Goal: Task Accomplishment & Management: Manage account settings

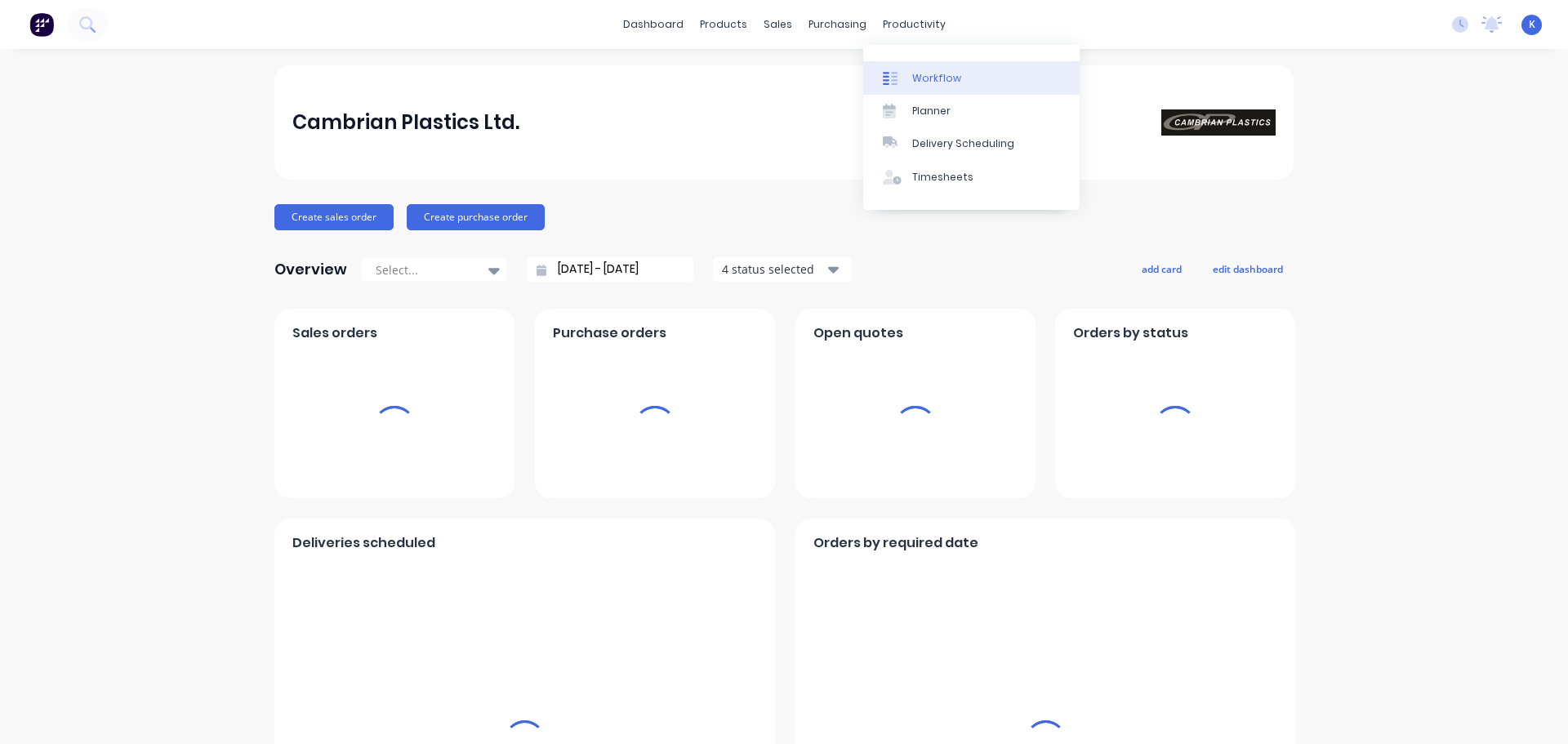
click at [944, 82] on div "Workflow" at bounding box center [936, 78] width 49 height 15
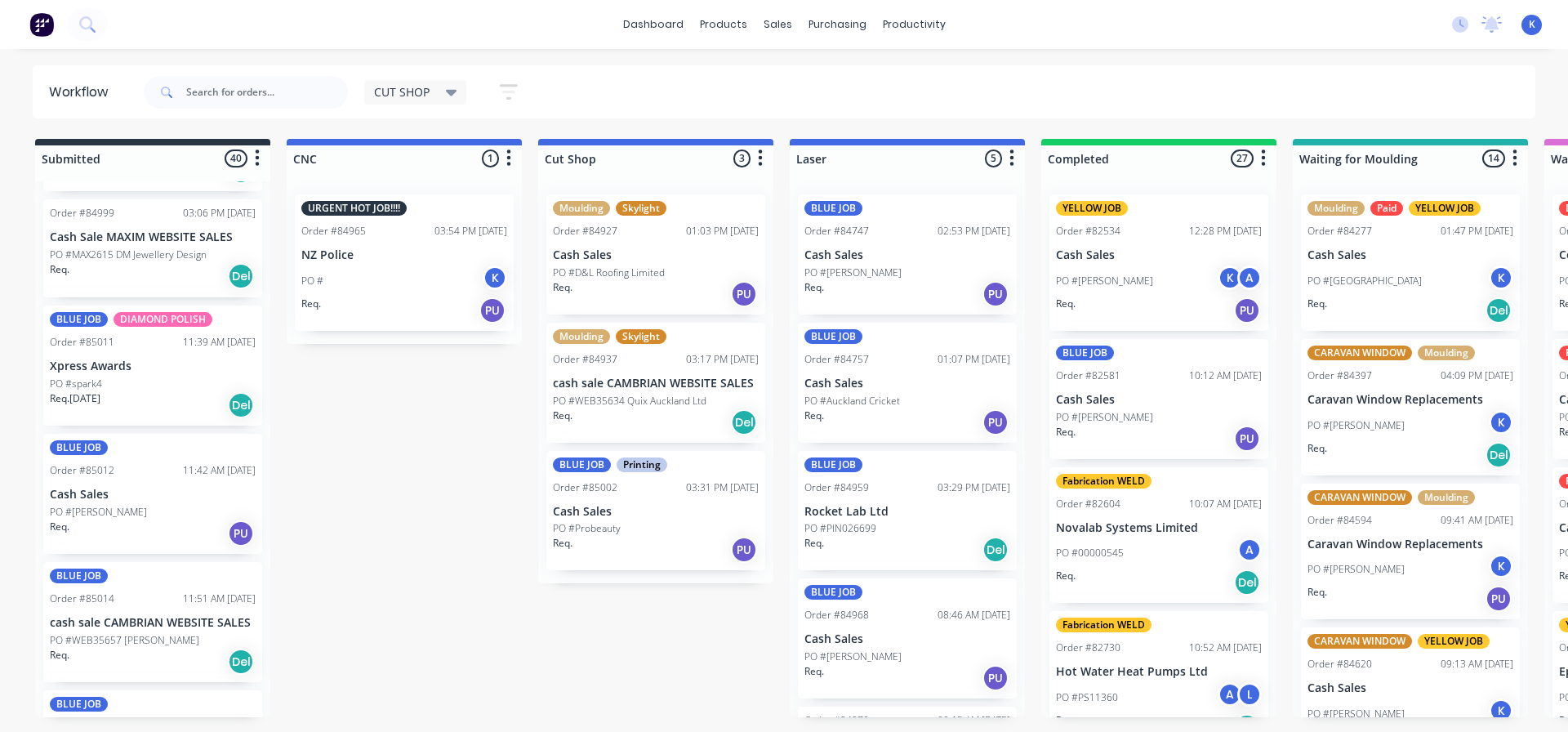
scroll to position [1254, 0]
click at [75, 489] on p "Cash Sales" at bounding box center [152, 495] width 205 height 14
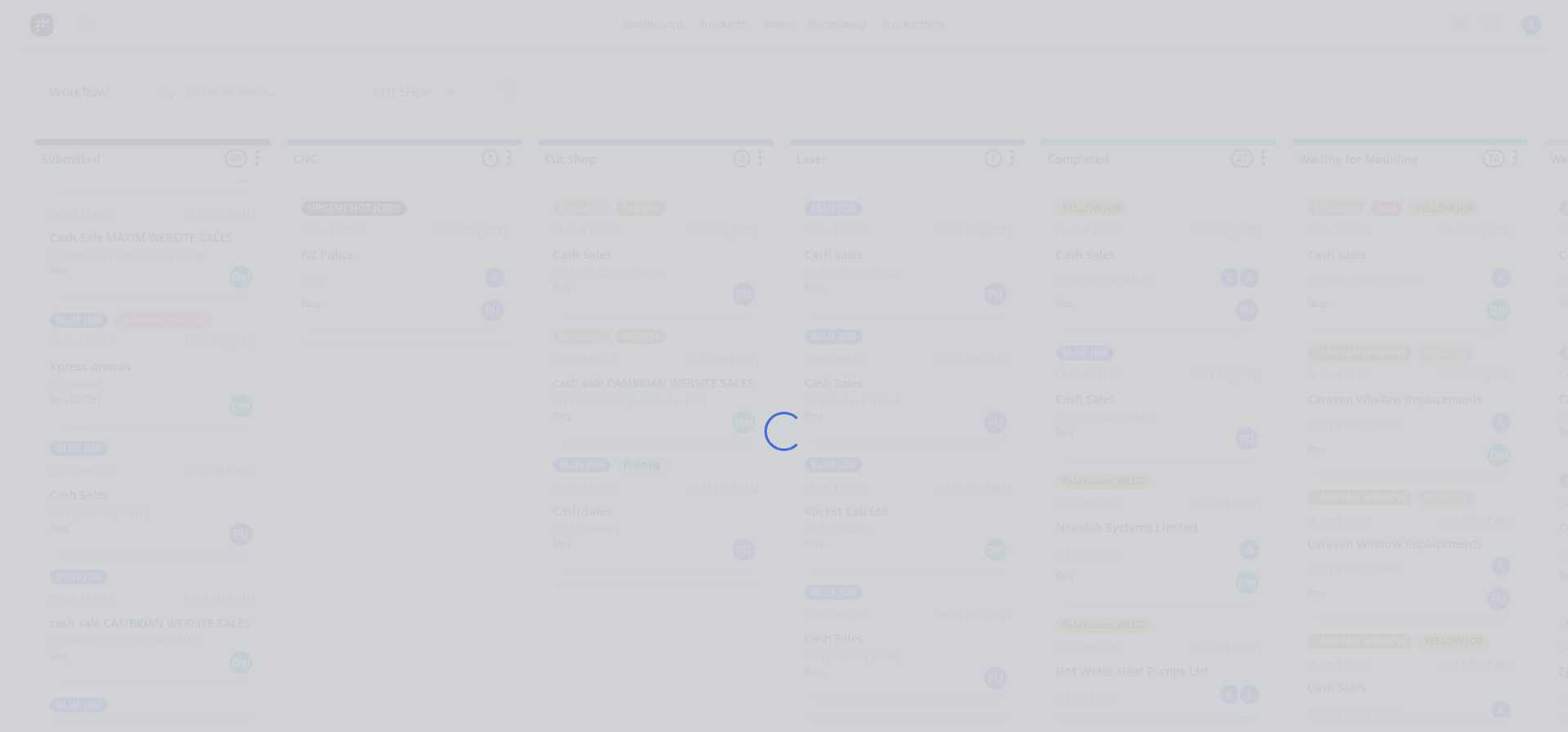
click at [75, 488] on div "Loading..." at bounding box center [784, 366] width 1568 height 732
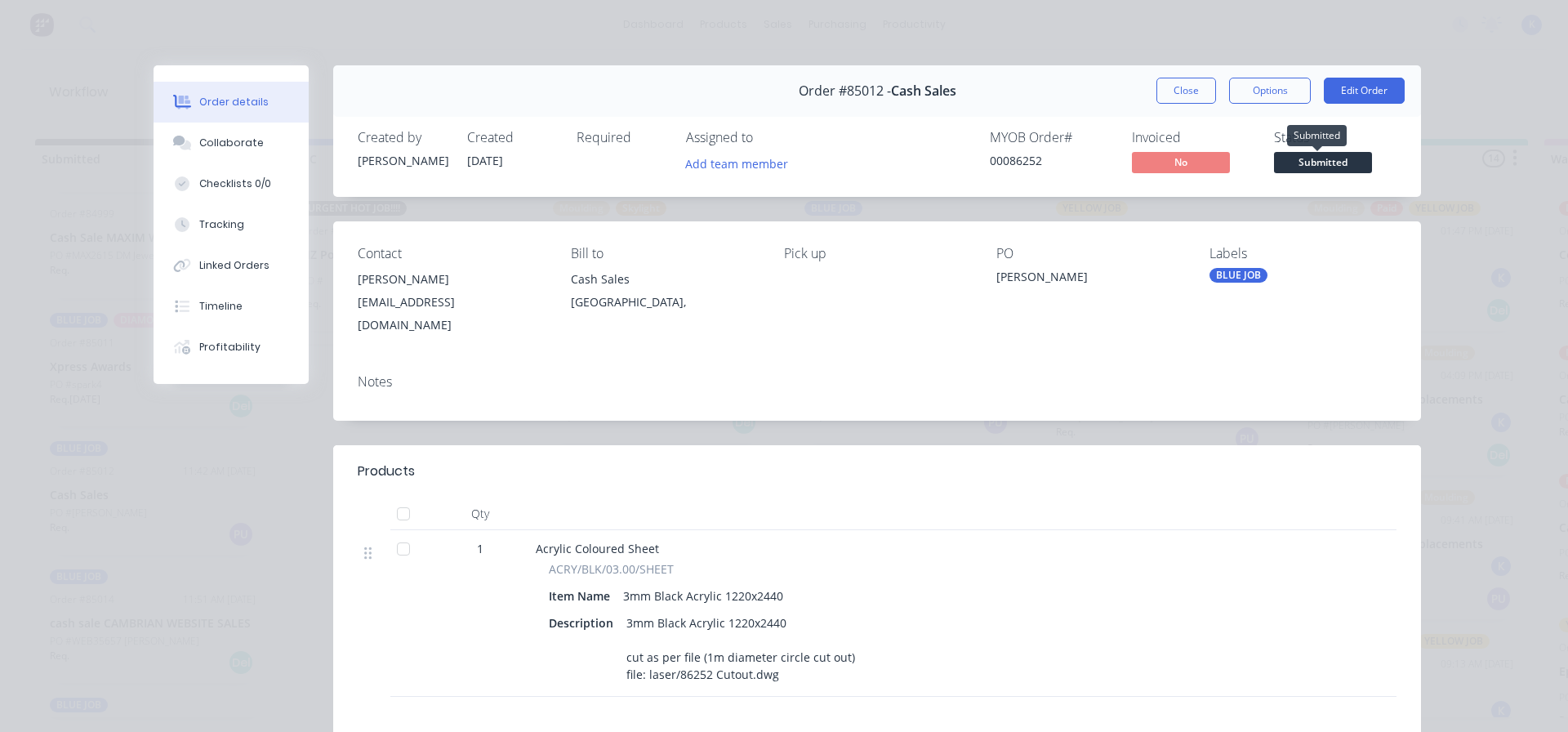
click at [1348, 159] on span "Submitted" at bounding box center [1323, 162] width 98 height 20
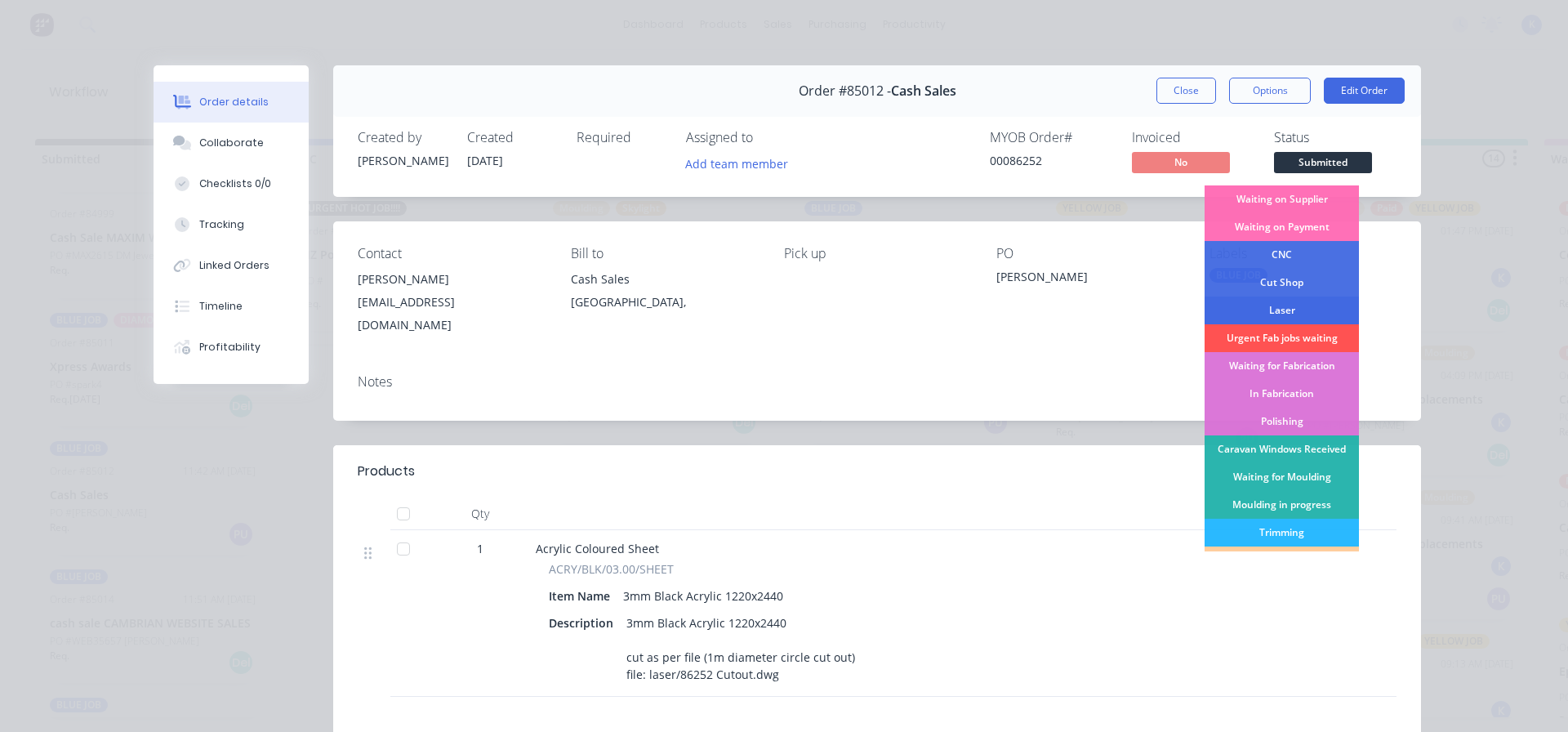
click at [1291, 311] on div "Laser" at bounding box center [1281, 310] width 154 height 28
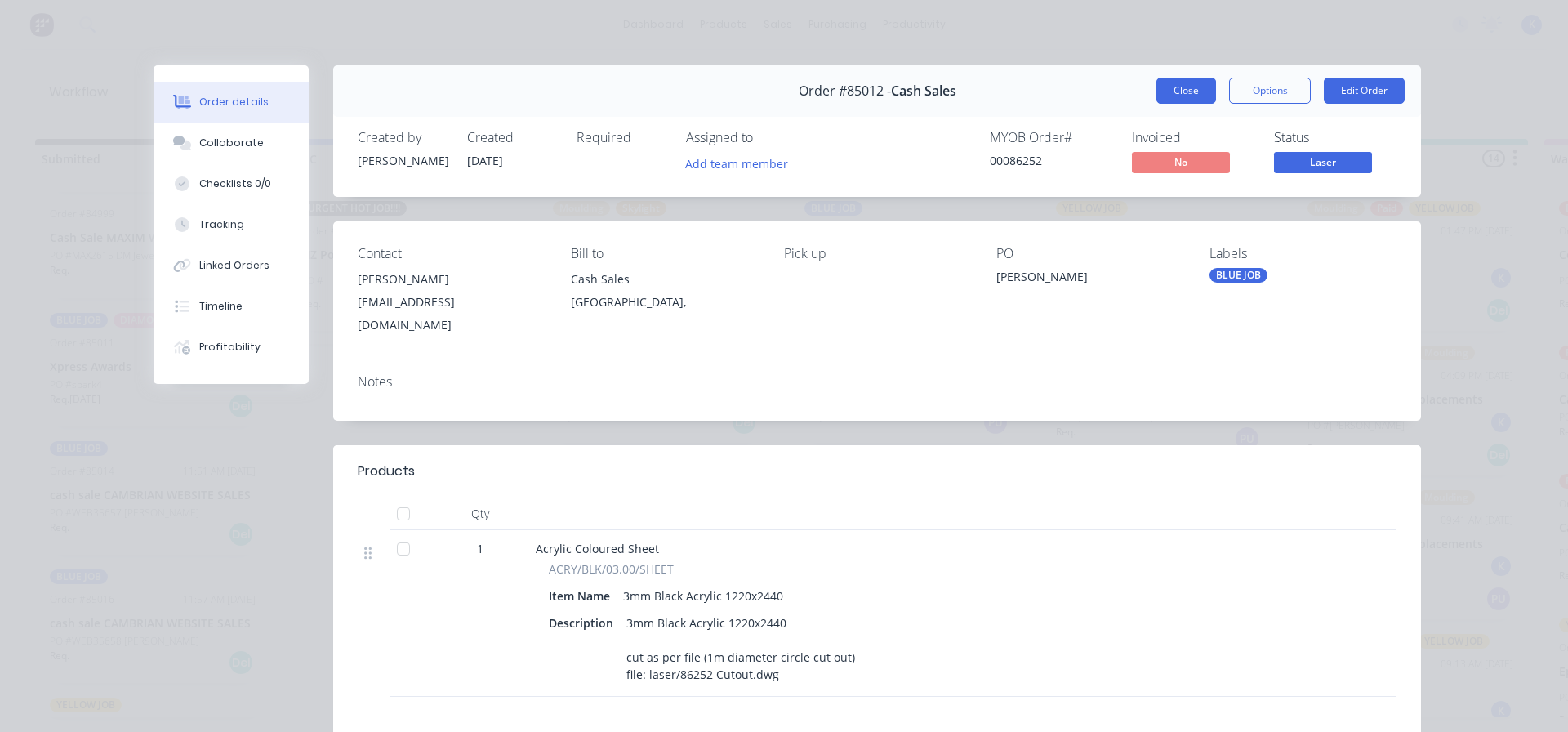
click at [1171, 84] on button "Close" at bounding box center [1187, 90] width 60 height 26
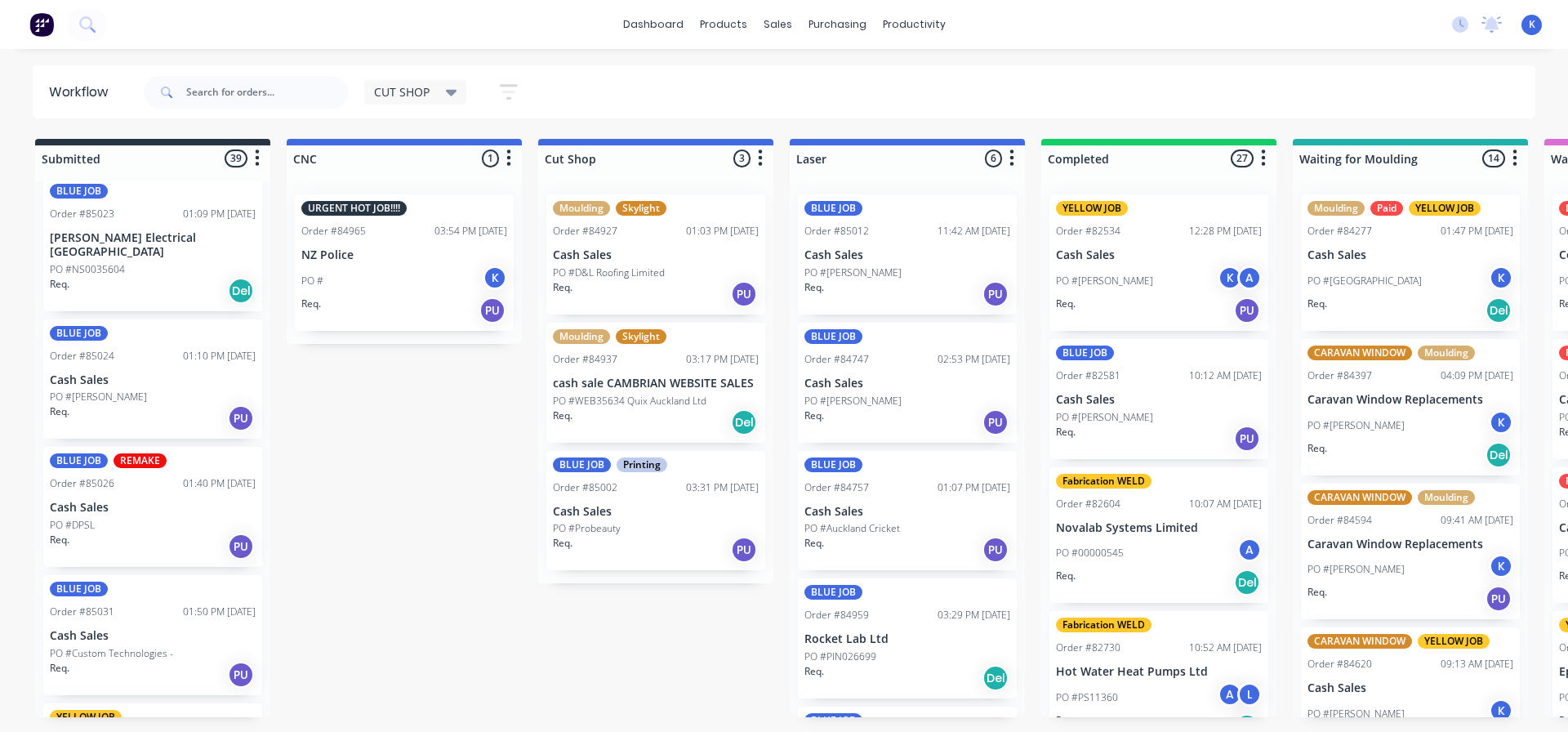
scroll to position [2152, 0]
click at [102, 481] on div "BLUE JOB REMAKE Order #85026 01:40 PM 02/10/25 Cash Sales PO #DPSL Req. PU" at bounding box center [153, 506] width 219 height 120
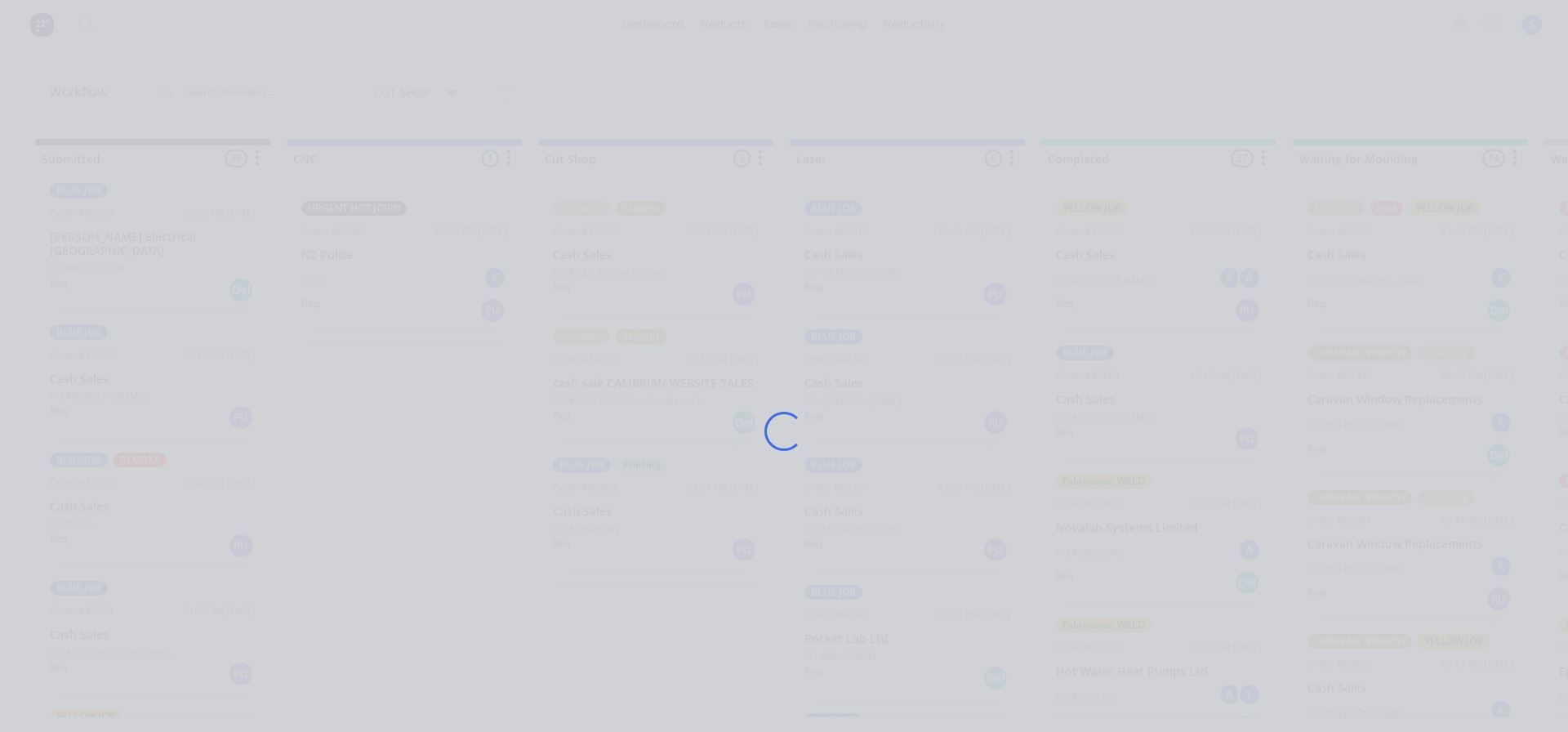
click at [102, 481] on div "Loading..." at bounding box center [784, 366] width 1568 height 732
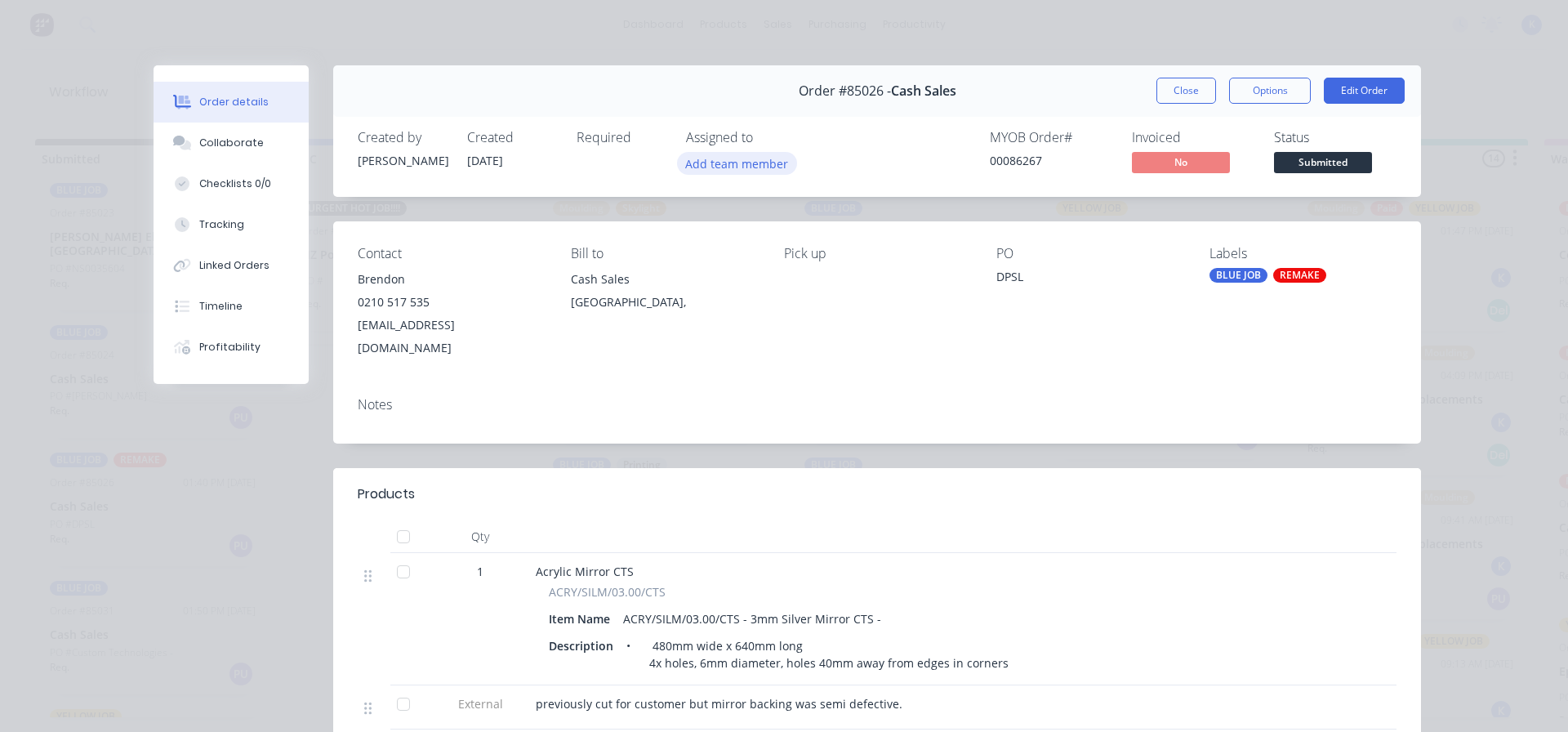
click at [707, 154] on button "Add team member" at bounding box center [737, 163] width 120 height 22
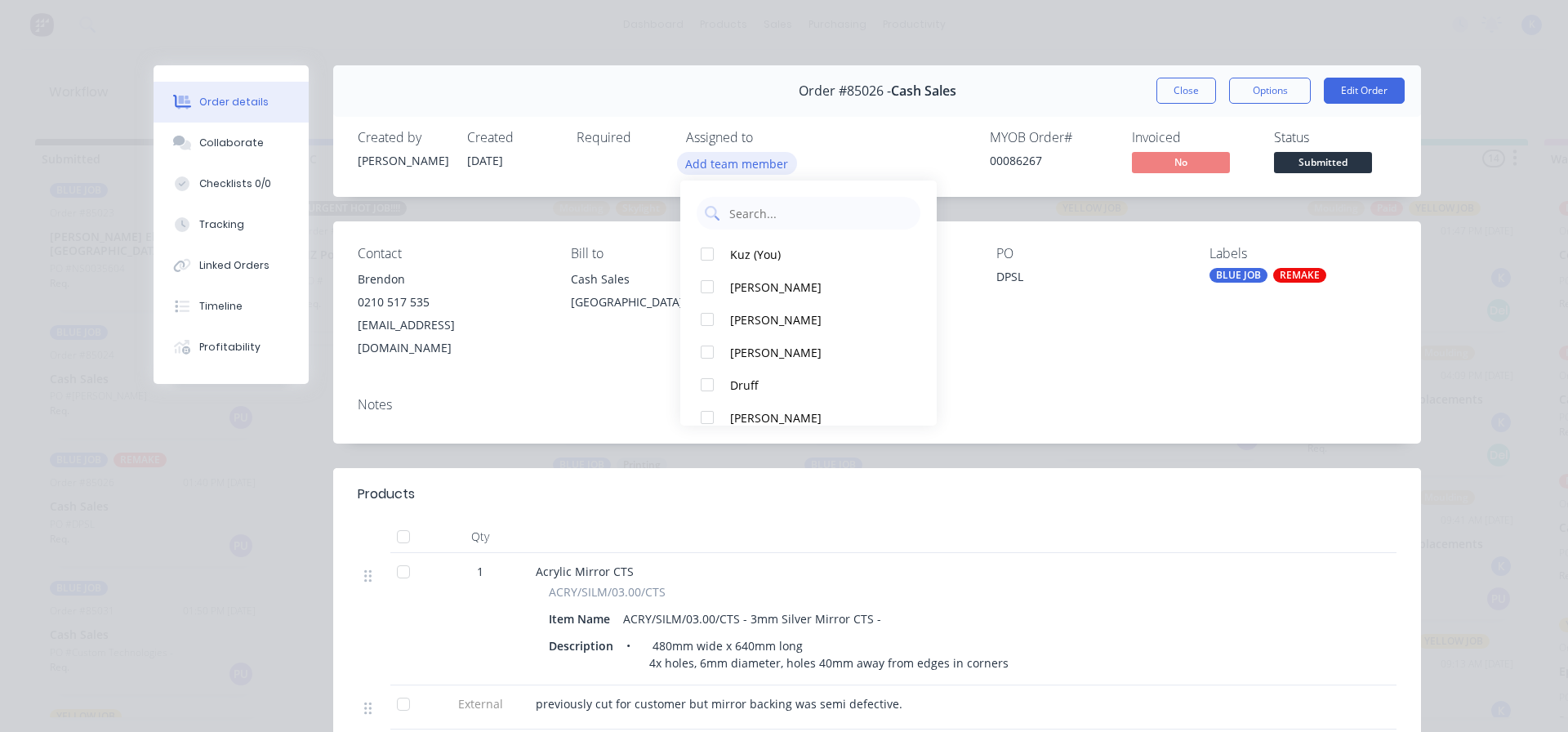
click at [707, 154] on button "Add team member" at bounding box center [737, 163] width 120 height 22
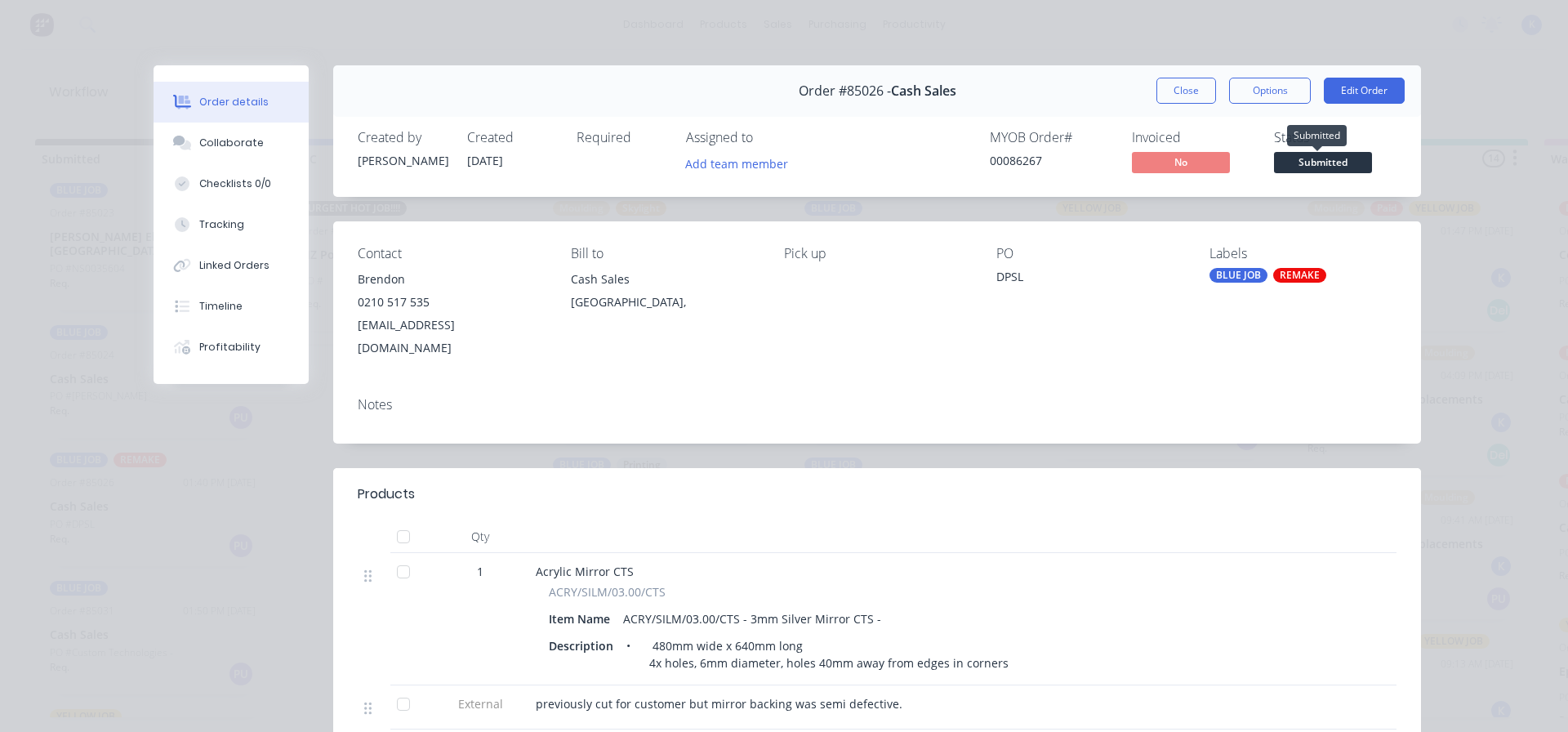
click at [1332, 156] on span "Submitted" at bounding box center [1323, 162] width 98 height 20
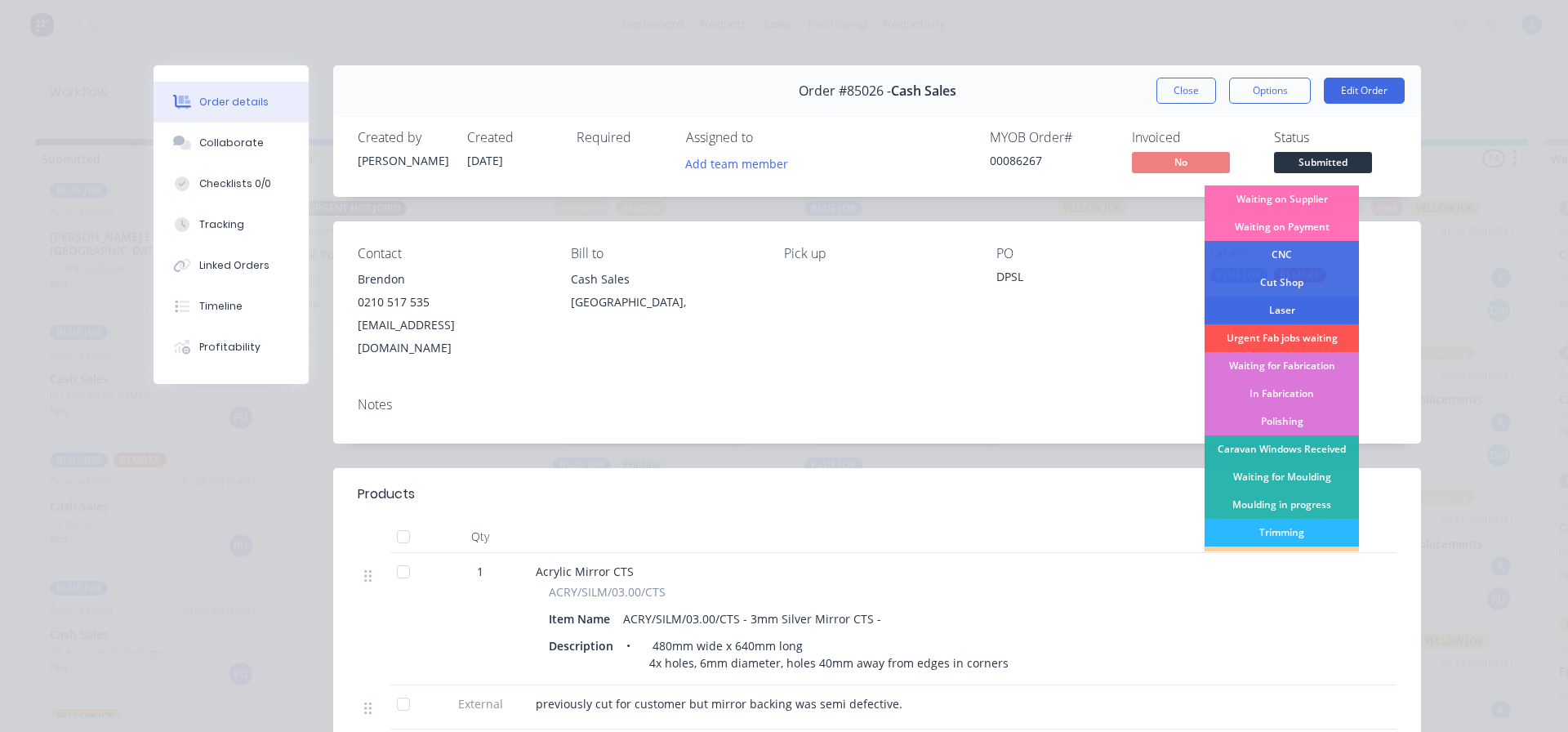
click at [1292, 310] on div "Laser" at bounding box center [1281, 310] width 154 height 28
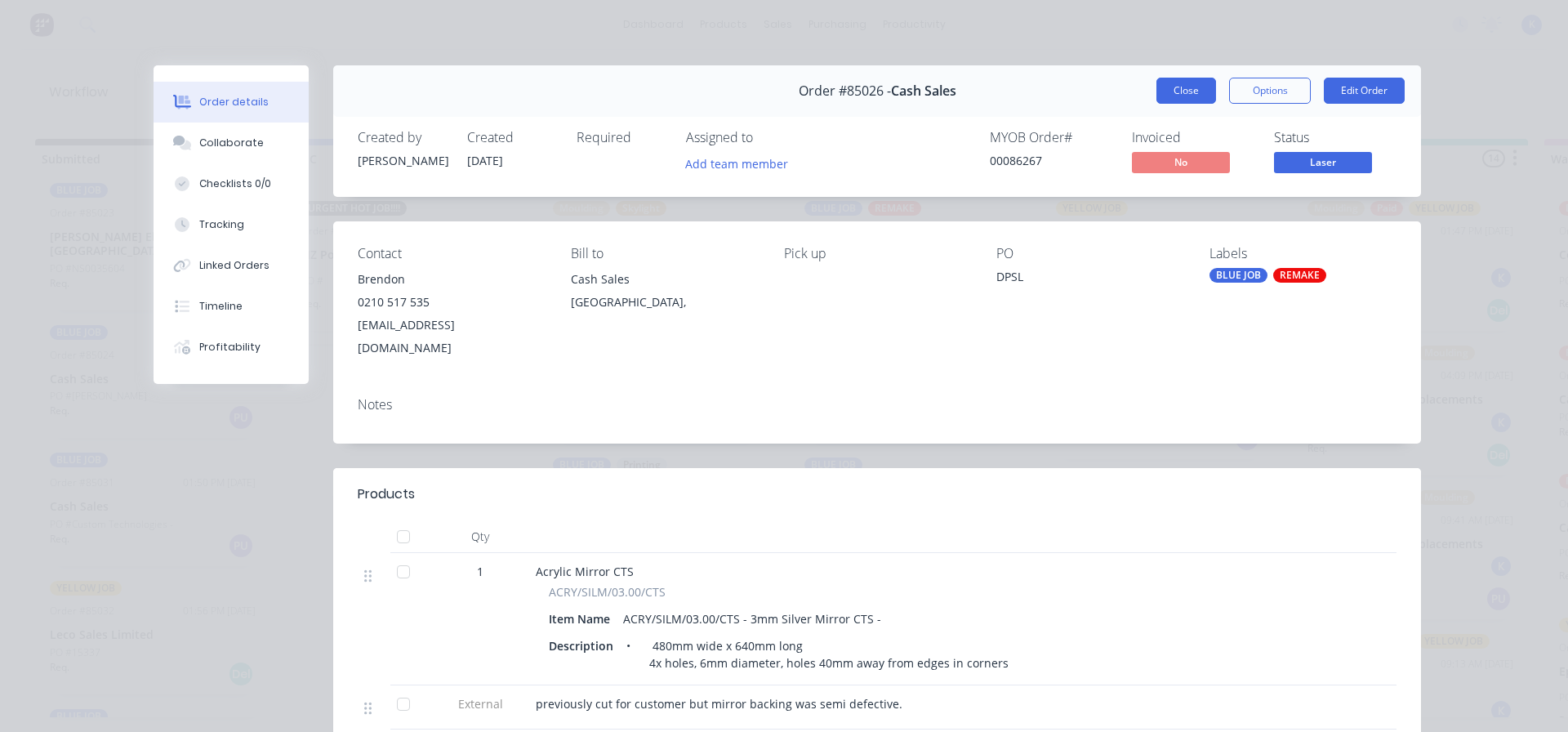
click at [1166, 87] on button "Close" at bounding box center [1187, 90] width 60 height 26
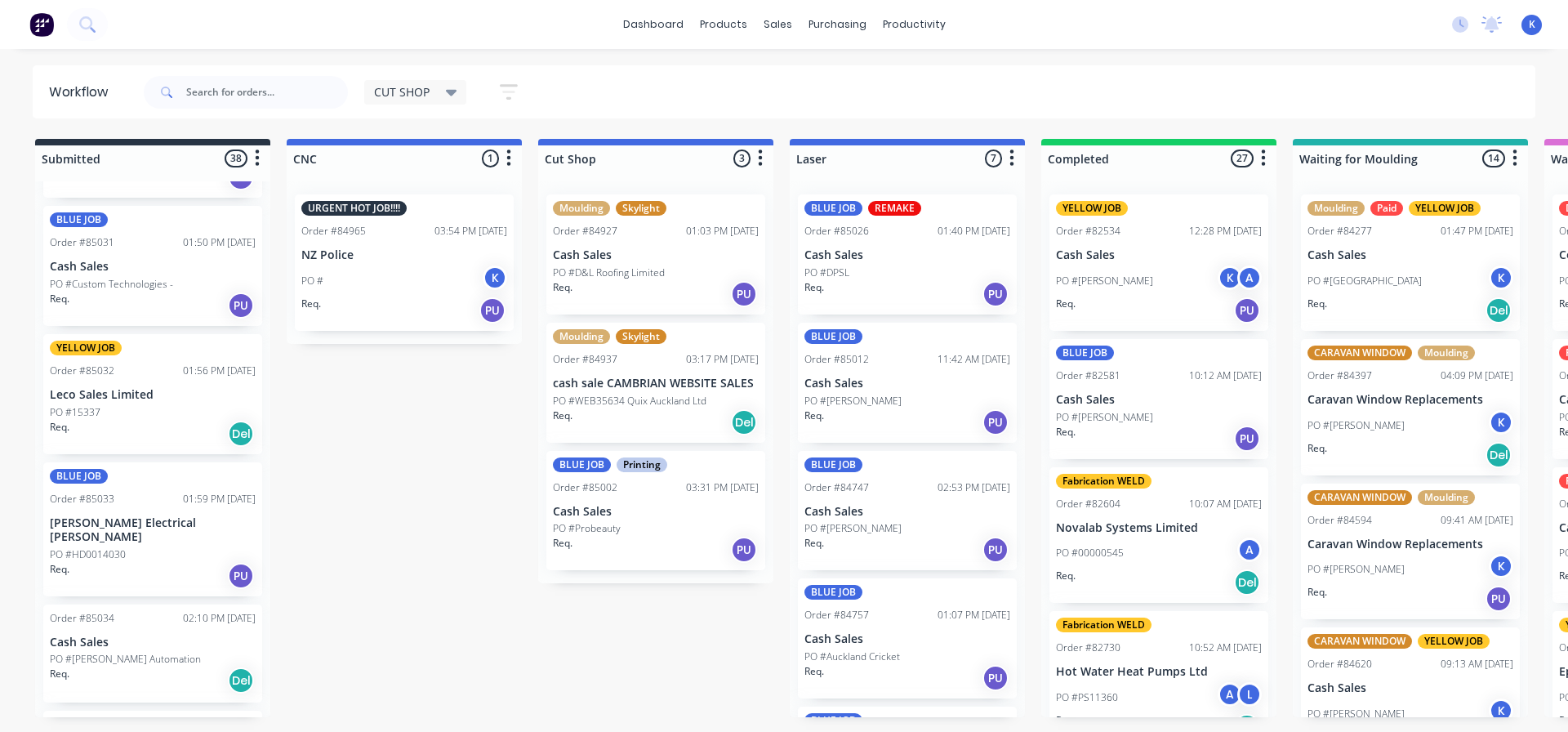
scroll to position [2398, 0]
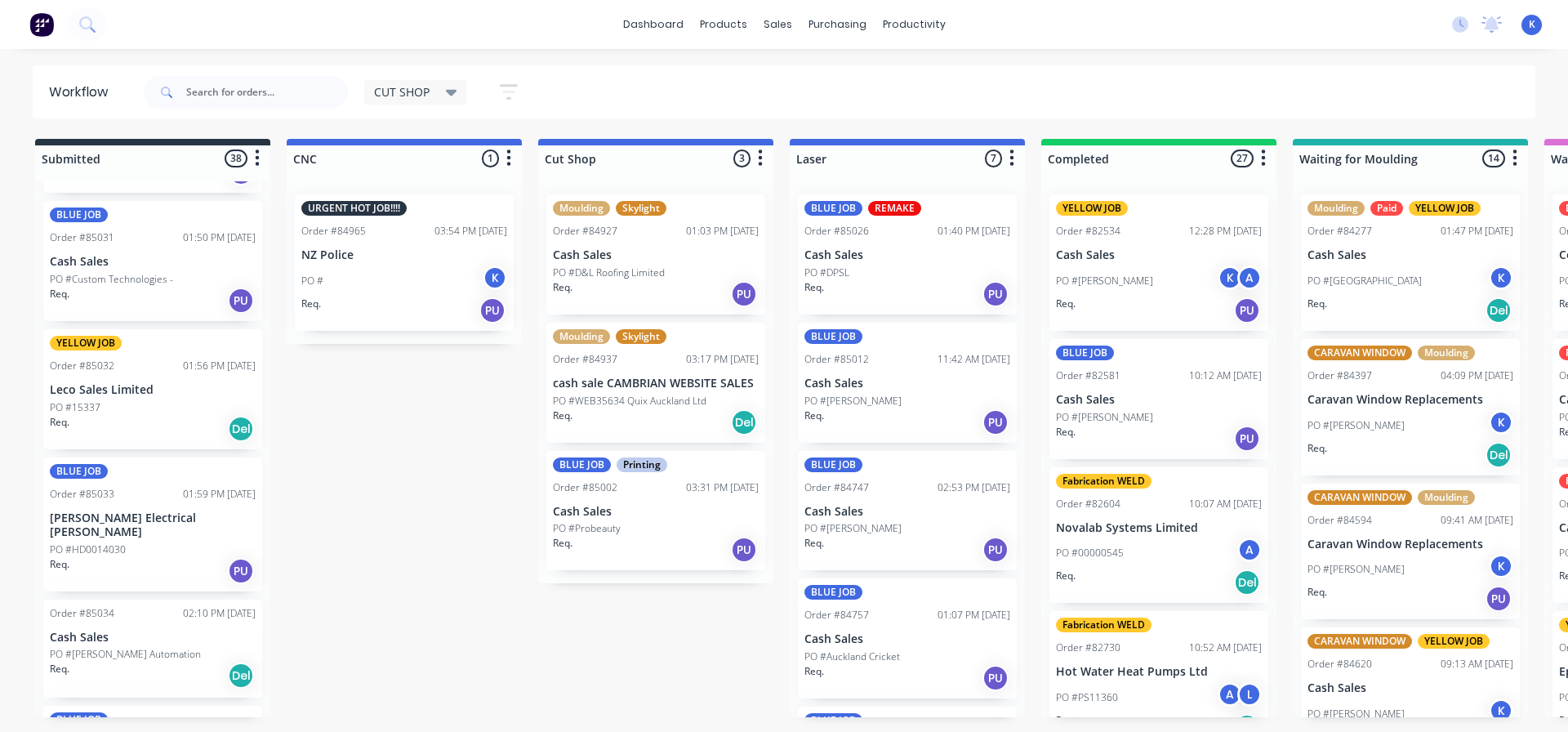
click at [121, 648] on p "PO #Palmer Automation" at bounding box center [125, 654] width 151 height 15
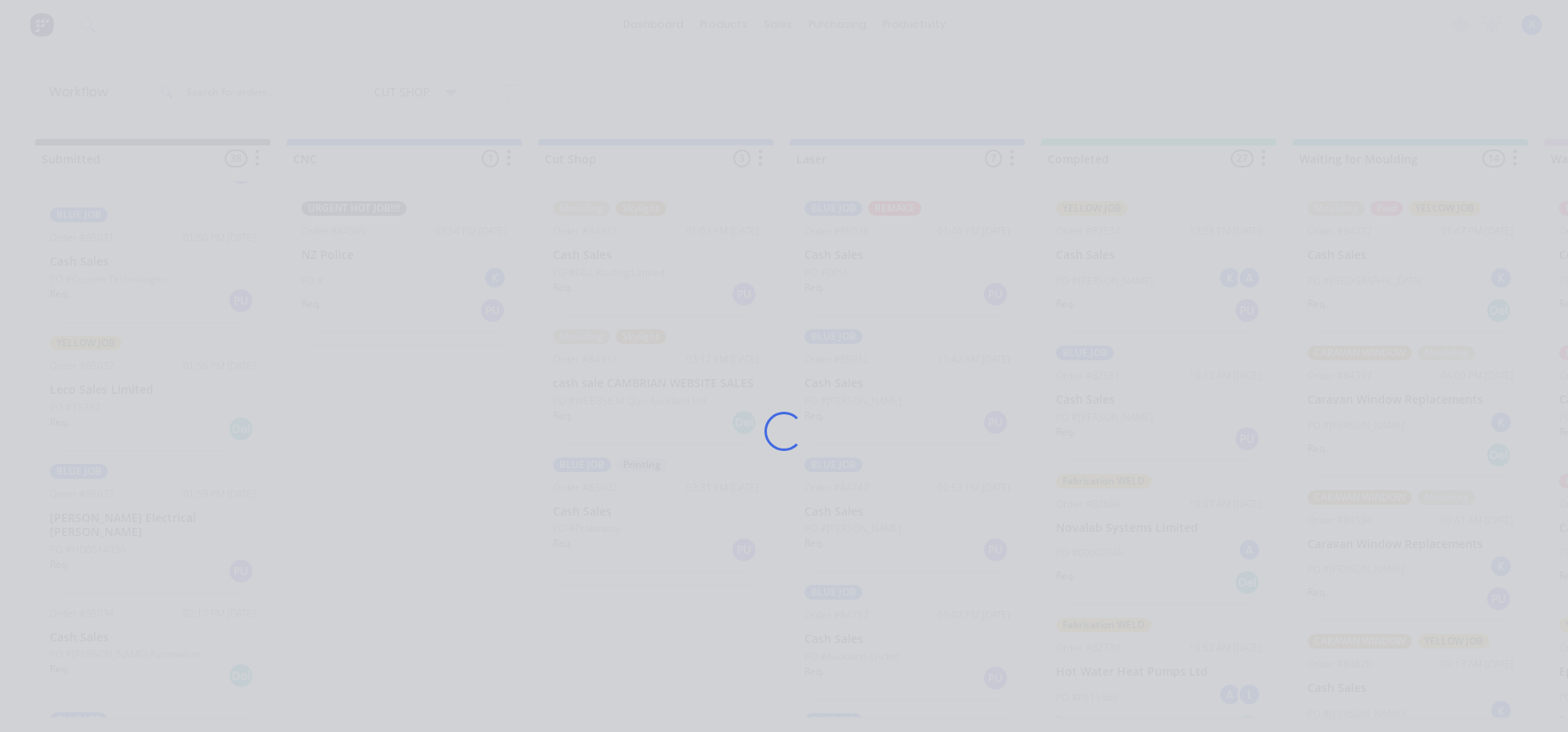
click at [121, 623] on div "Loading..." at bounding box center [784, 366] width 1568 height 732
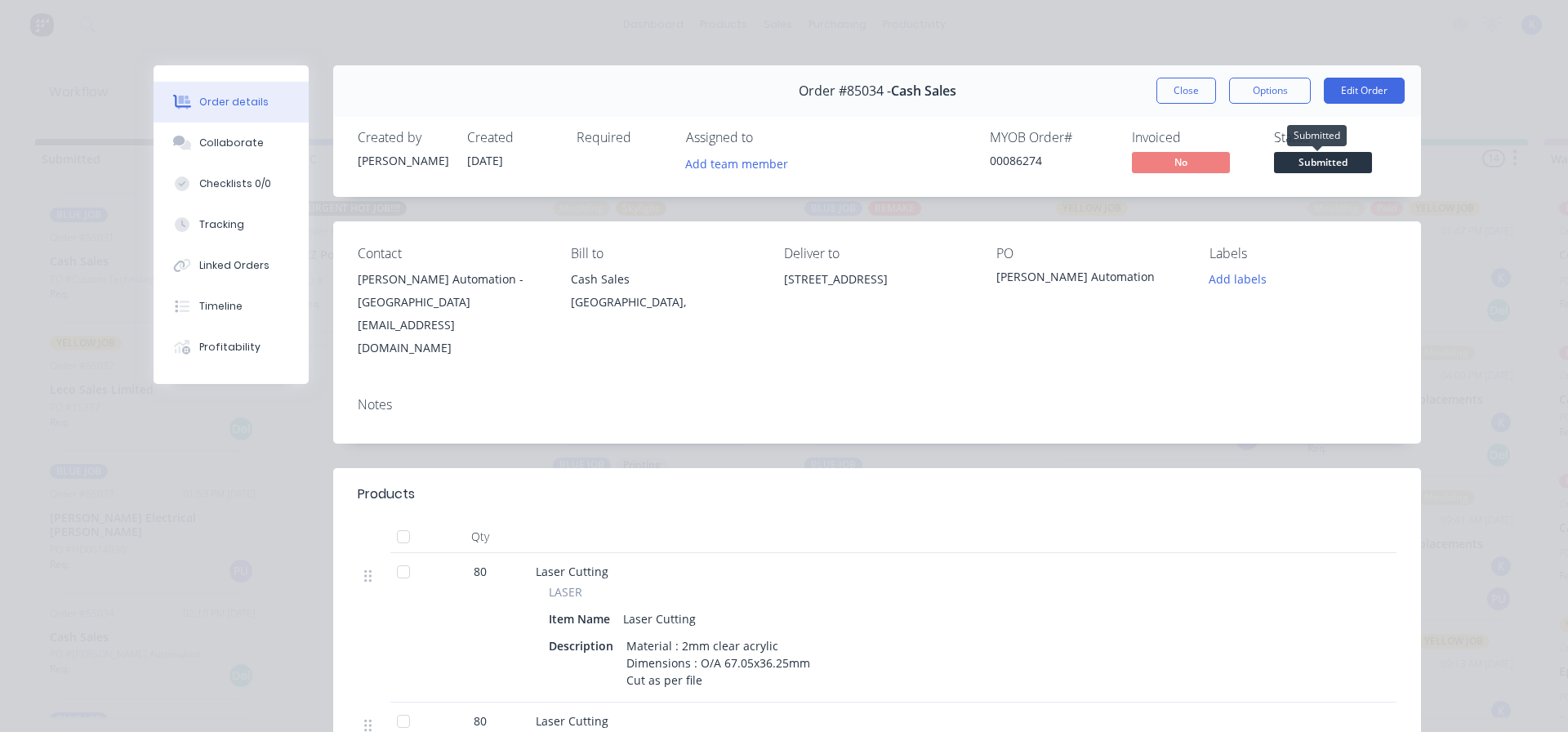
click at [1337, 164] on span "Submitted" at bounding box center [1323, 162] width 98 height 20
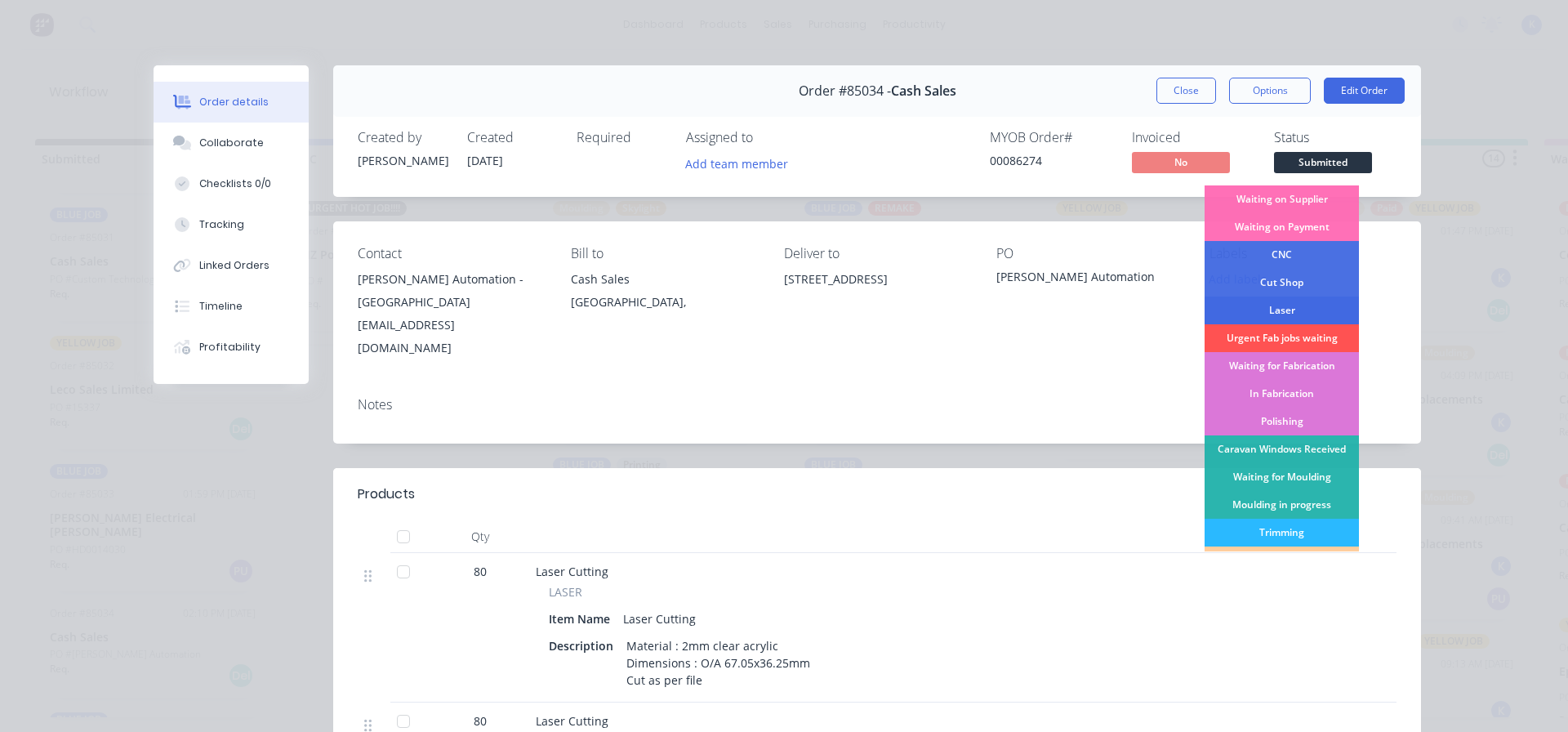
click at [1278, 309] on div "Laser" at bounding box center [1281, 310] width 154 height 28
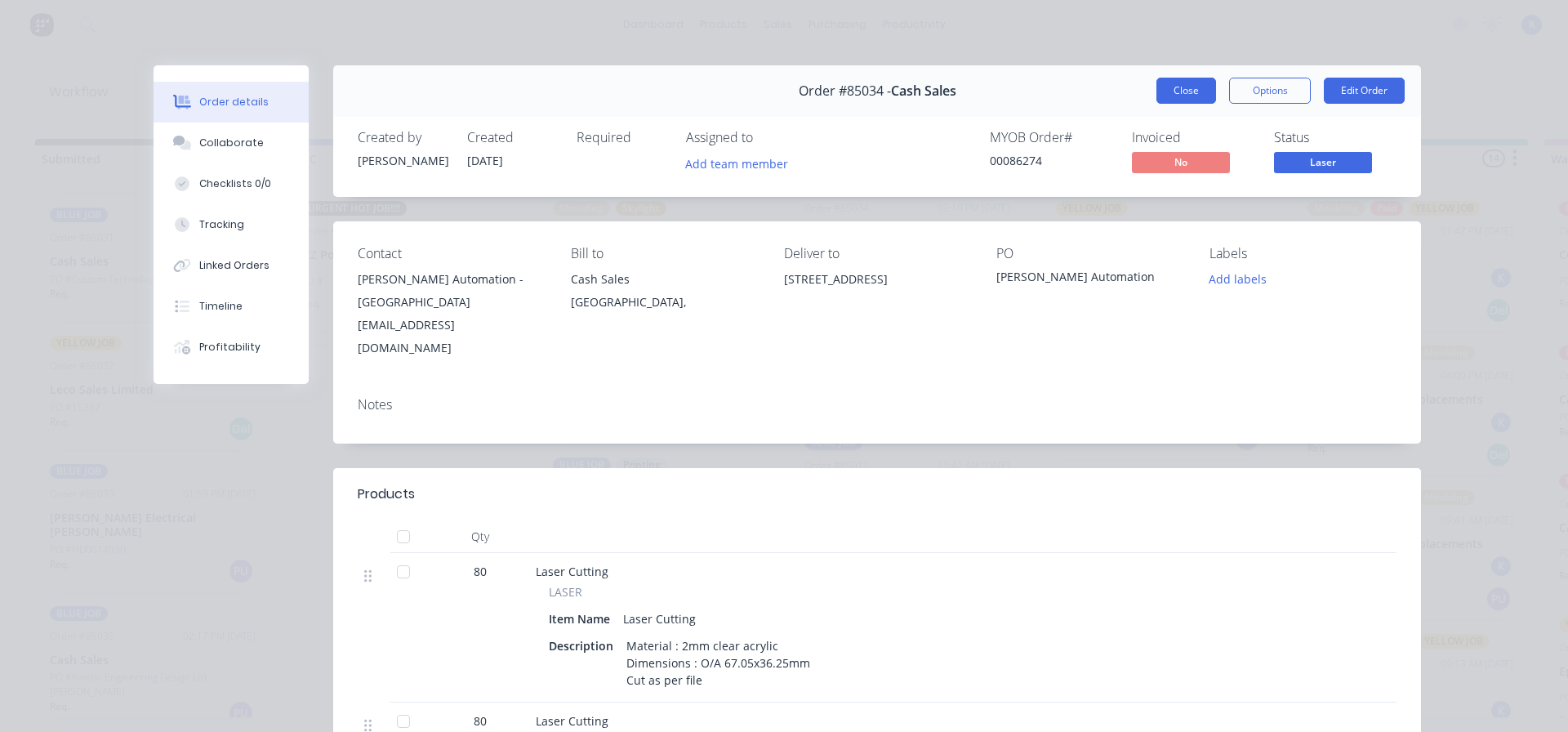
click at [1175, 82] on button "Close" at bounding box center [1187, 90] width 60 height 26
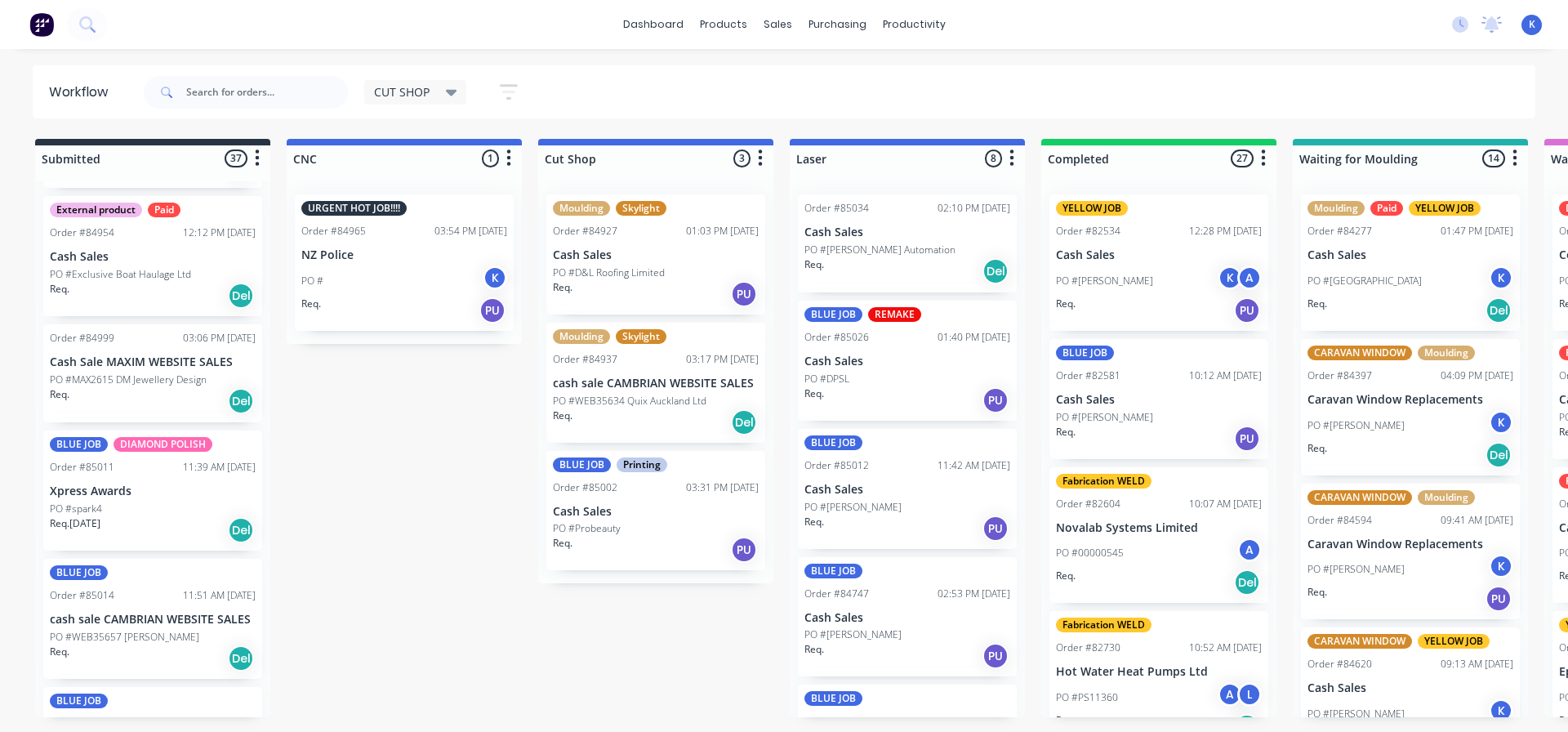
scroll to position [1090, 0]
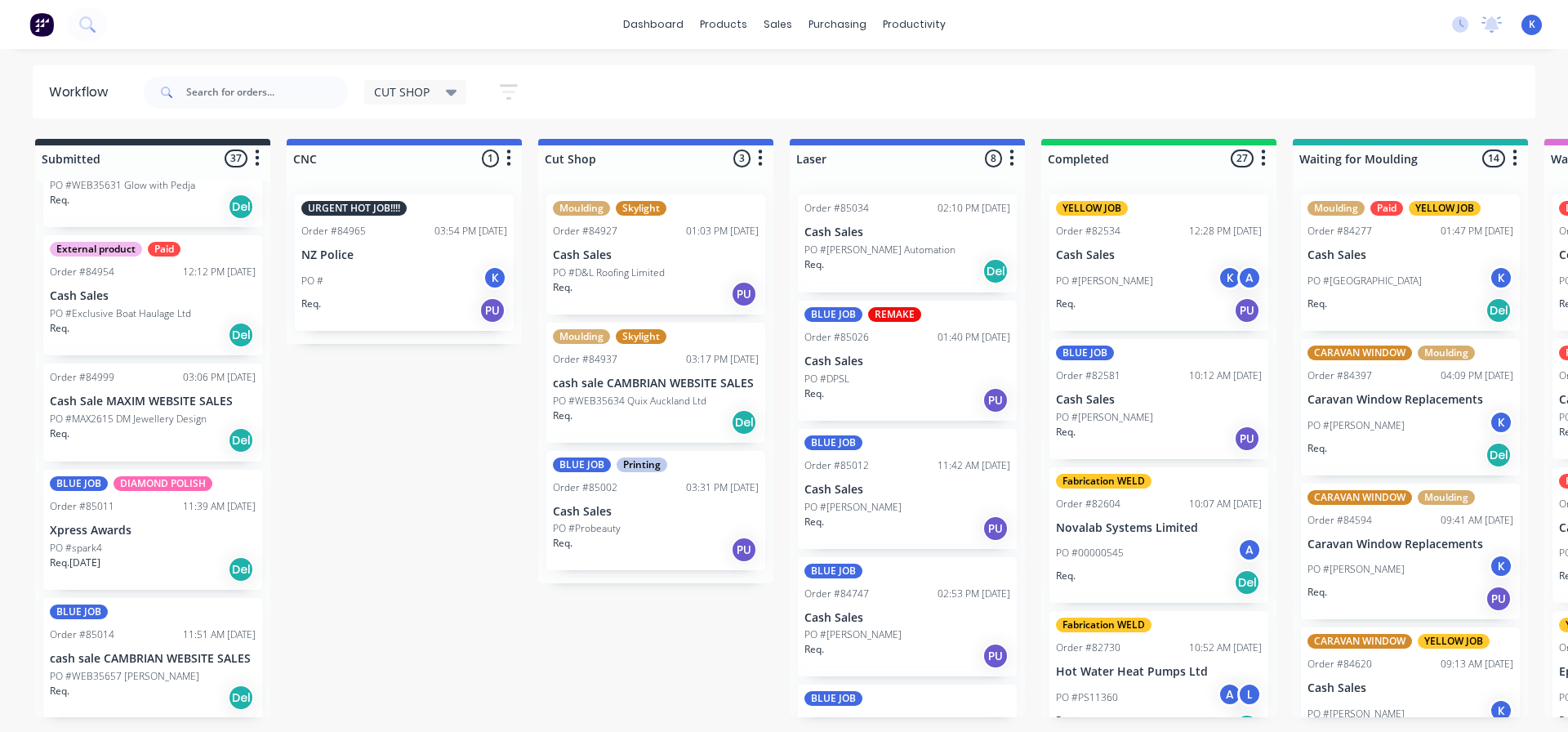
click at [414, 89] on span "CUT SHOP" at bounding box center [401, 92] width 55 height 17
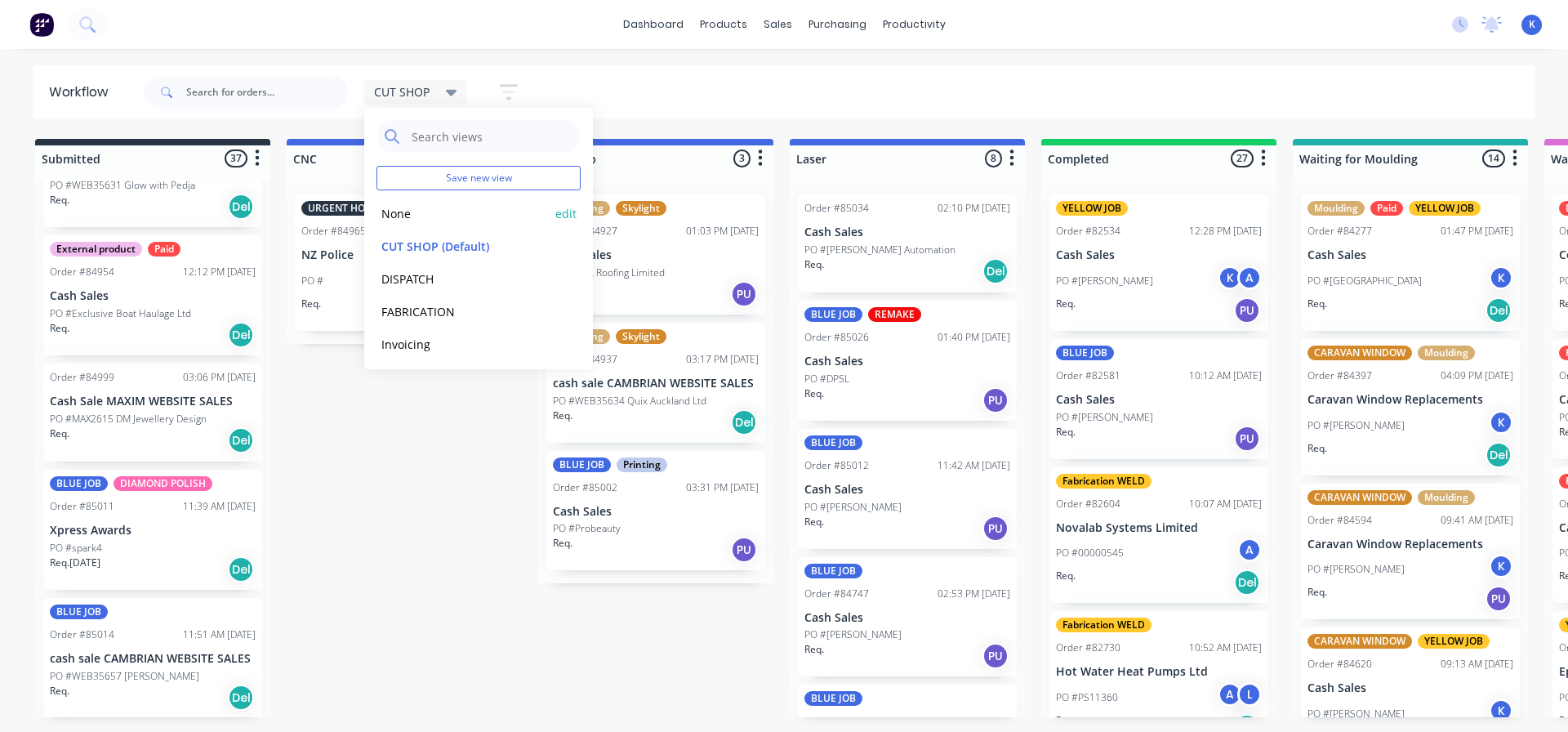
click at [415, 214] on button "None" at bounding box center [464, 213] width 174 height 18
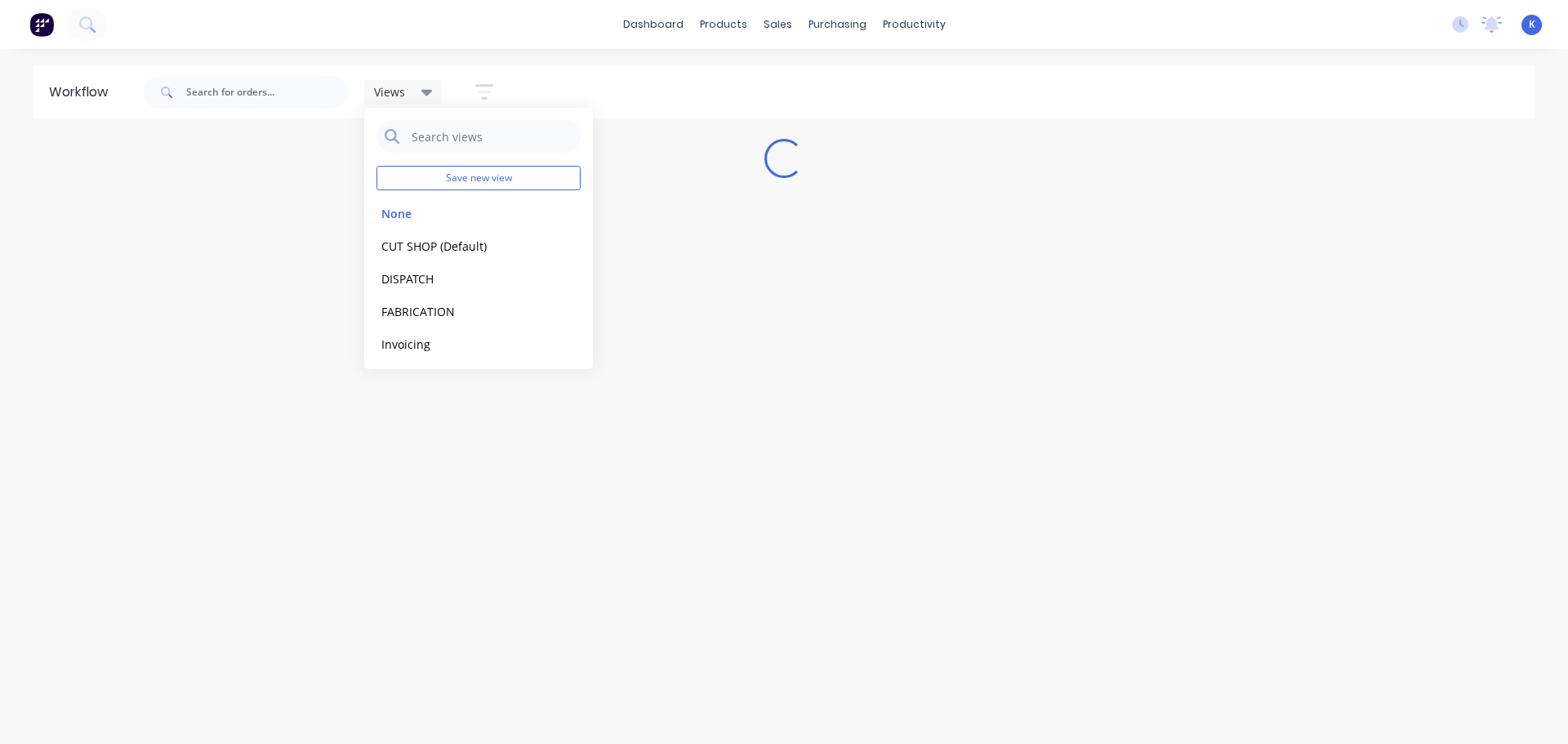
drag, startPoint x: 721, startPoint y: 481, endPoint x: 699, endPoint y: 517, distance: 42.2
click at [718, 482] on div "Workflow Views Save new view None edit CUT SHOP (Default) edit DISPATCH edit FA…" at bounding box center [784, 388] width 1568 height 646
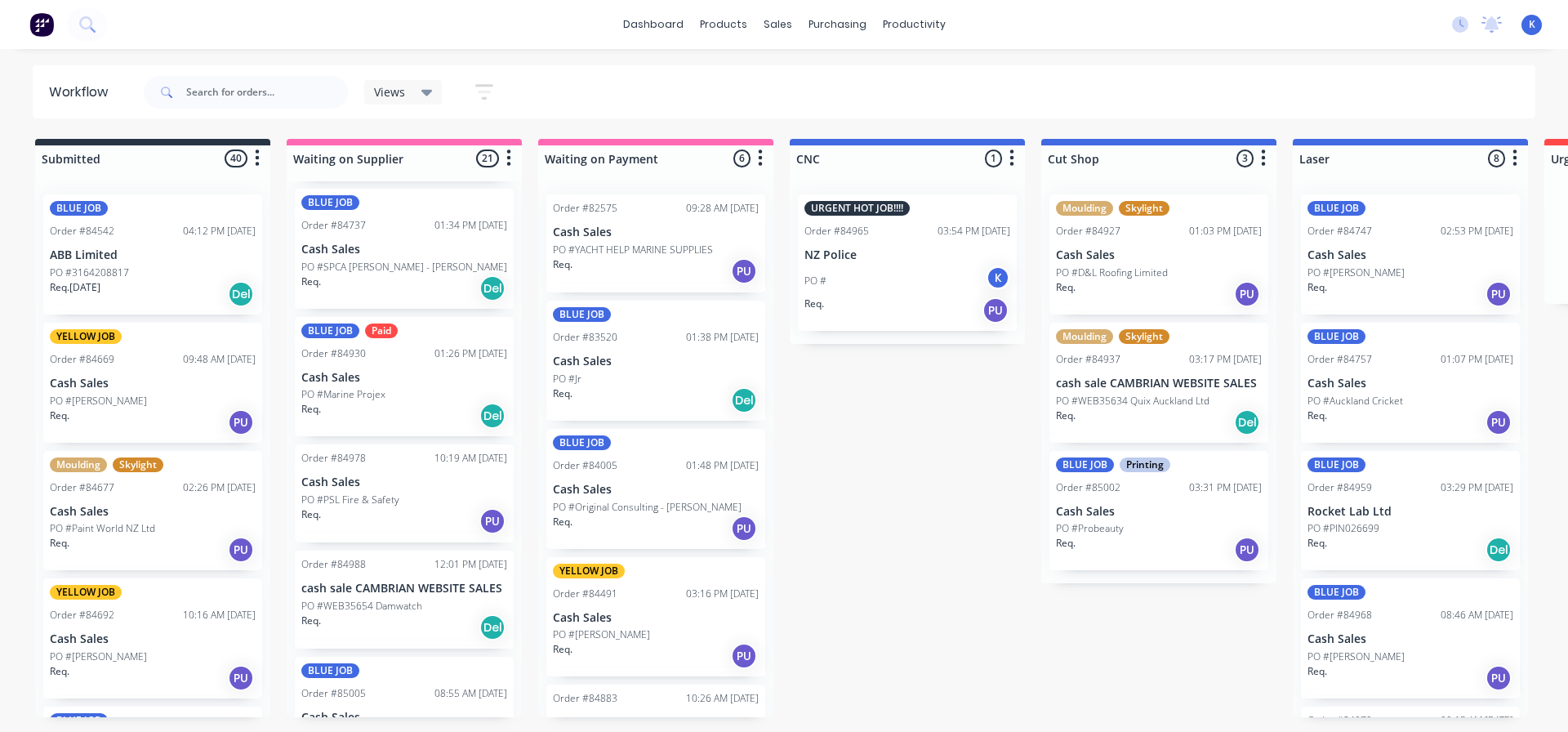
scroll to position [1225, 0]
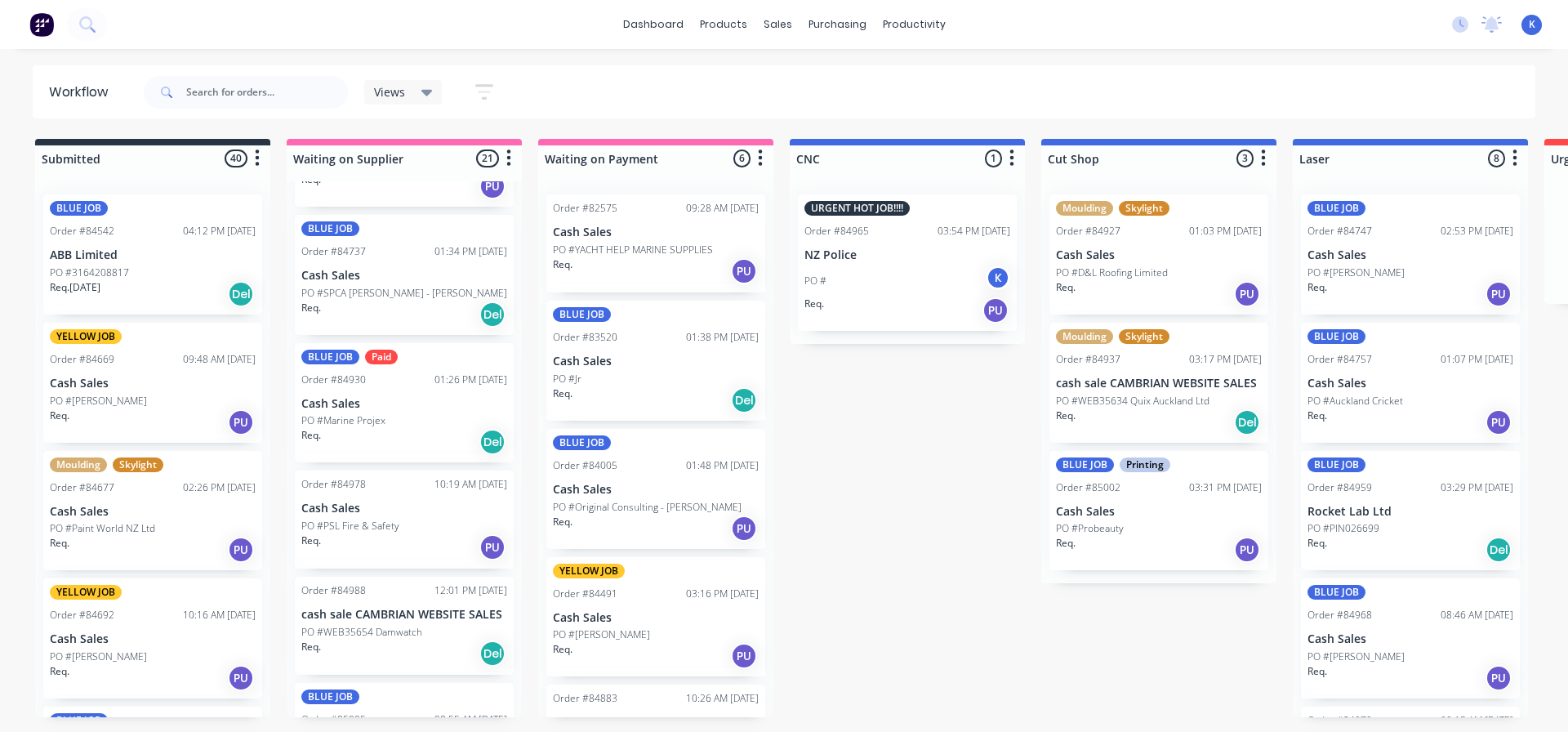
click at [419, 80] on div "Views" at bounding box center [403, 92] width 78 height 24
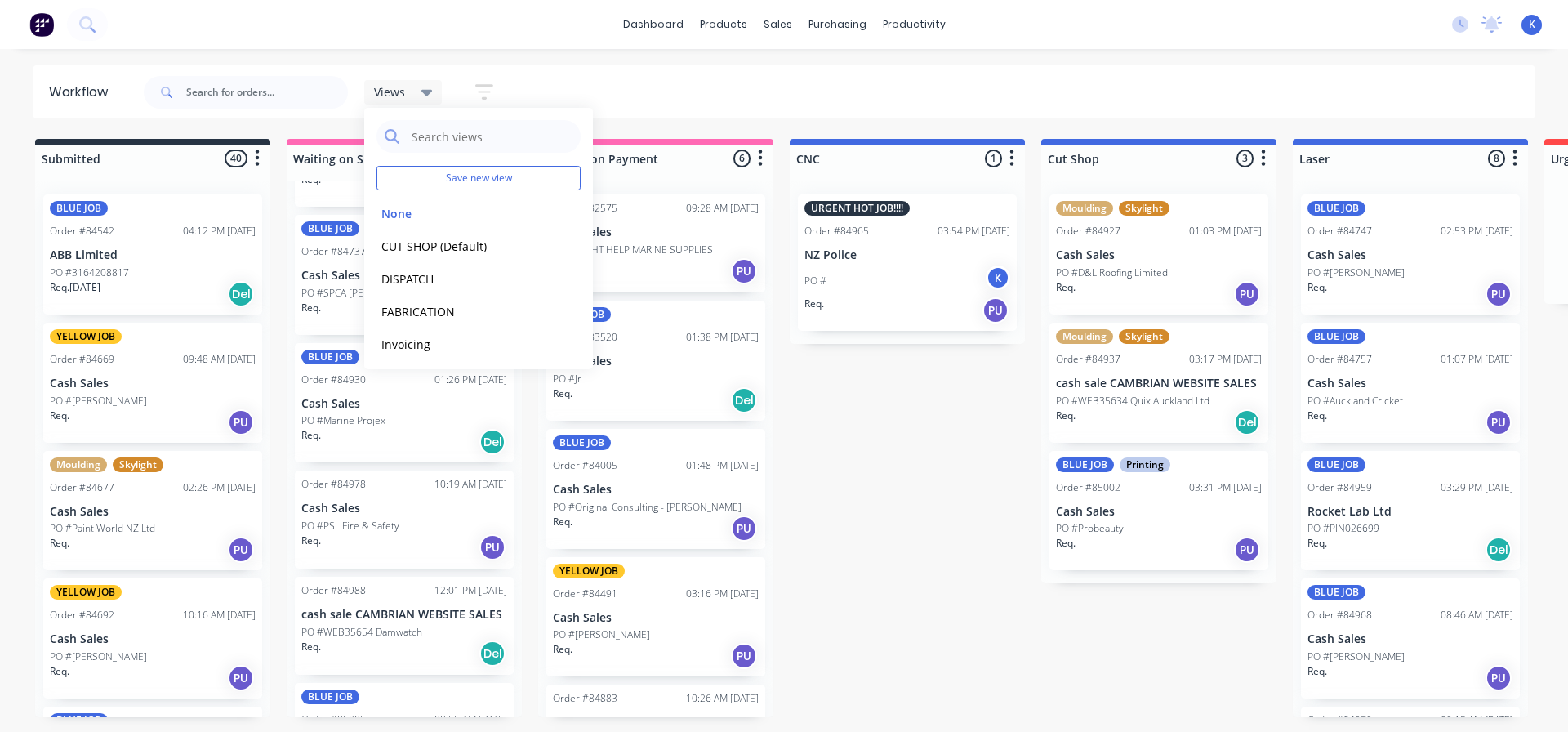
click at [388, 89] on span "Views" at bounding box center [390, 92] width 31 height 17
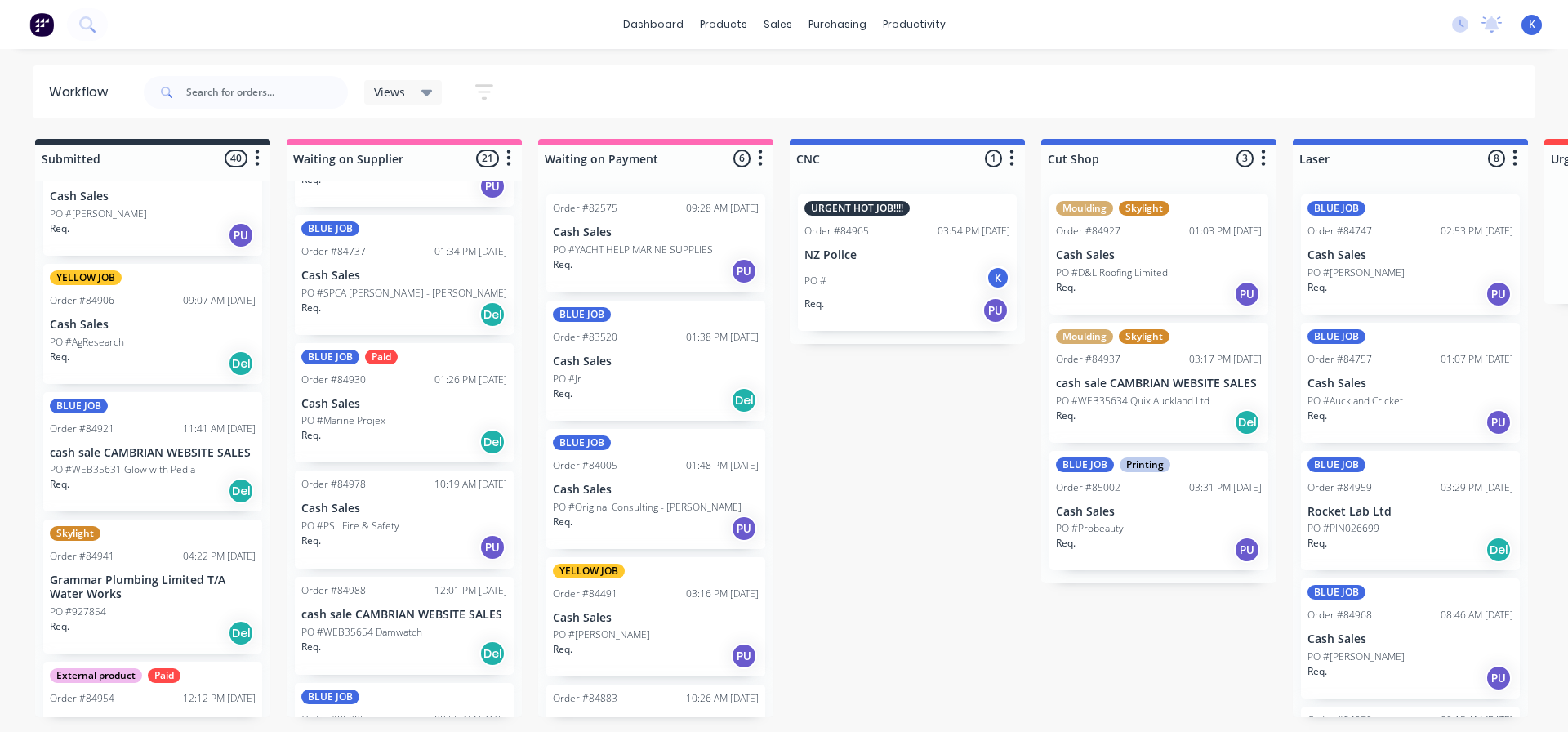
scroll to position [1144, 0]
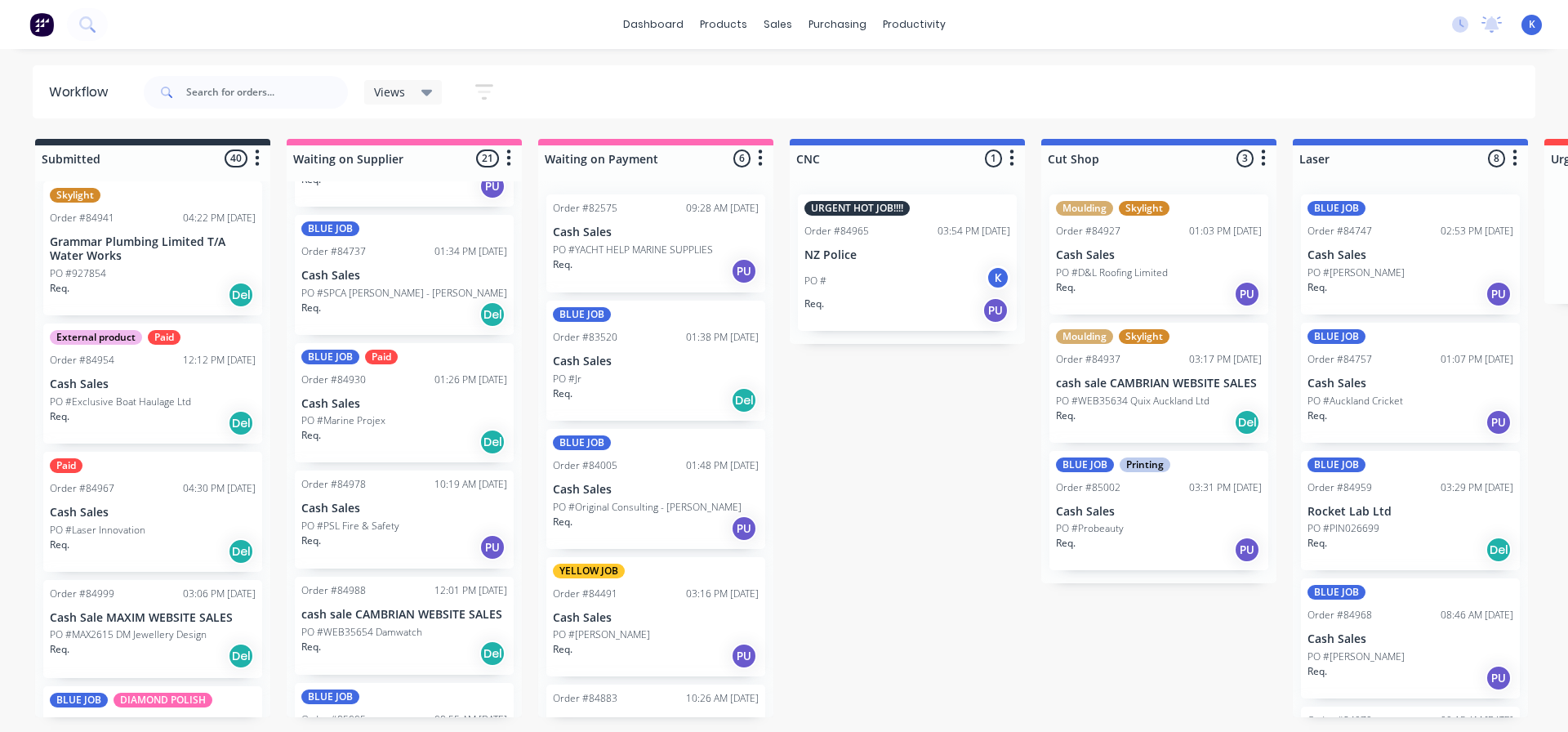
click at [87, 517] on p "Cash Sales" at bounding box center [152, 513] width 205 height 14
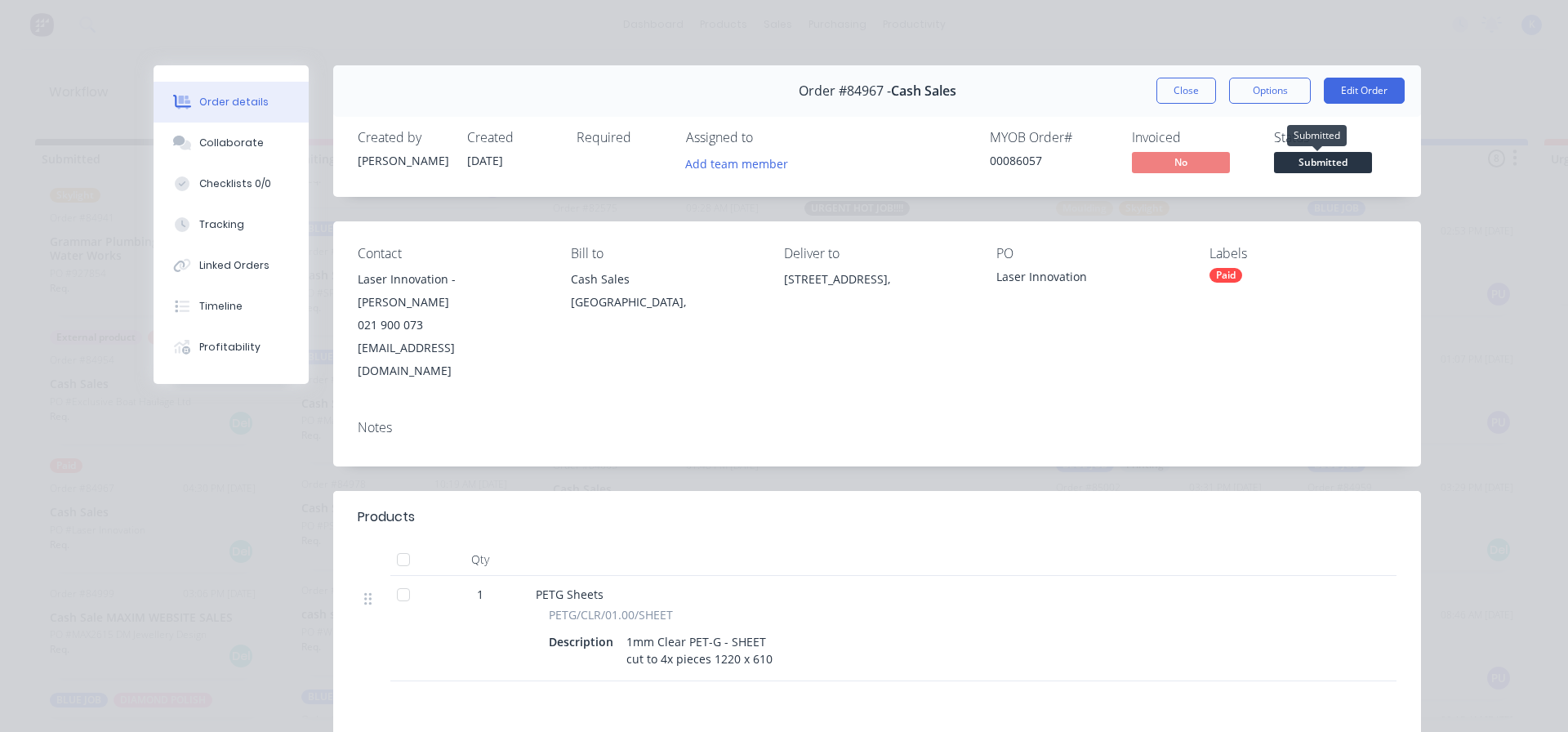
click at [1329, 159] on span "Submitted" at bounding box center [1323, 162] width 98 height 20
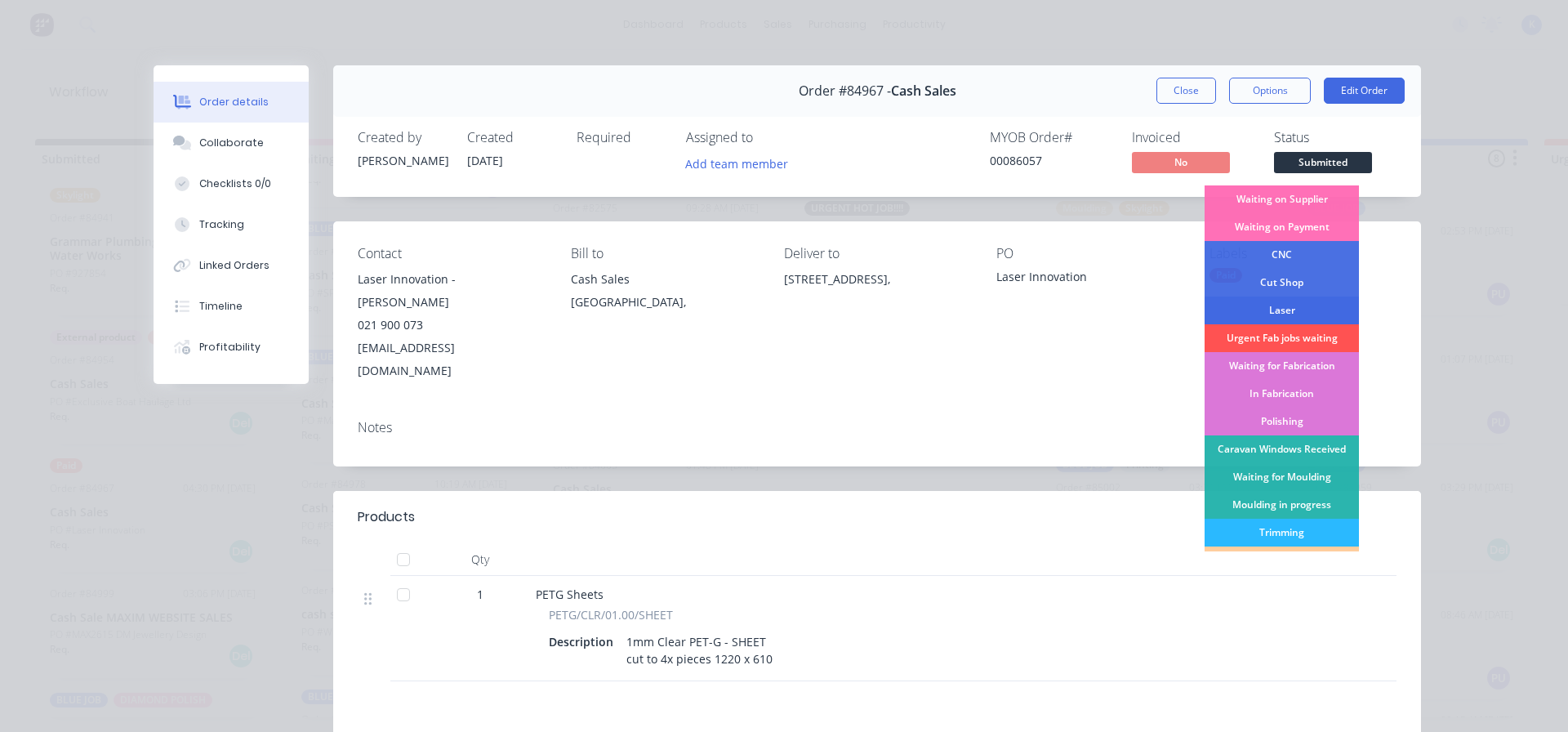
click at [1281, 309] on div "Laser" at bounding box center [1281, 310] width 154 height 28
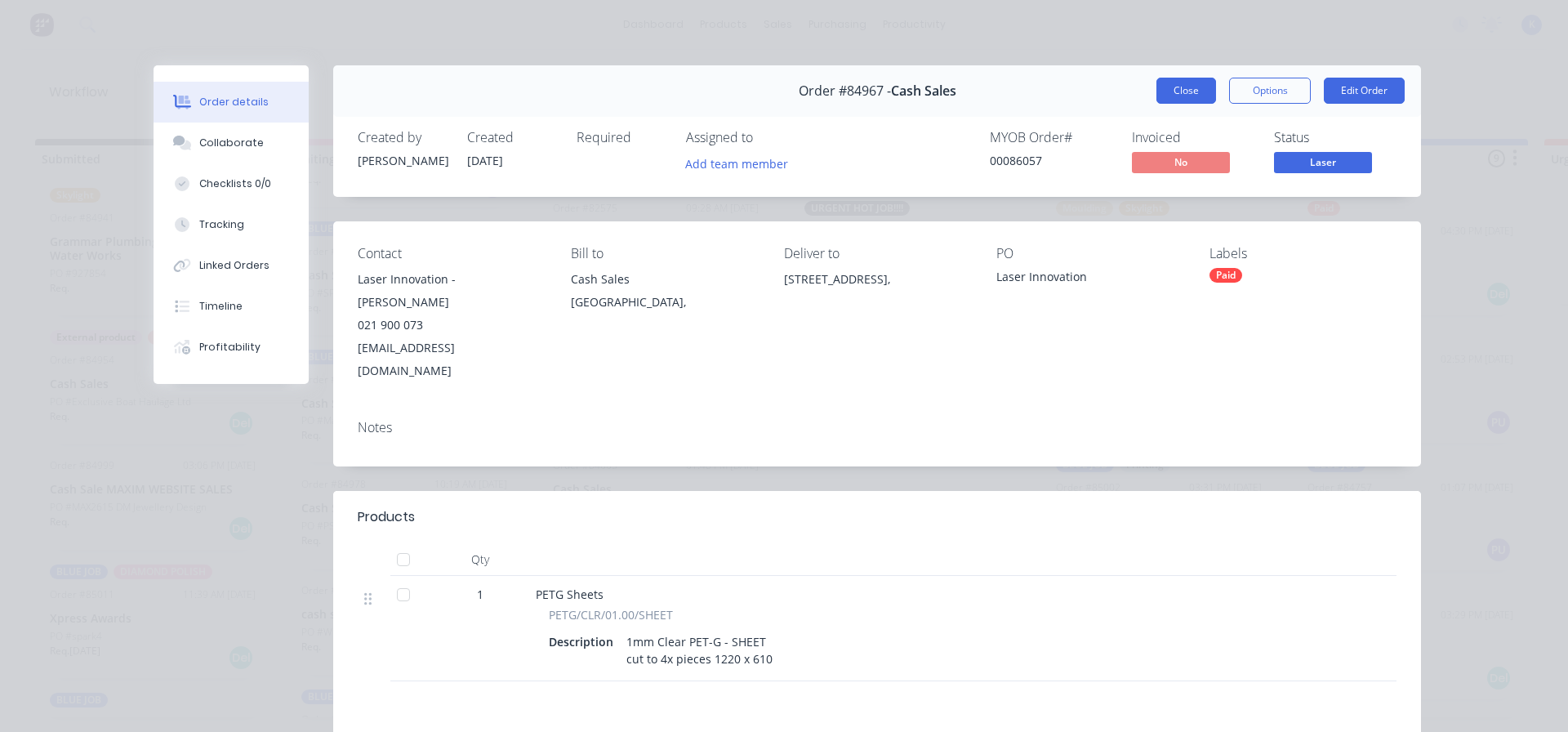
click at [1163, 94] on button "Close" at bounding box center [1187, 90] width 60 height 26
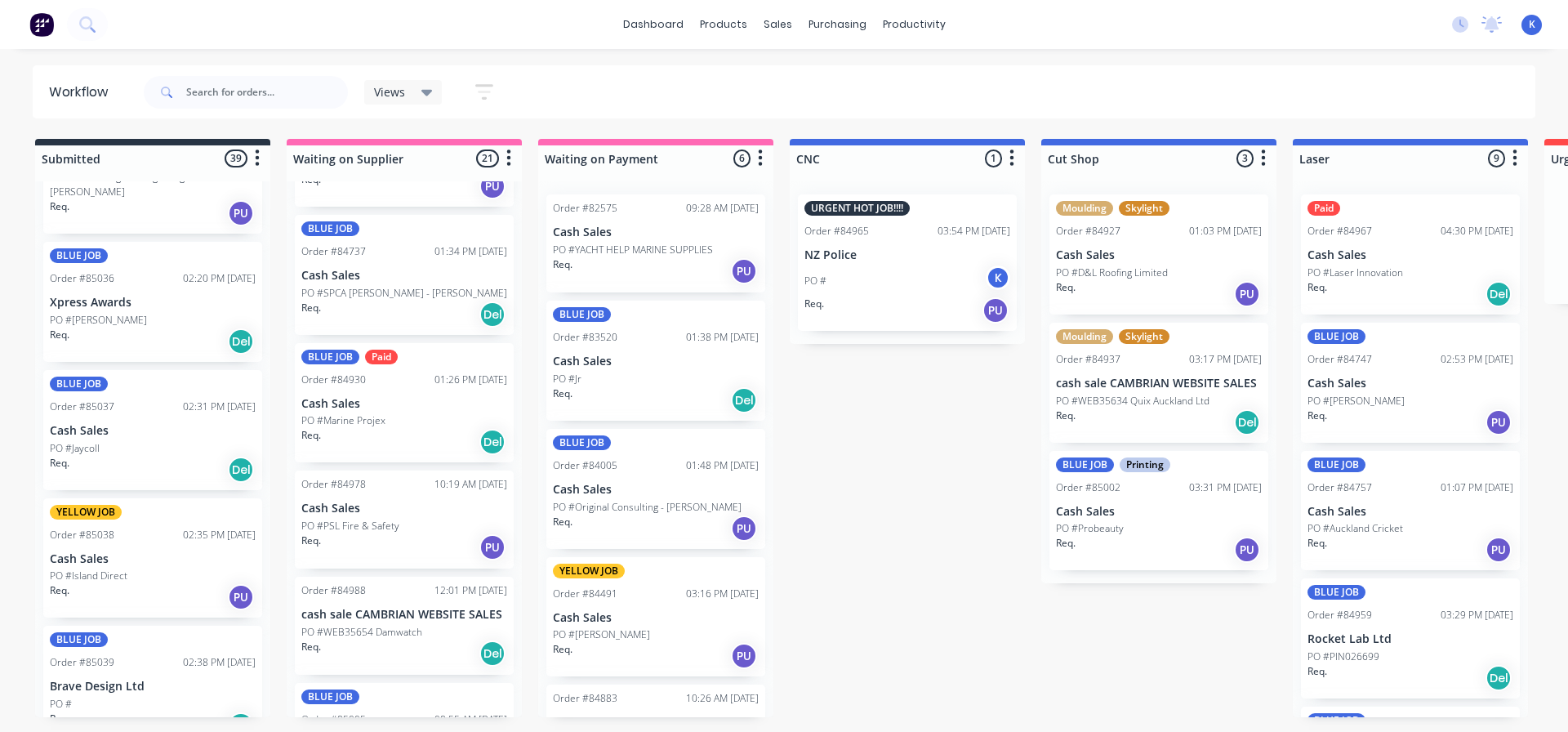
scroll to position [3105, 0]
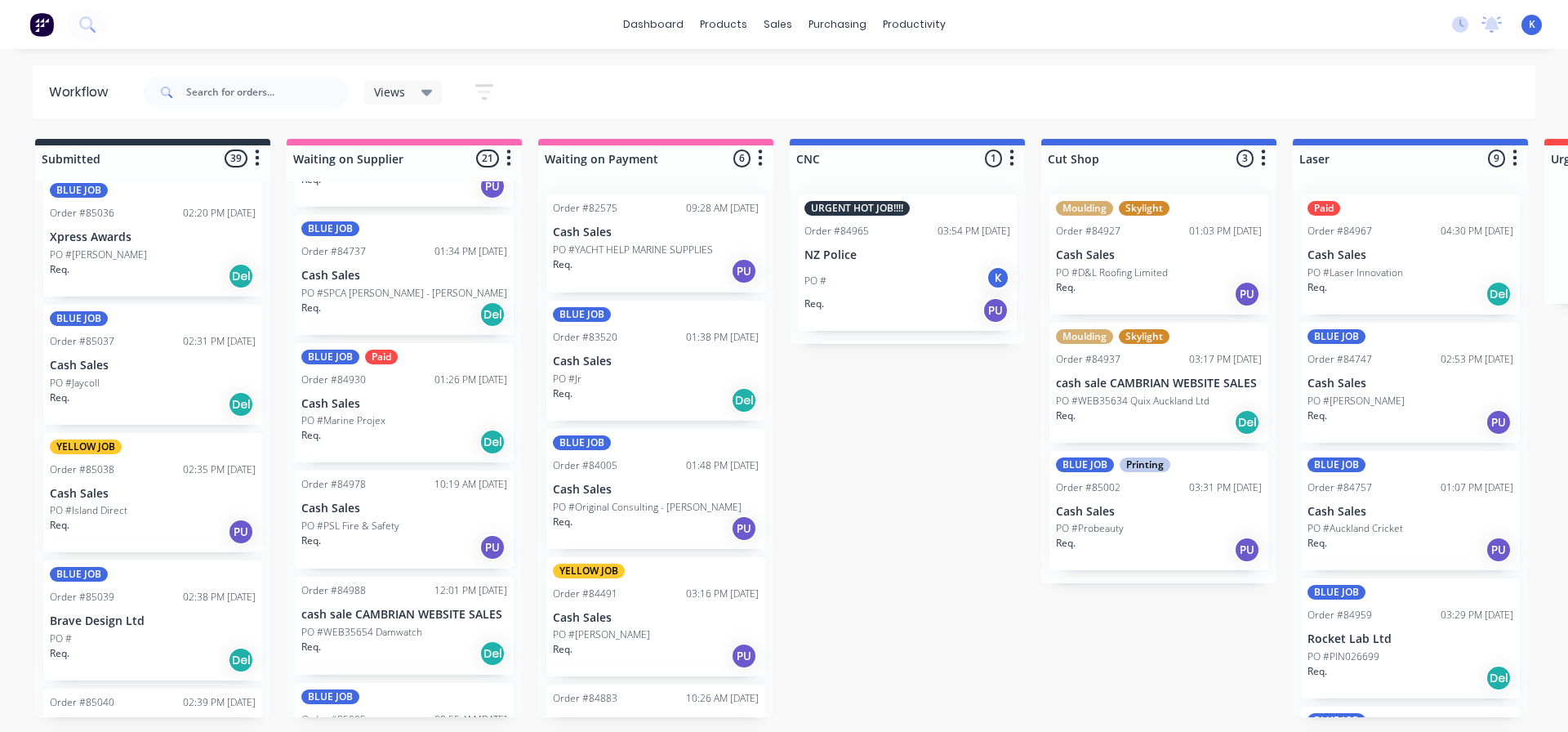
click at [84, 632] on div "PO #" at bounding box center [152, 639] width 205 height 15
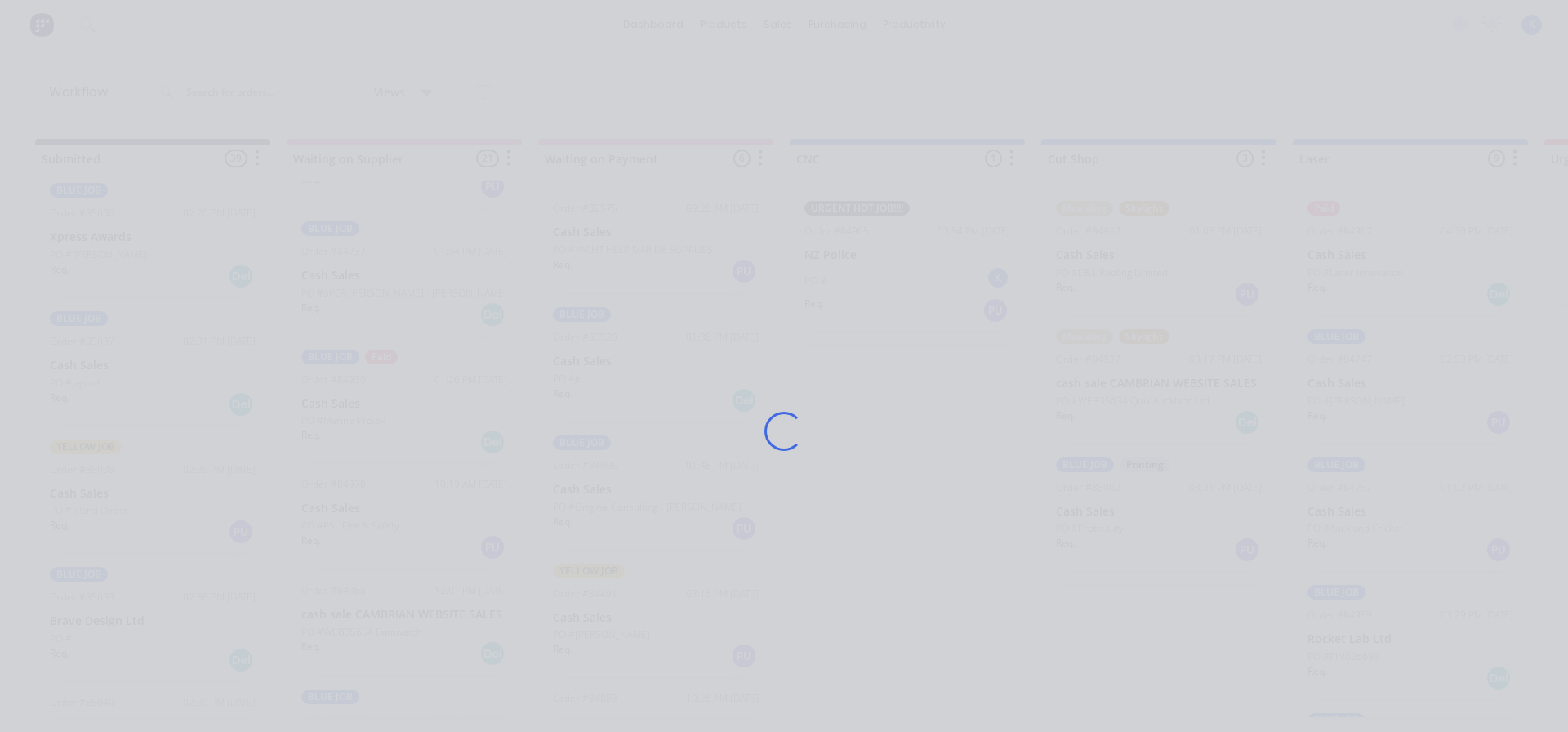
click at [84, 604] on div "Loading..." at bounding box center [784, 366] width 1568 height 732
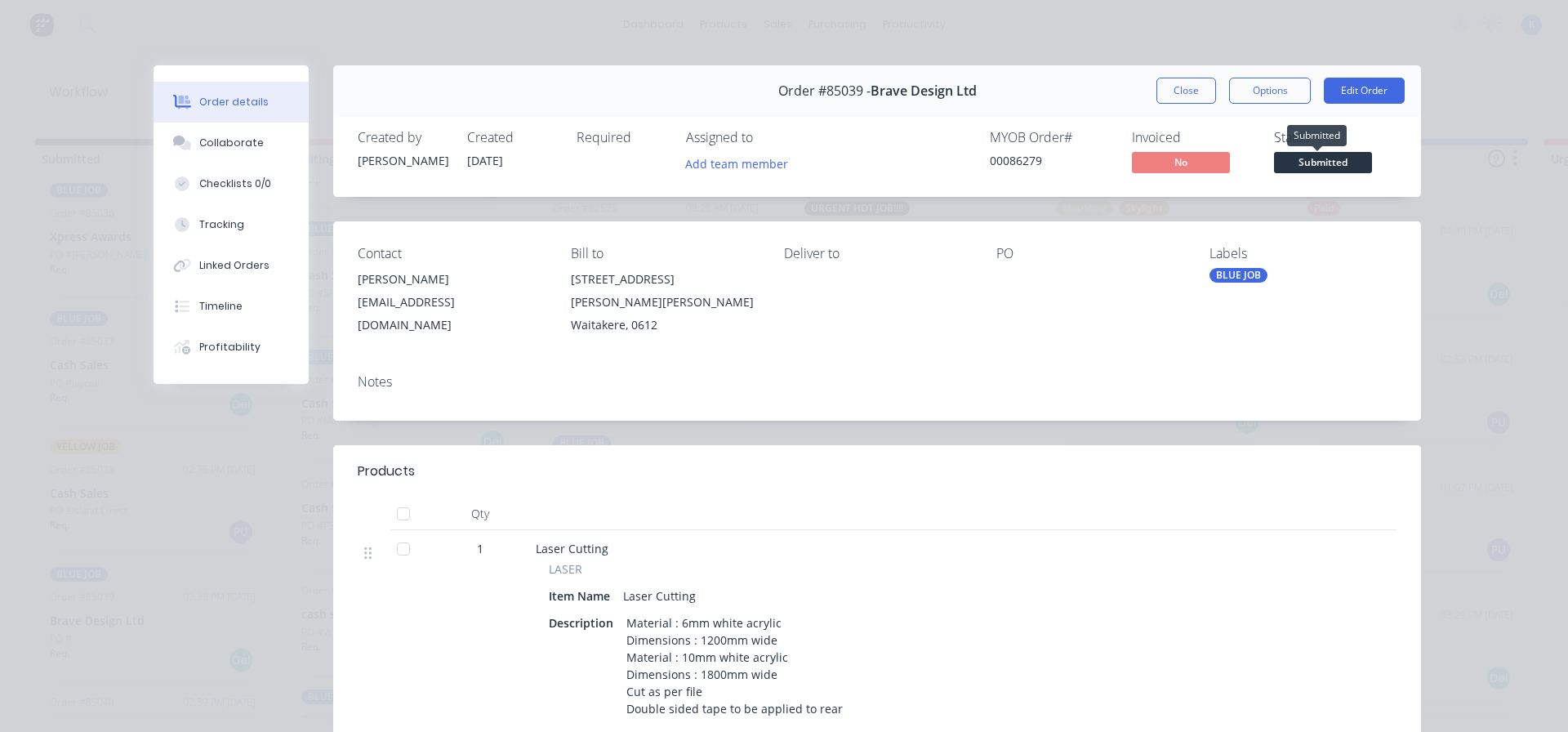
click at [1297, 161] on span "Submitted" at bounding box center [1323, 162] width 98 height 20
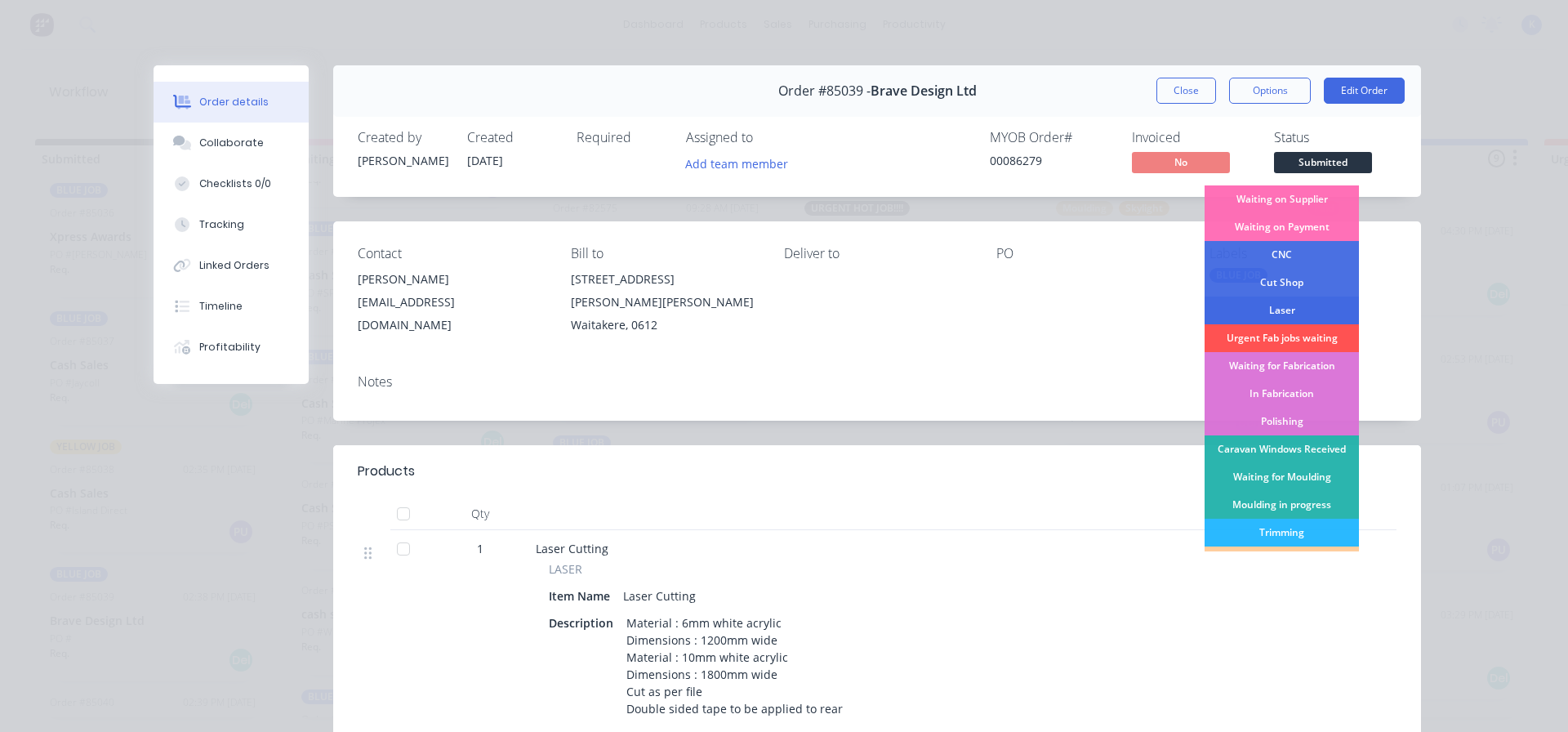
click at [1290, 305] on div "Laser" at bounding box center [1281, 310] width 154 height 28
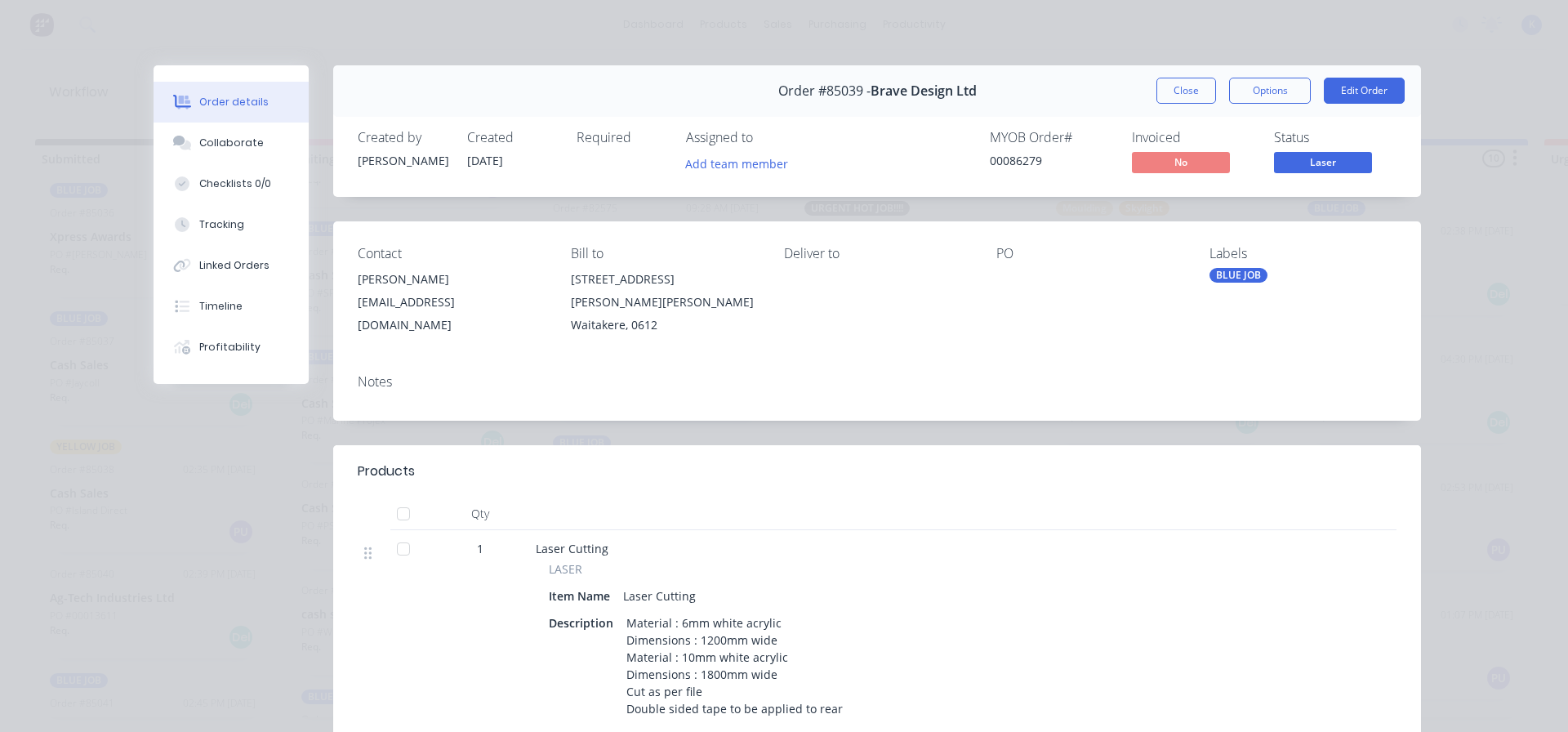
click at [1173, 84] on button "Close" at bounding box center [1187, 90] width 60 height 26
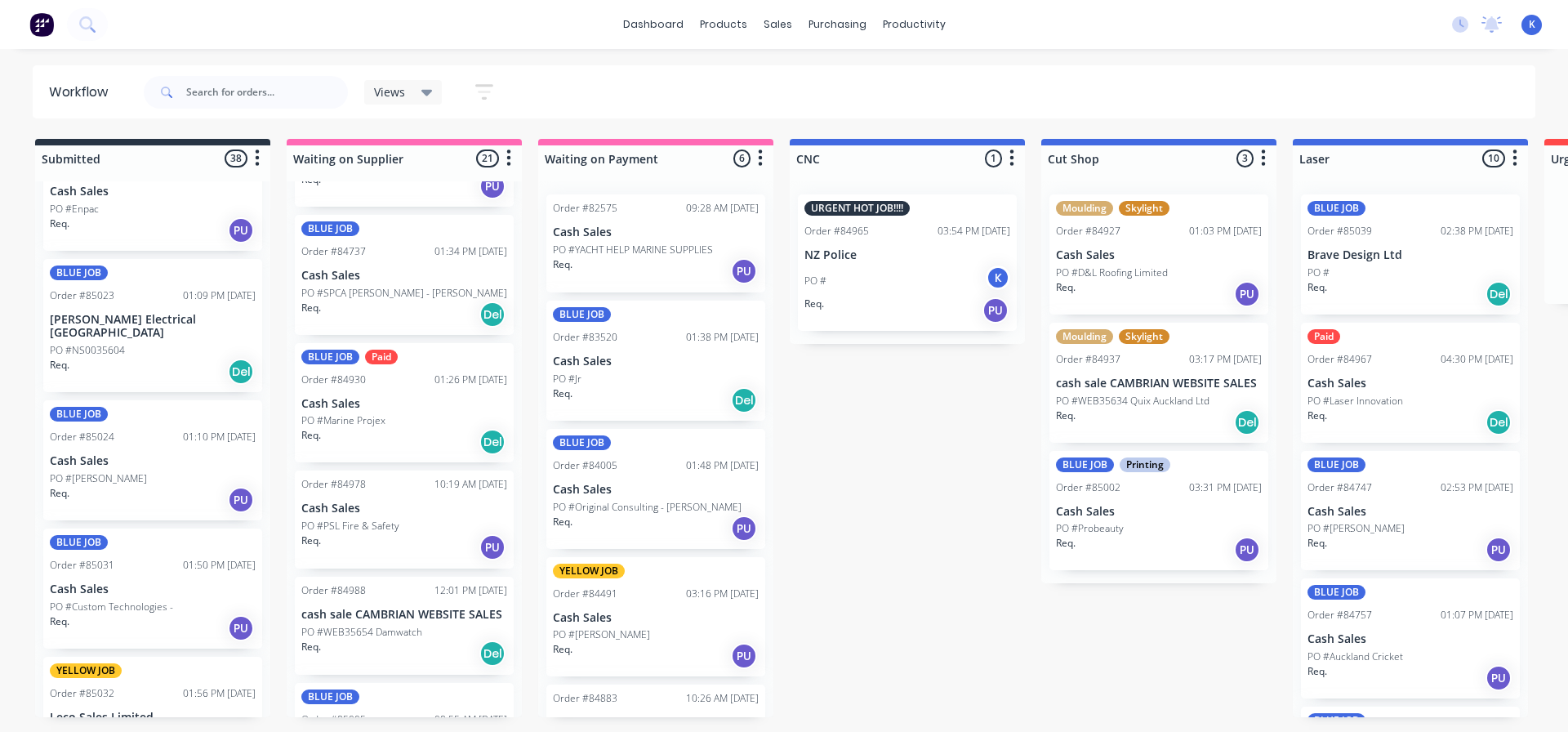
scroll to position [2207, 0]
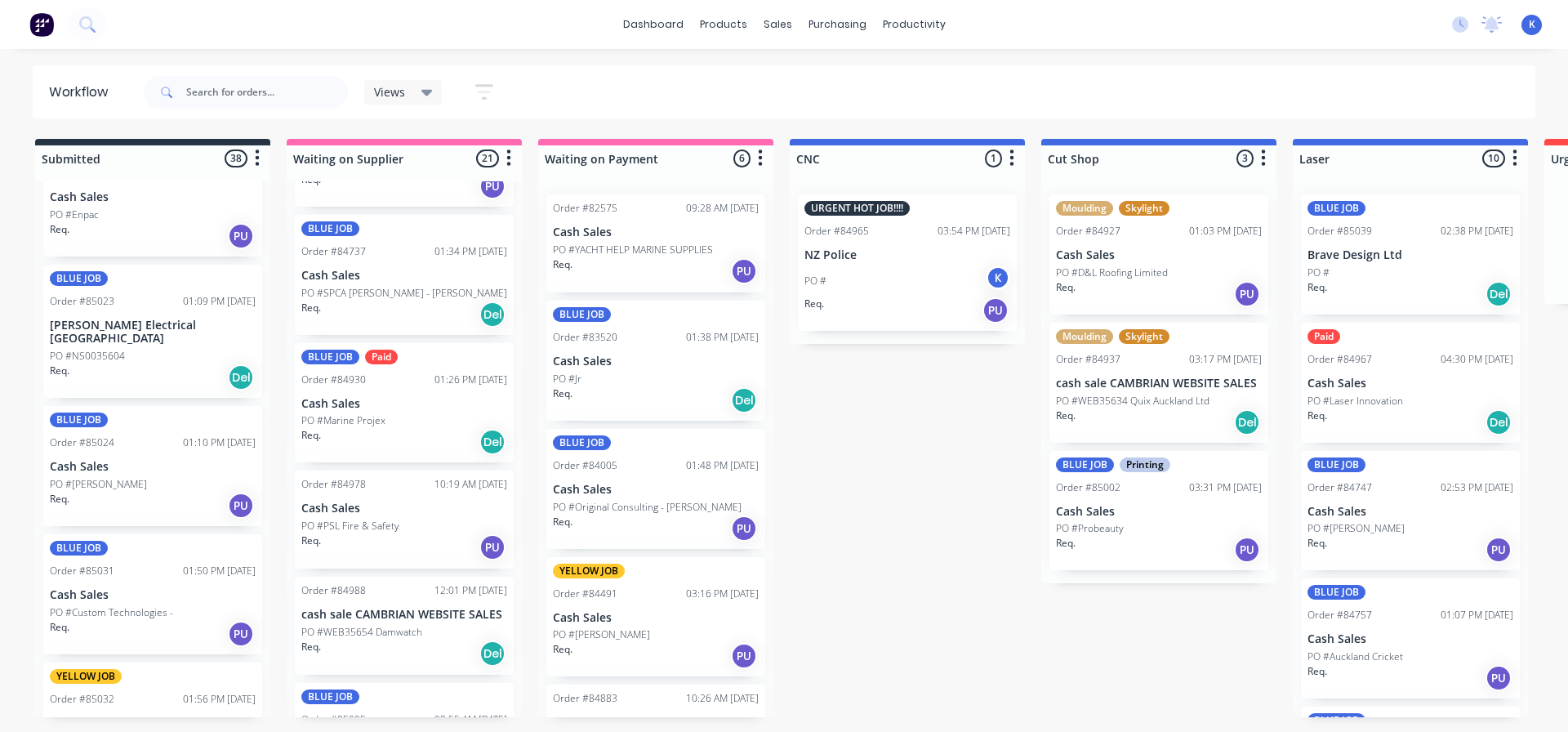
click at [85, 331] on p "Scott Electrical Wairau Valley" at bounding box center [152, 333] width 205 height 28
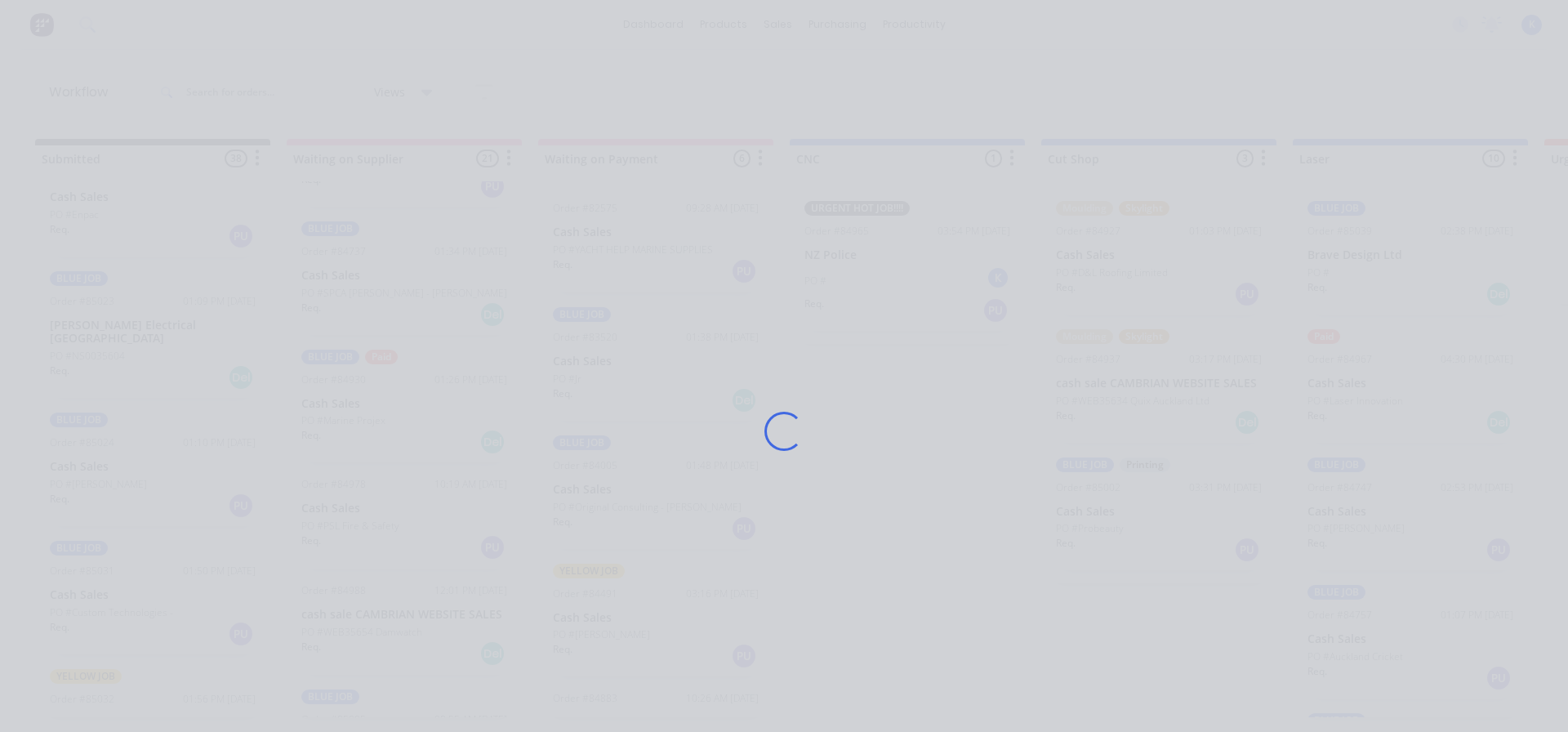
click at [85, 331] on div "Loading..." at bounding box center [784, 366] width 1568 height 732
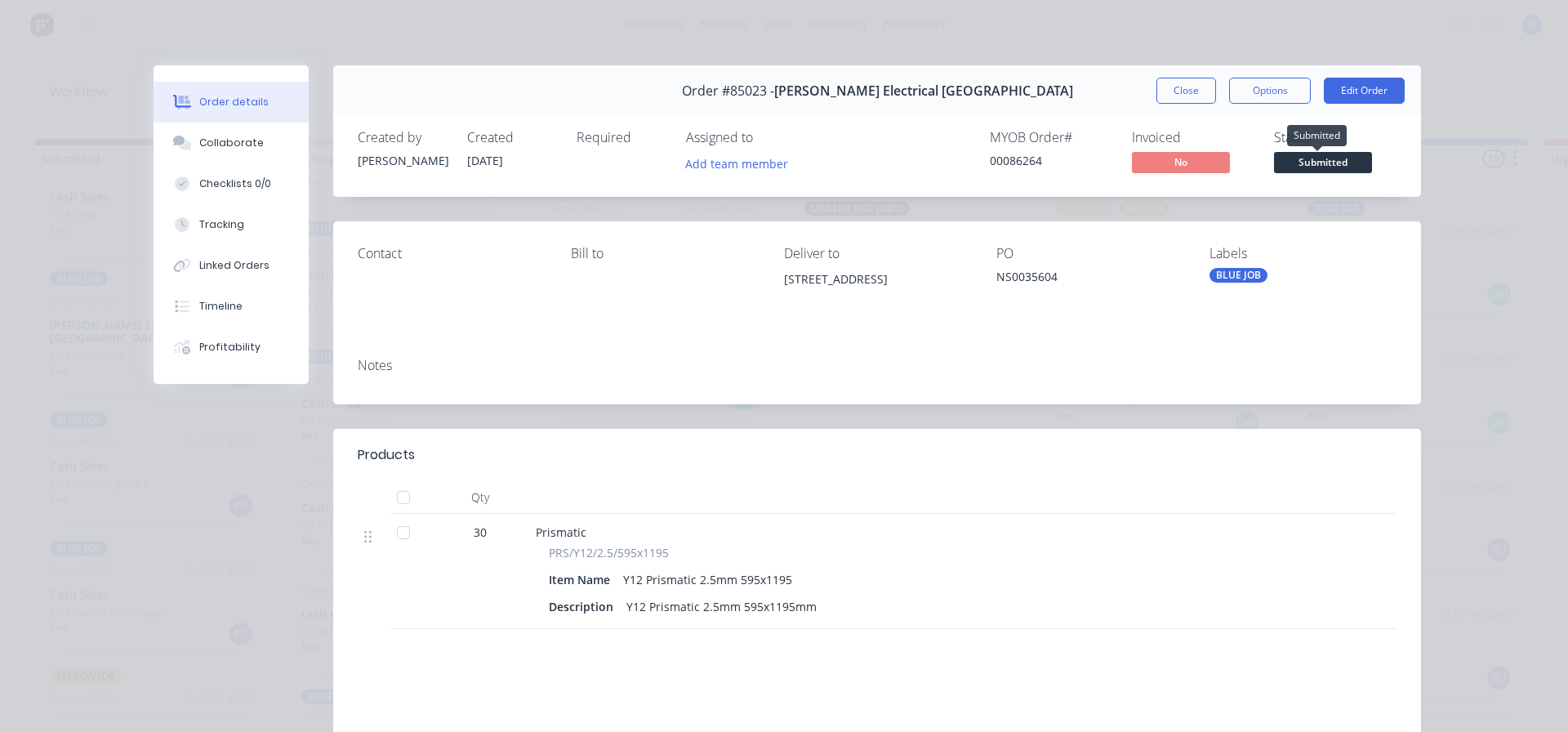
click at [1342, 167] on span "Submitted" at bounding box center [1323, 162] width 98 height 20
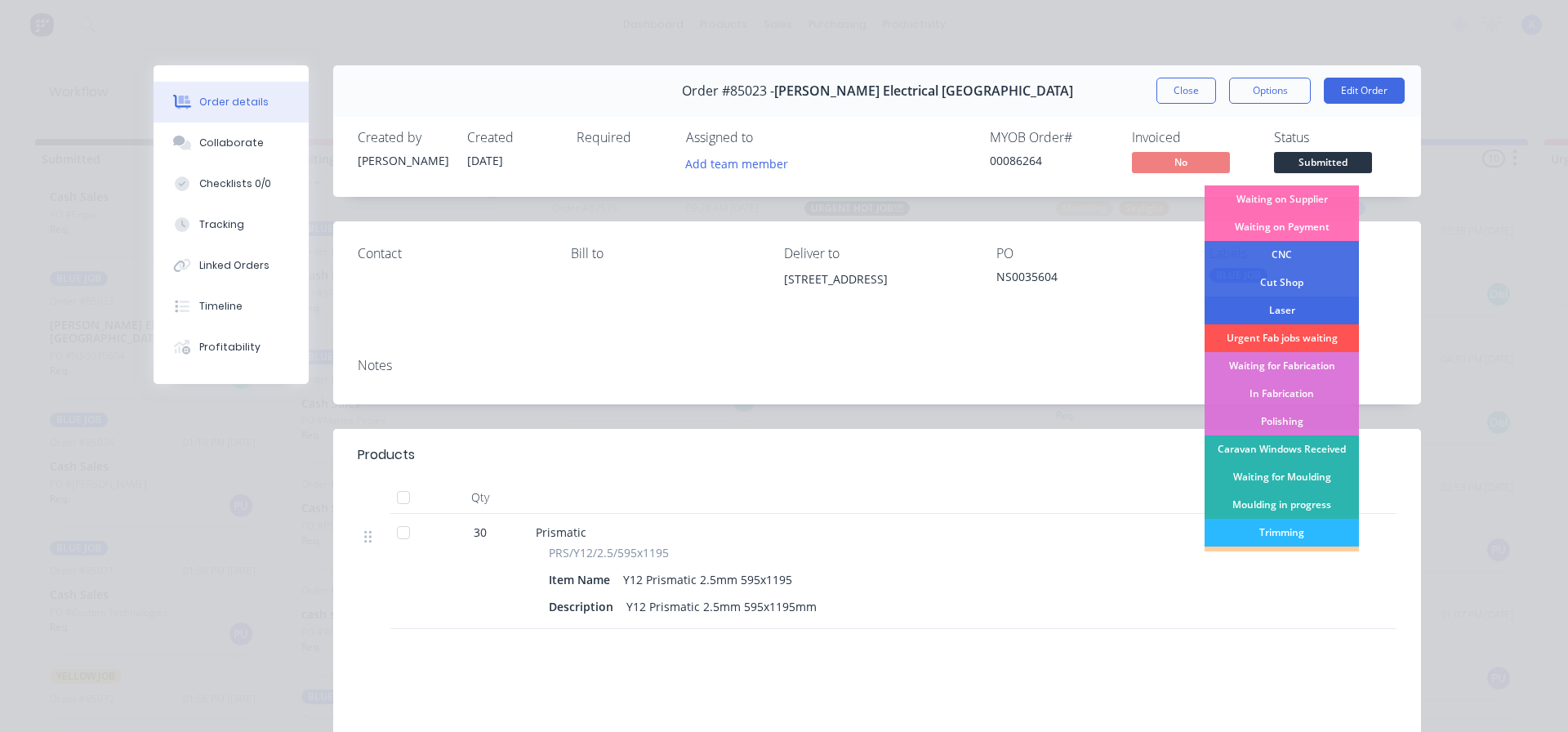
click at [1286, 308] on div "Laser" at bounding box center [1281, 310] width 154 height 28
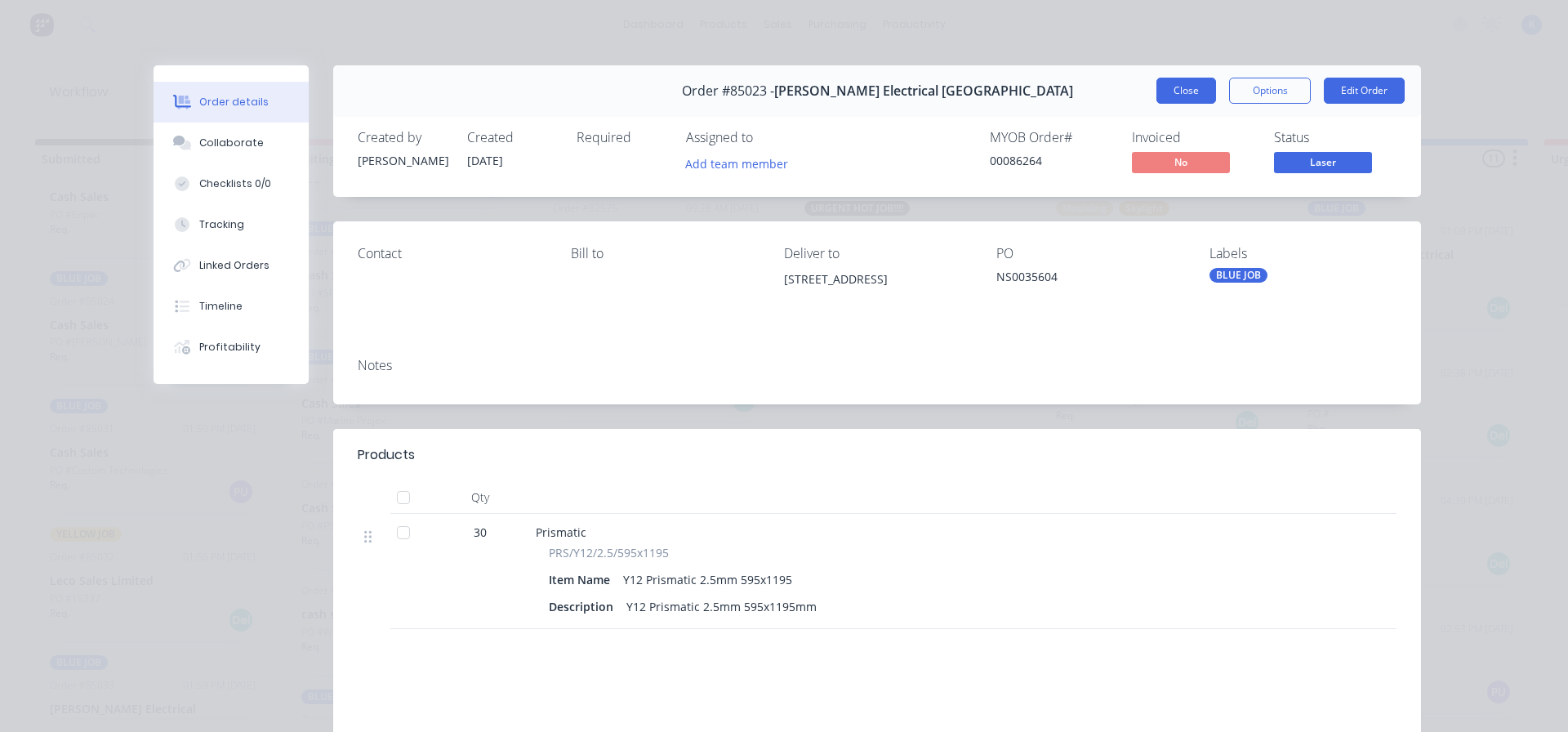
click at [1160, 80] on button "Close" at bounding box center [1187, 90] width 60 height 26
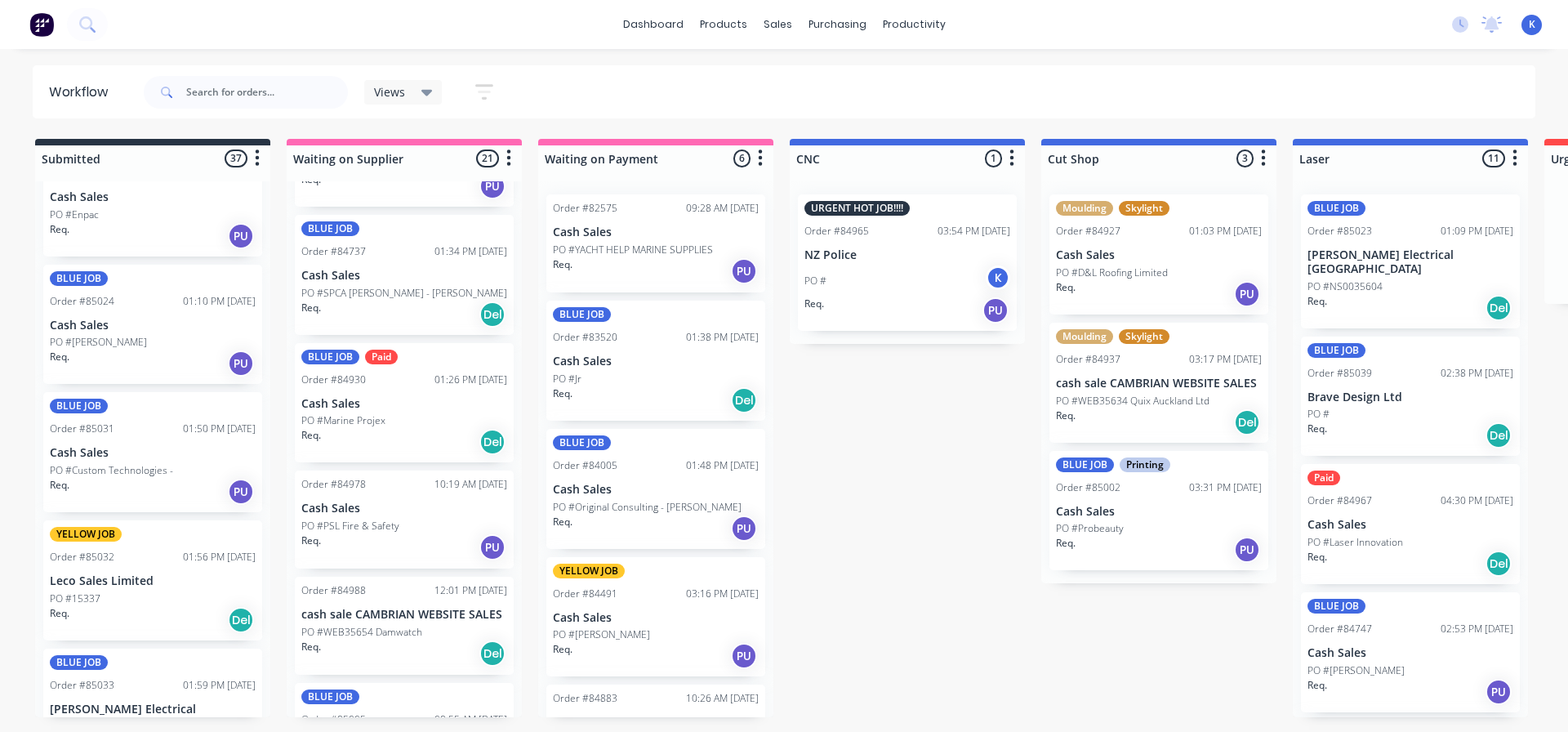
click at [108, 324] on p "Cash Sales" at bounding box center [152, 326] width 205 height 14
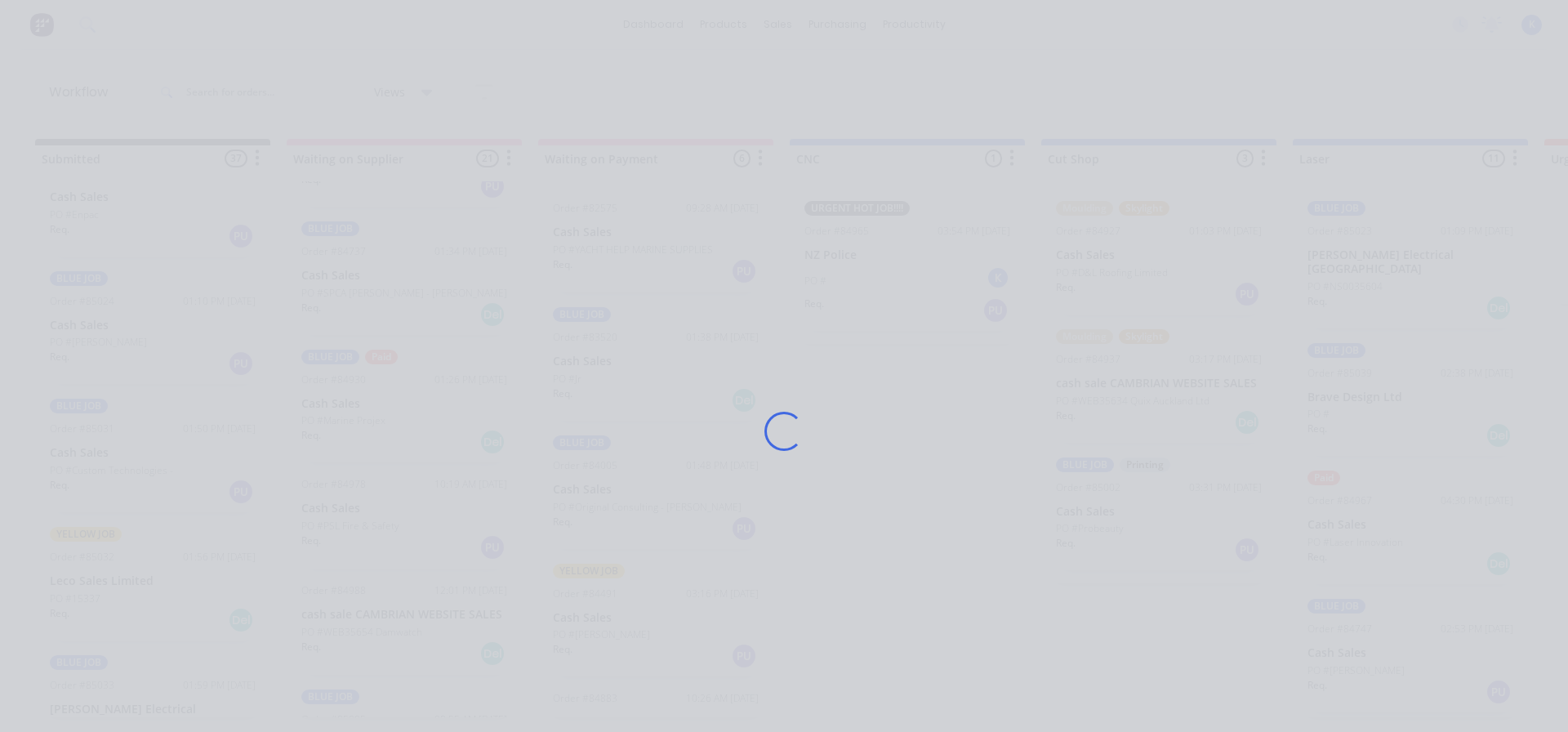
click at [108, 324] on div "Loading..." at bounding box center [784, 366] width 1568 height 732
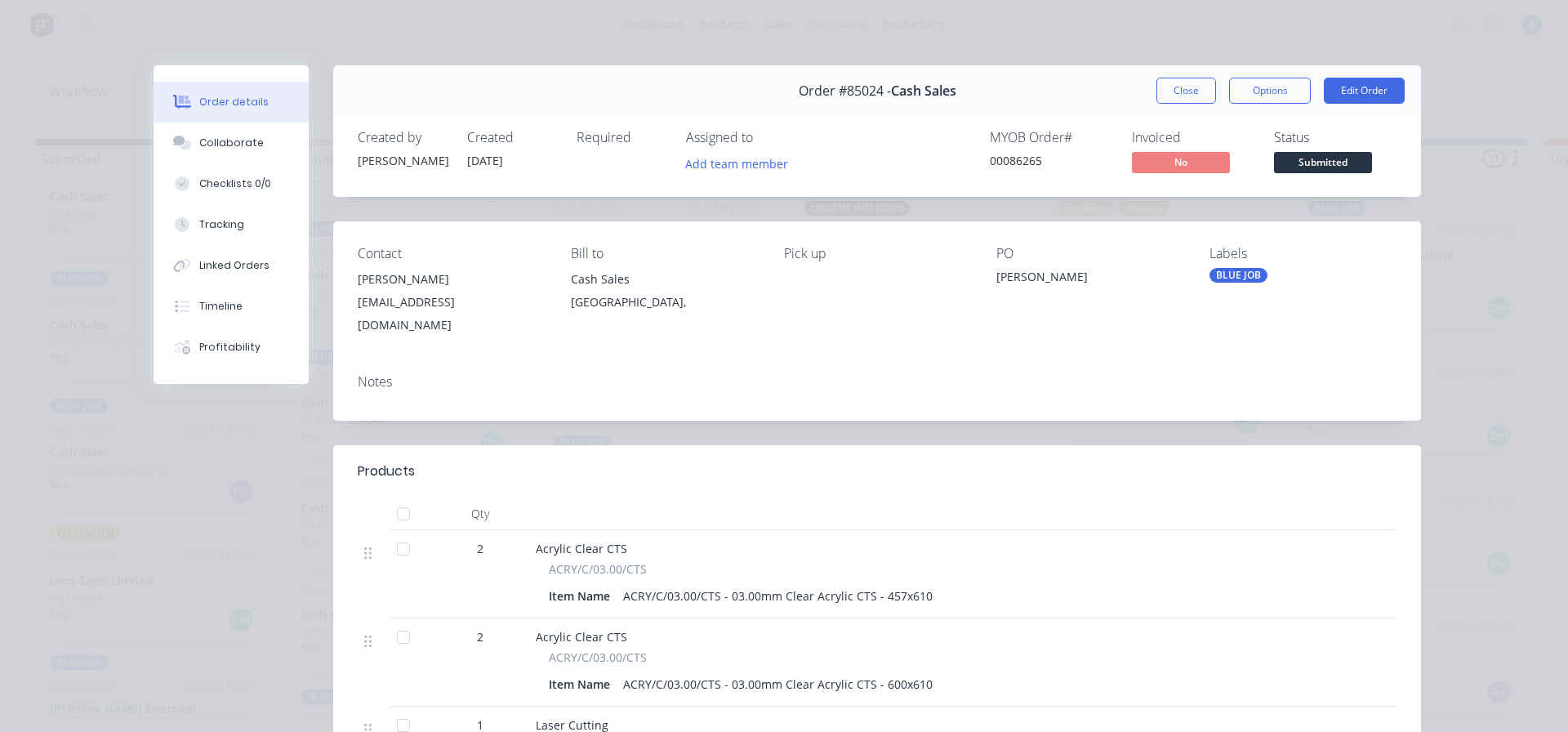
drag, startPoint x: 1295, startPoint y: 175, endPoint x: 1297, endPoint y: 165, distance: 10.2
click at [1295, 175] on button "Submitted" at bounding box center [1323, 164] width 98 height 24
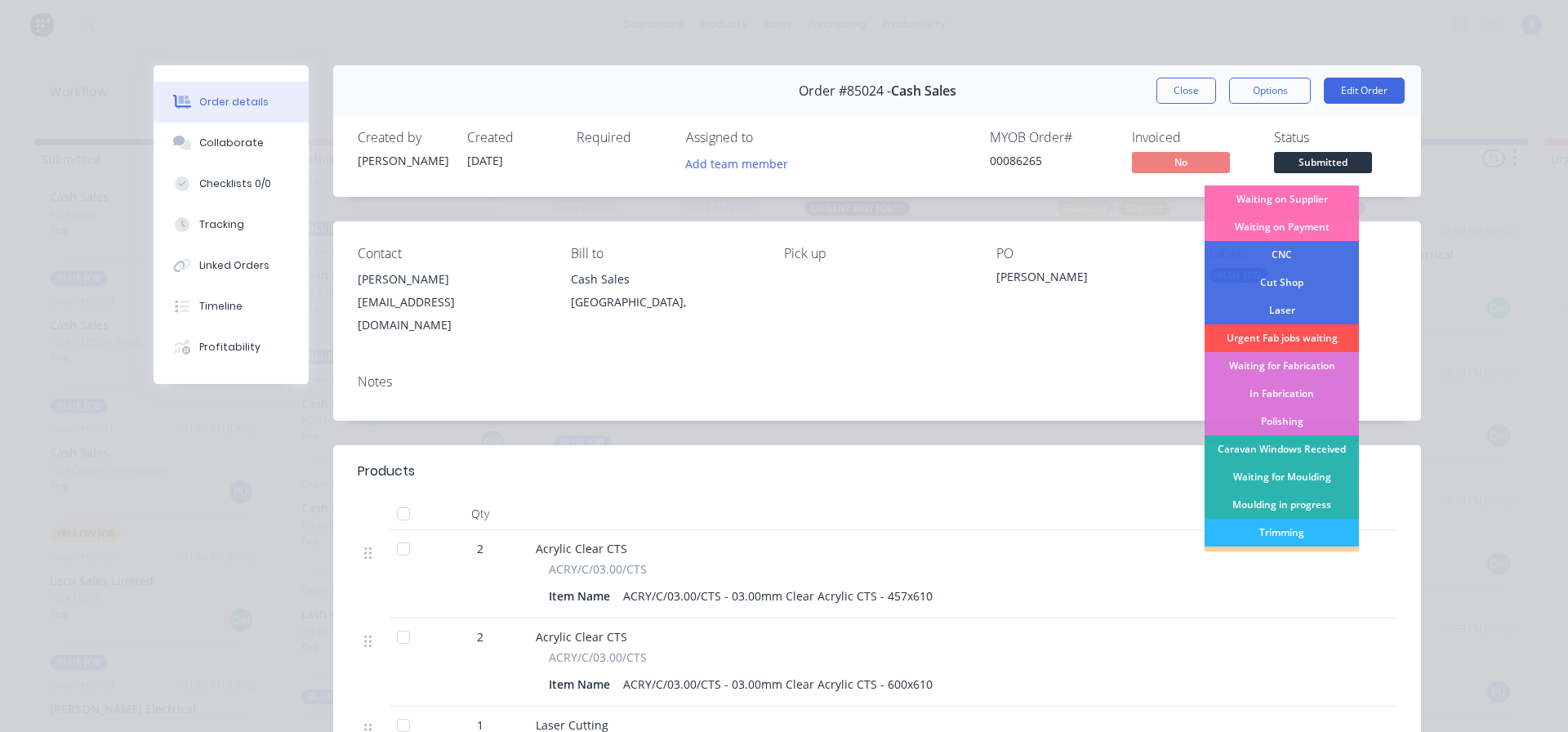
drag, startPoint x: 1286, startPoint y: 307, endPoint x: 1268, endPoint y: 283, distance: 30.0
click at [1284, 307] on div "Laser" at bounding box center [1281, 310] width 154 height 28
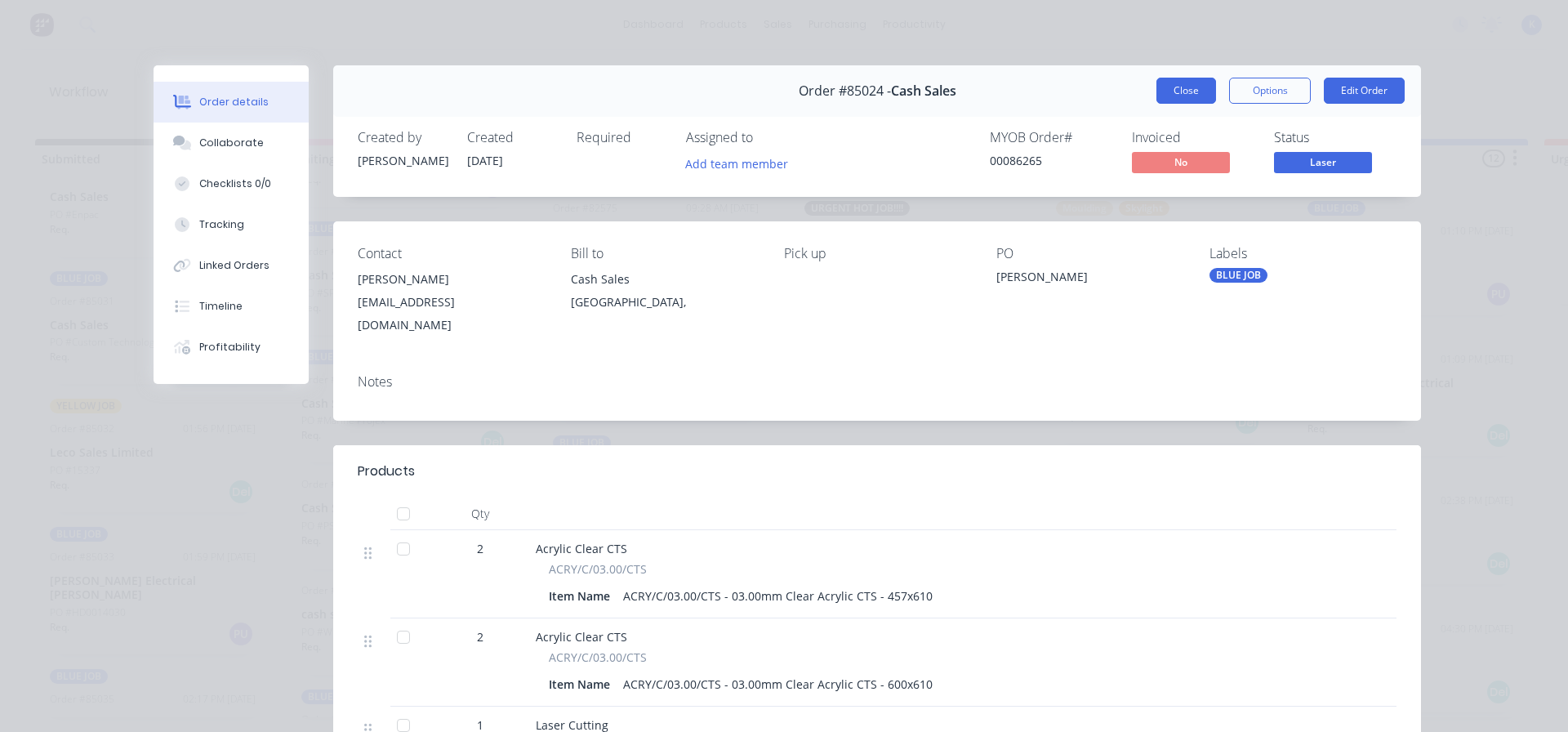
click at [1166, 85] on button "Close" at bounding box center [1187, 90] width 60 height 26
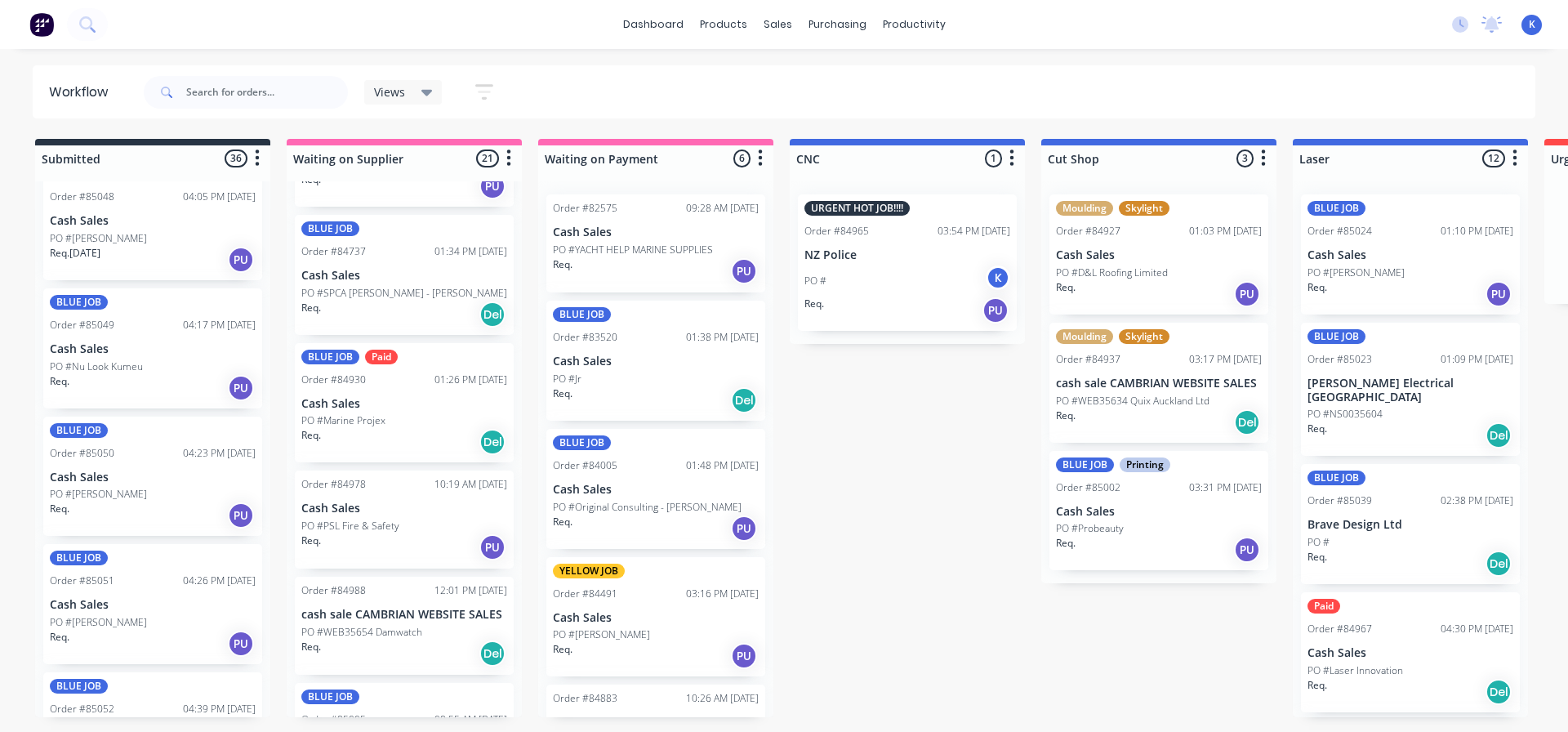
scroll to position [4045, 0]
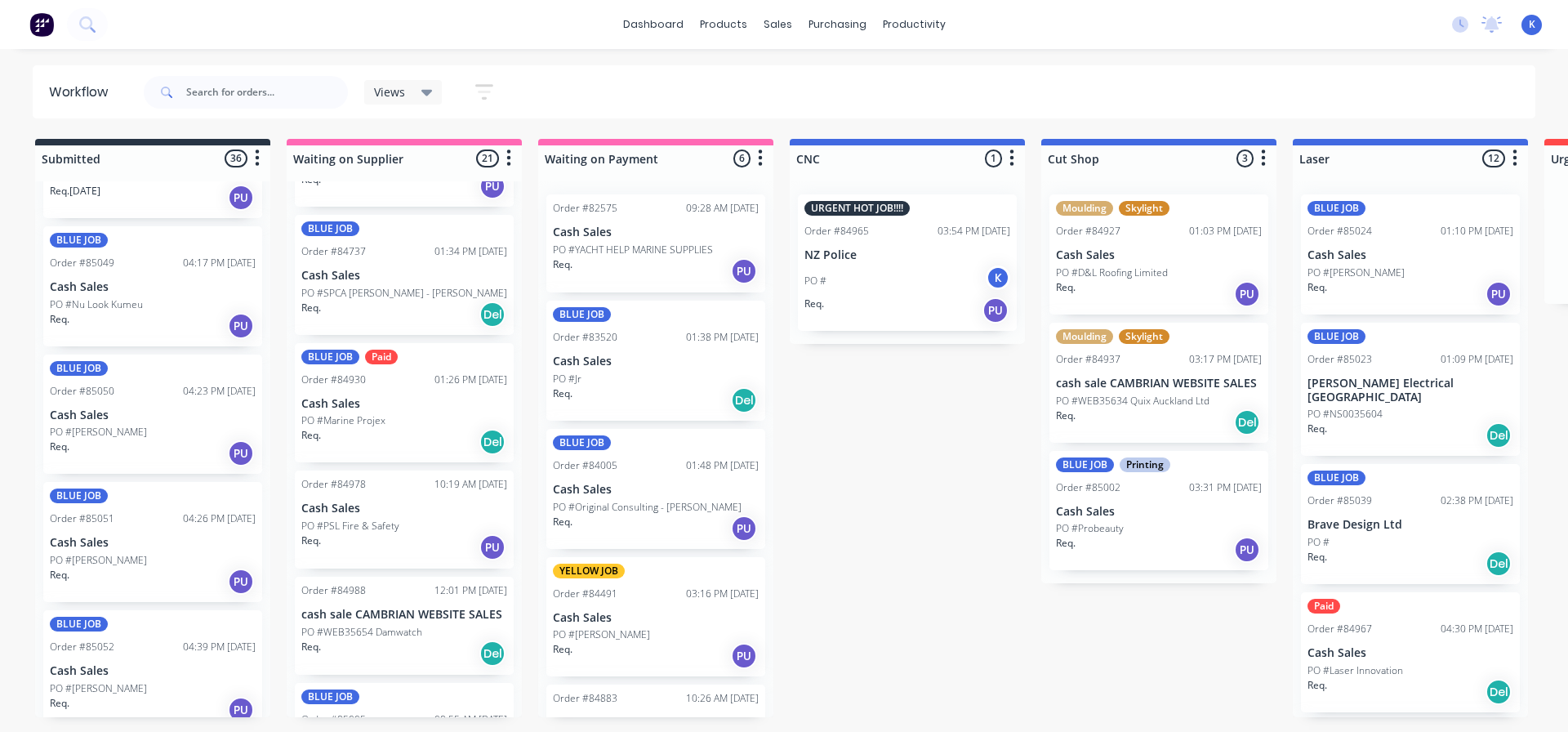
click at [110, 664] on p "Cash Sales" at bounding box center [152, 671] width 205 height 14
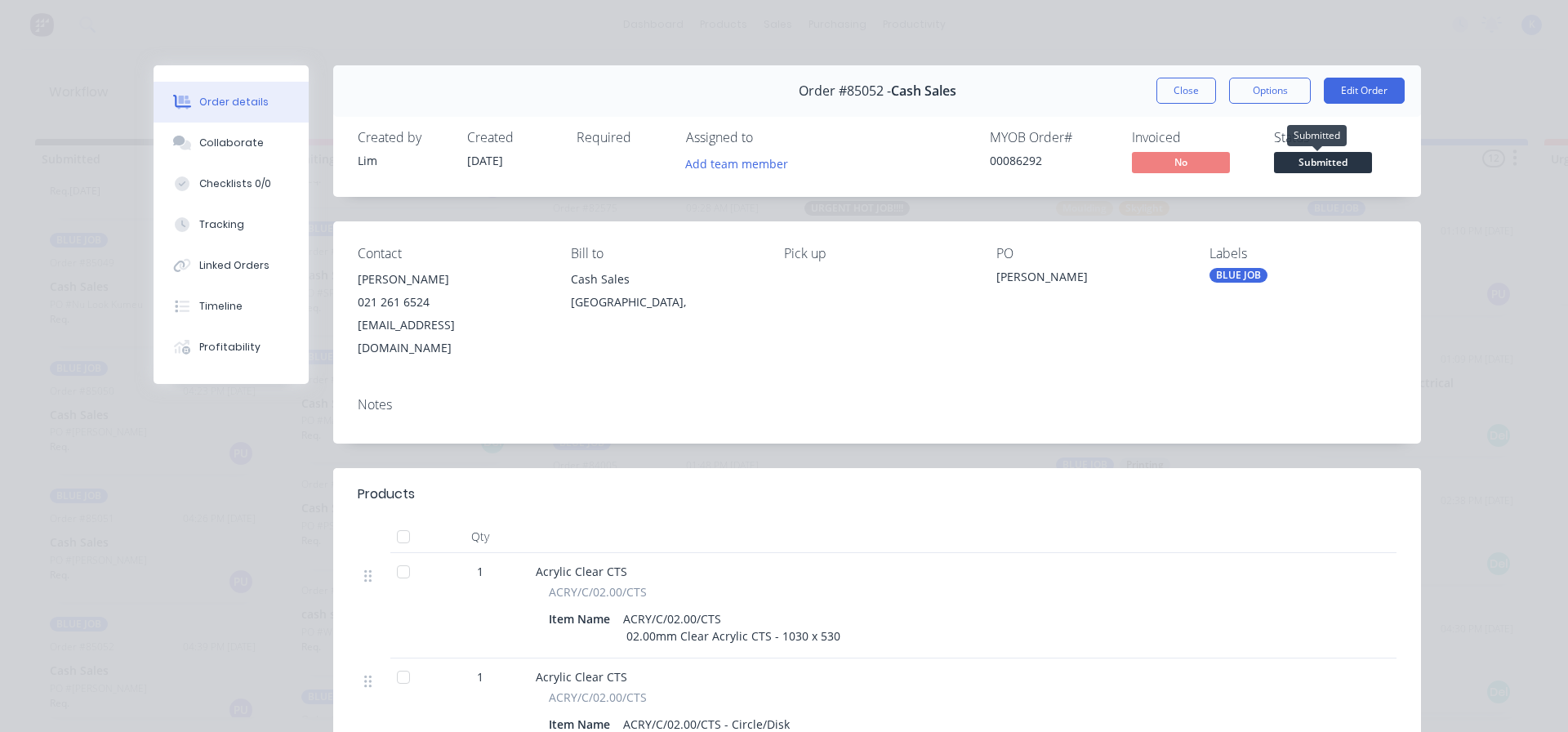
click at [1292, 156] on span "Submitted" at bounding box center [1323, 162] width 98 height 20
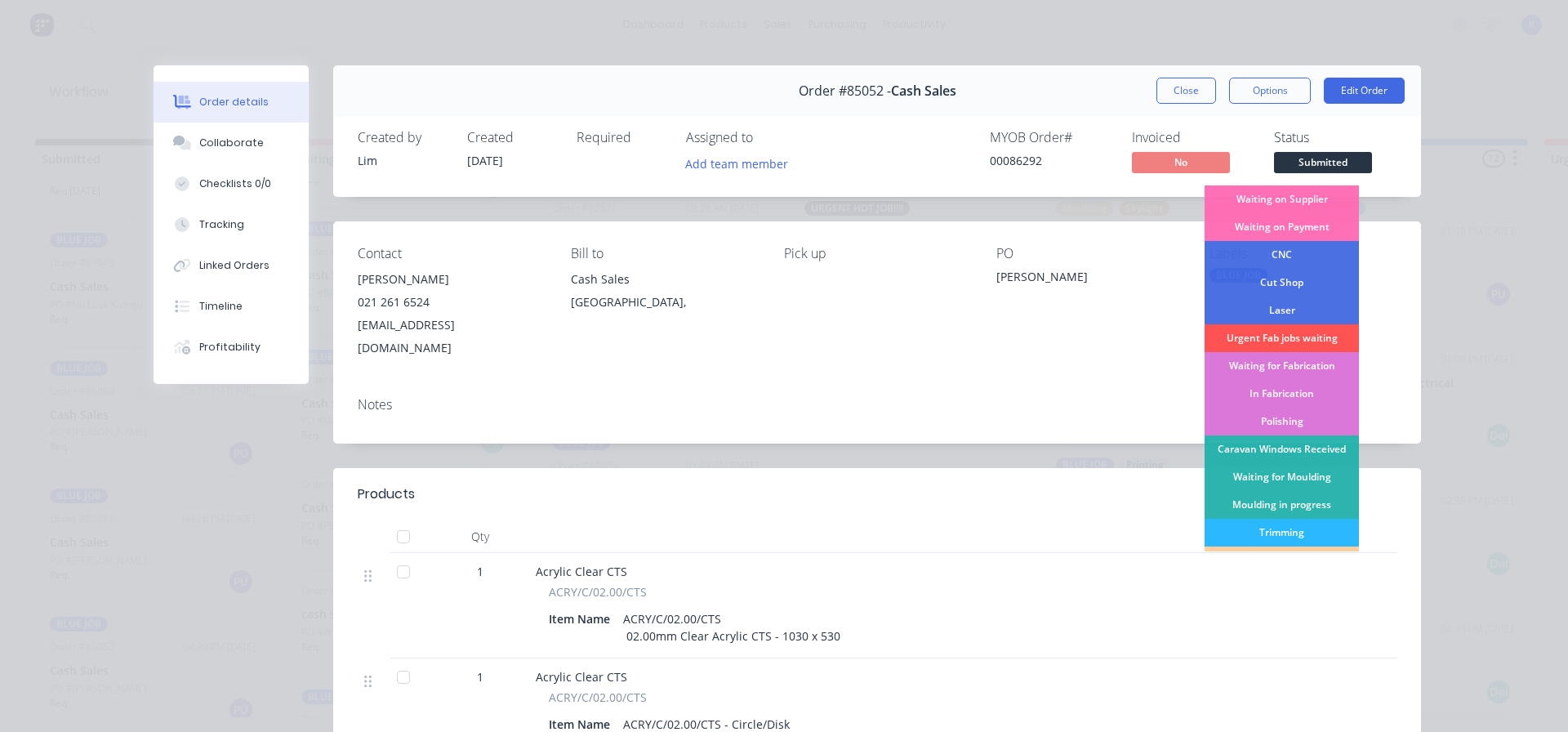
click at [1285, 302] on div "Laser" at bounding box center [1281, 310] width 154 height 28
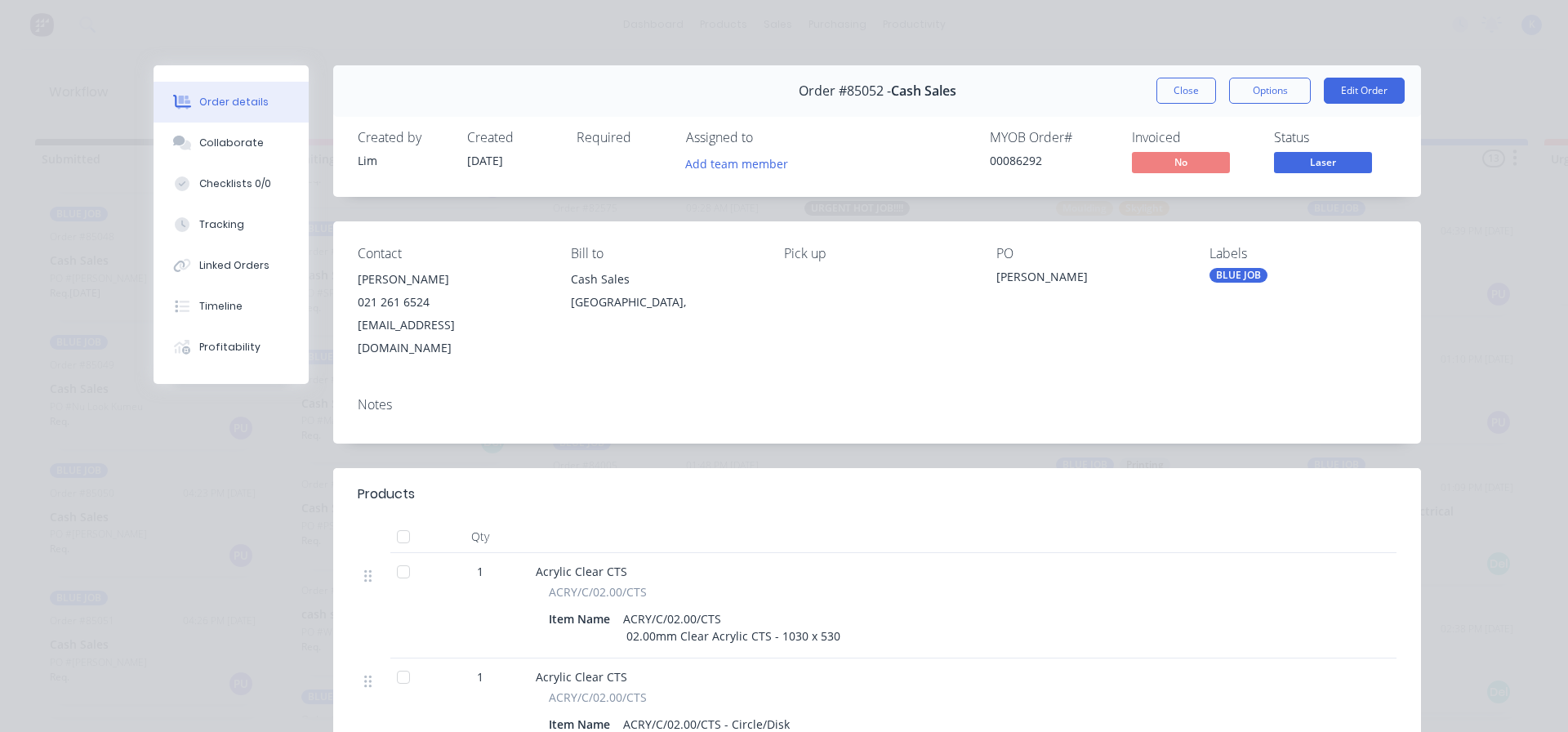
scroll to position [3917, 0]
click at [1181, 81] on button "Close" at bounding box center [1187, 90] width 60 height 26
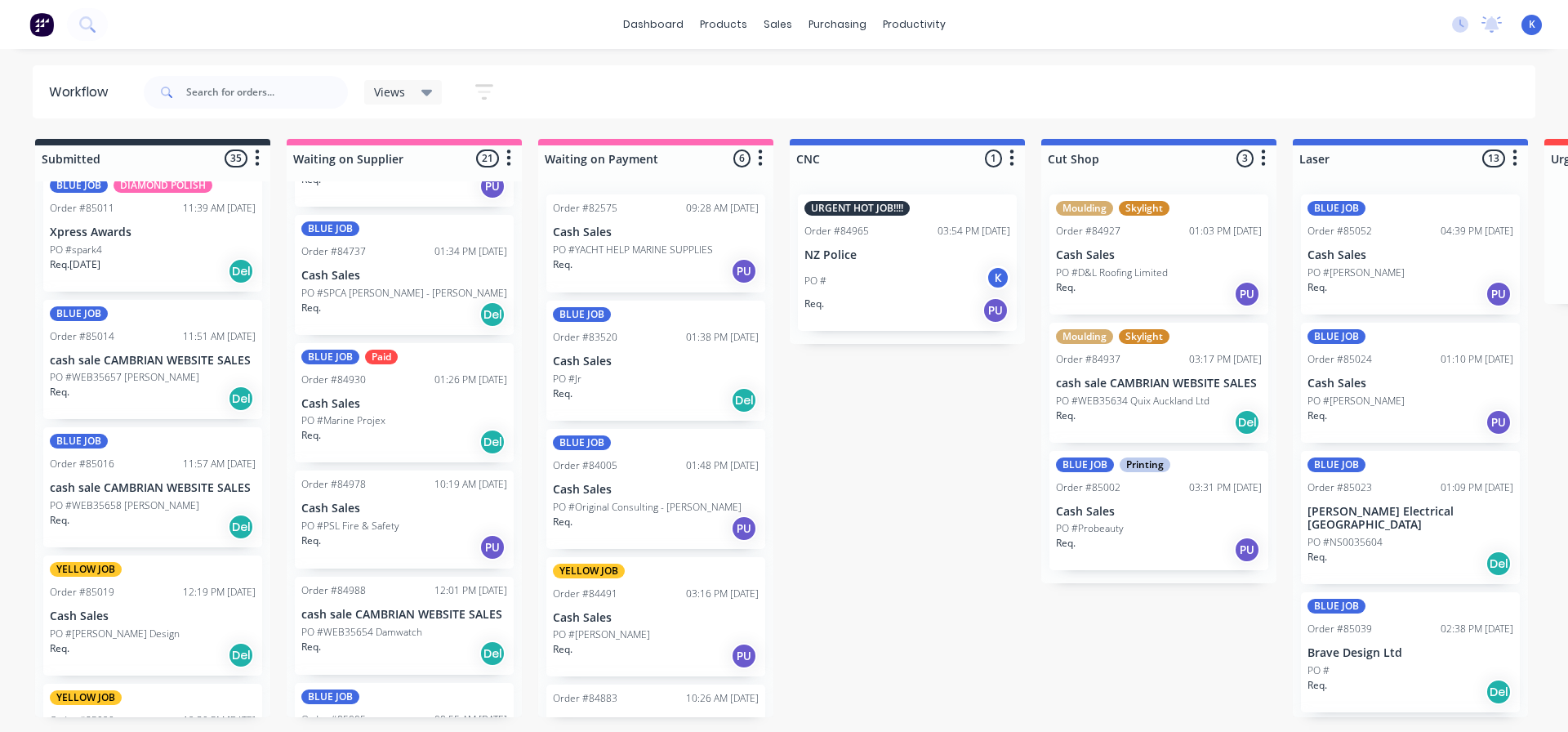
scroll to position [1710, 0]
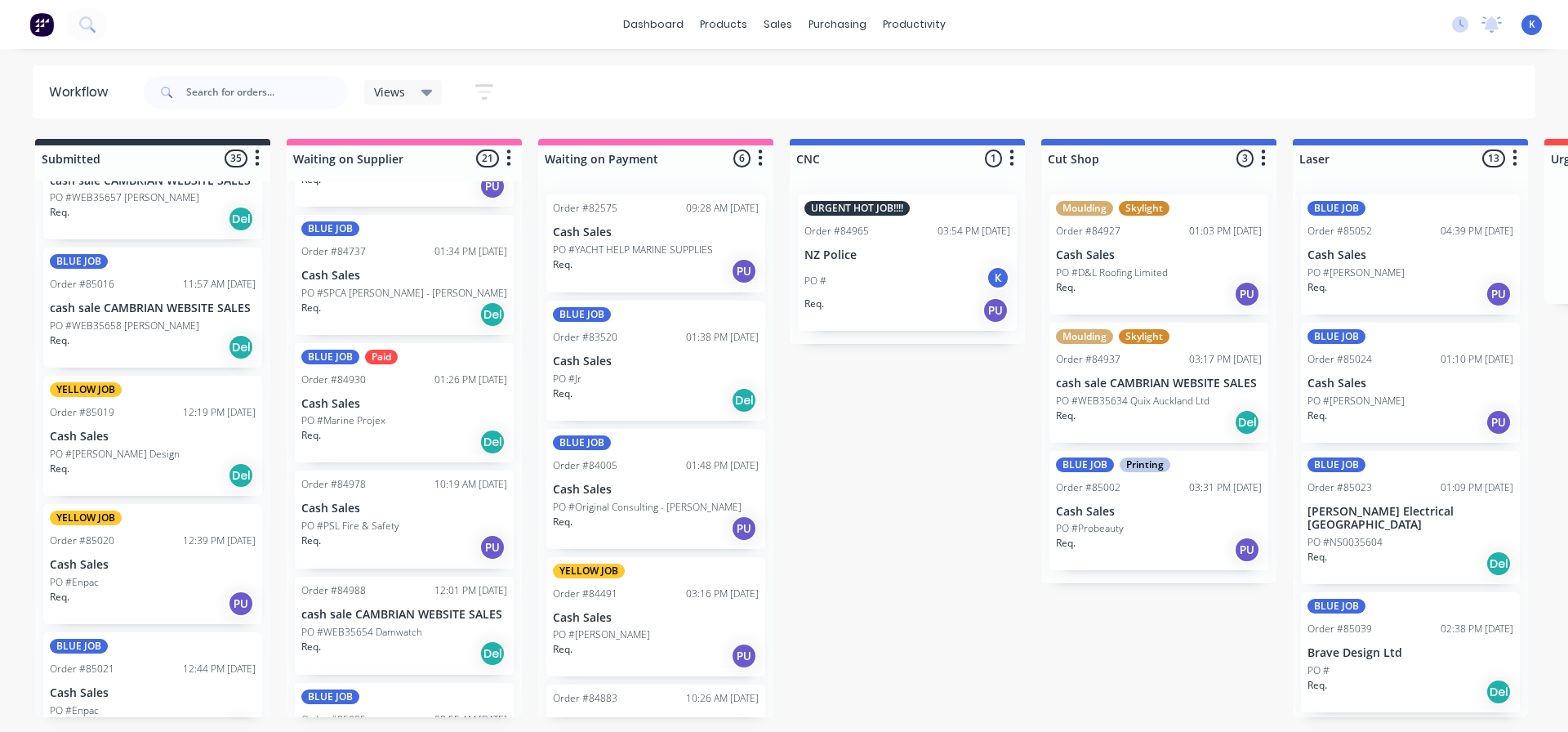
click at [96, 449] on p "PO #[PERSON_NAME] Design" at bounding box center [114, 454] width 130 height 15
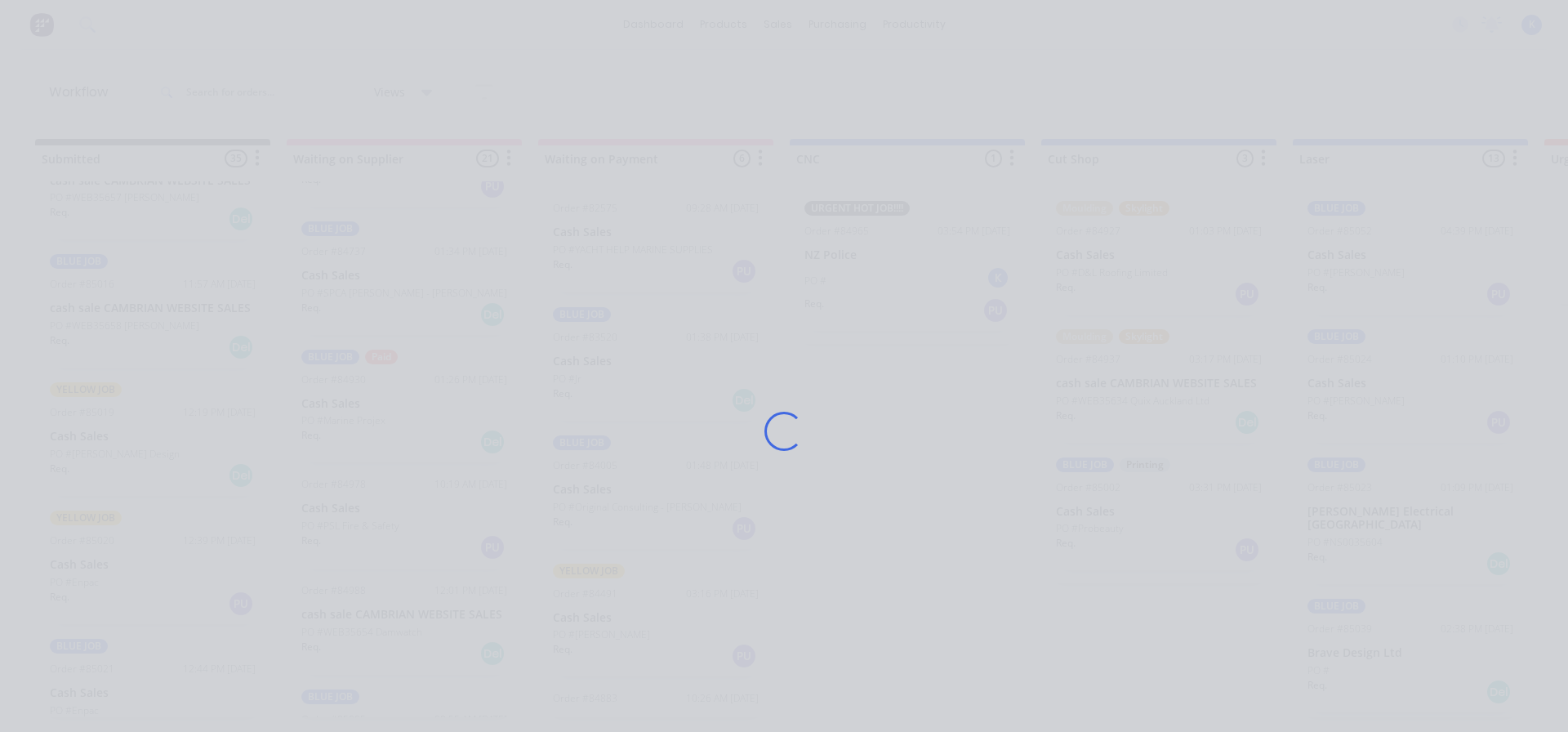
click at [96, 449] on div "Loading..." at bounding box center [784, 366] width 1568 height 732
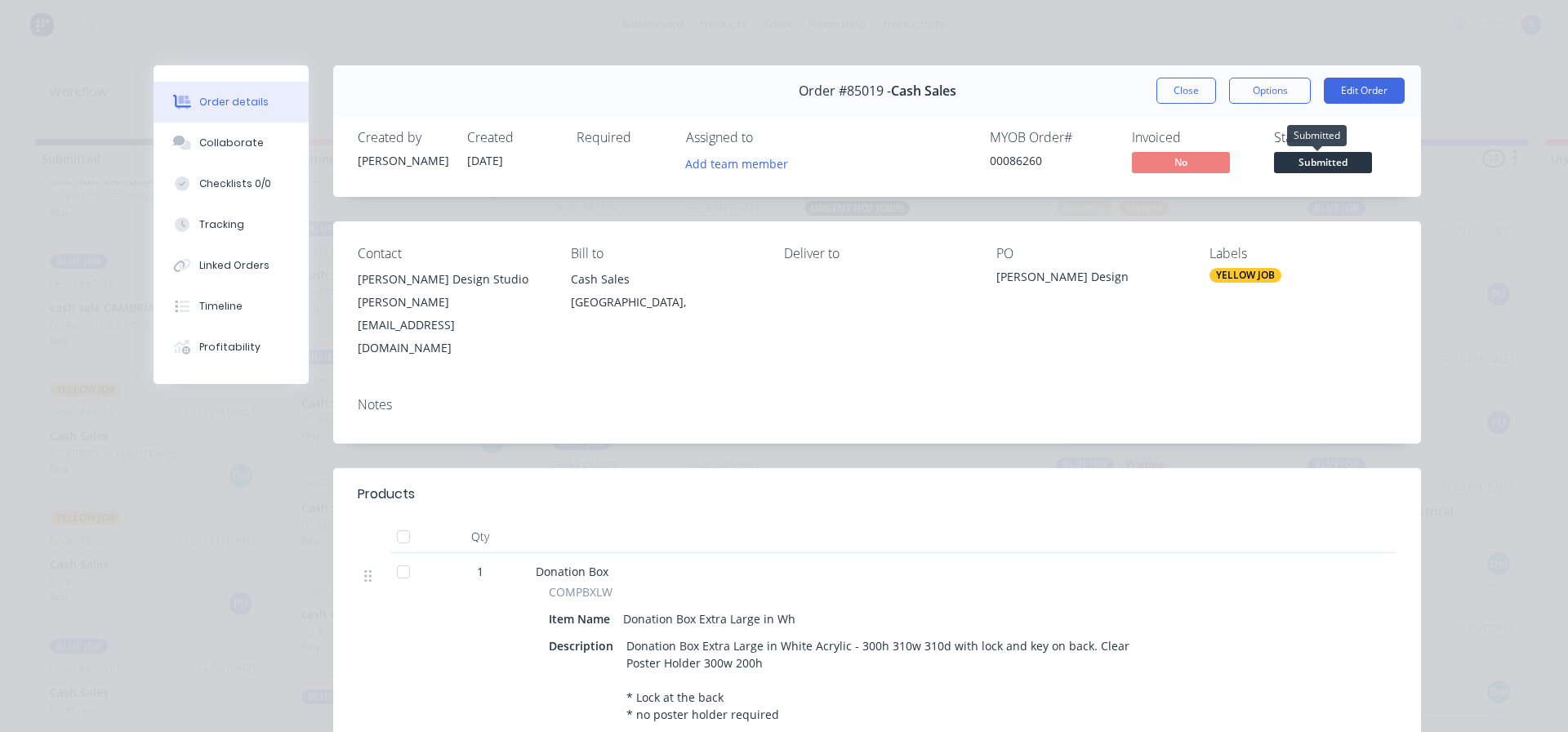
click at [1362, 168] on span "Submitted" at bounding box center [1323, 162] width 98 height 20
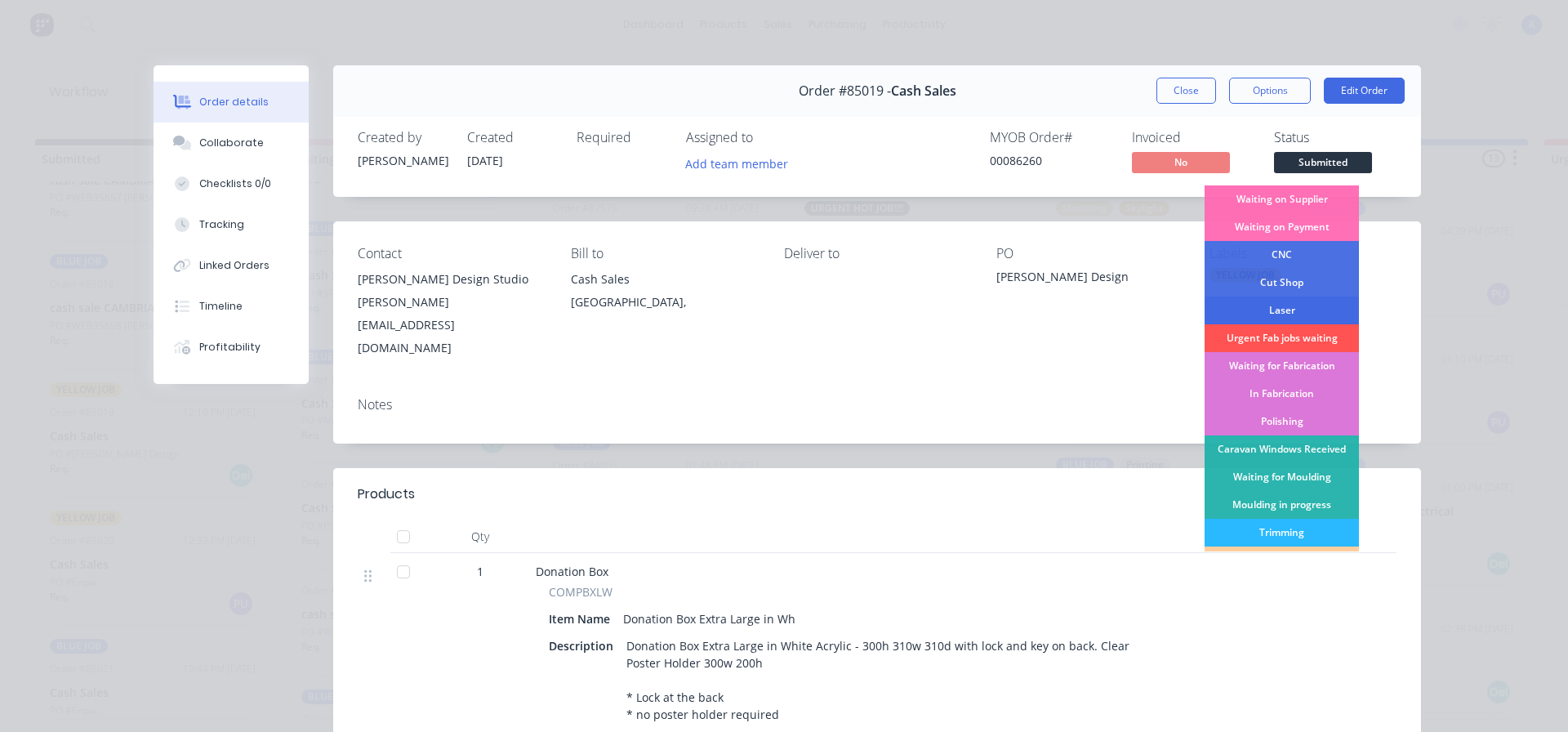
click at [1281, 302] on div "Laser" at bounding box center [1281, 310] width 154 height 28
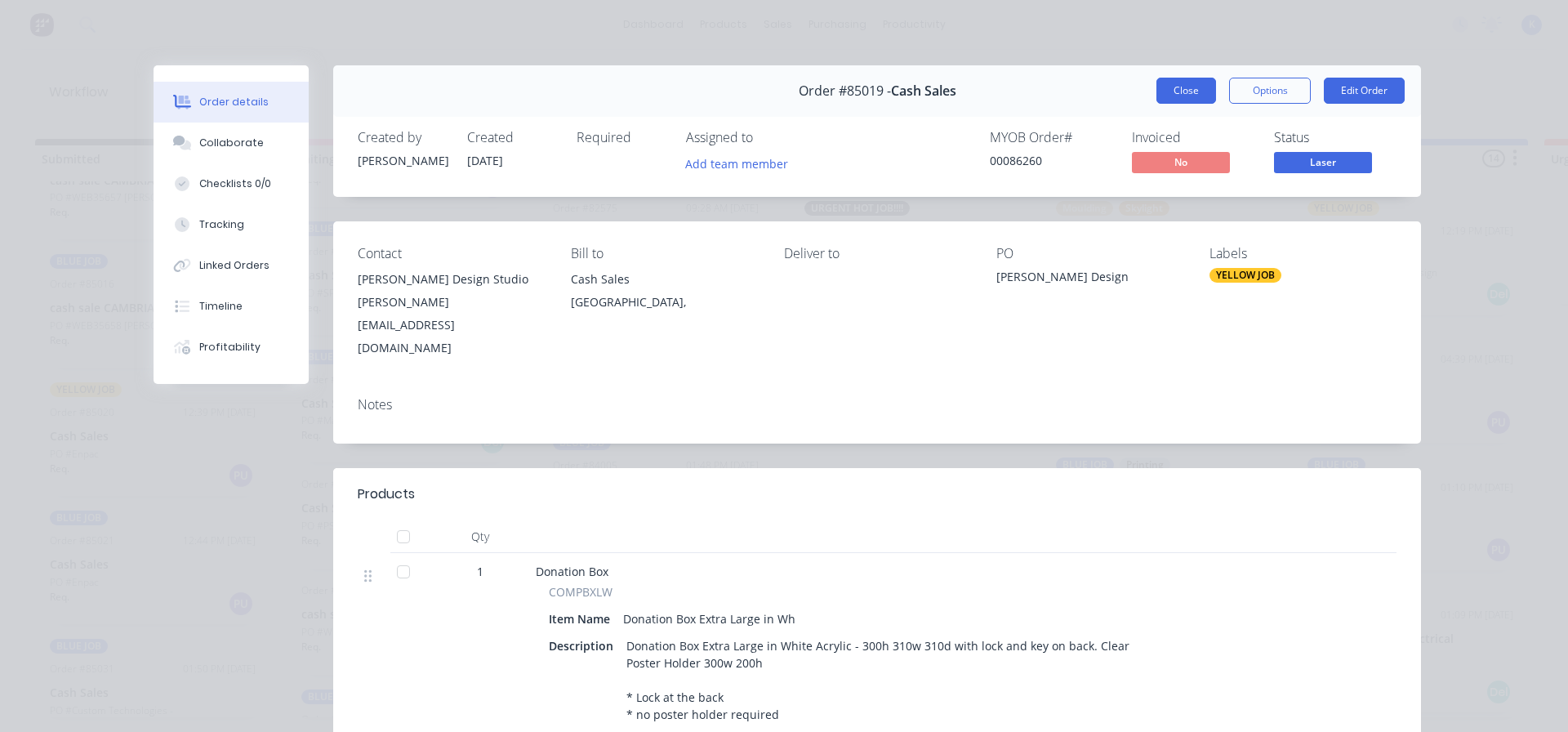
click at [1179, 86] on button "Close" at bounding box center [1187, 90] width 60 height 26
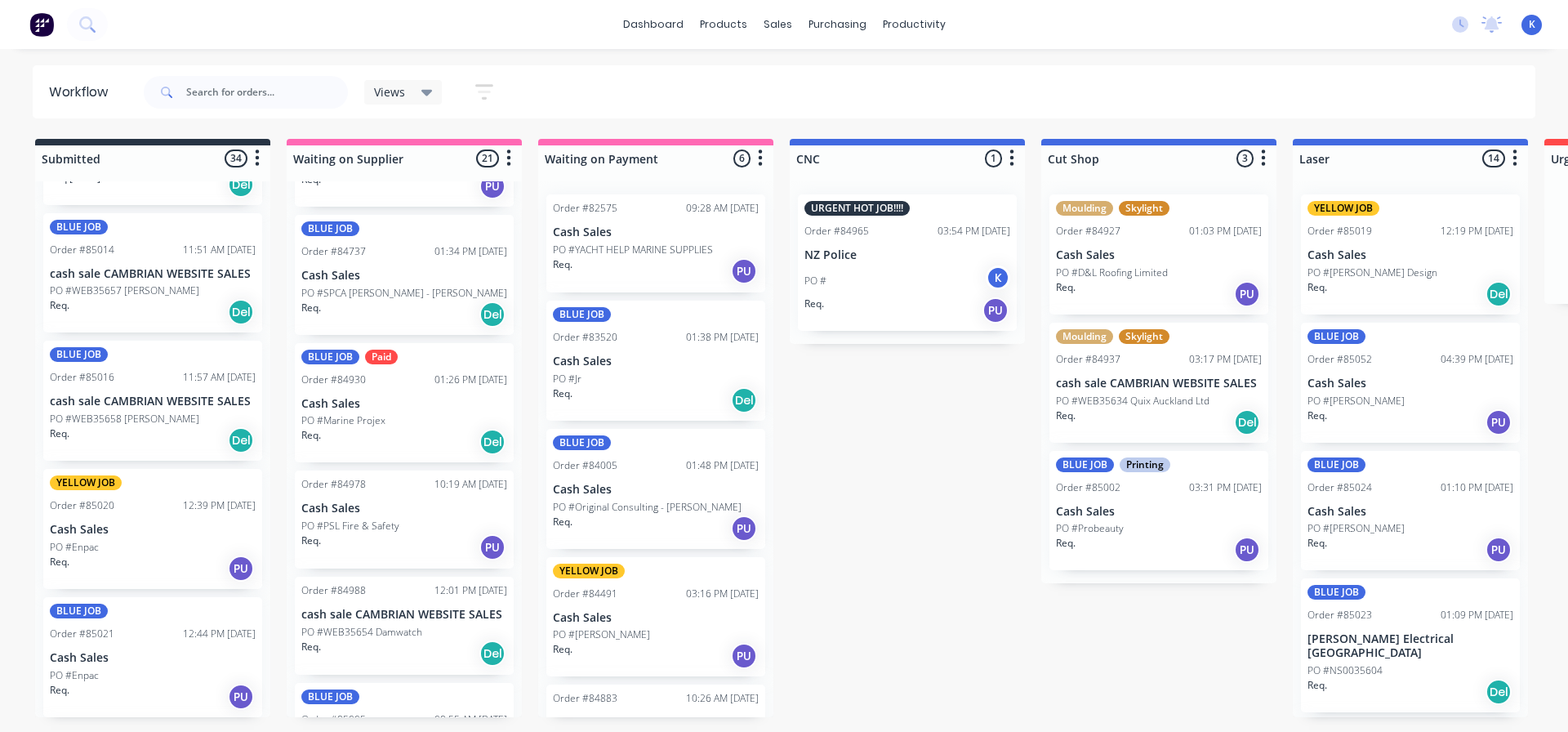
scroll to position [1465, 0]
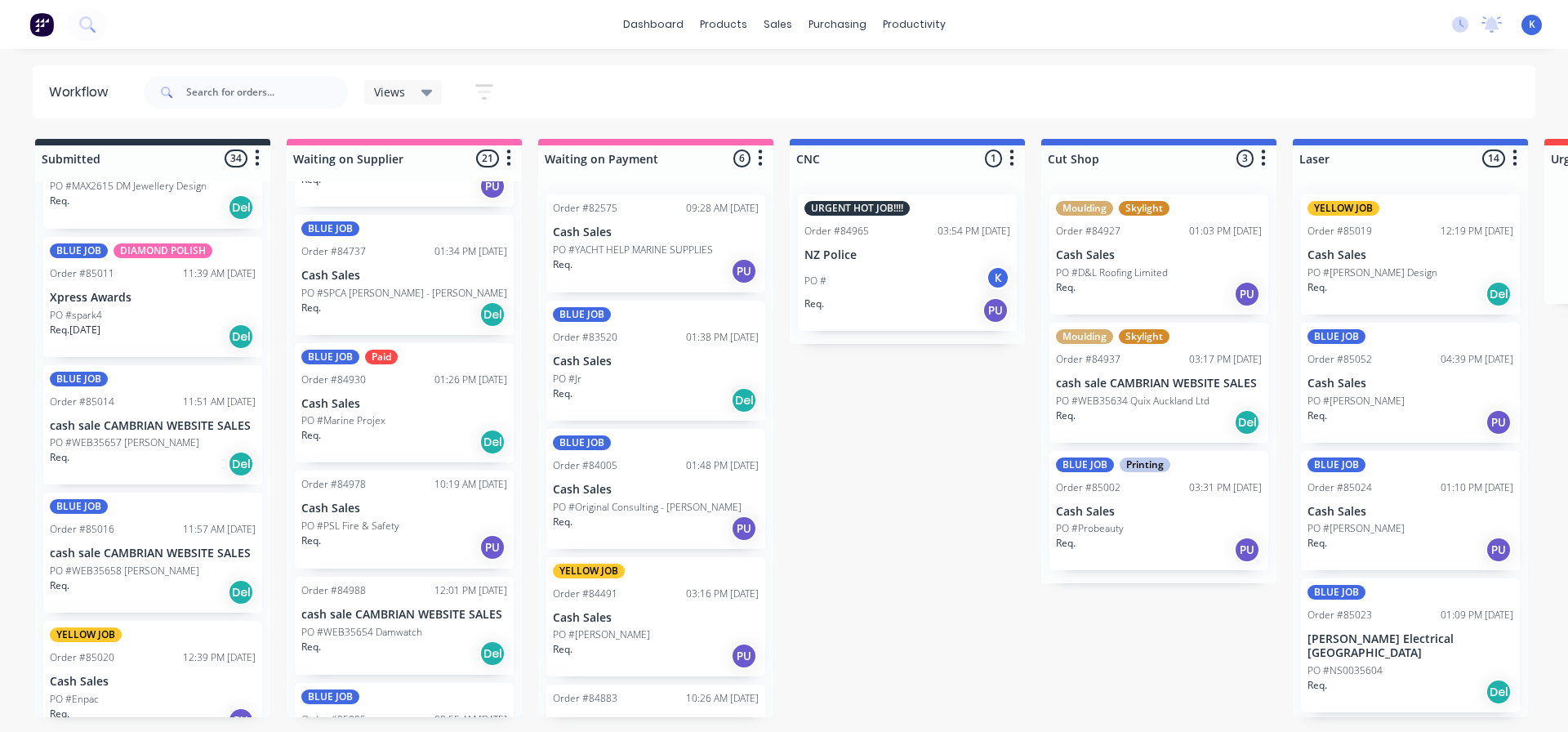
click at [136, 557] on p "cash sale CAMBRIAN WEBSITE SALES" at bounding box center [152, 554] width 205 height 14
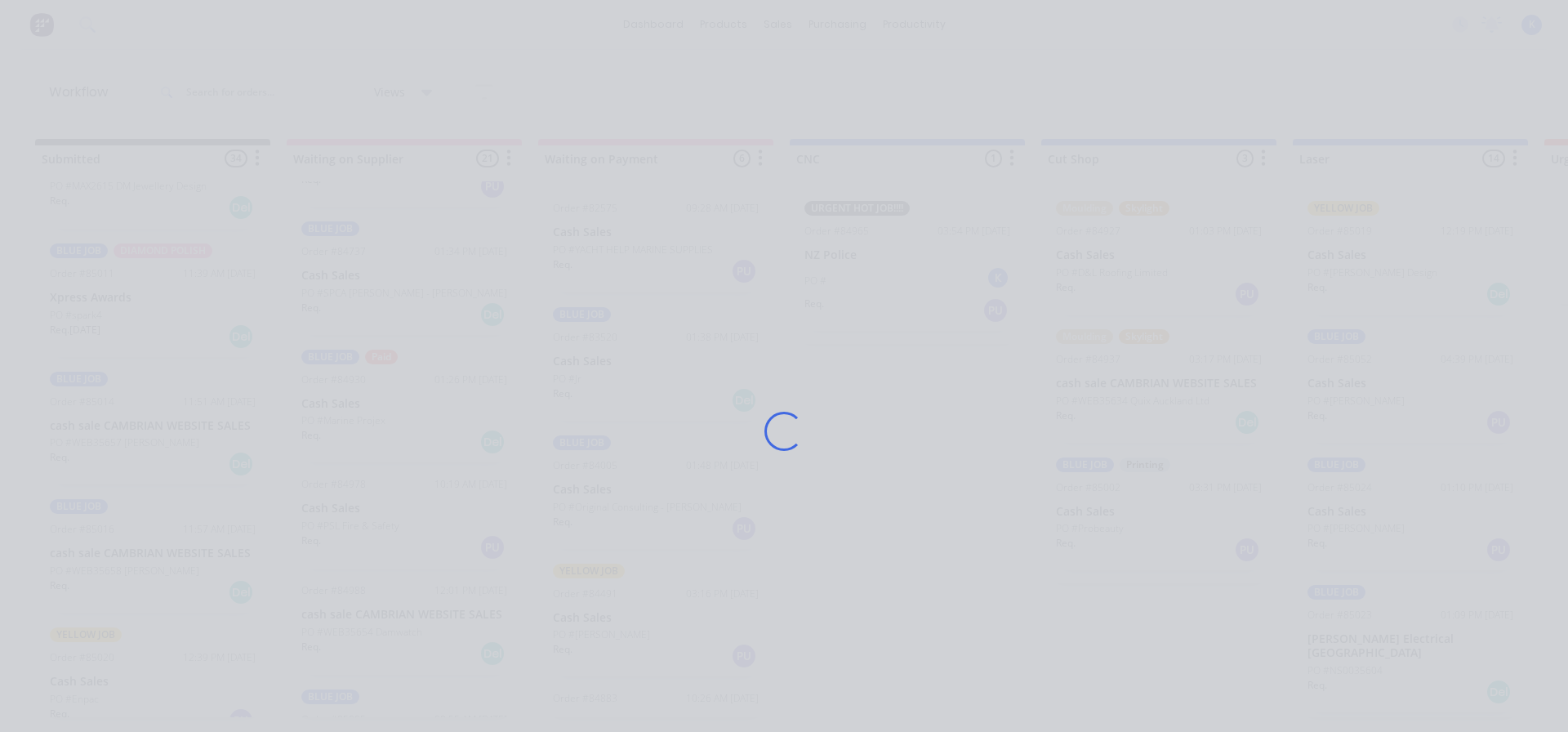
click at [136, 557] on div "Loading..." at bounding box center [784, 430] width 1307 height 732
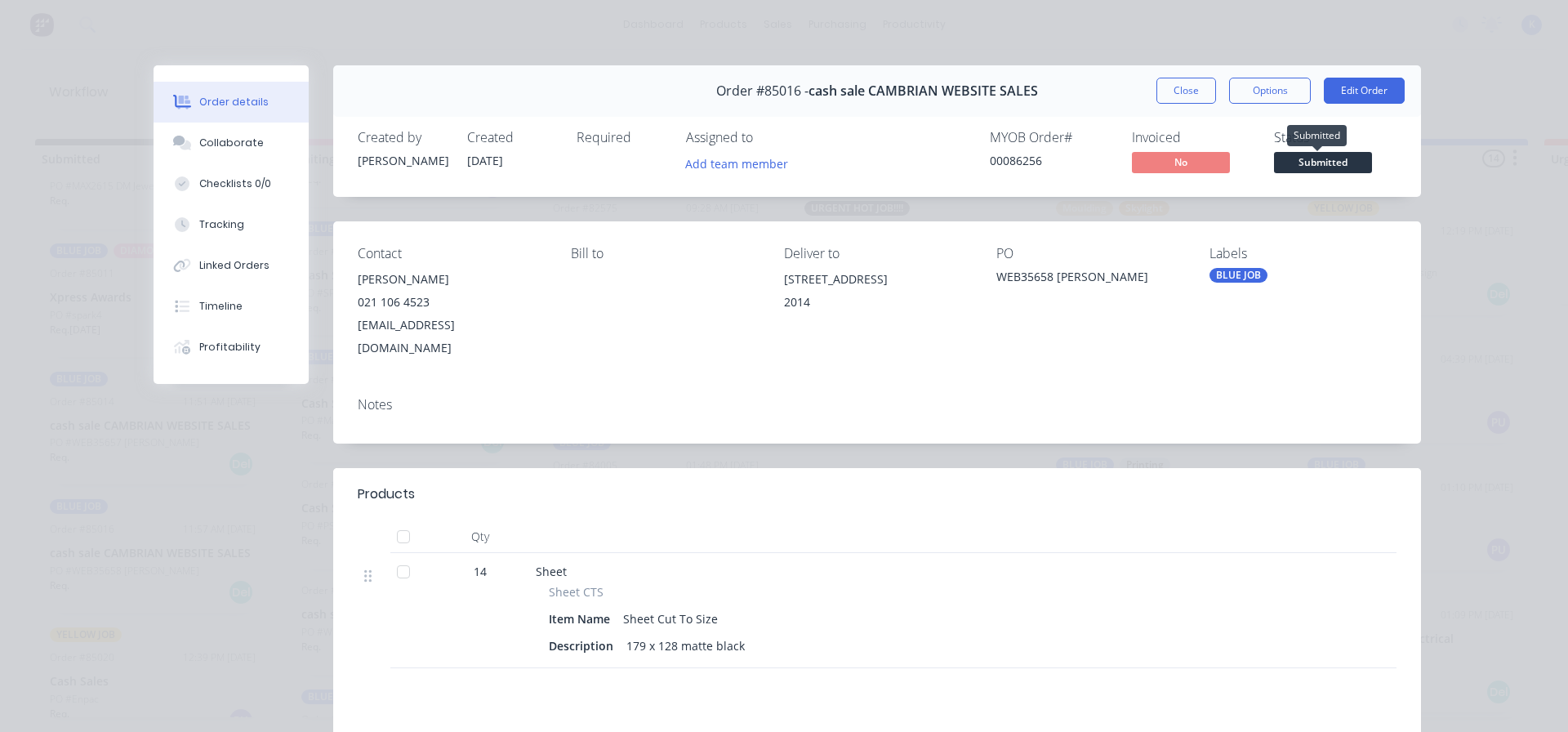
click at [1329, 164] on span "Submitted" at bounding box center [1323, 162] width 98 height 20
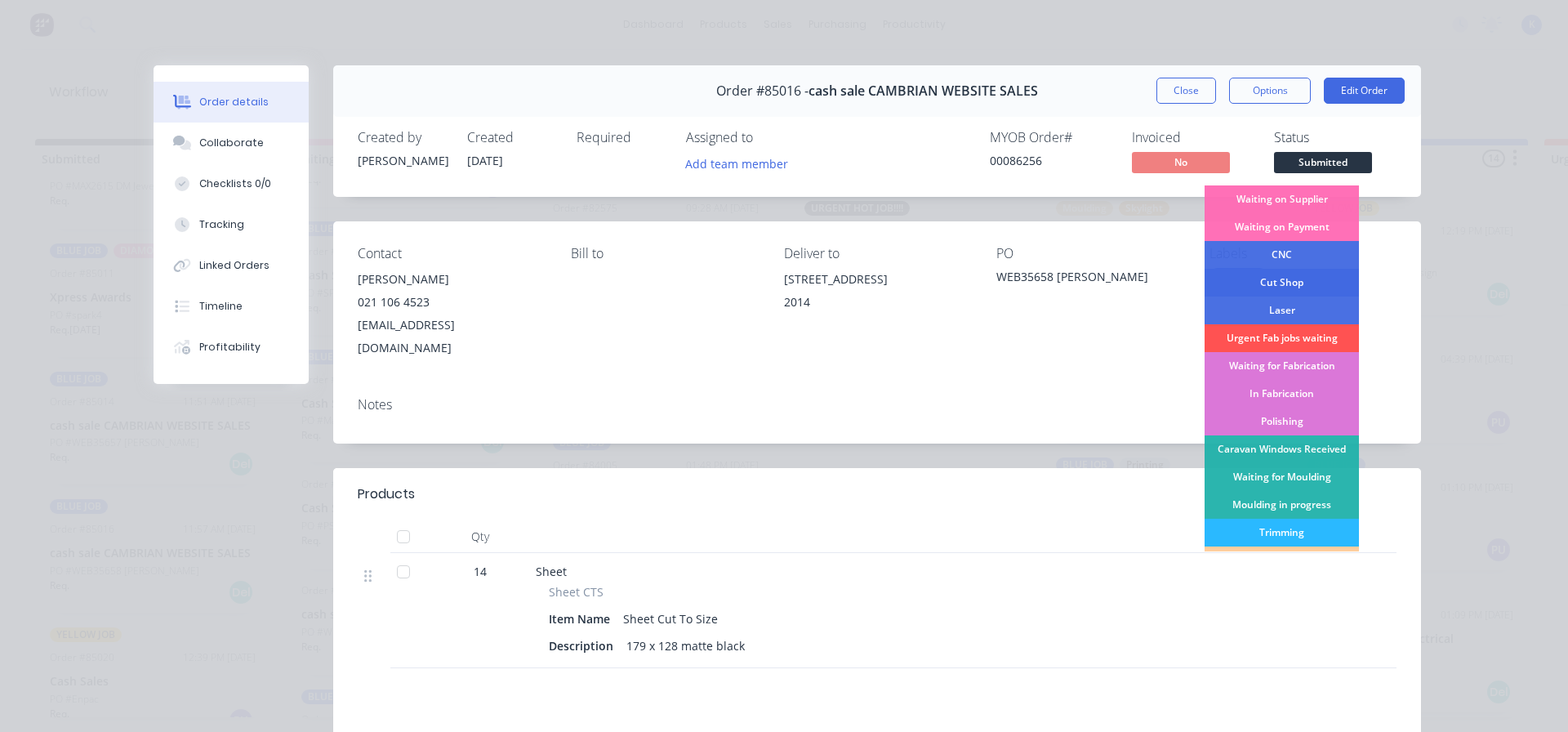
click at [1313, 275] on div "Cut Shop" at bounding box center [1281, 282] width 154 height 28
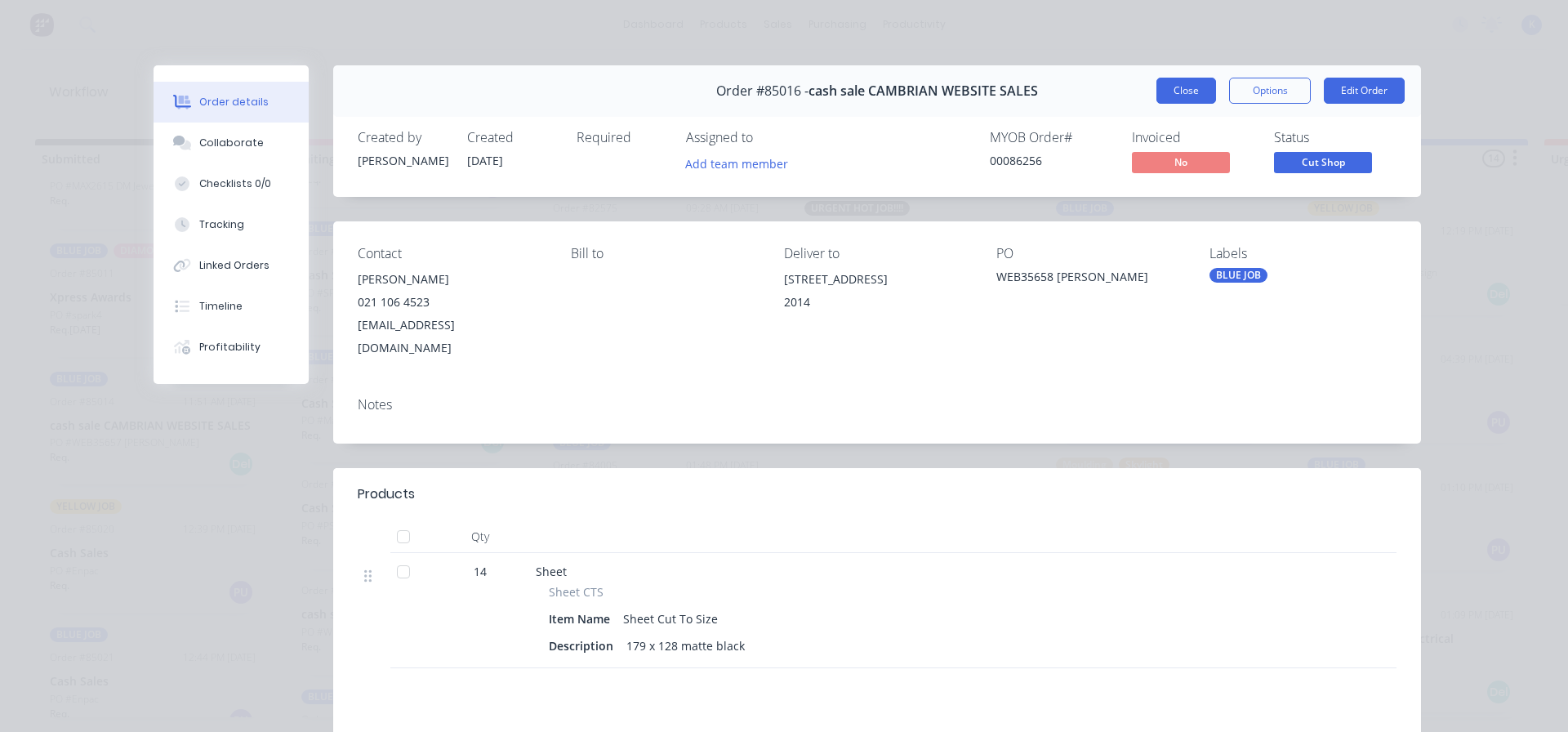
click at [1157, 90] on button "Close" at bounding box center [1187, 90] width 60 height 26
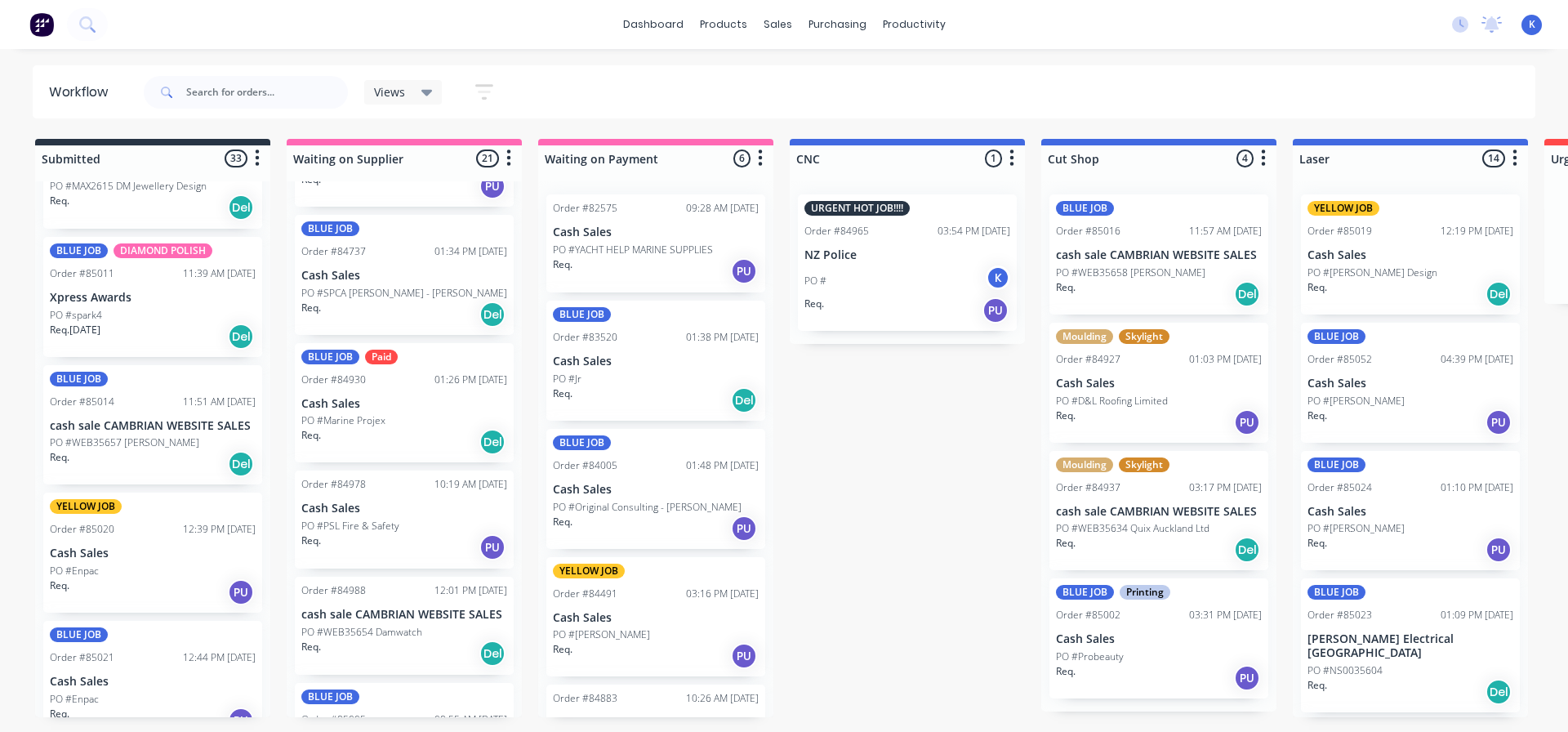
click at [102, 314] on div "PO #spark4" at bounding box center [152, 315] width 205 height 15
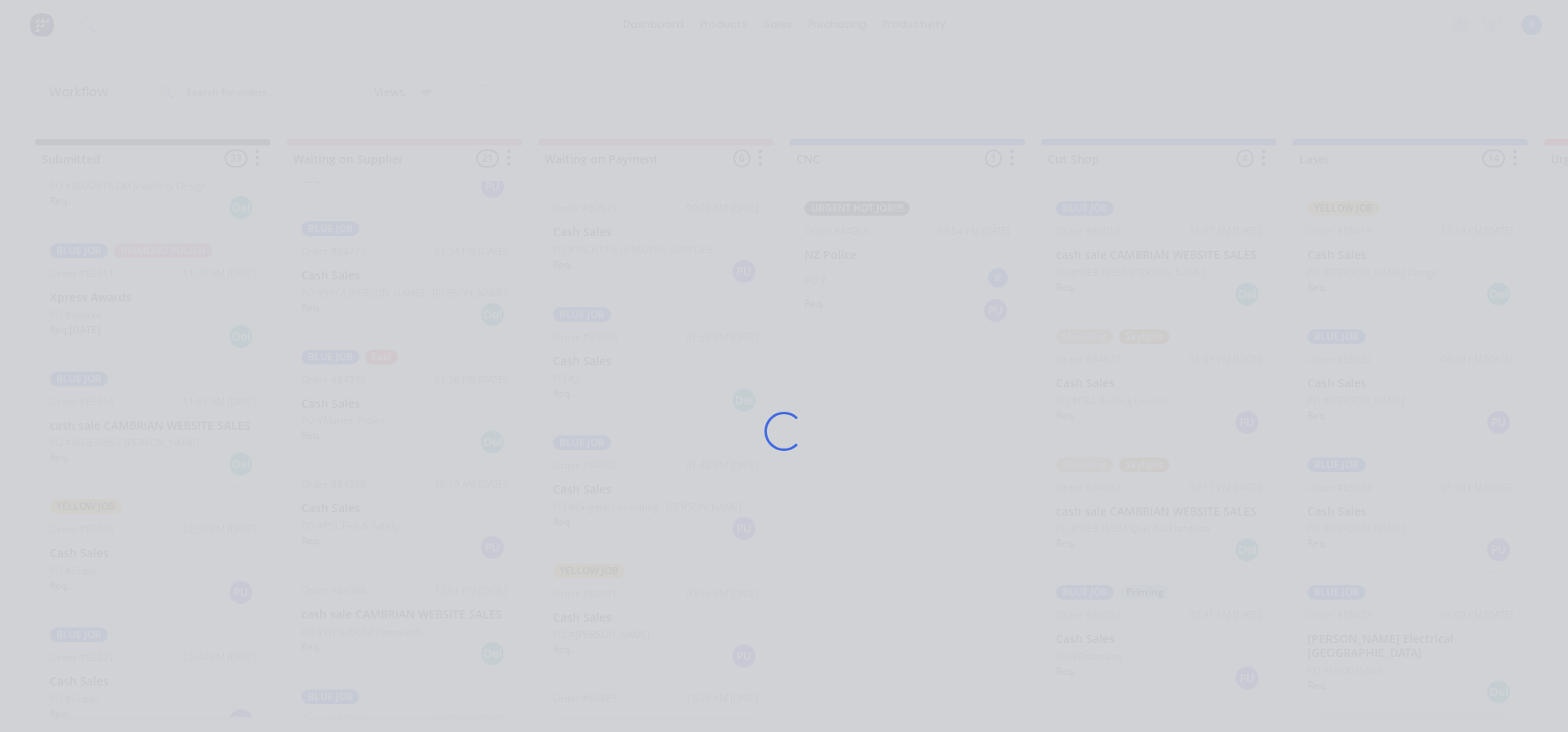
click at [102, 314] on div "Loading..." at bounding box center [784, 366] width 1568 height 732
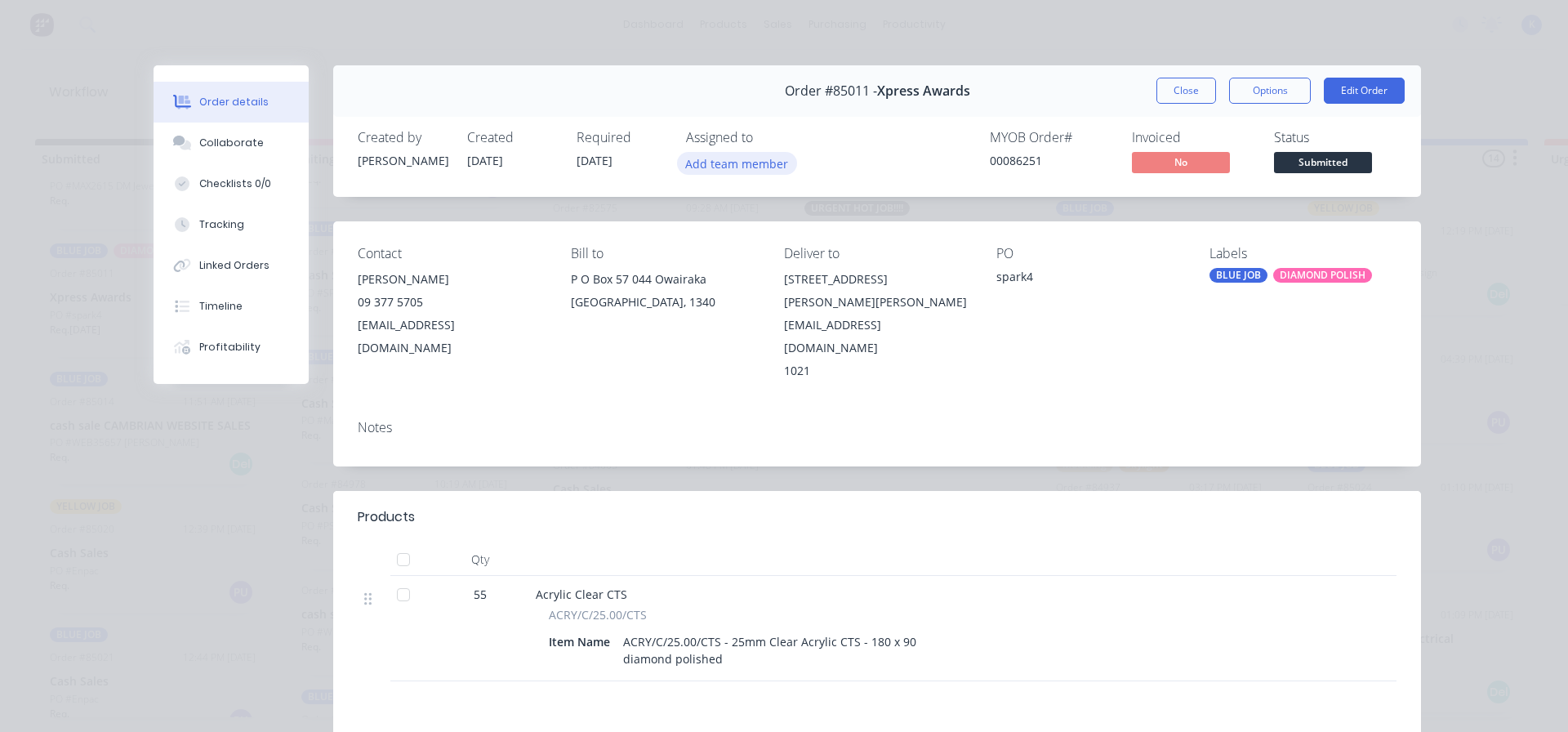
click at [712, 162] on button "Add team member" at bounding box center [737, 163] width 120 height 22
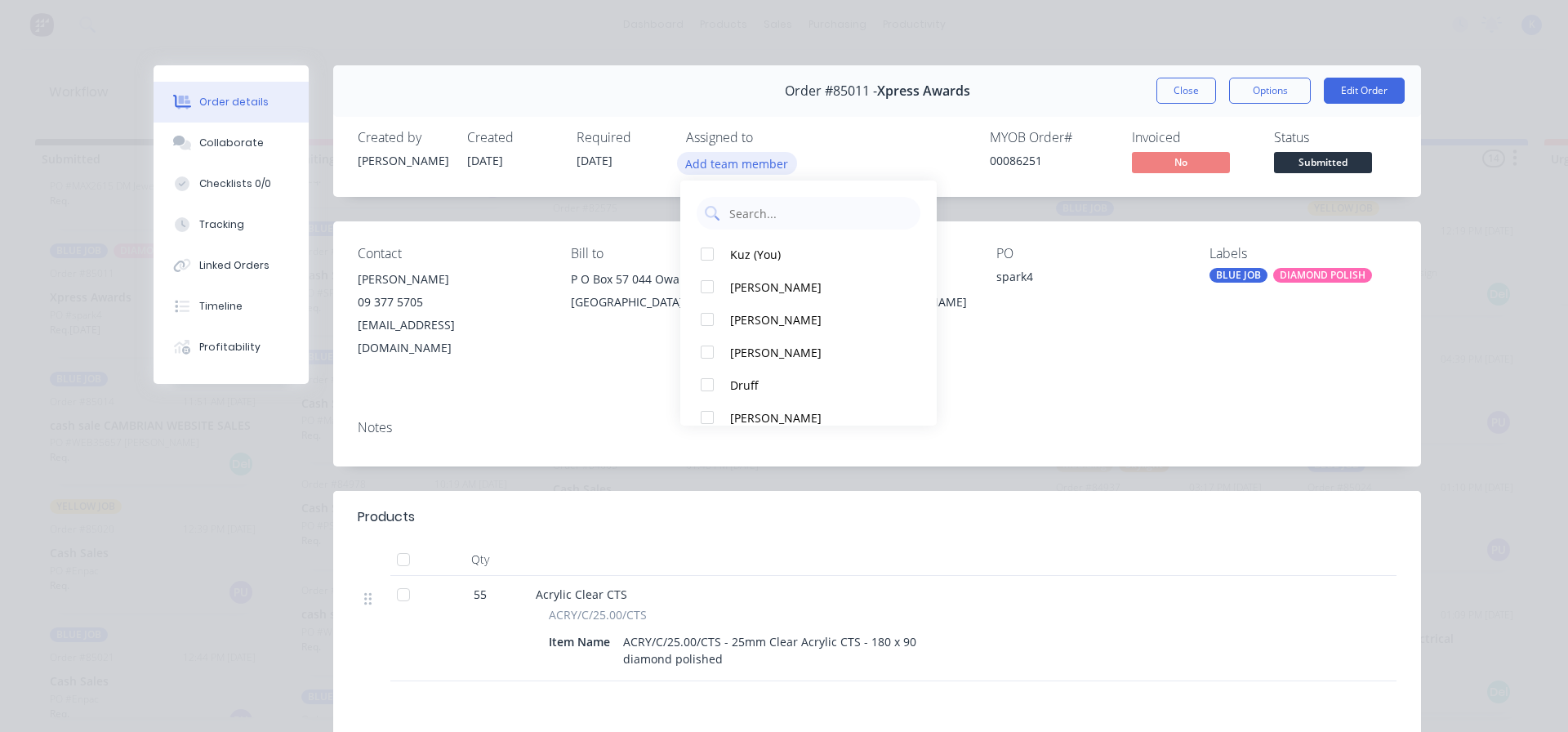
click at [690, 161] on button "Add team member" at bounding box center [737, 163] width 120 height 22
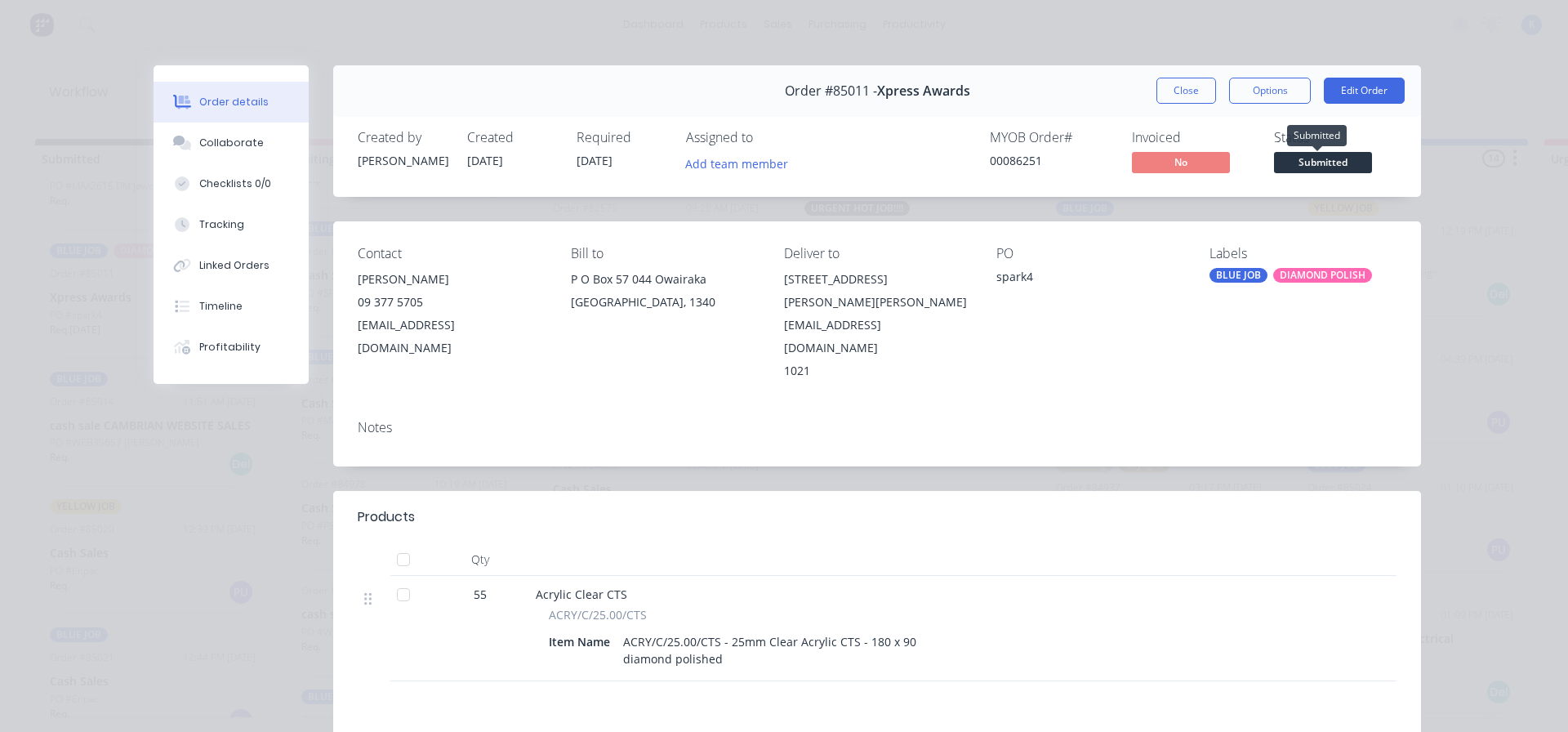
click at [1306, 163] on span "Submitted" at bounding box center [1323, 162] width 98 height 20
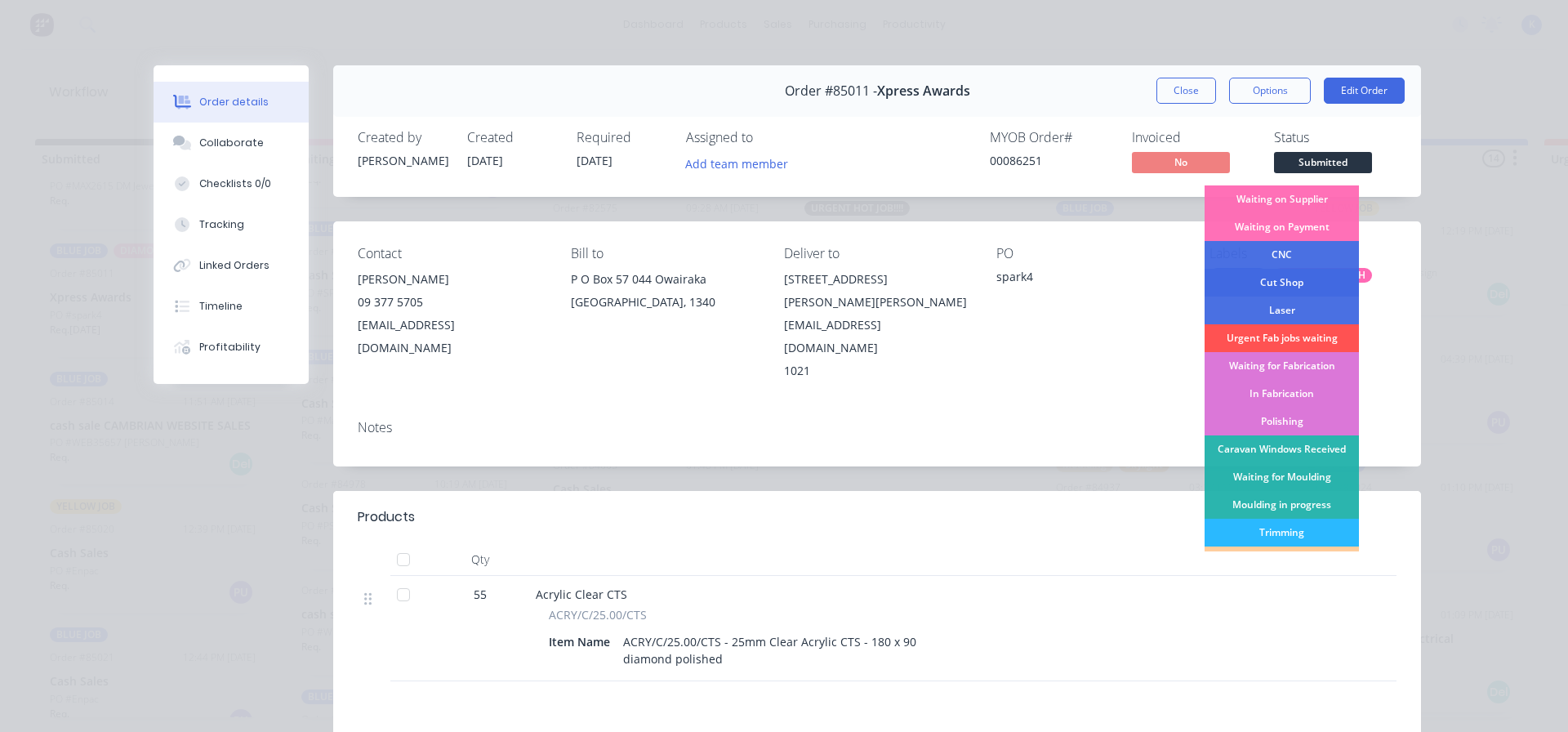
click at [1316, 274] on div "Cut Shop" at bounding box center [1281, 282] width 154 height 28
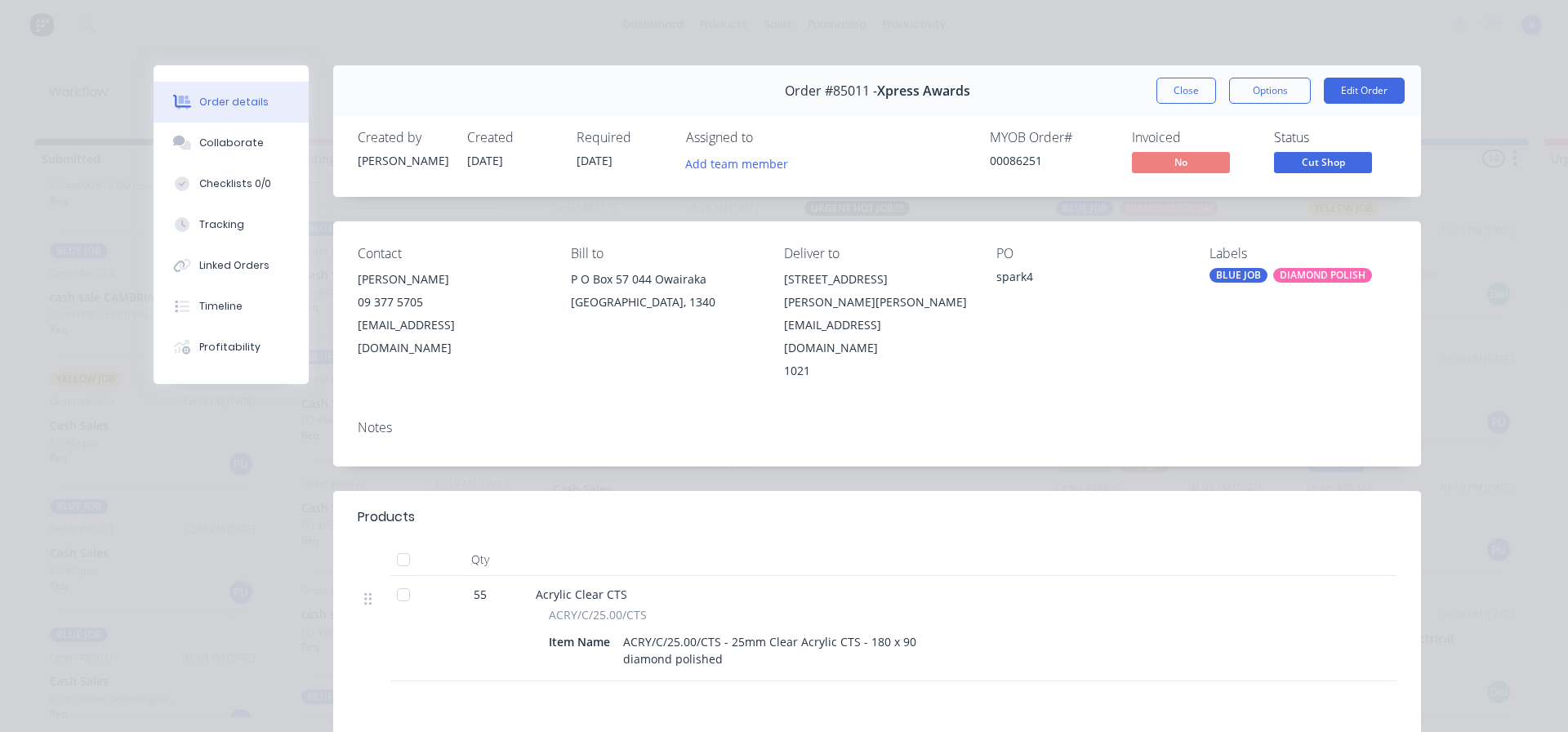
click at [1177, 86] on button "Close" at bounding box center [1187, 90] width 60 height 26
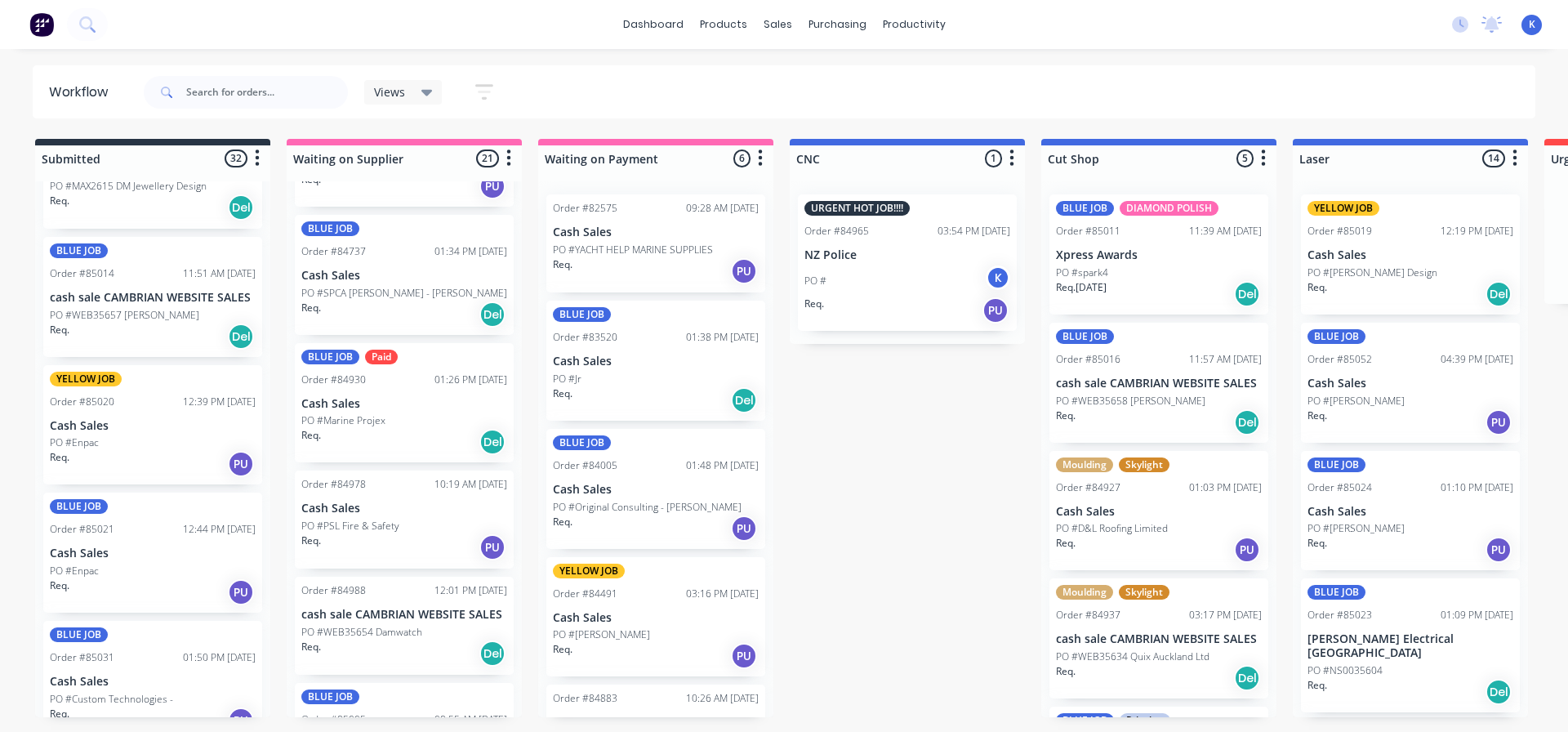
click at [99, 319] on p "PO #WEB35657 [PERSON_NAME]" at bounding box center [124, 315] width 149 height 15
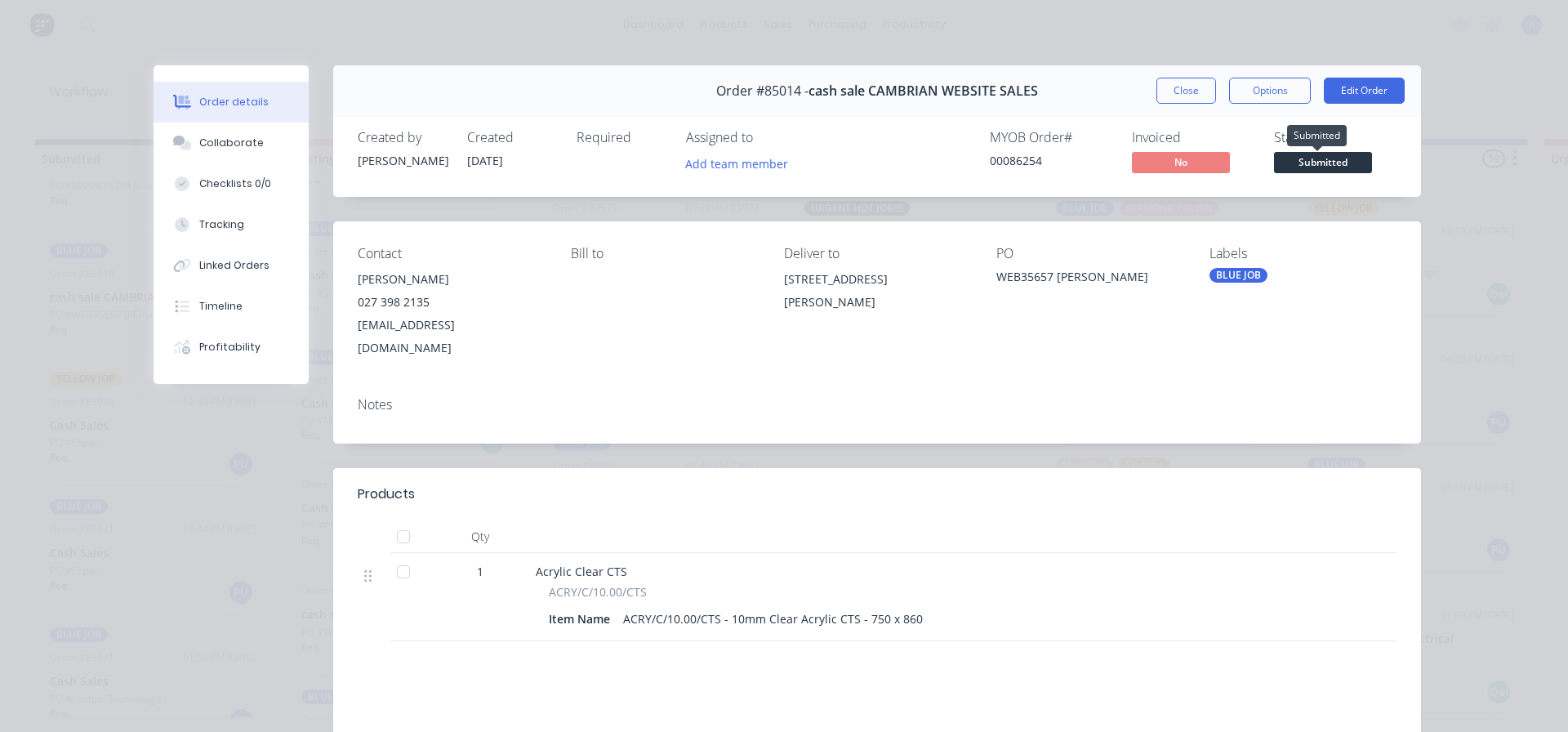
click at [1320, 164] on span "Submitted" at bounding box center [1323, 162] width 98 height 20
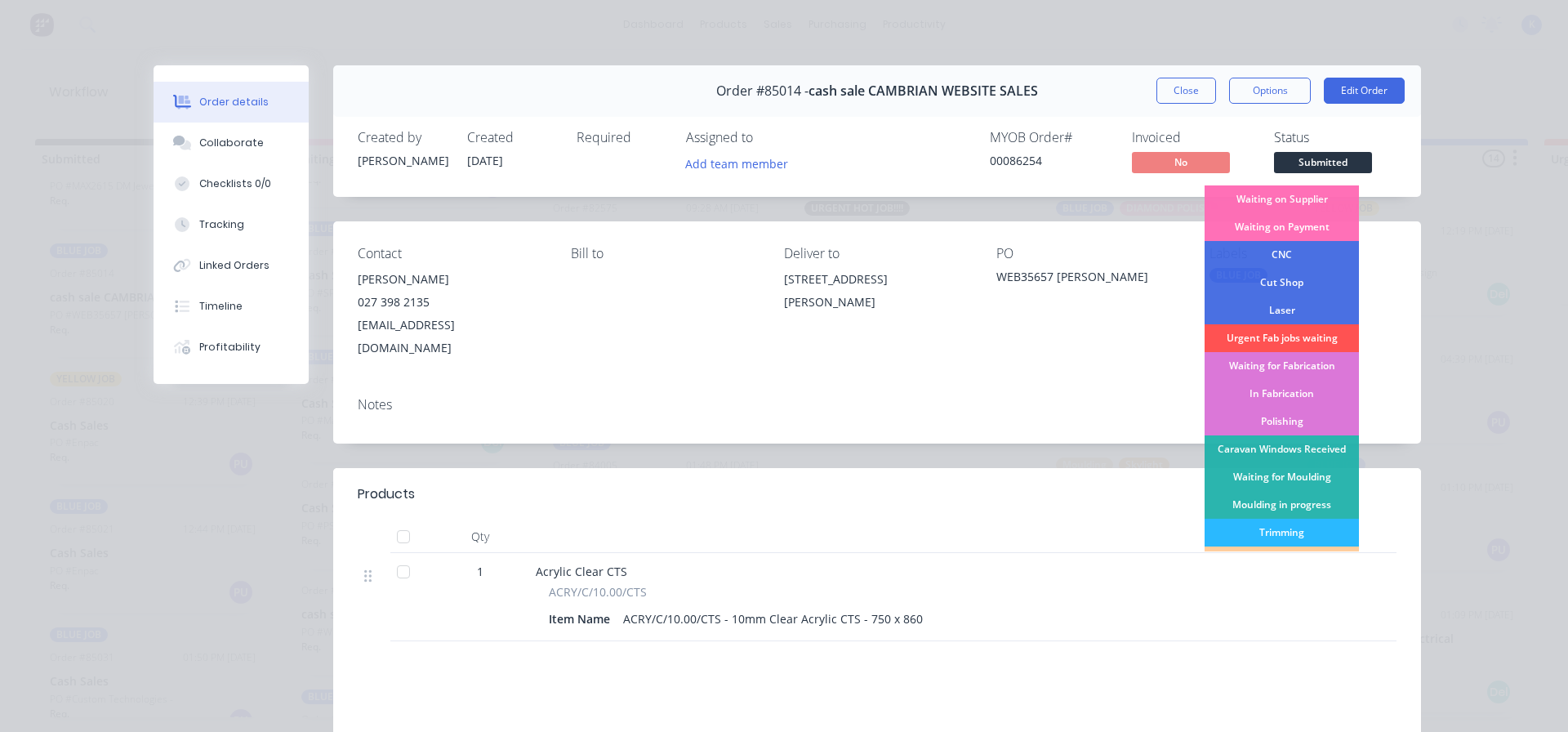
click at [1286, 277] on div "Cut Shop" at bounding box center [1281, 282] width 154 height 28
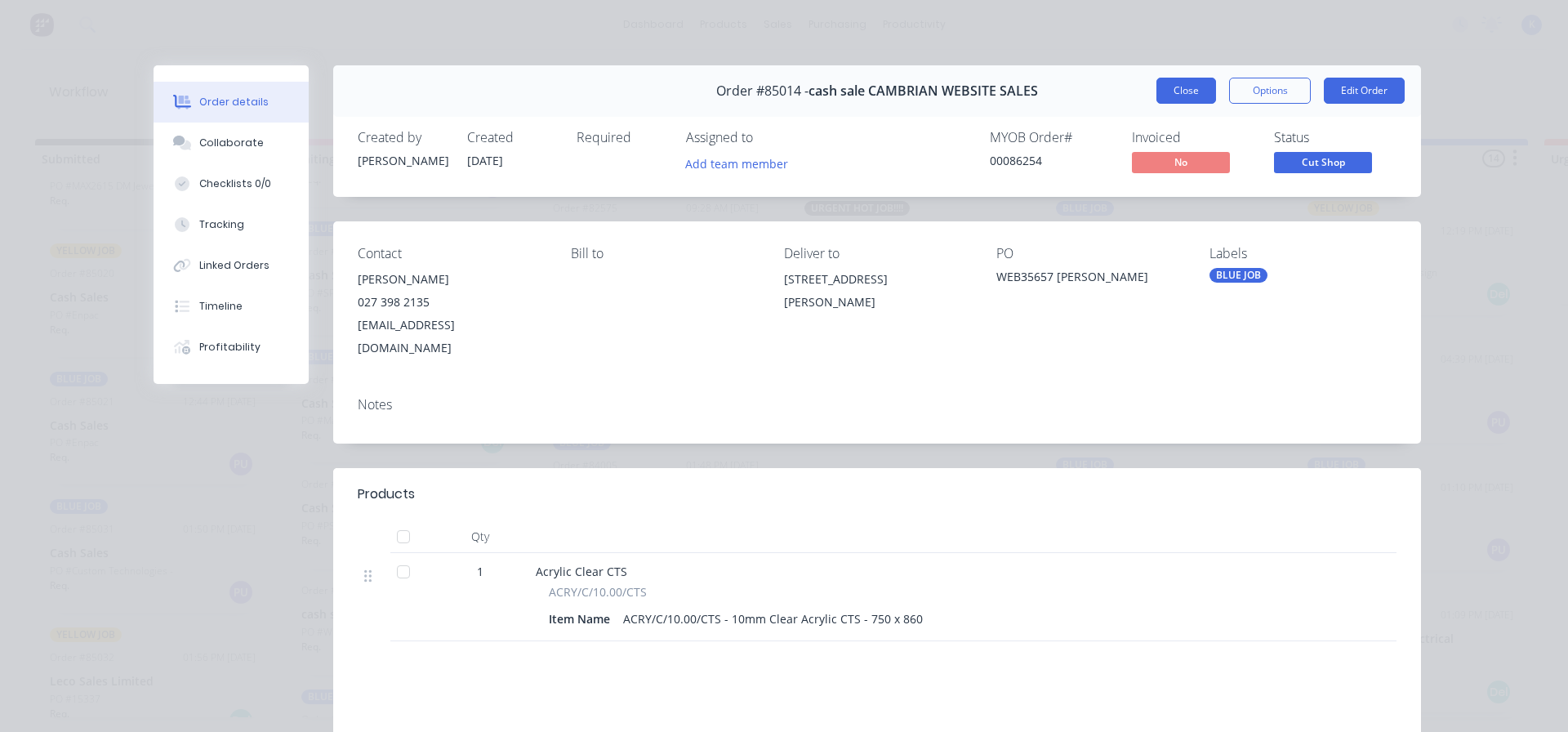
click at [1164, 87] on button "Close" at bounding box center [1187, 90] width 60 height 26
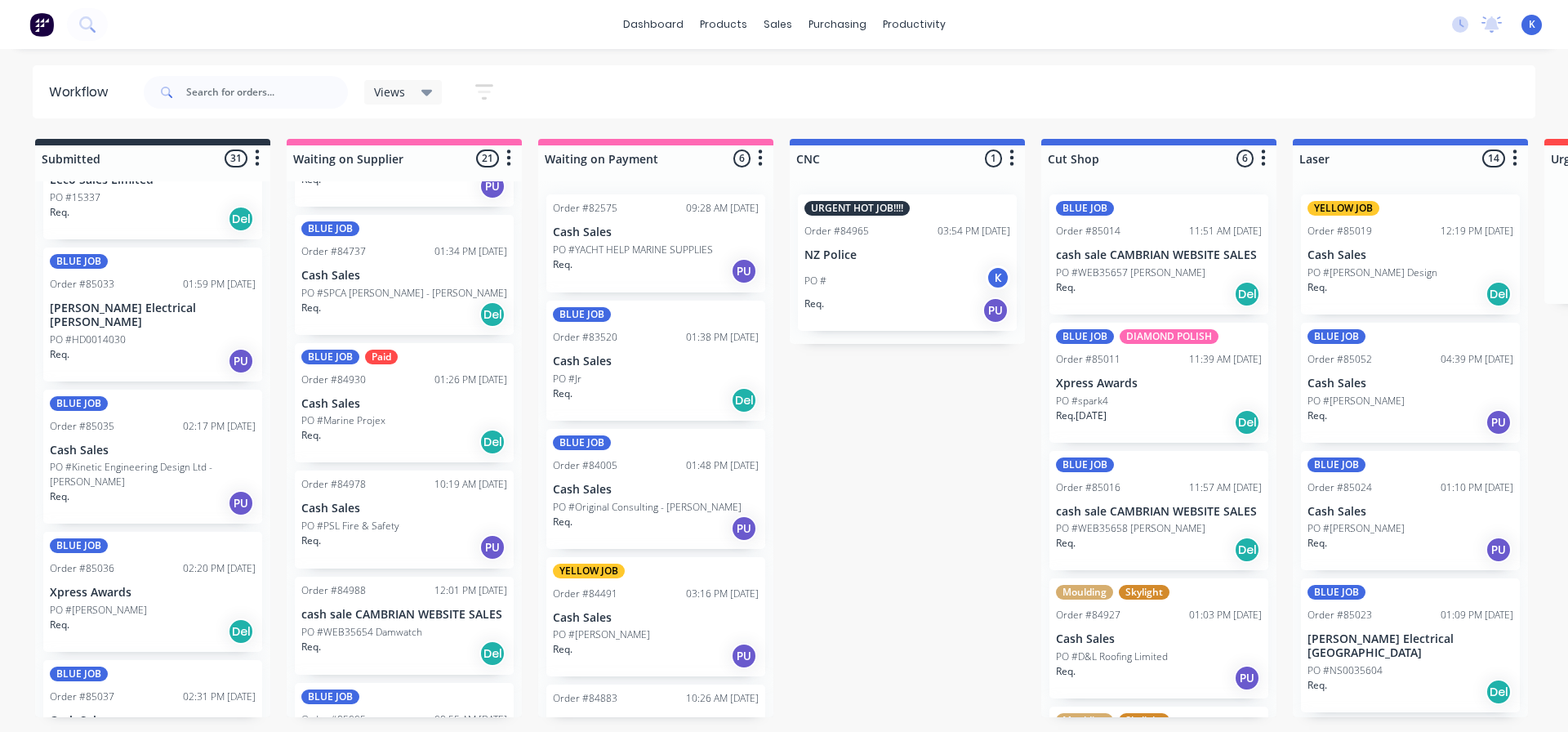
scroll to position [1710, 0]
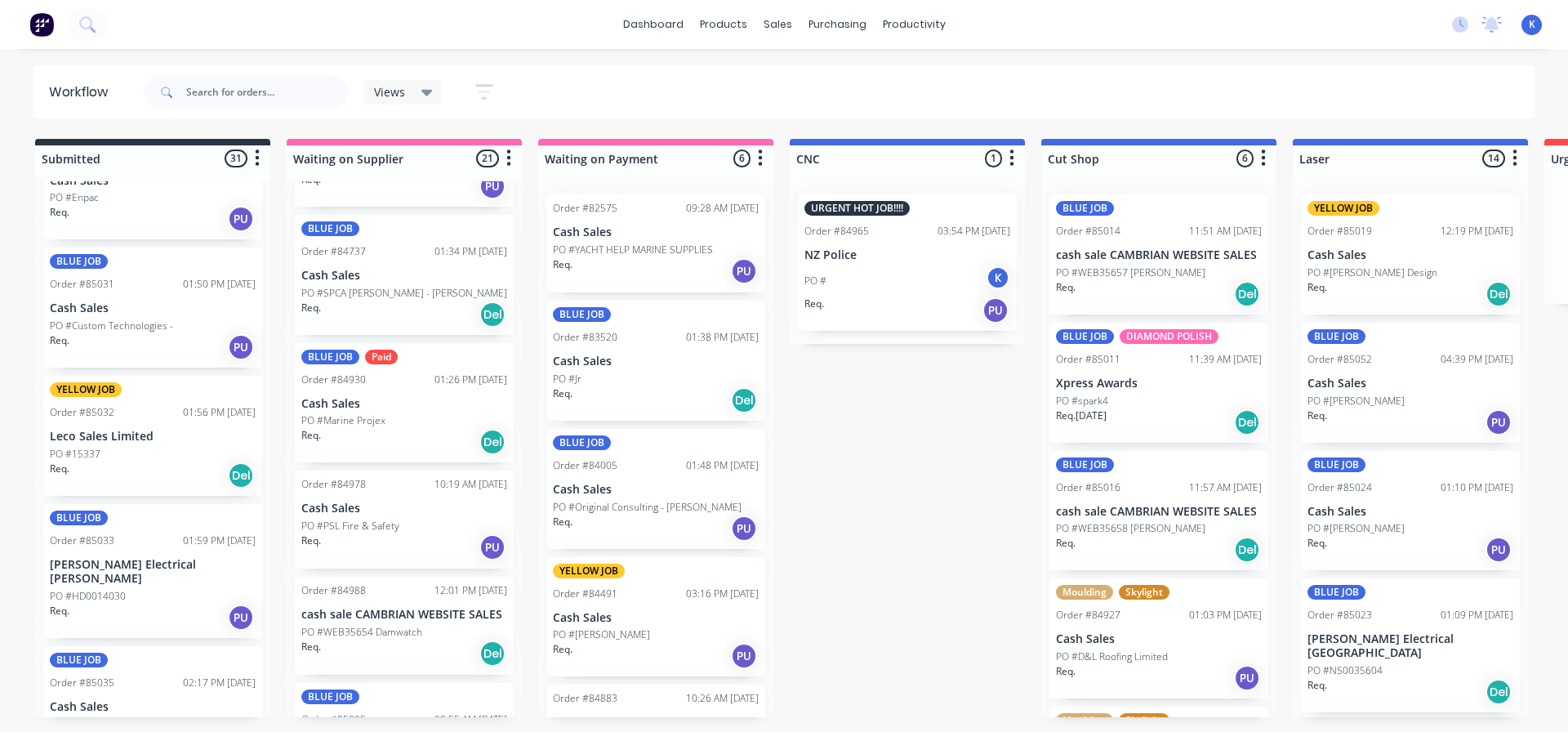
click at [83, 315] on p "Cash Sales" at bounding box center [152, 308] width 205 height 14
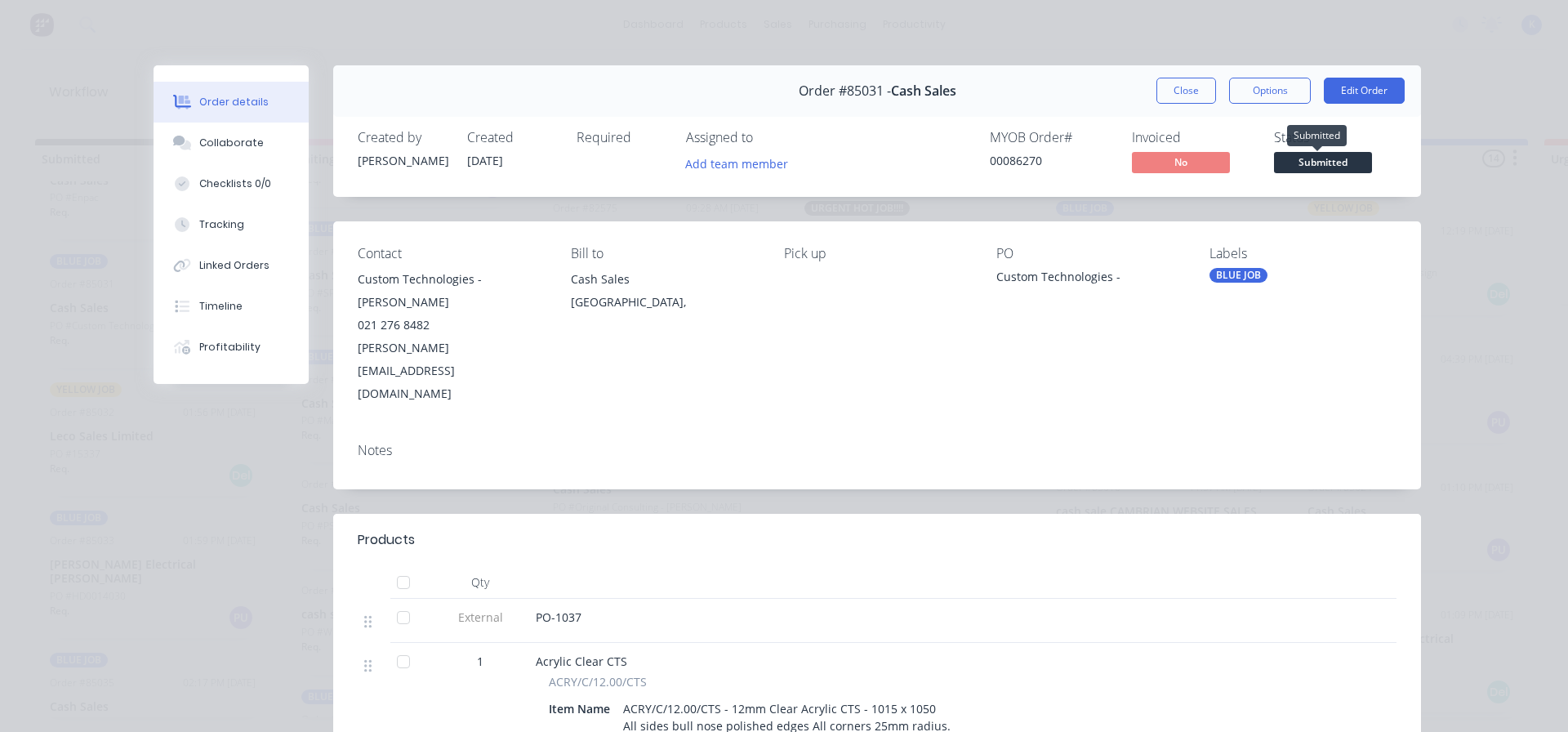
click at [1333, 157] on span "Submitted" at bounding box center [1323, 162] width 98 height 20
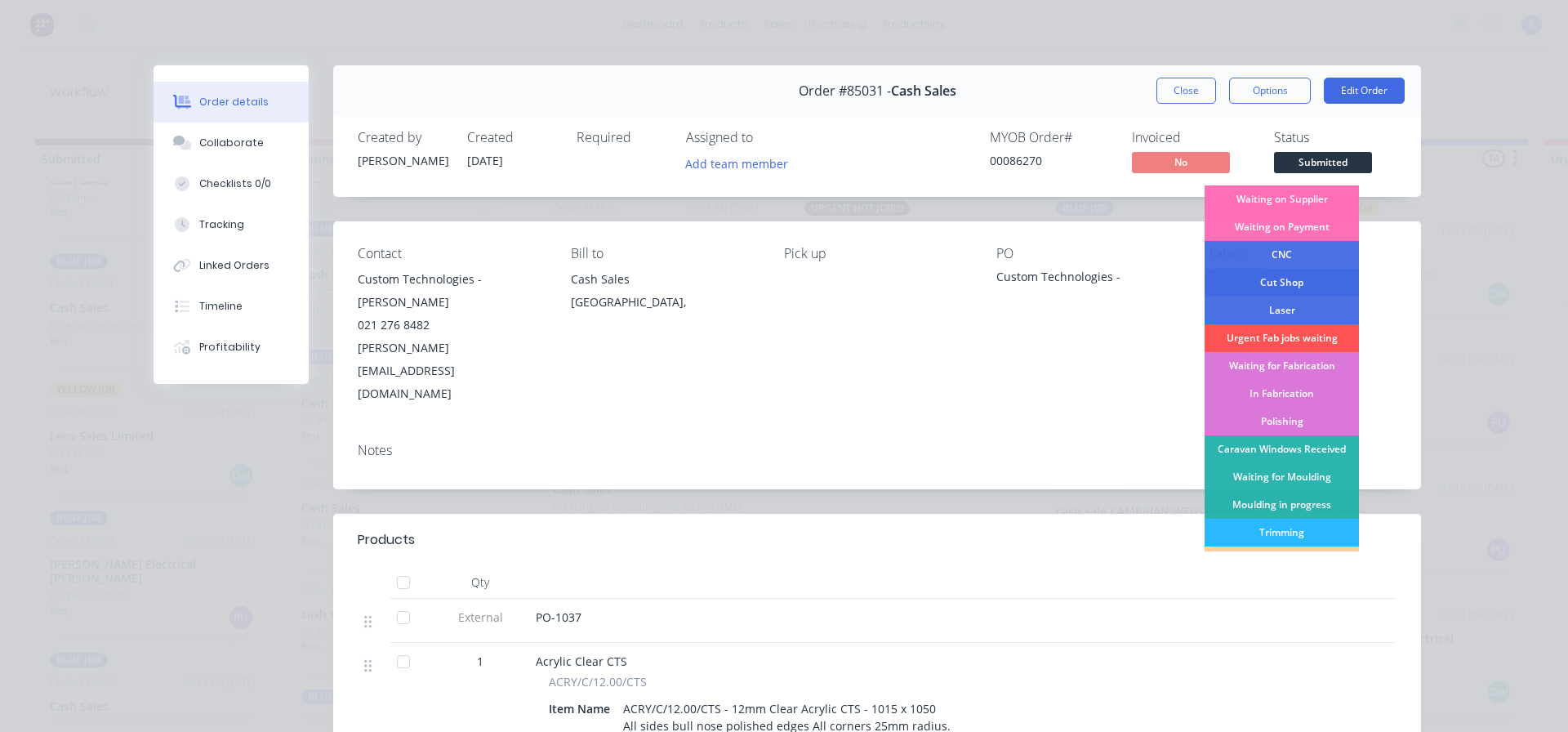
click at [1297, 280] on div "Cut Shop" at bounding box center [1281, 282] width 154 height 28
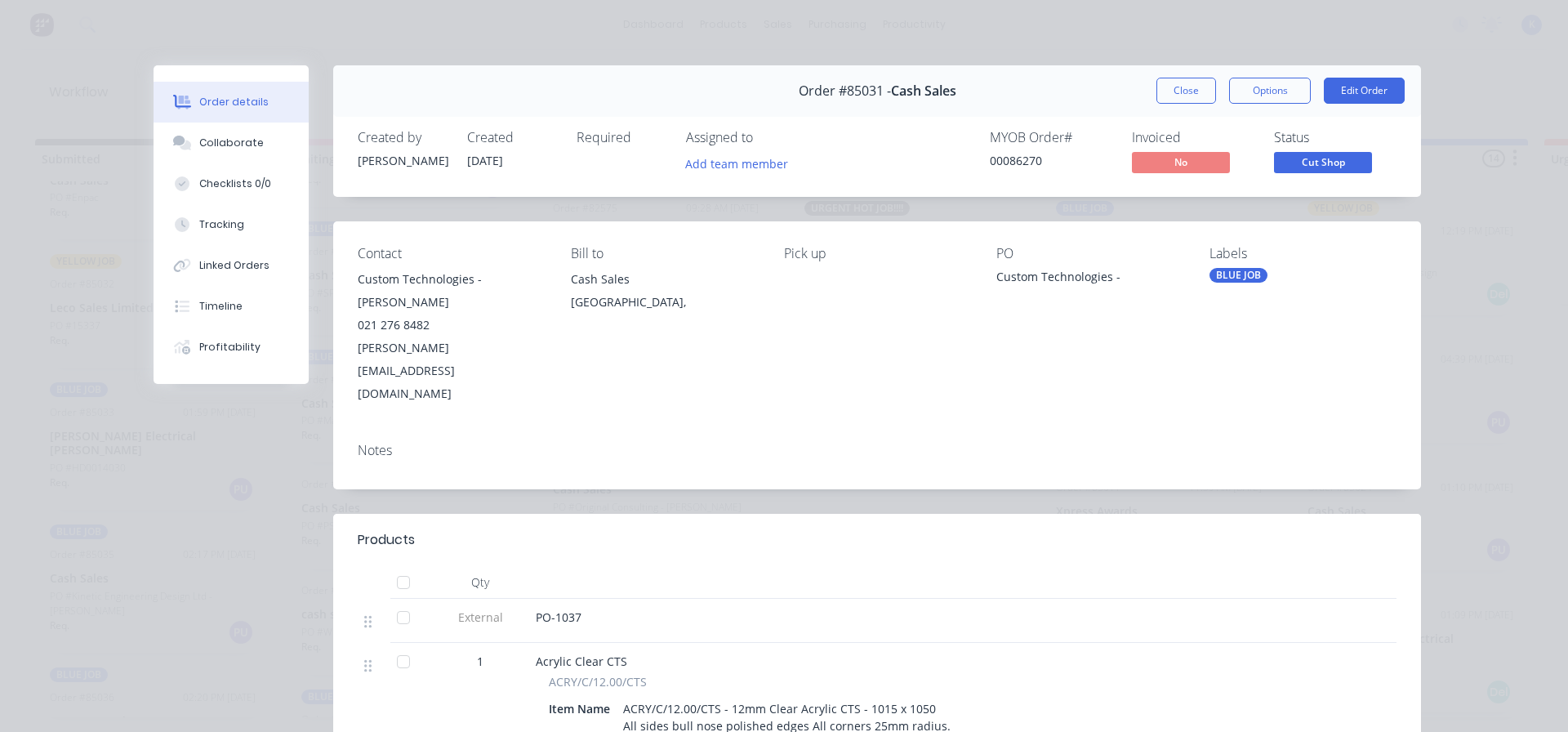
click at [1184, 85] on button "Close" at bounding box center [1187, 90] width 60 height 26
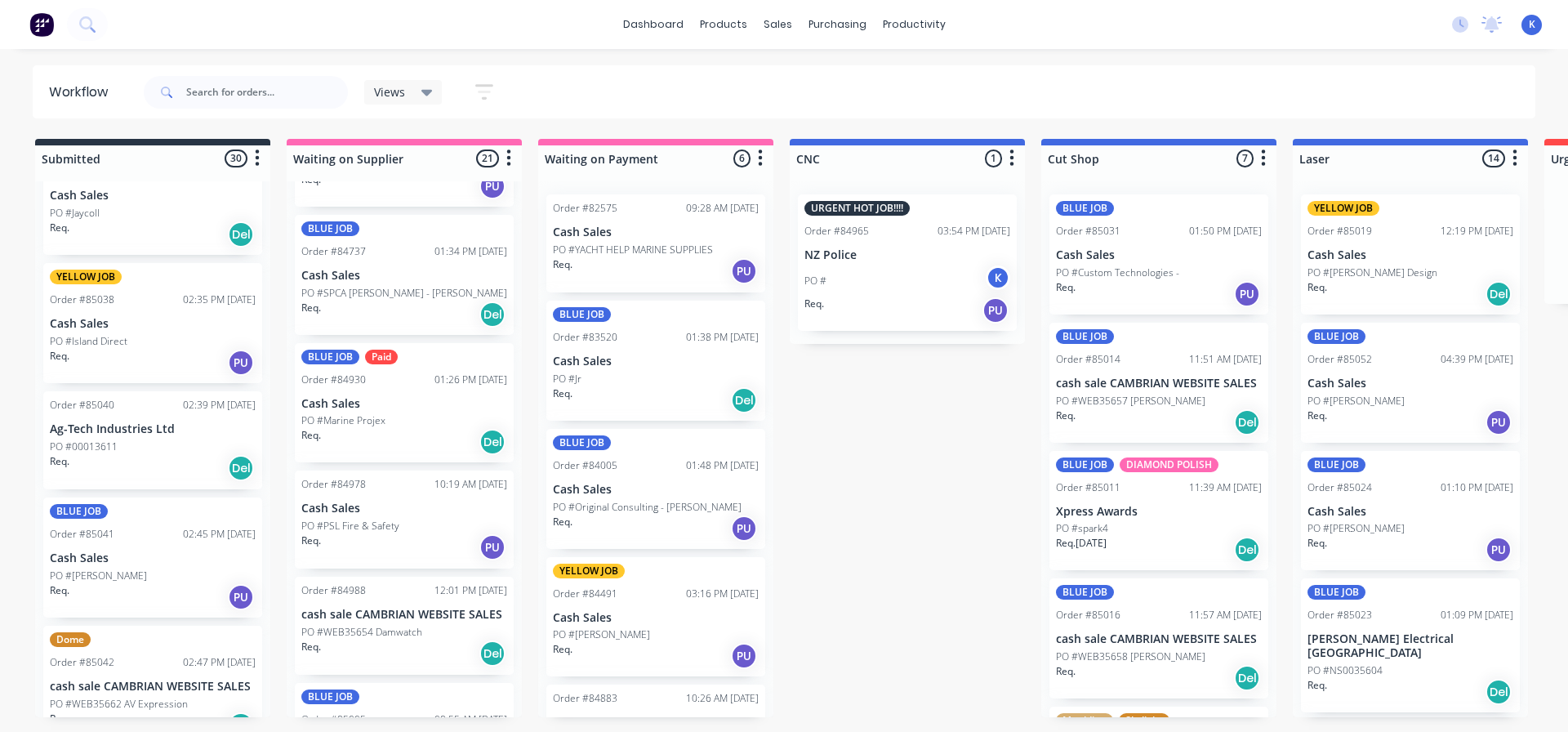
scroll to position [2528, 0]
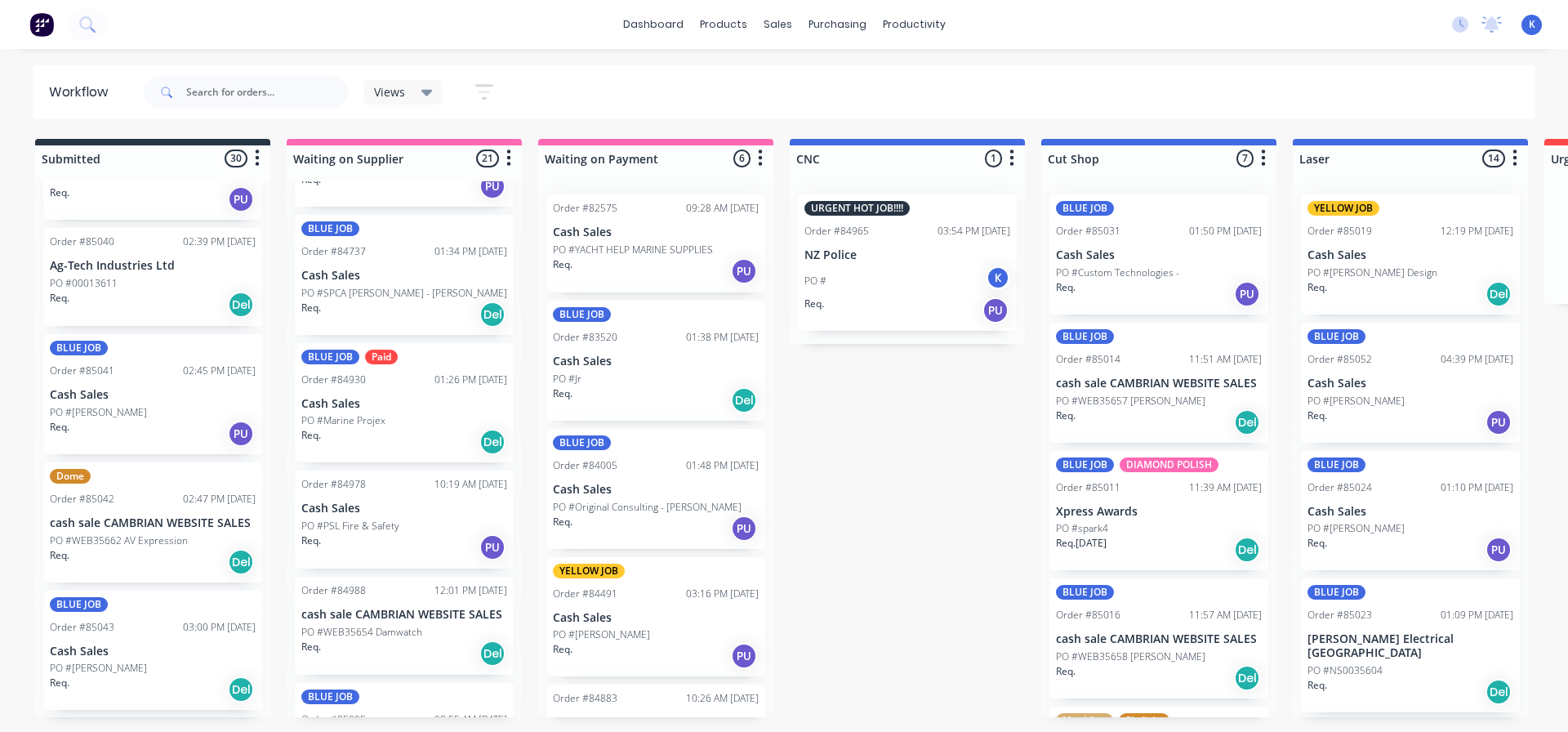
click at [122, 533] on p "PO #WEB35662 AV Expression" at bounding box center [118, 540] width 138 height 15
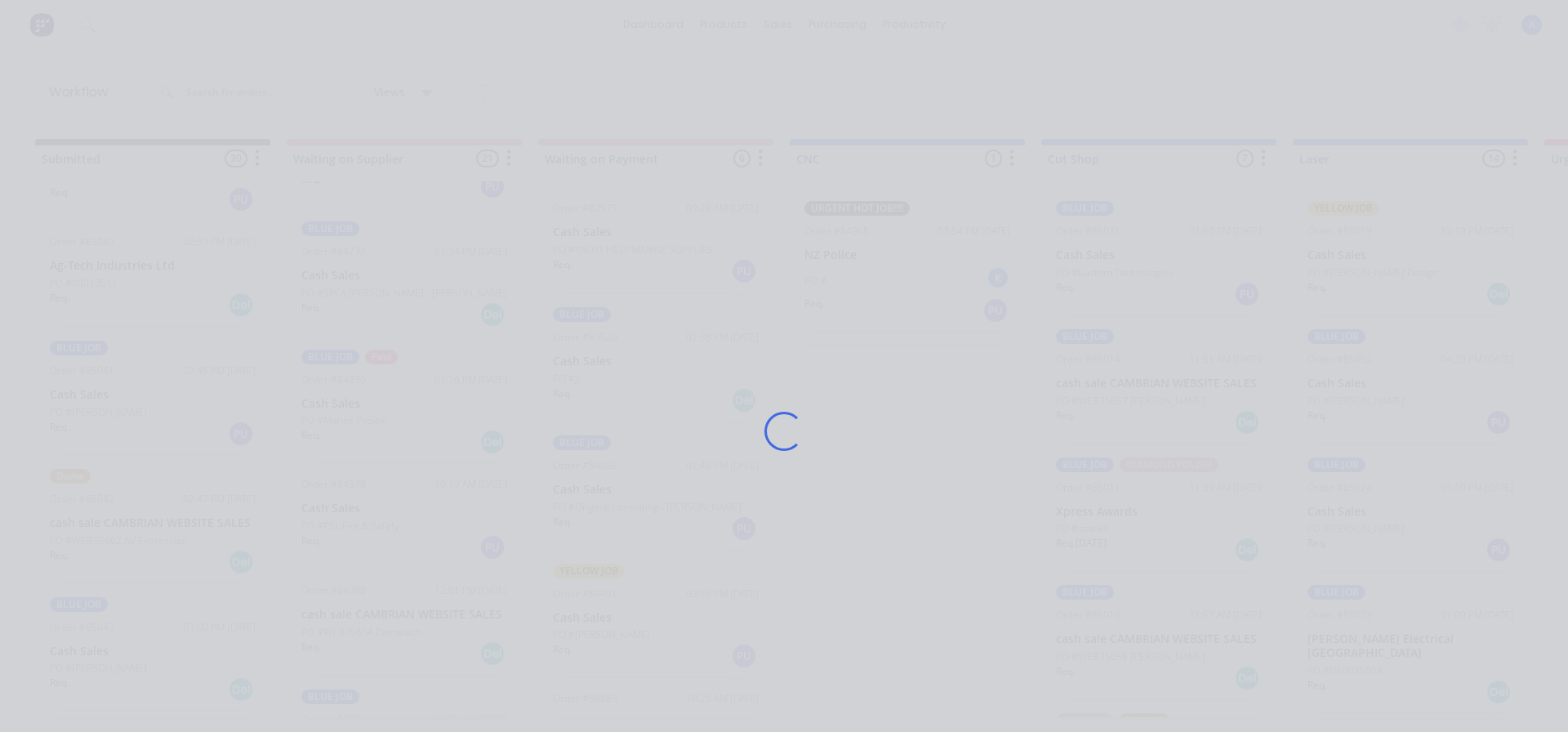
click at [122, 521] on div "Loading..." at bounding box center [784, 366] width 1568 height 732
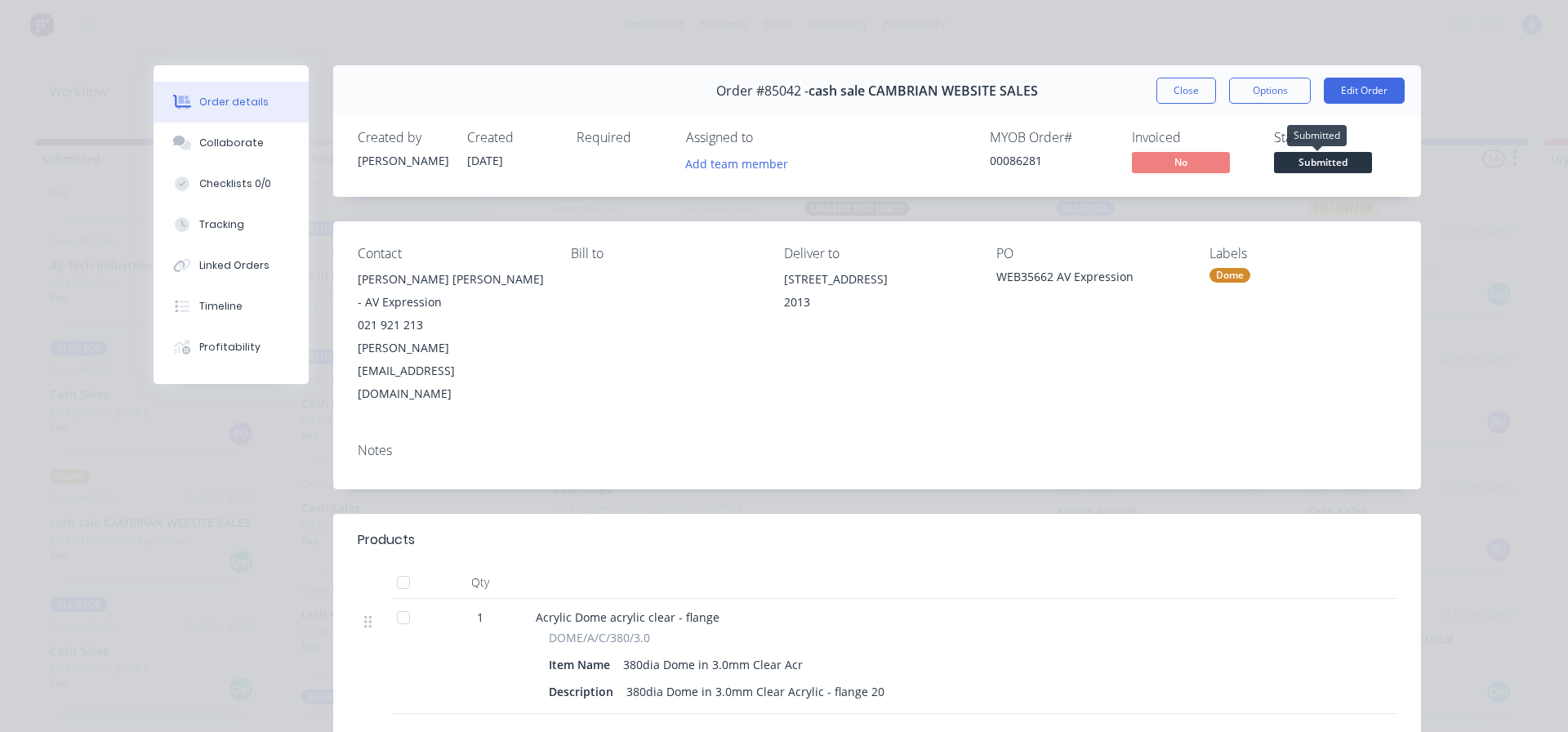
click at [1329, 164] on span "Submitted" at bounding box center [1323, 162] width 98 height 20
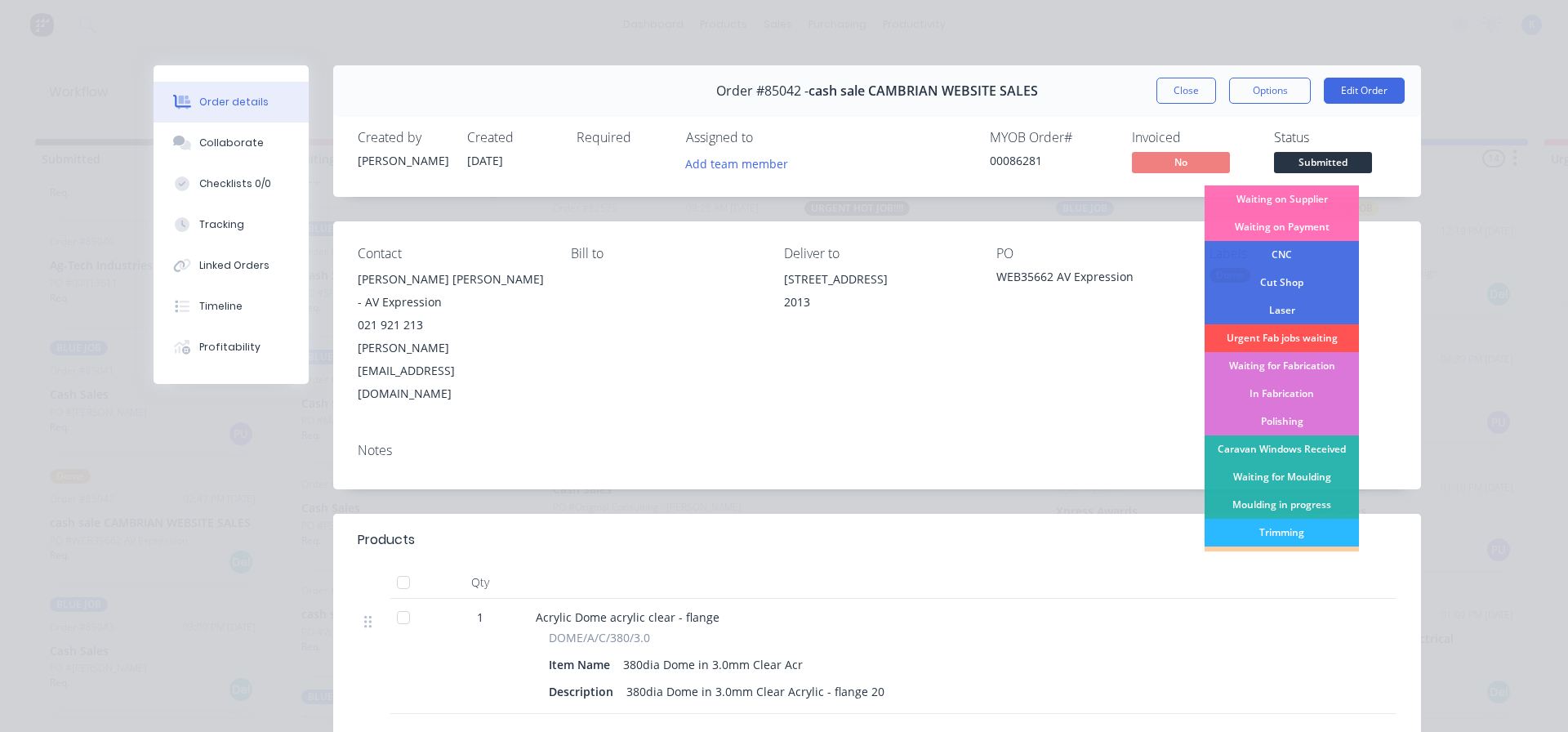
click at [1297, 276] on div "Cut Shop" at bounding box center [1281, 282] width 154 height 28
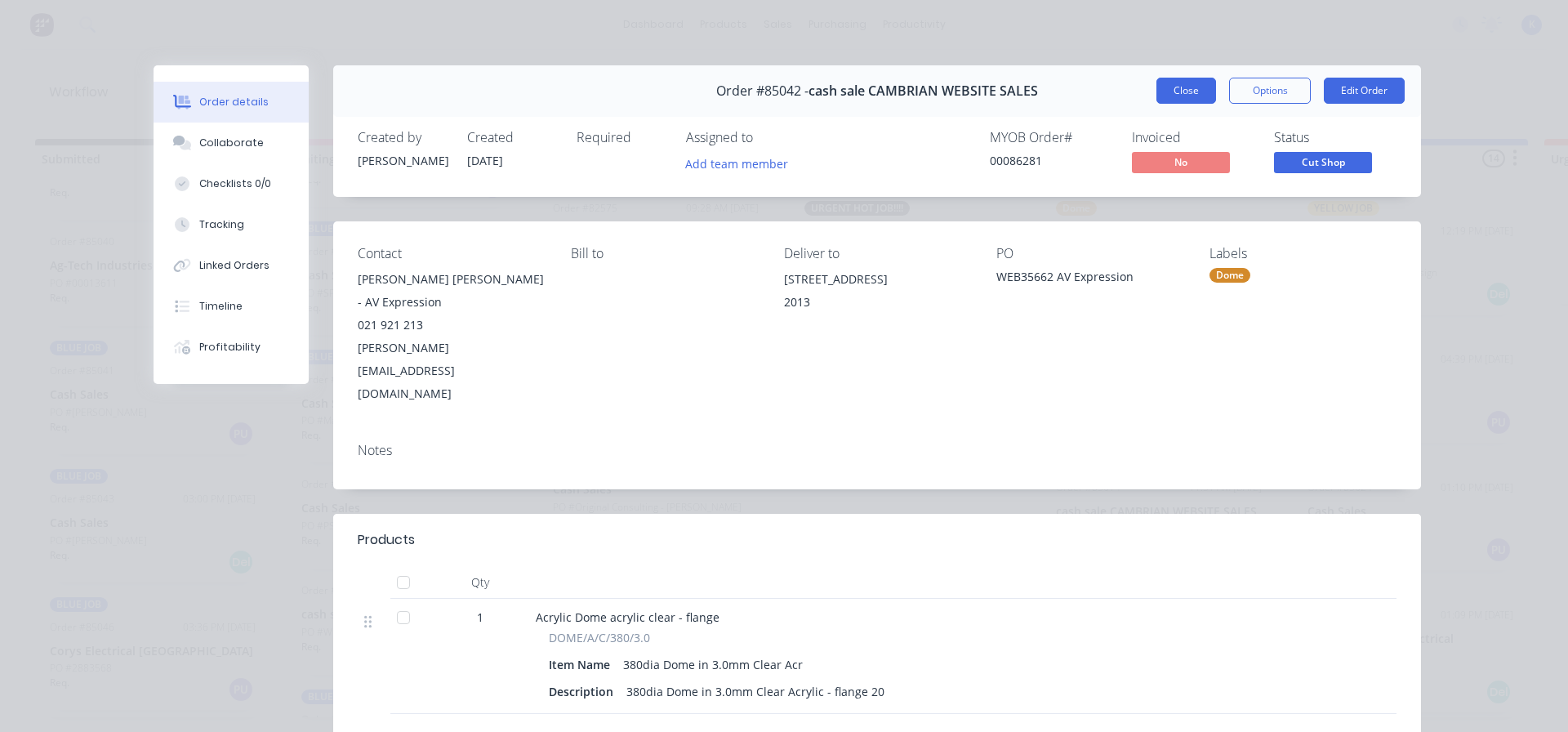
click at [1175, 91] on button "Close" at bounding box center [1187, 90] width 60 height 26
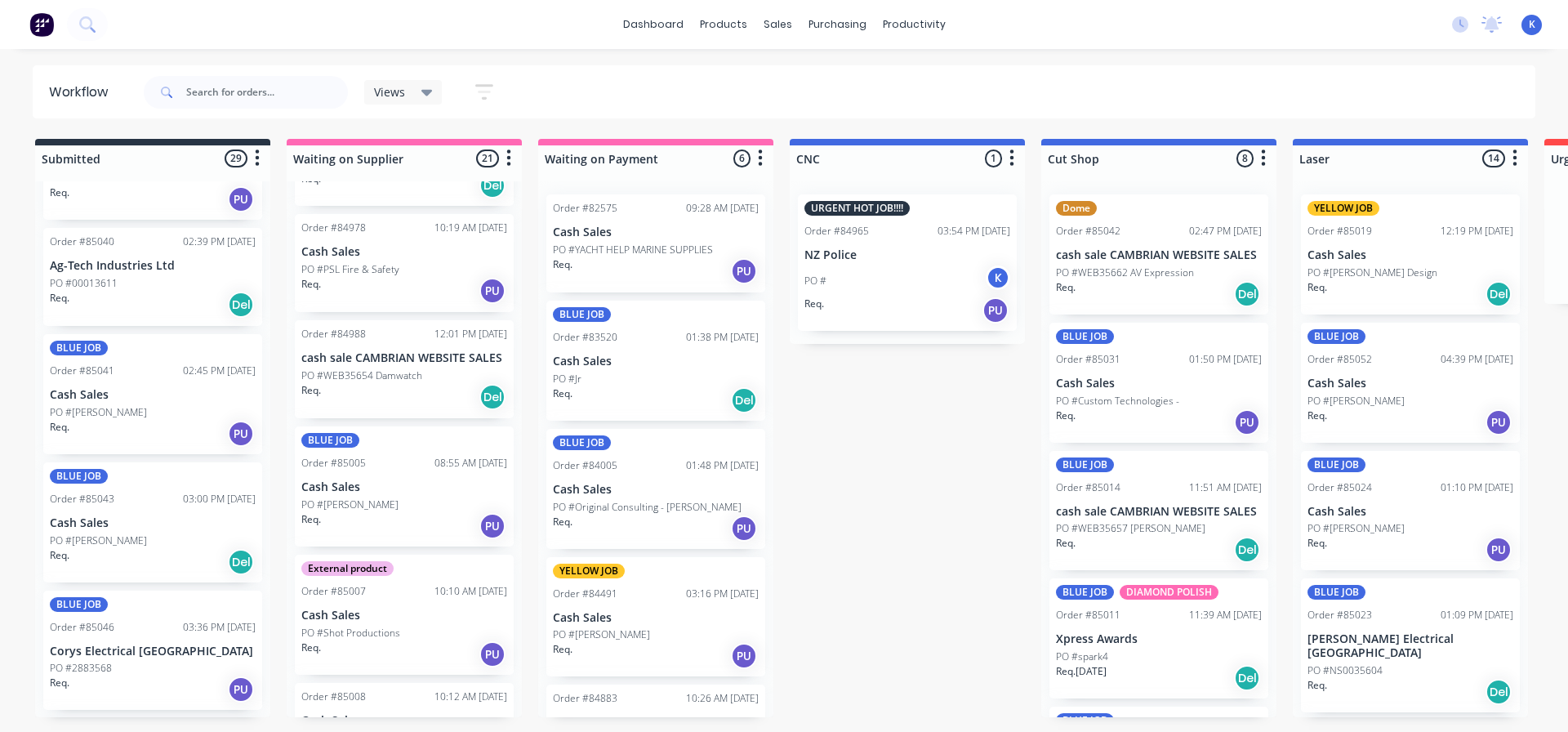
scroll to position [1471, 0]
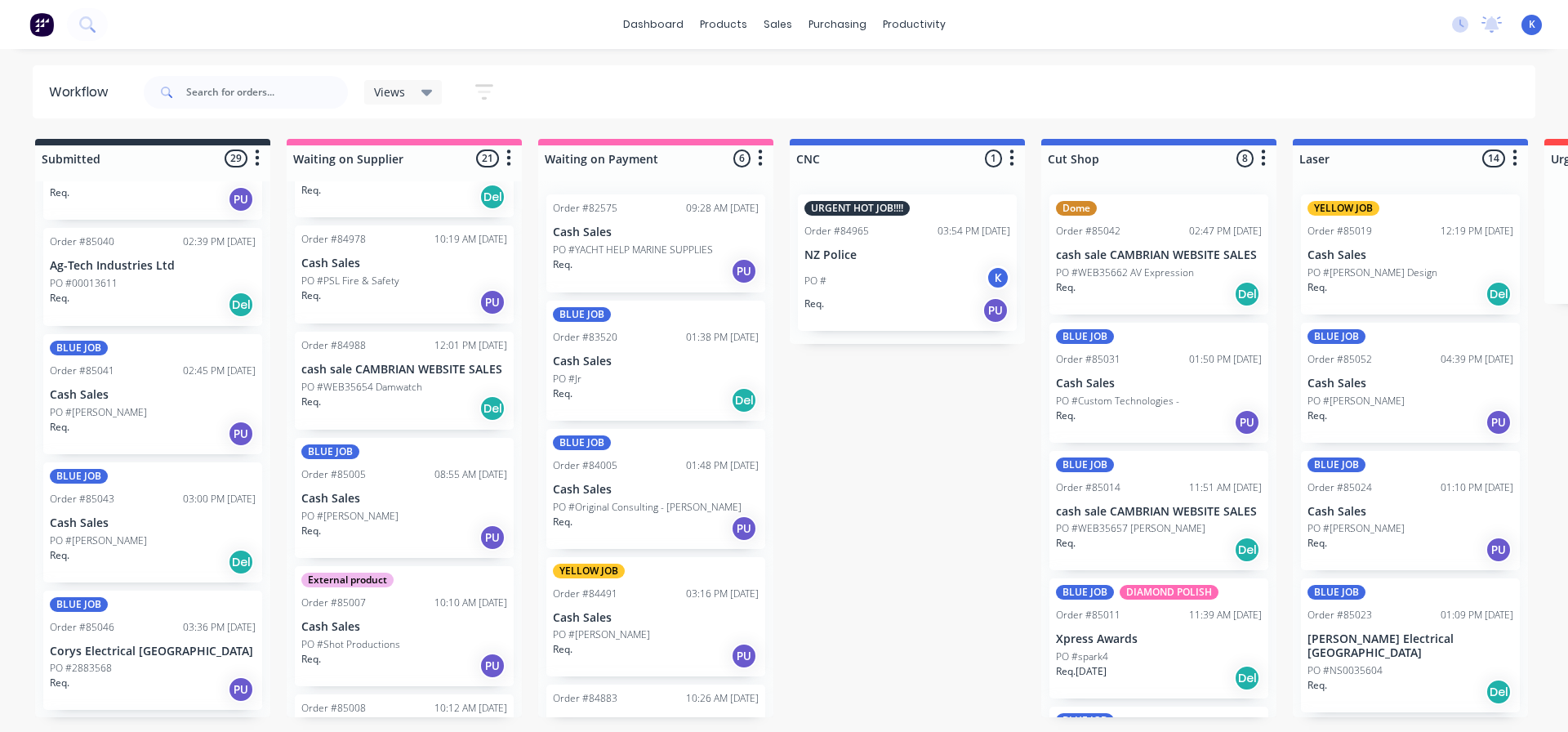
click at [352, 380] on p "PO #WEB35654 Damwatch" at bounding box center [361, 387] width 121 height 15
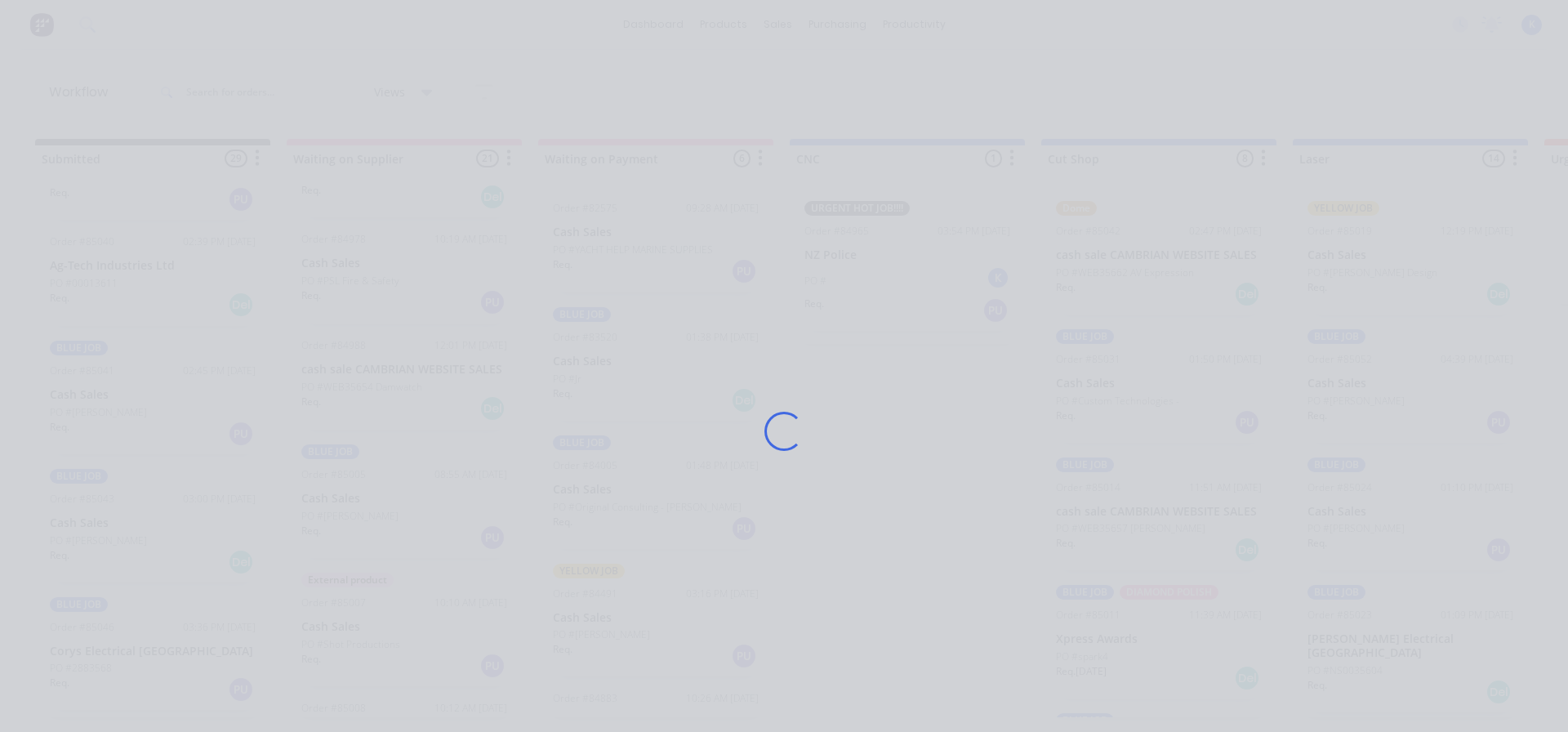
click at [352, 358] on div "Loading..." at bounding box center [784, 430] width 1307 height 732
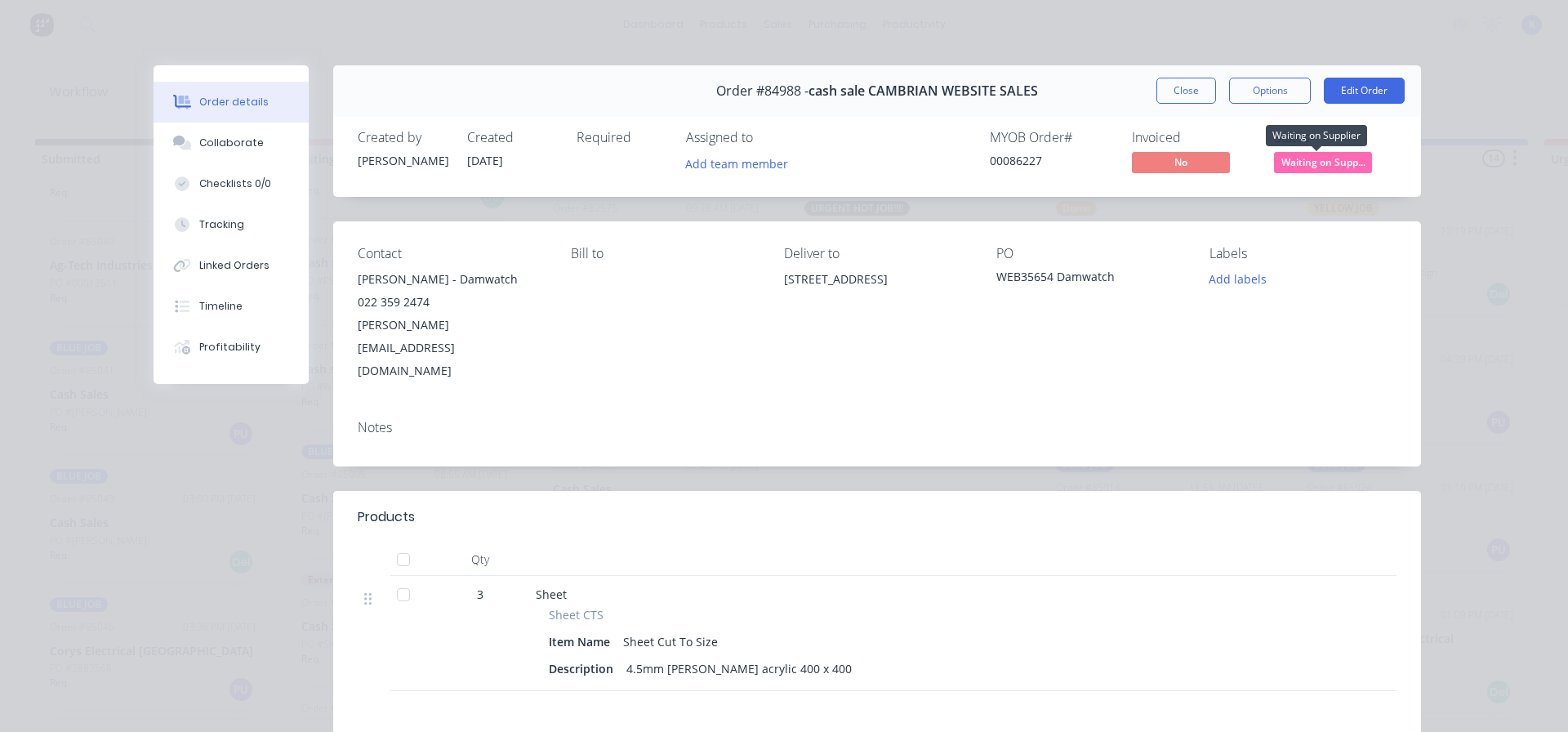
click at [1309, 160] on span "Waiting on Supp..." at bounding box center [1323, 162] width 98 height 20
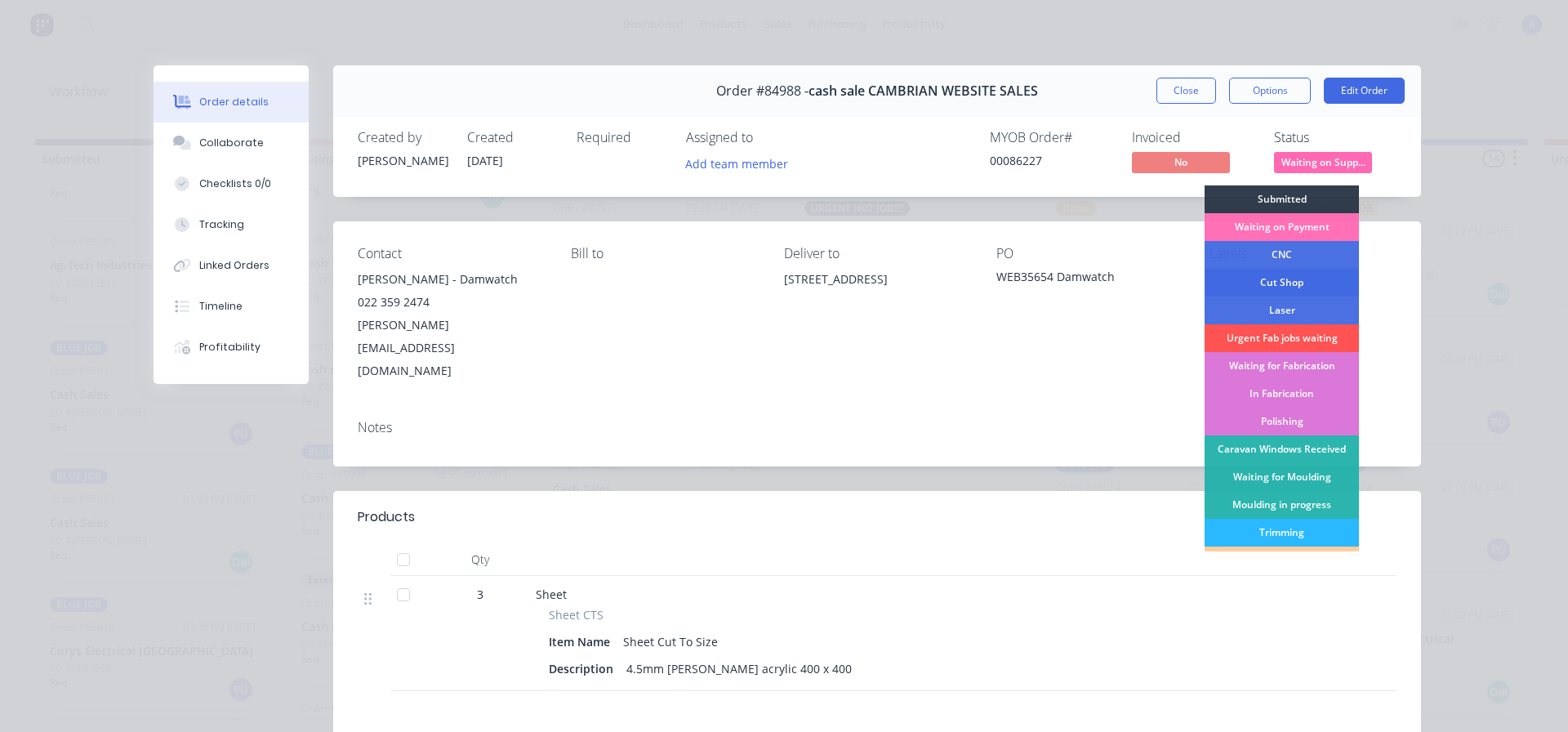
click at [1297, 283] on div "Cut Shop" at bounding box center [1281, 282] width 154 height 28
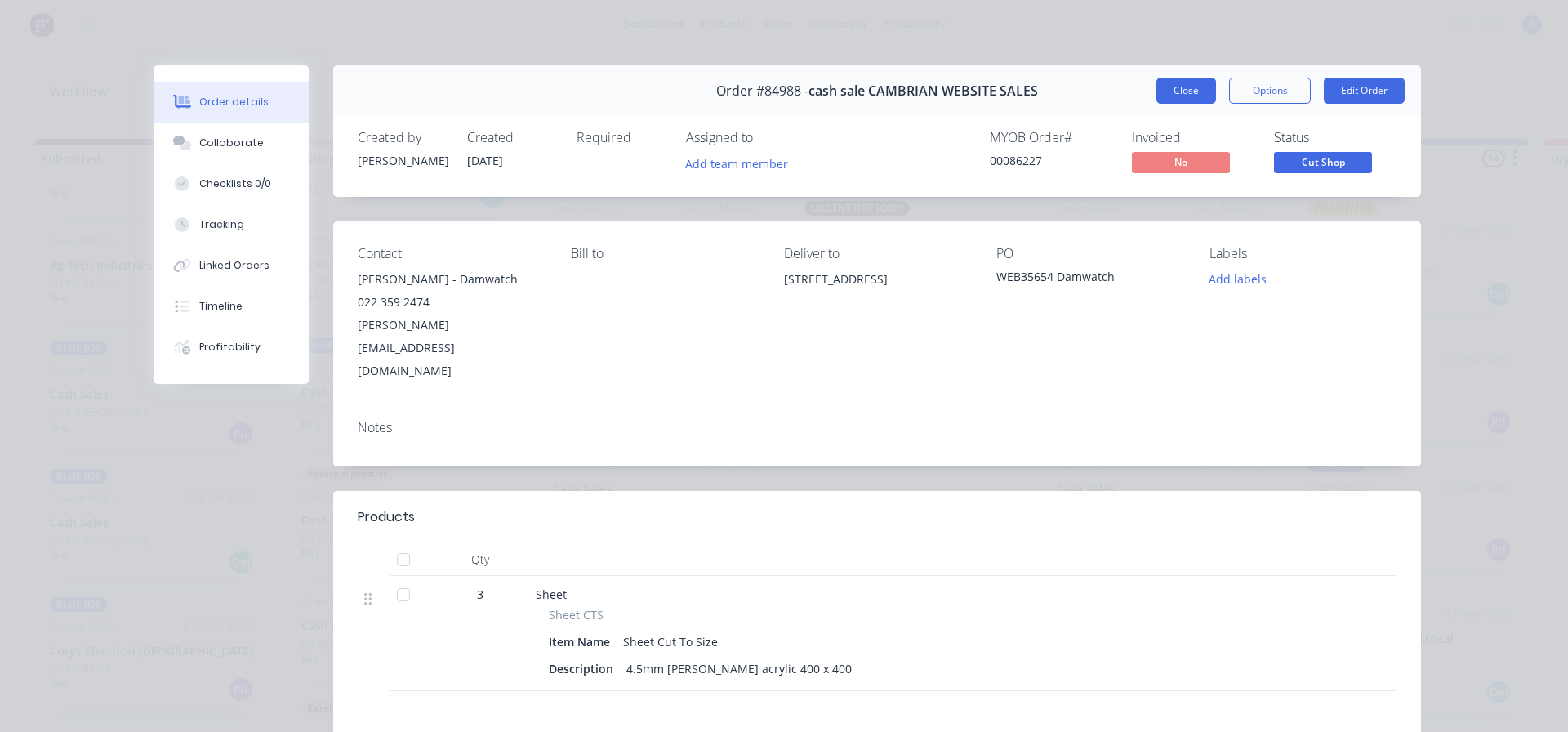
click at [1172, 89] on button "Close" at bounding box center [1187, 90] width 60 height 26
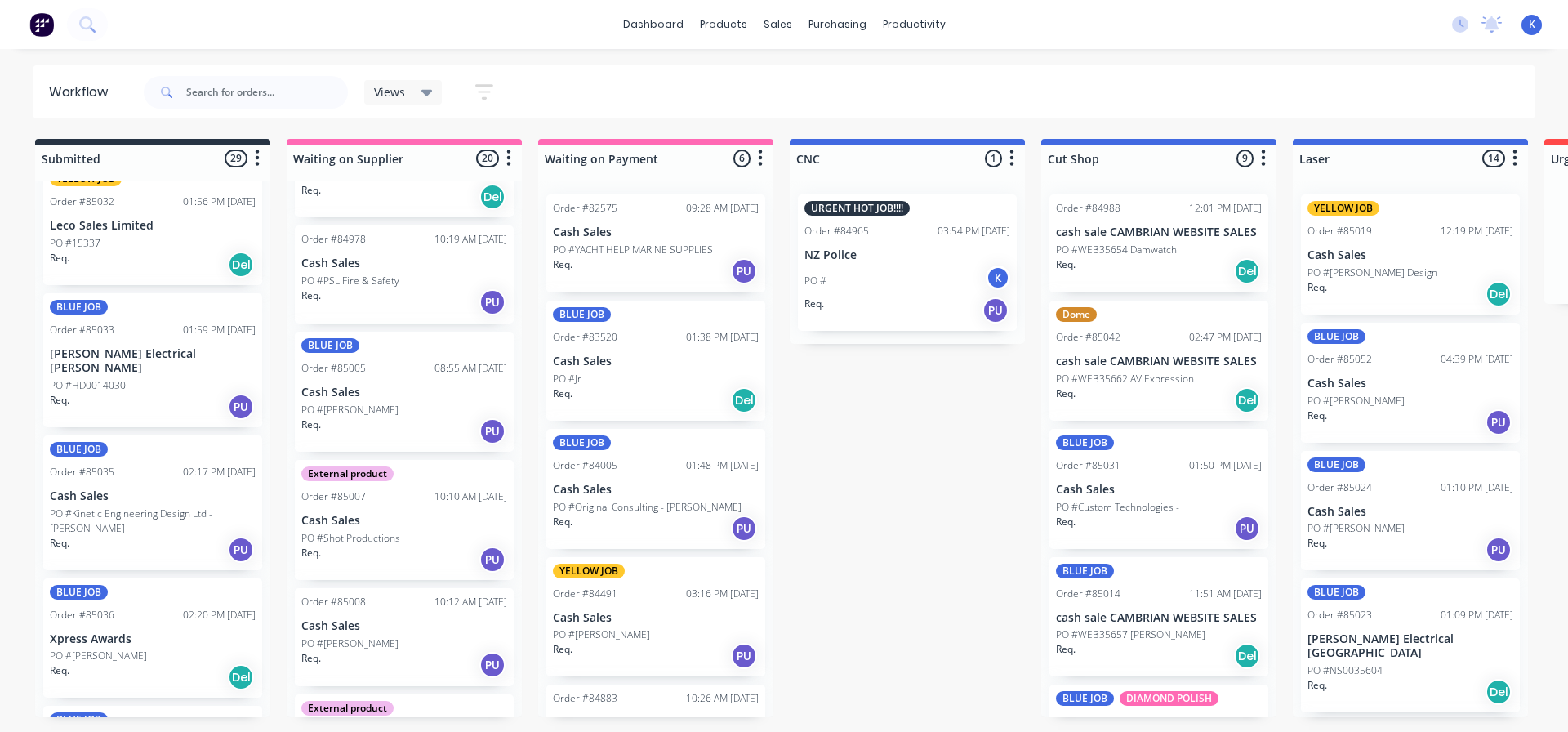
scroll to position [1792, 0]
click at [97, 379] on p "PO #HD0014030" at bounding box center [87, 386] width 76 height 15
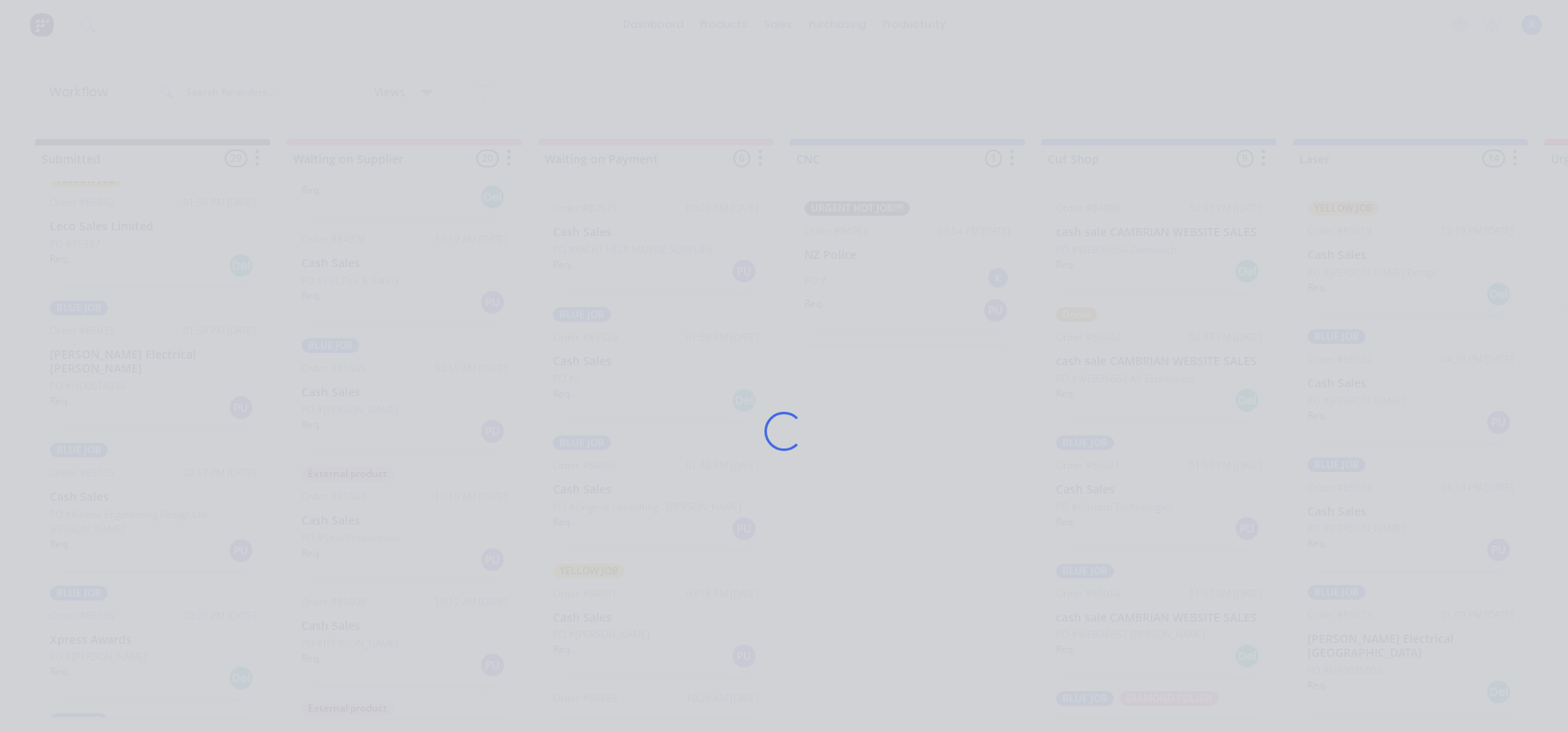
click at [97, 366] on div "Loading..." at bounding box center [784, 366] width 1568 height 732
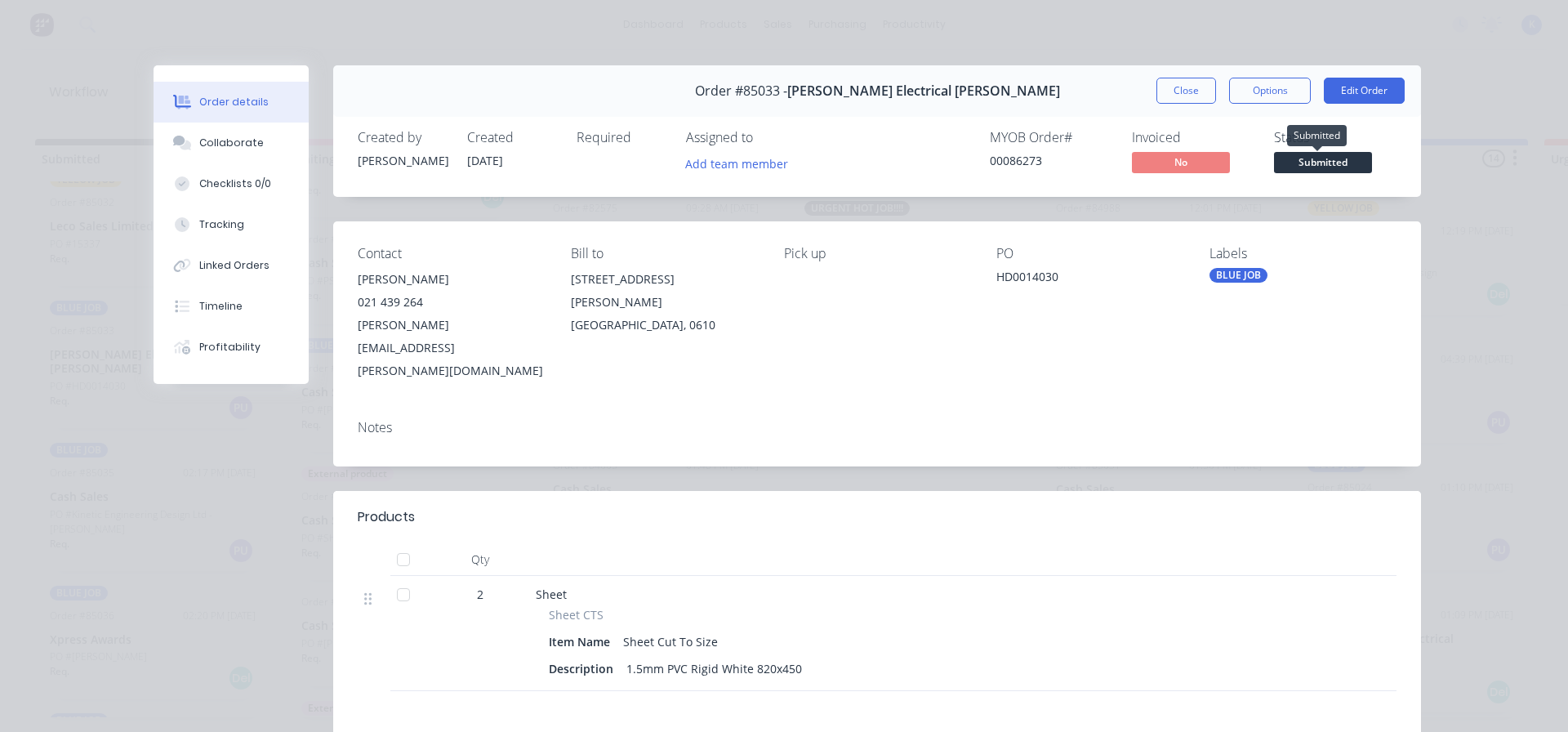
click at [1326, 157] on span "Submitted" at bounding box center [1323, 162] width 98 height 20
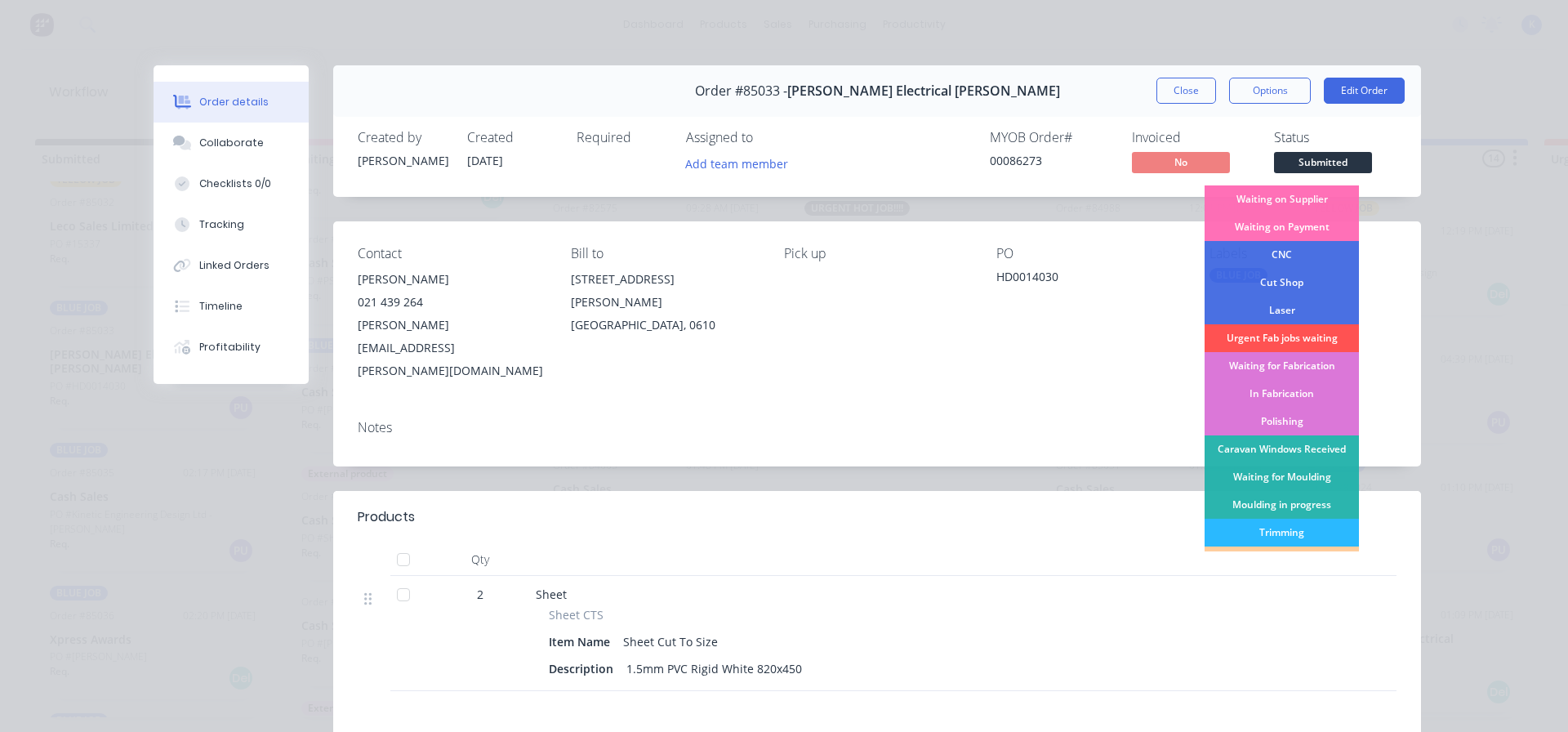
click at [1266, 277] on div "Cut Shop" at bounding box center [1281, 282] width 154 height 28
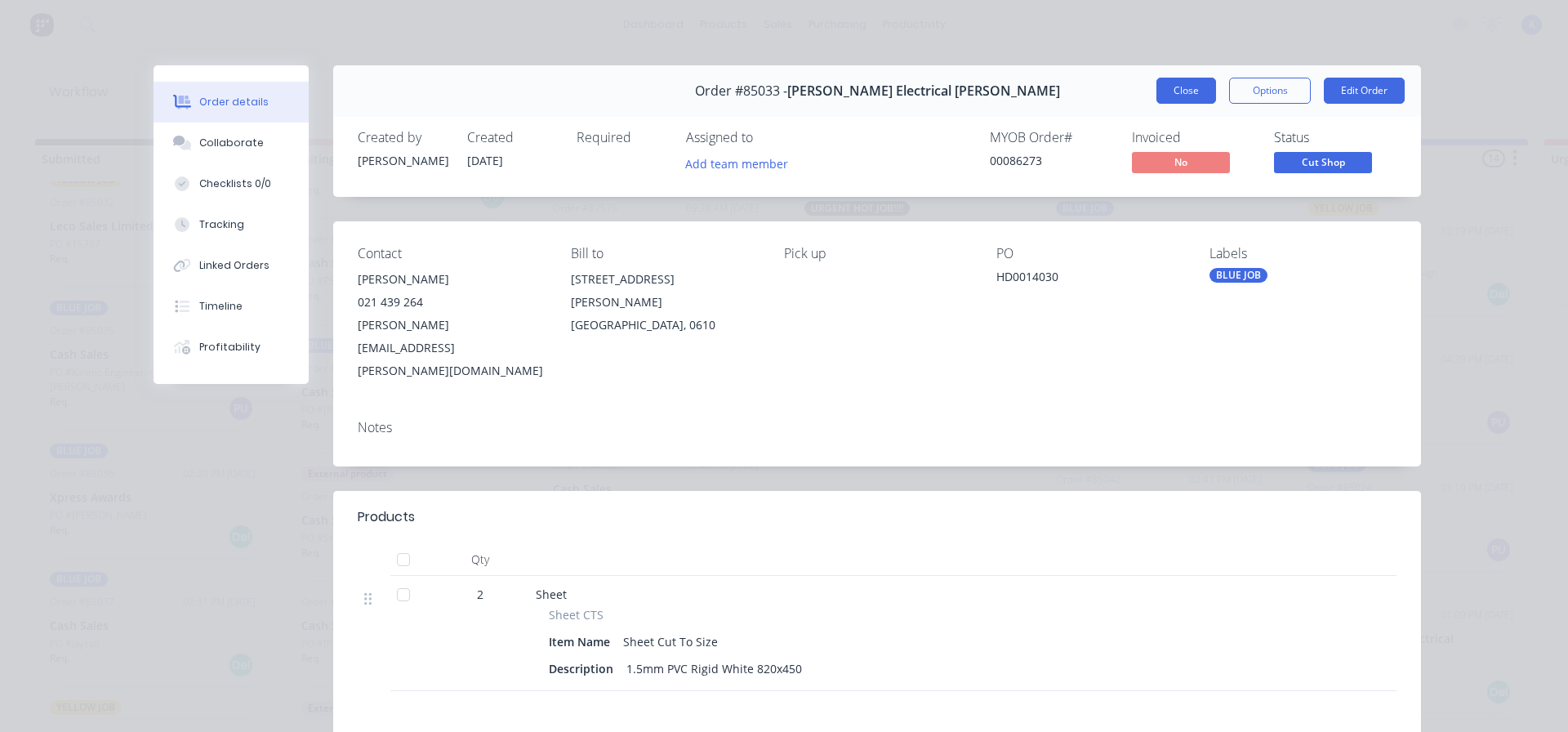
click at [1167, 88] on button "Close" at bounding box center [1187, 90] width 60 height 26
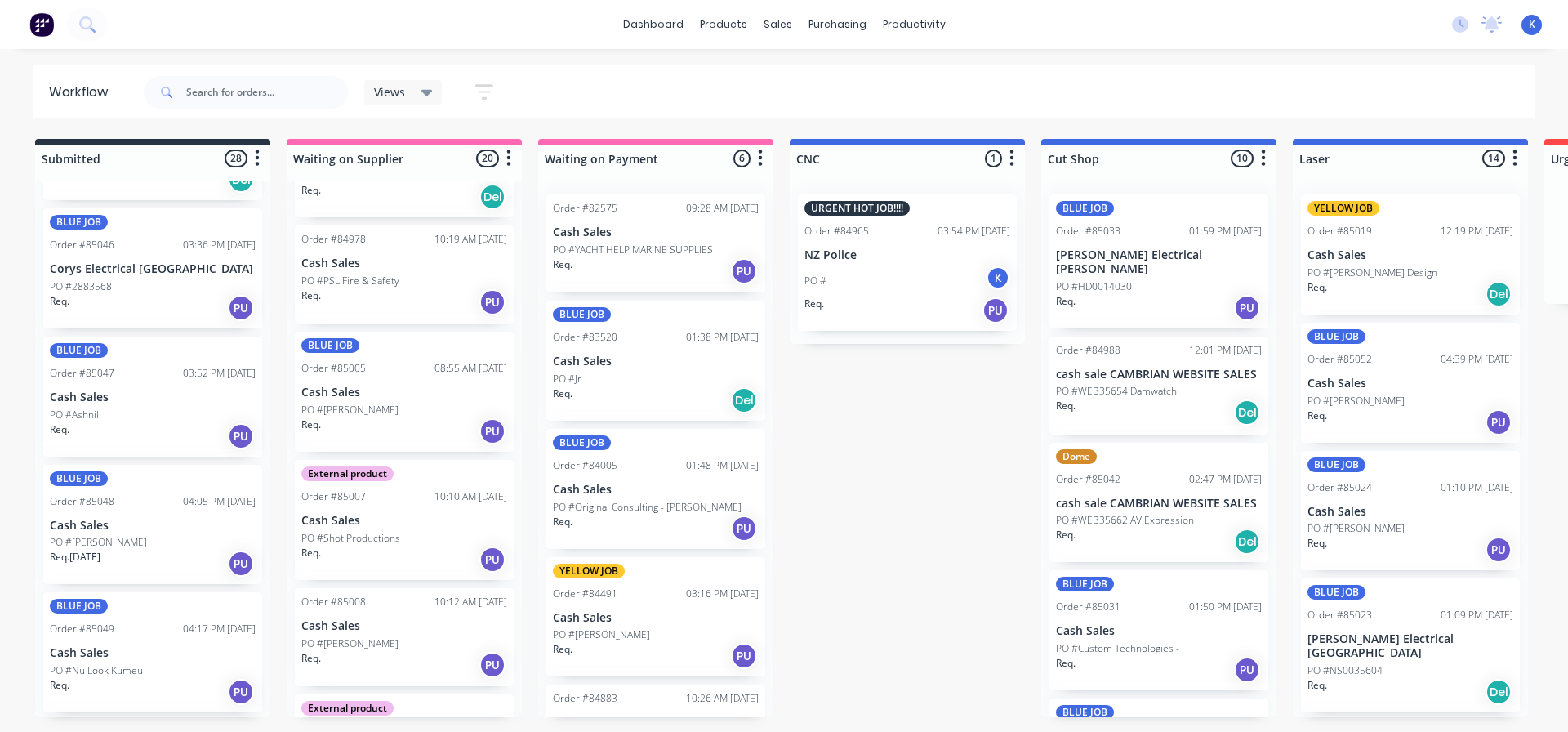
scroll to position [2773, 0]
click at [76, 528] on div "BLUE JOB Order #85048 04:05 PM 02/10/25 Cash Sales PO #Christina Req. 06/10/25 …" at bounding box center [153, 521] width 219 height 120
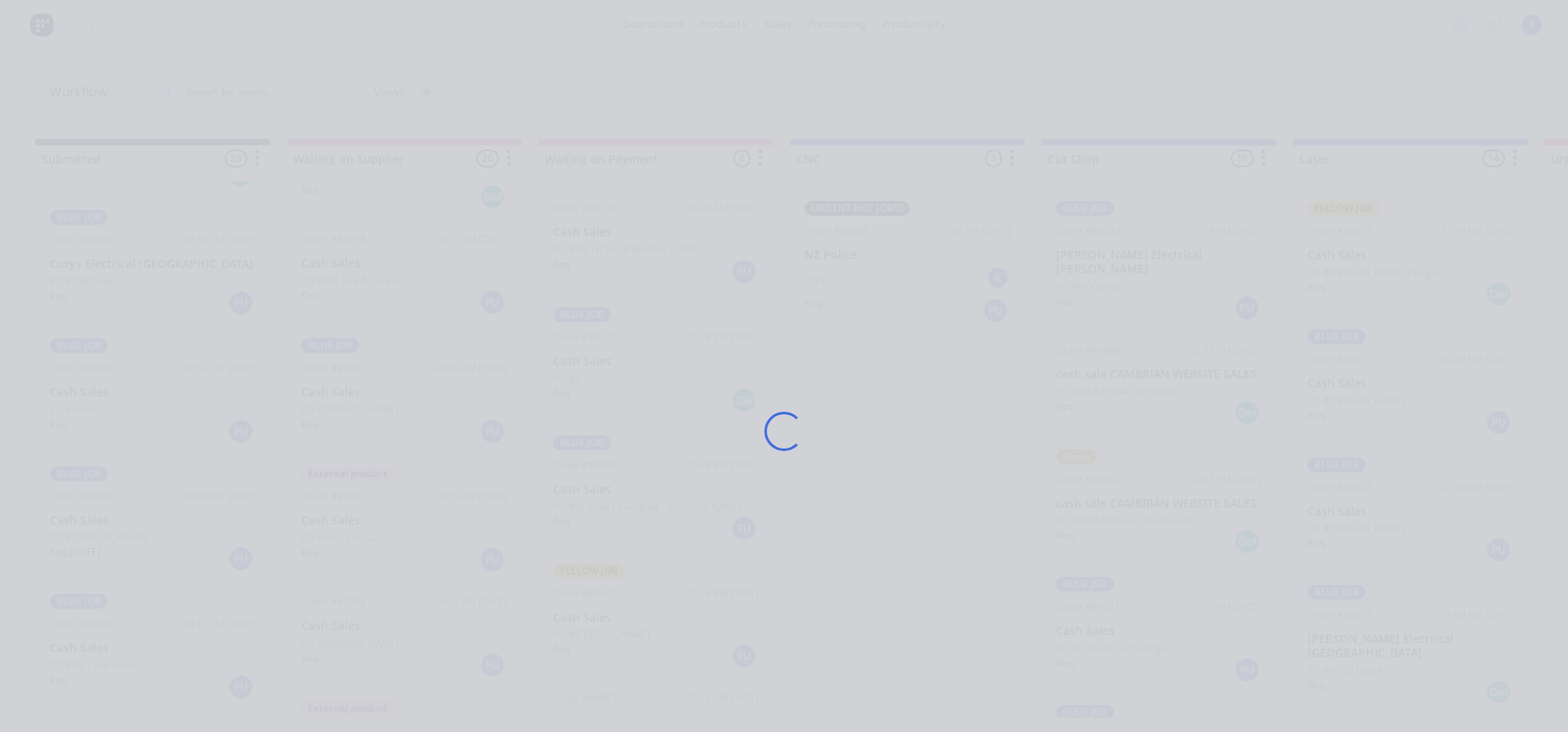
click at [76, 528] on div "Loading..." at bounding box center [784, 366] width 1568 height 732
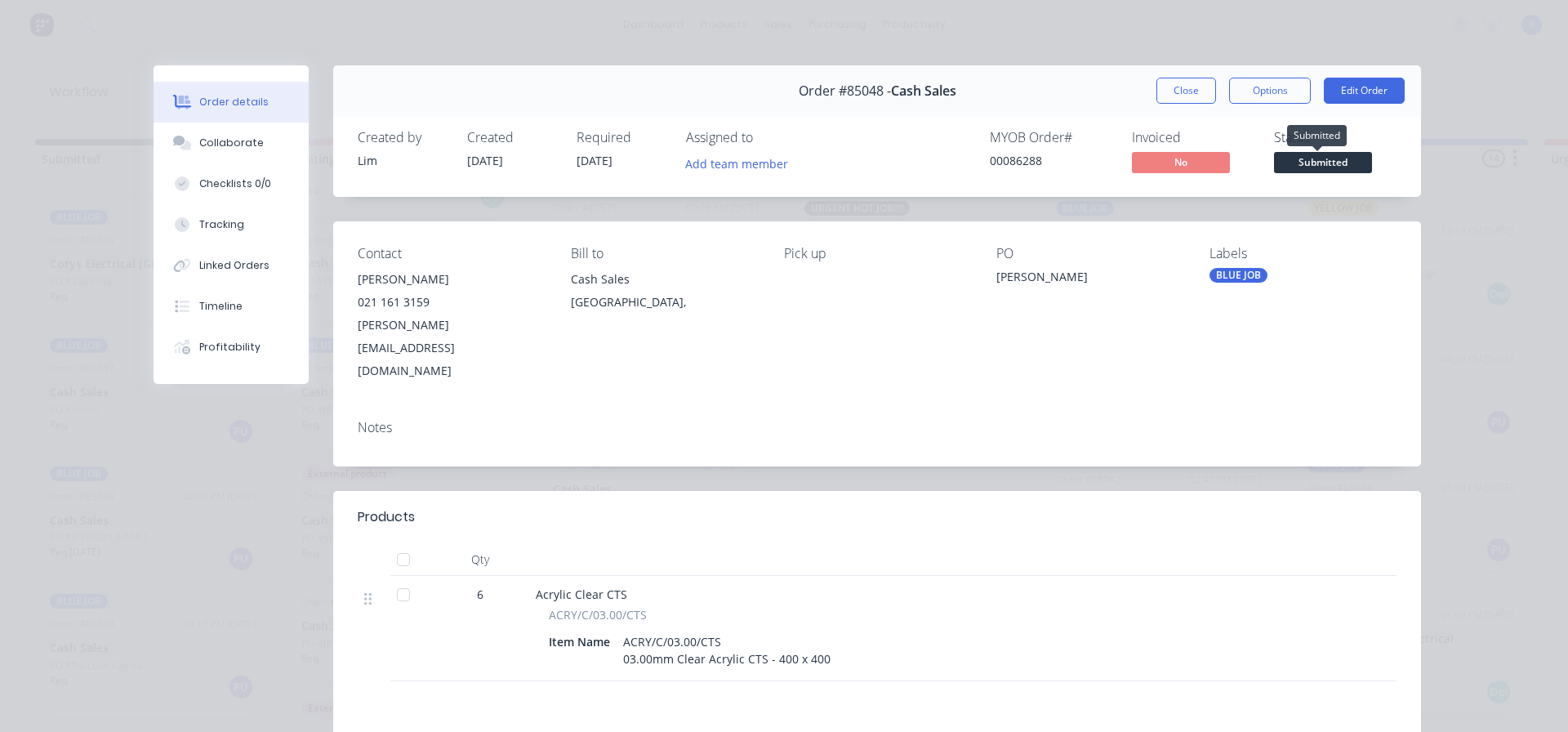
click at [1364, 161] on span "Submitted" at bounding box center [1323, 162] width 98 height 20
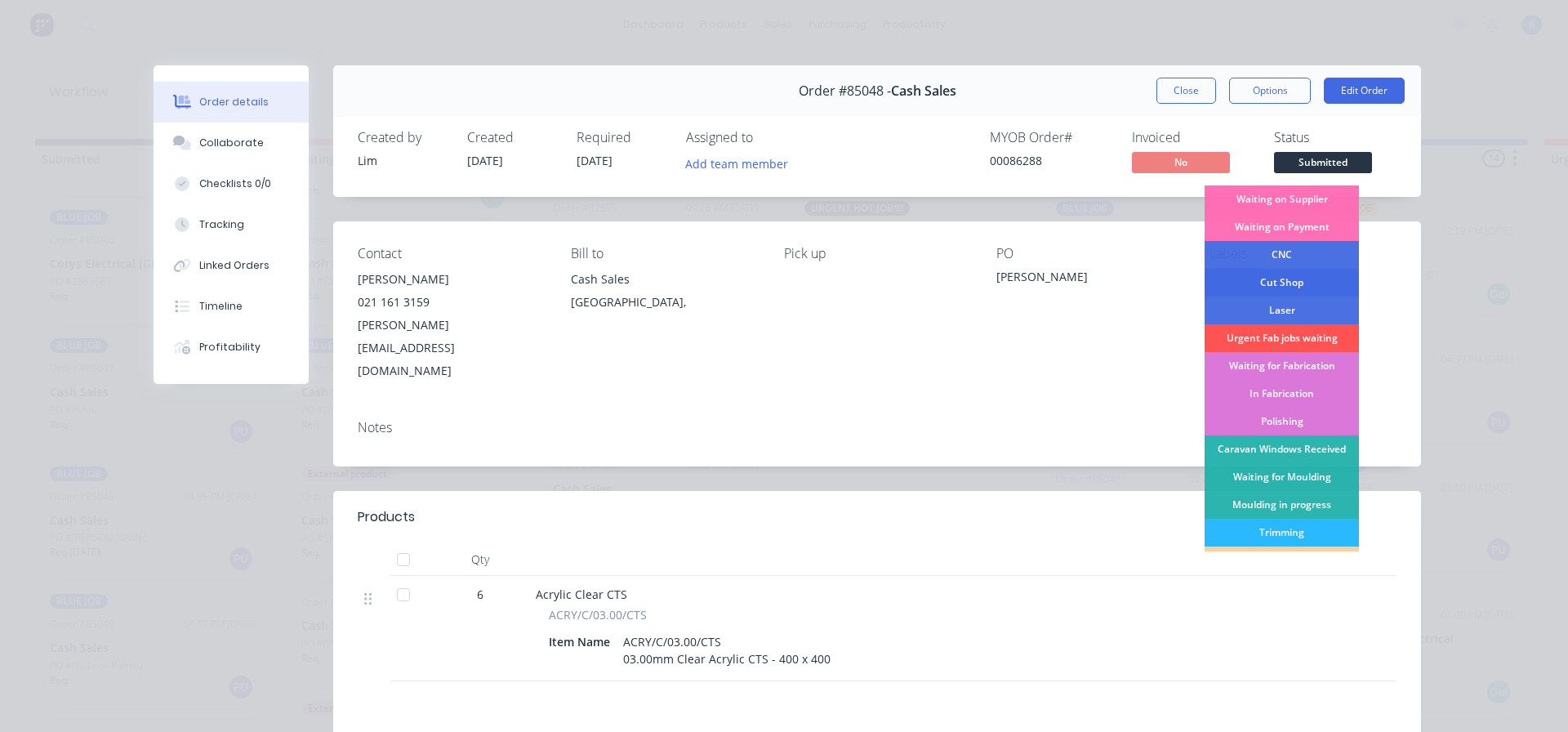
click at [1300, 275] on div "Cut Shop" at bounding box center [1281, 282] width 154 height 28
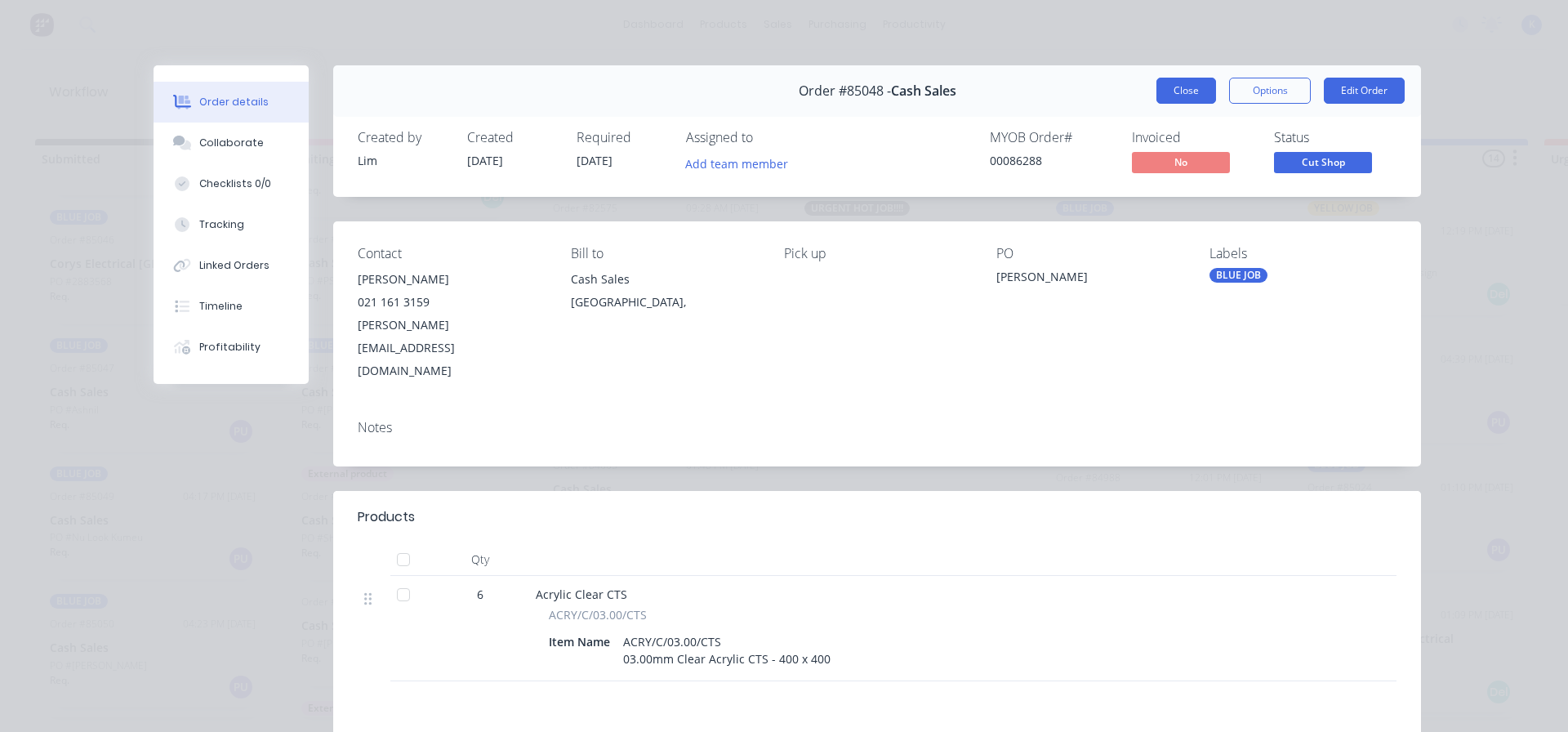
click at [1187, 84] on button "Close" at bounding box center [1187, 90] width 60 height 26
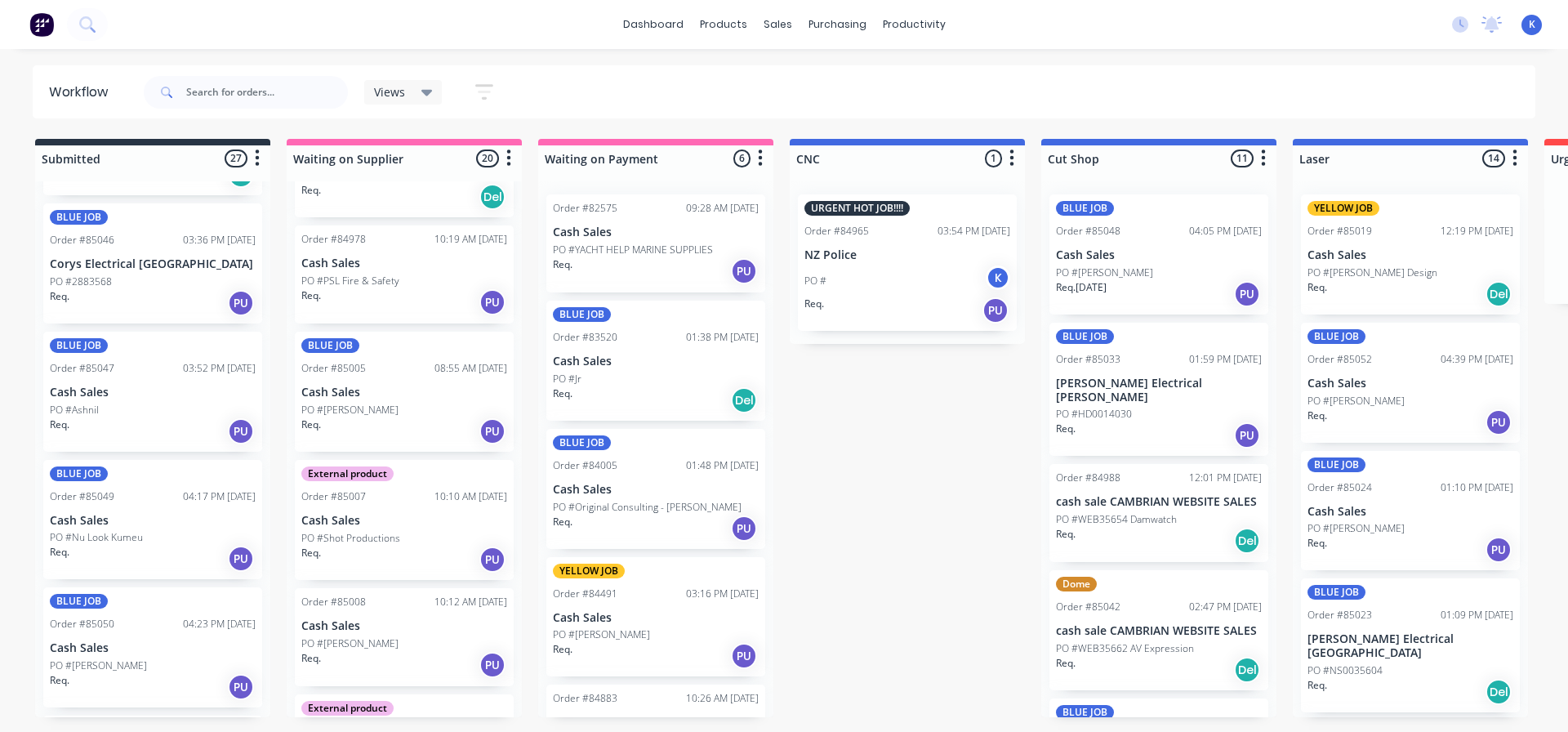
click at [105, 651] on p "Cash Sales" at bounding box center [152, 649] width 205 height 14
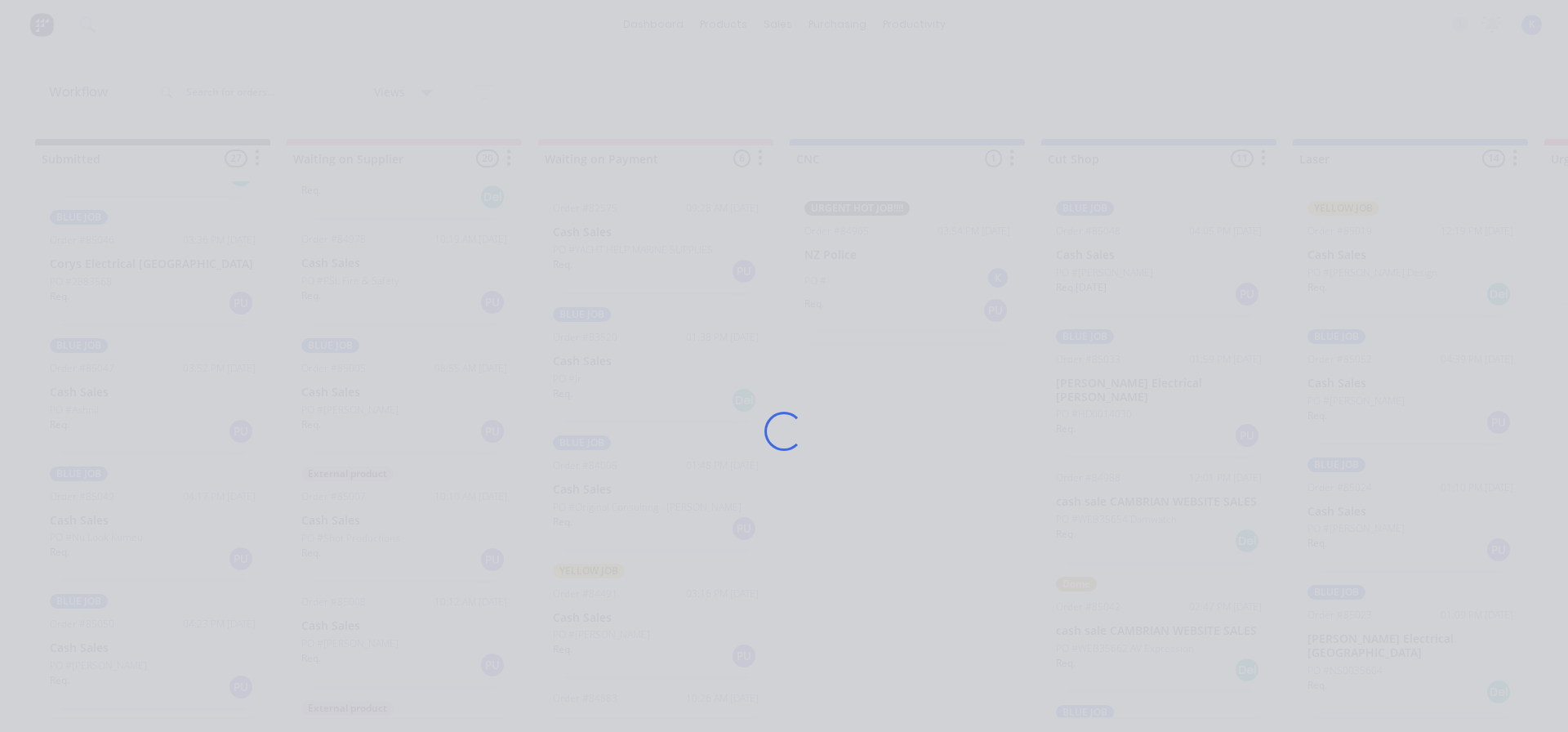
click at [105, 651] on div "Loading..." at bounding box center [784, 366] width 1568 height 732
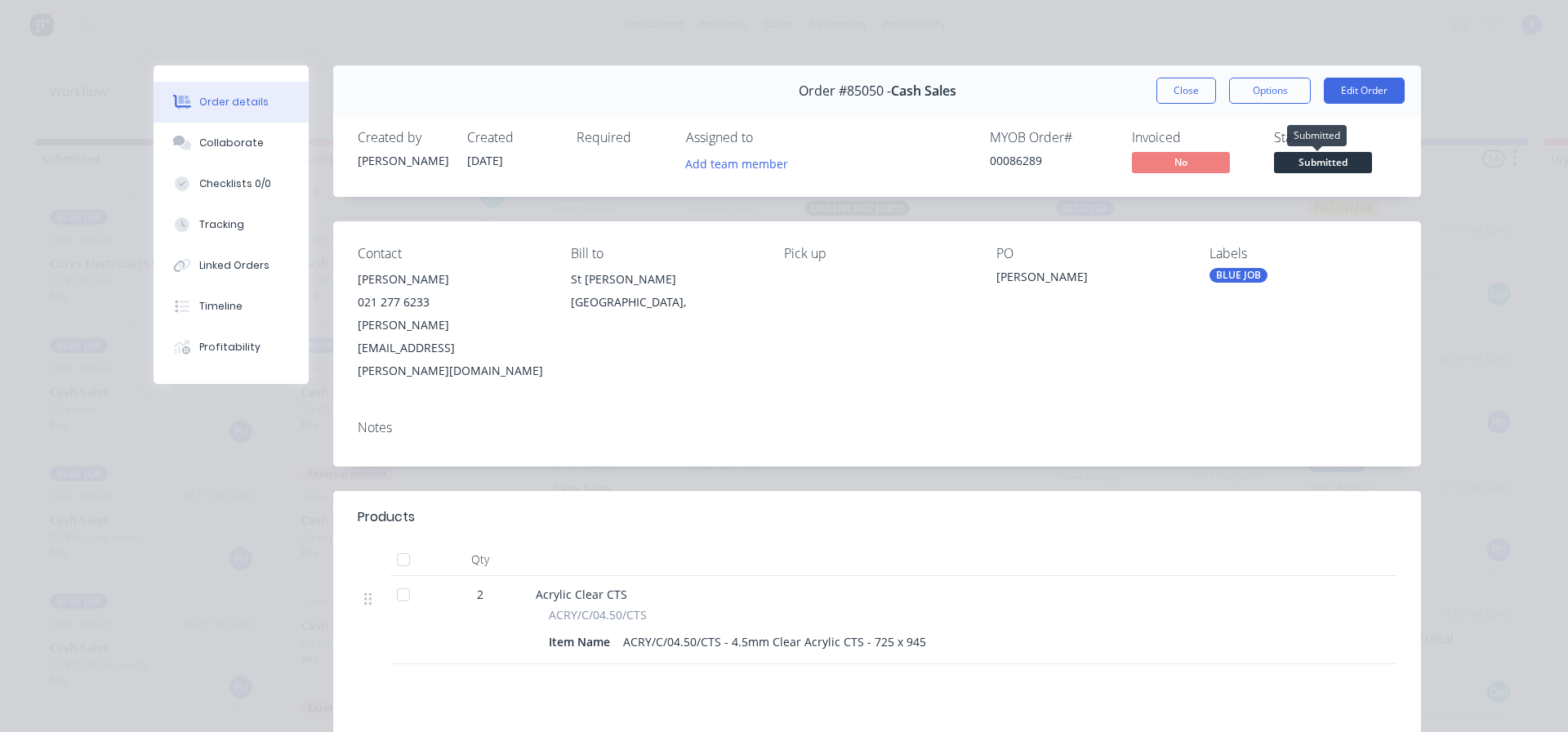
click at [1292, 159] on span "Submitted" at bounding box center [1323, 162] width 98 height 20
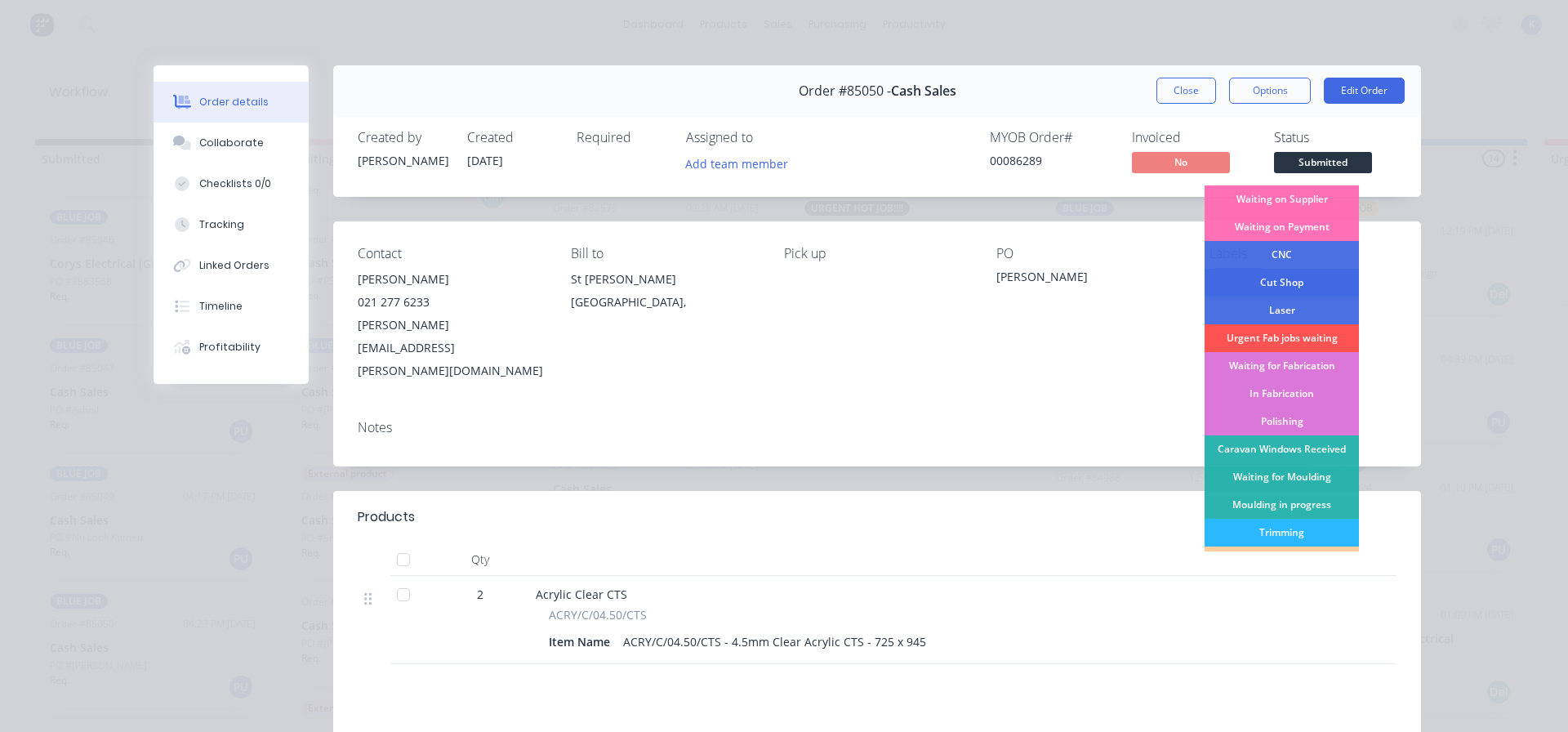
click at [1307, 282] on div "Cut Shop" at bounding box center [1281, 282] width 154 height 28
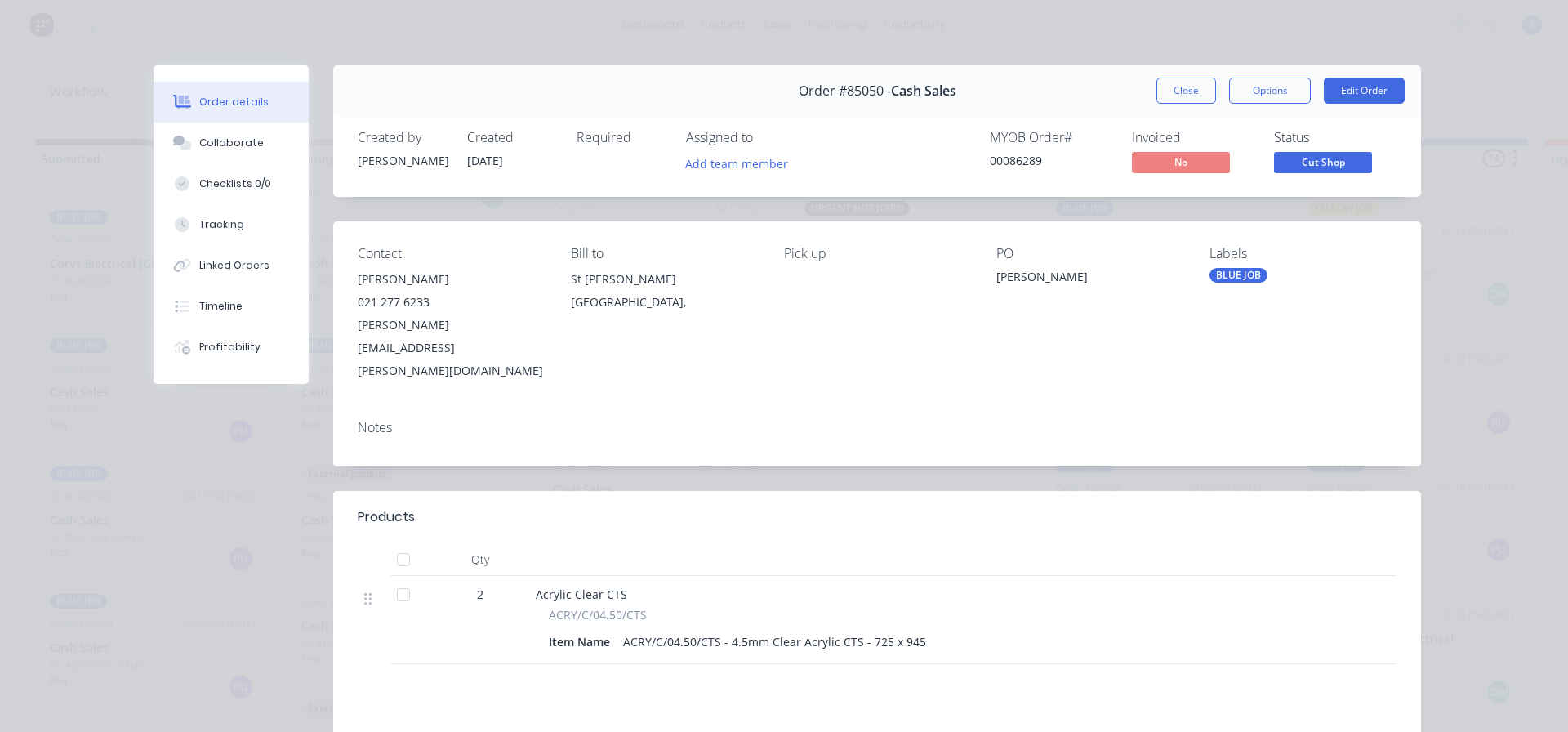
scroll to position [2764, 0]
click at [1177, 85] on button "Close" at bounding box center [1187, 90] width 60 height 26
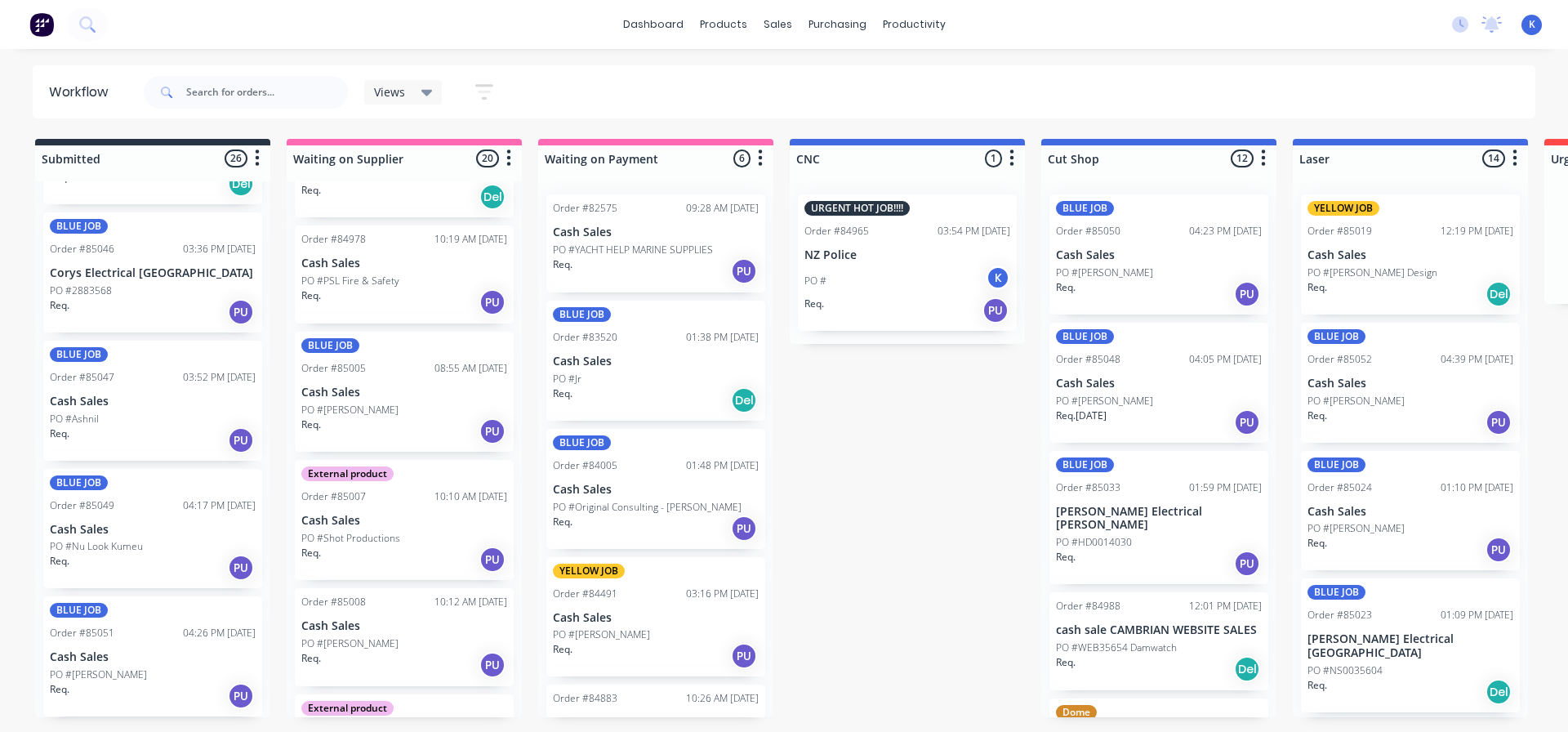
click at [114, 668] on div "PO #Damian" at bounding box center [152, 675] width 205 height 15
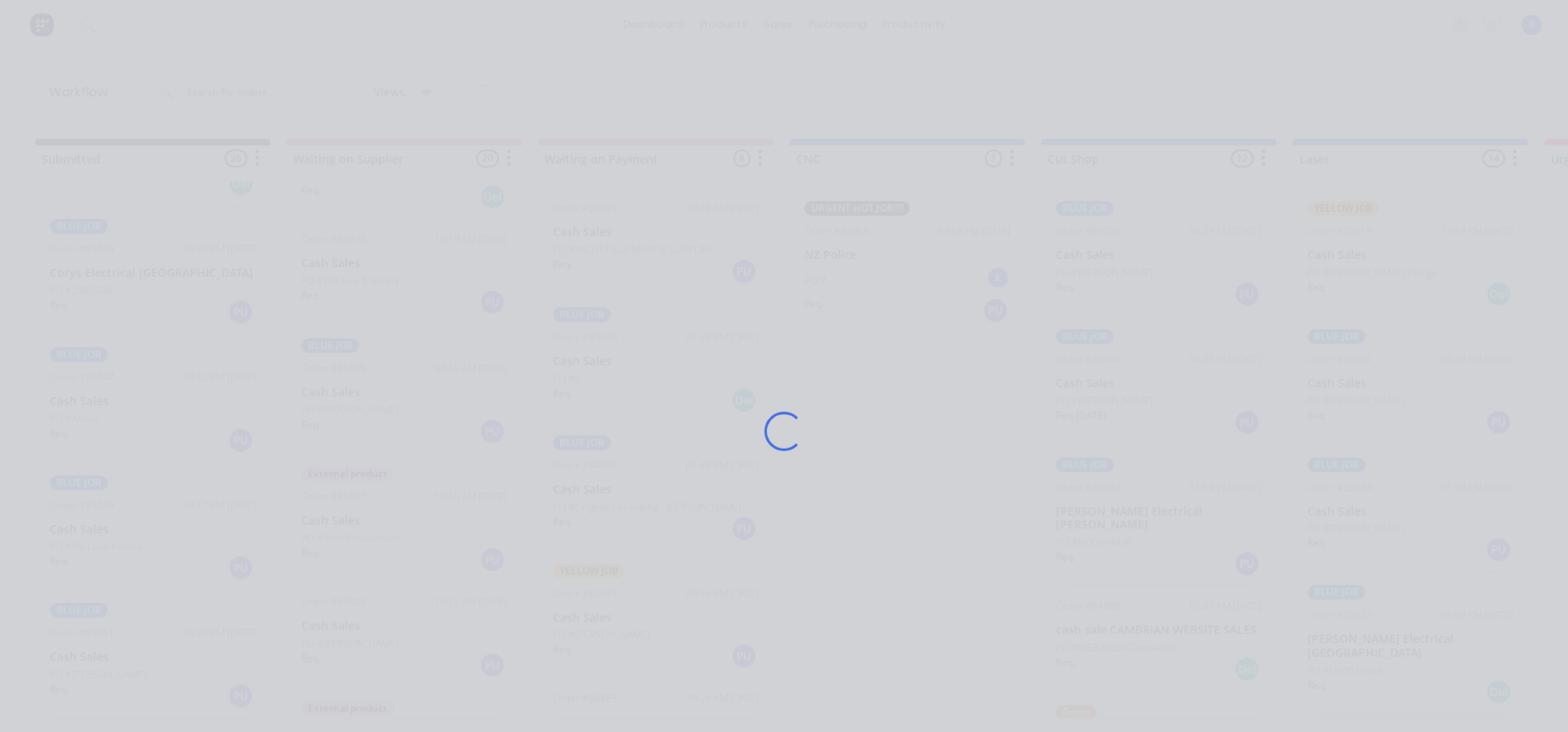
click at [114, 668] on div "Loading..." at bounding box center [784, 366] width 1568 height 732
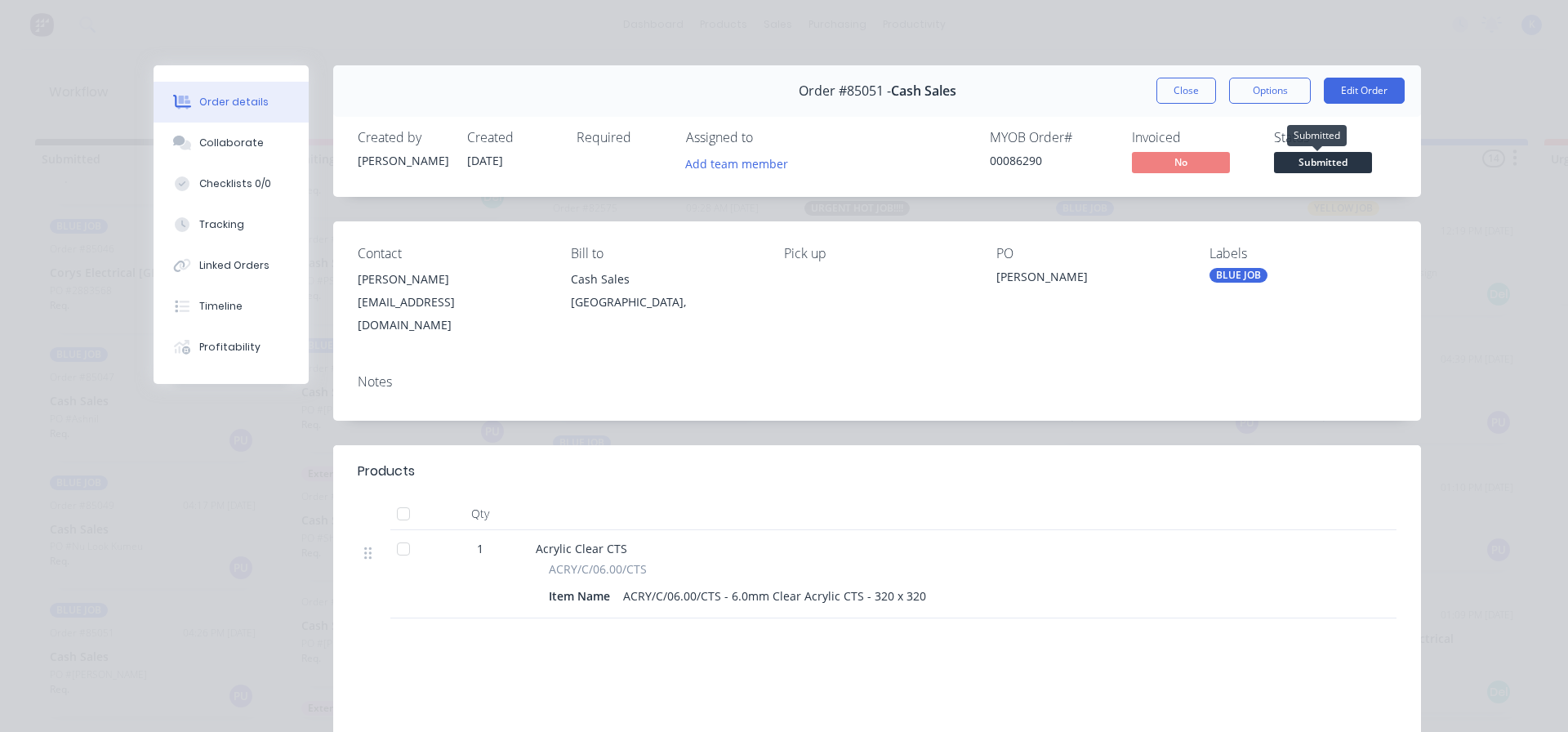
click at [1333, 168] on span "Submitted" at bounding box center [1323, 162] width 98 height 20
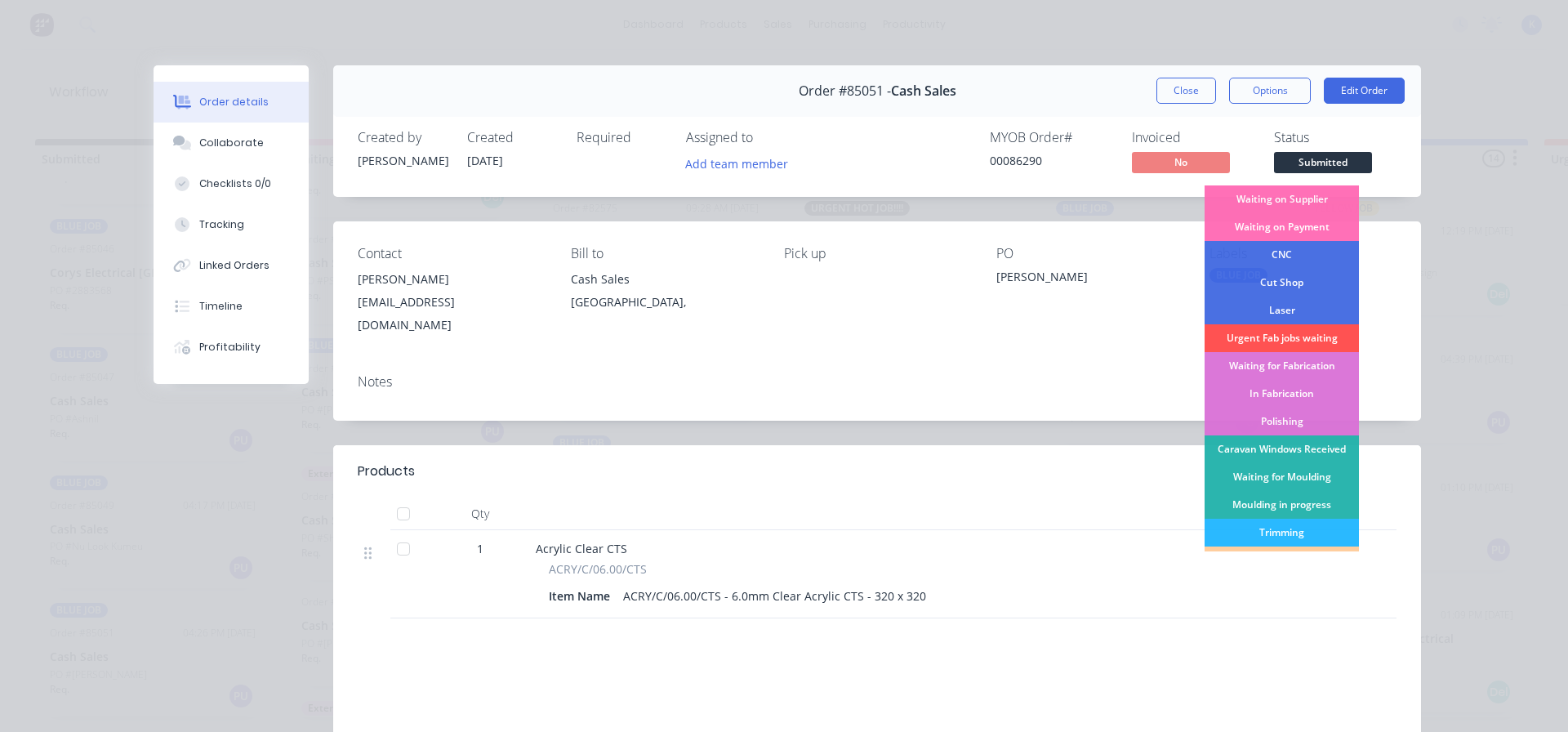
click at [1297, 277] on div "Cut Shop" at bounding box center [1281, 282] width 154 height 28
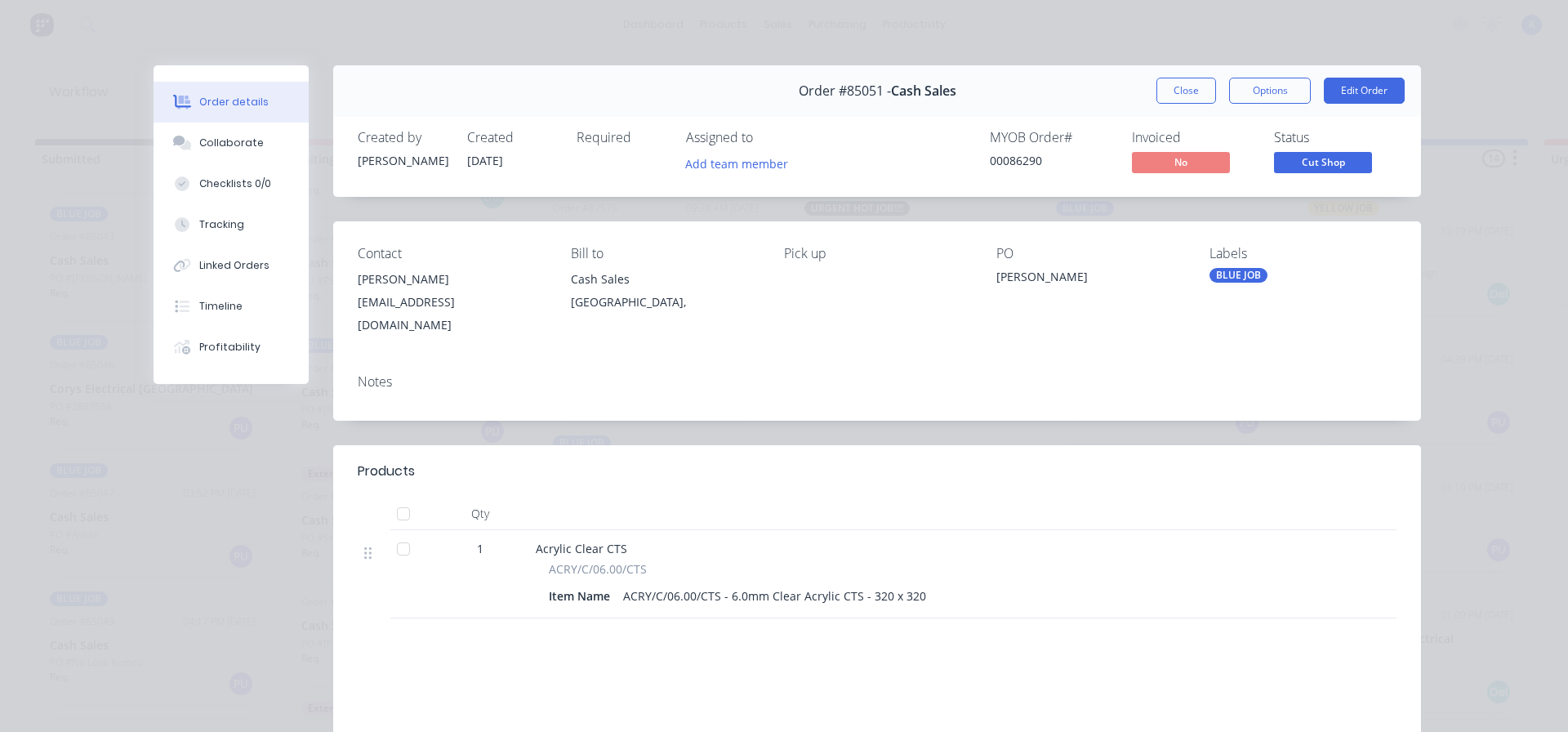
scroll to position [2635, 0]
click at [1179, 96] on button "Close" at bounding box center [1187, 90] width 60 height 26
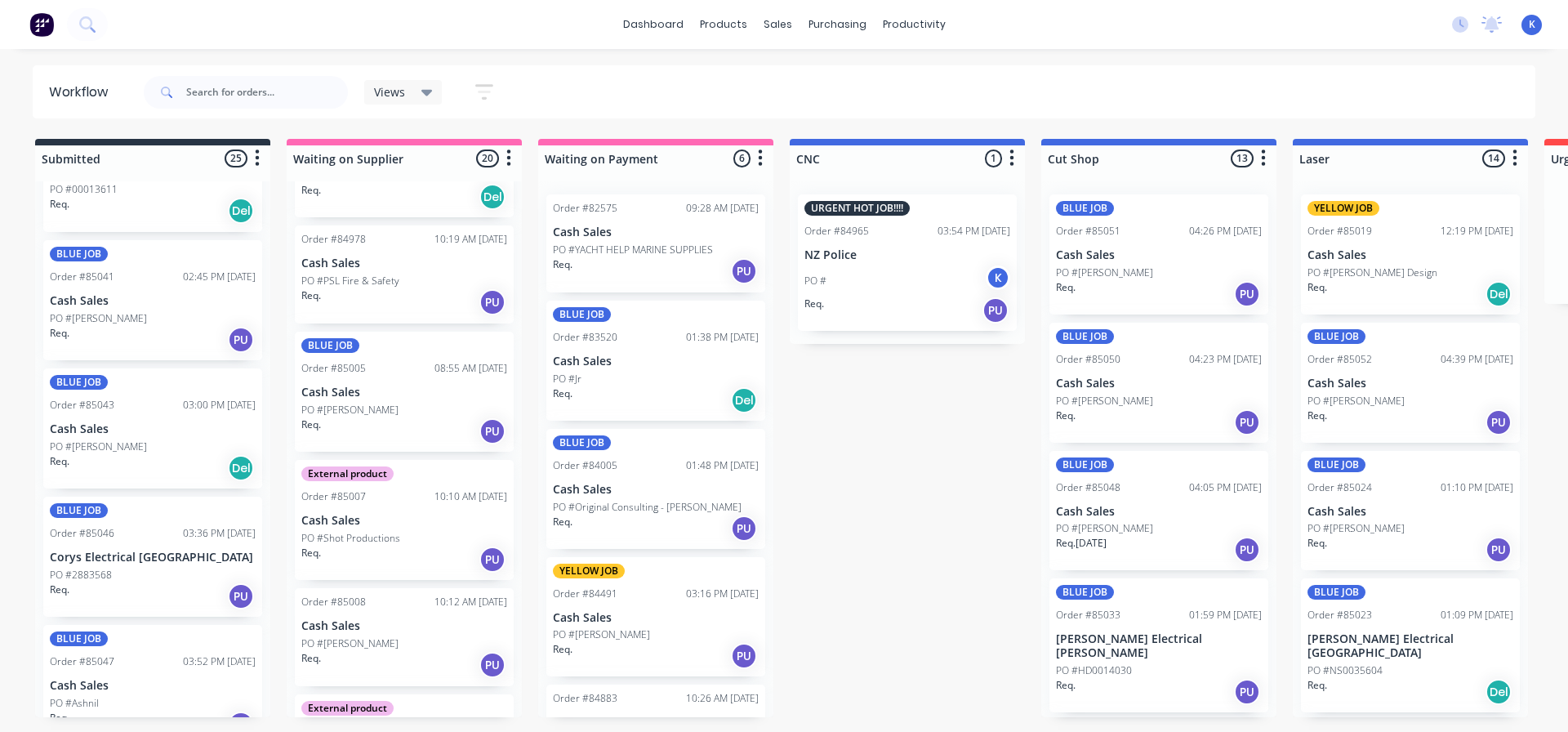
scroll to position [2472, 0]
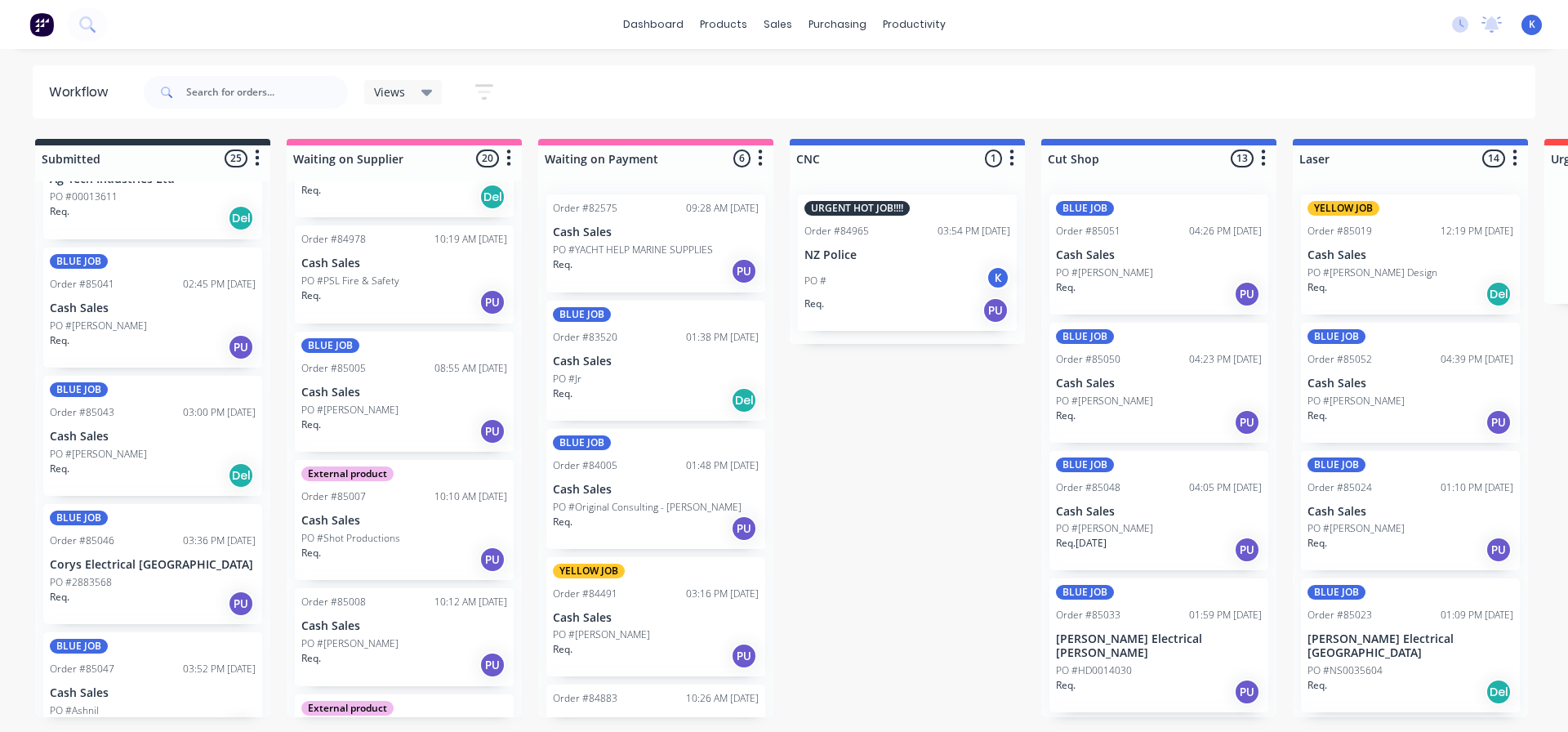
click at [93, 320] on p "PO #Antony Freeman" at bounding box center [98, 326] width 97 height 15
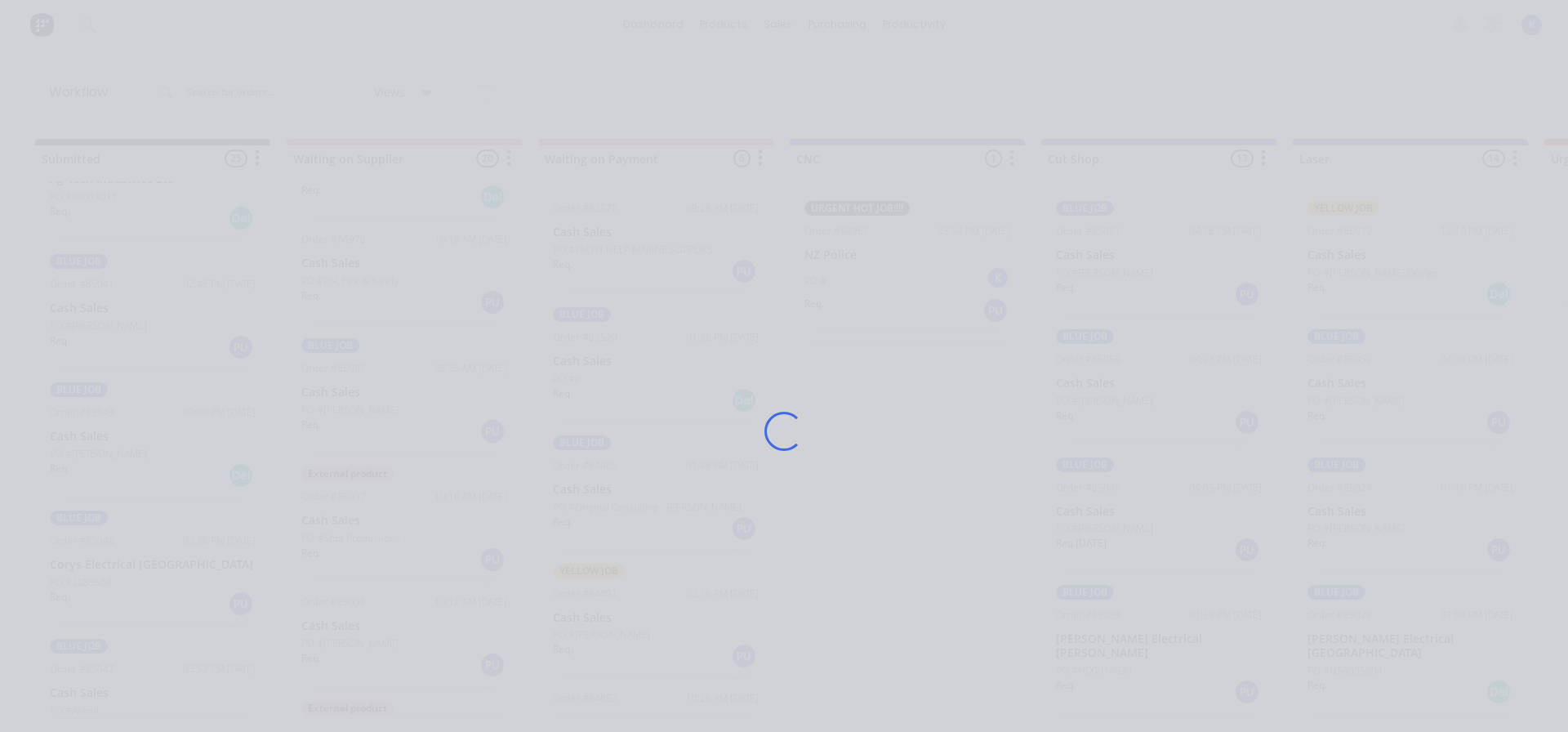
click at [93, 320] on div "Loading..." at bounding box center [784, 366] width 1568 height 732
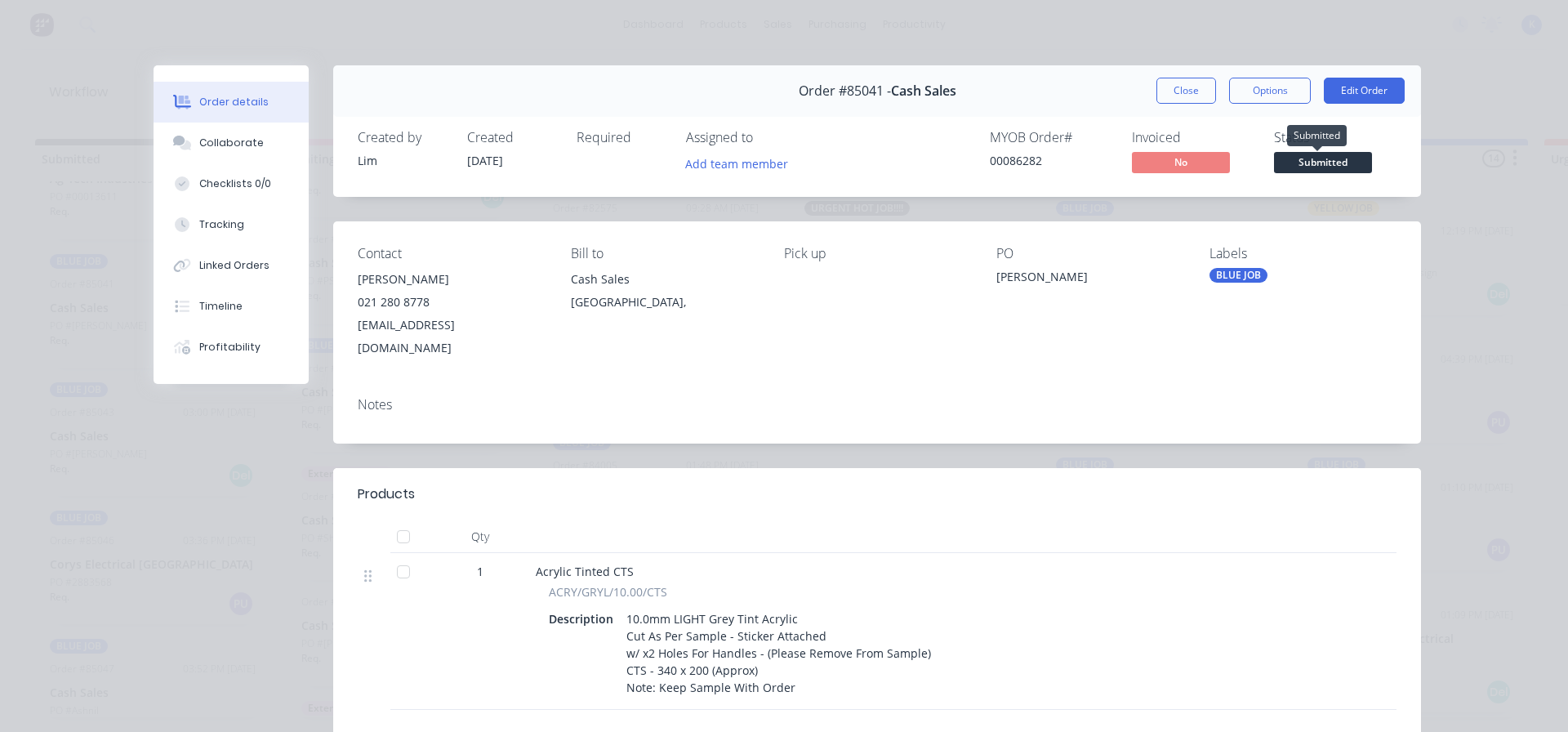
click at [1315, 159] on span "Submitted" at bounding box center [1323, 162] width 98 height 20
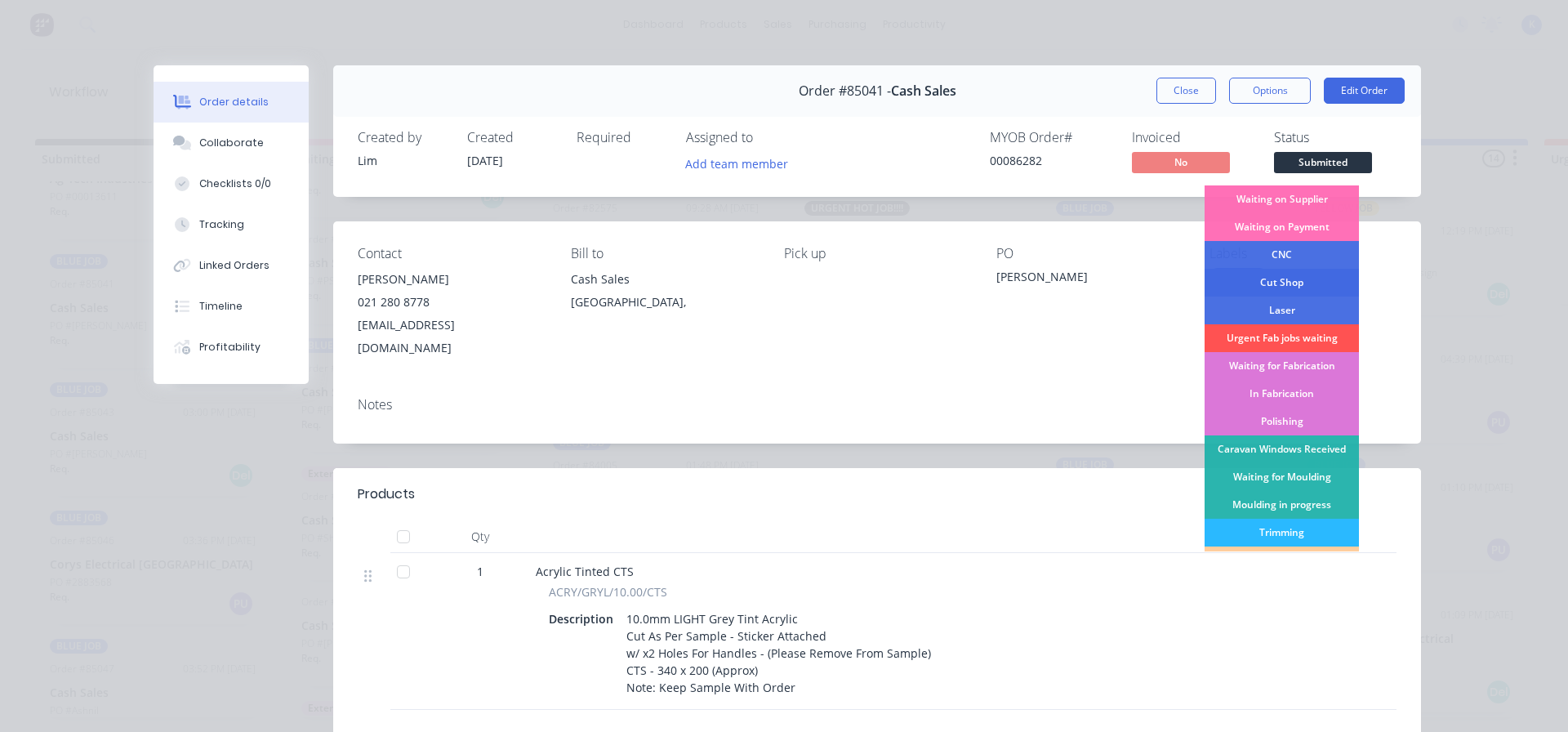
click at [1292, 282] on div "Cut Shop" at bounding box center [1281, 282] width 154 height 28
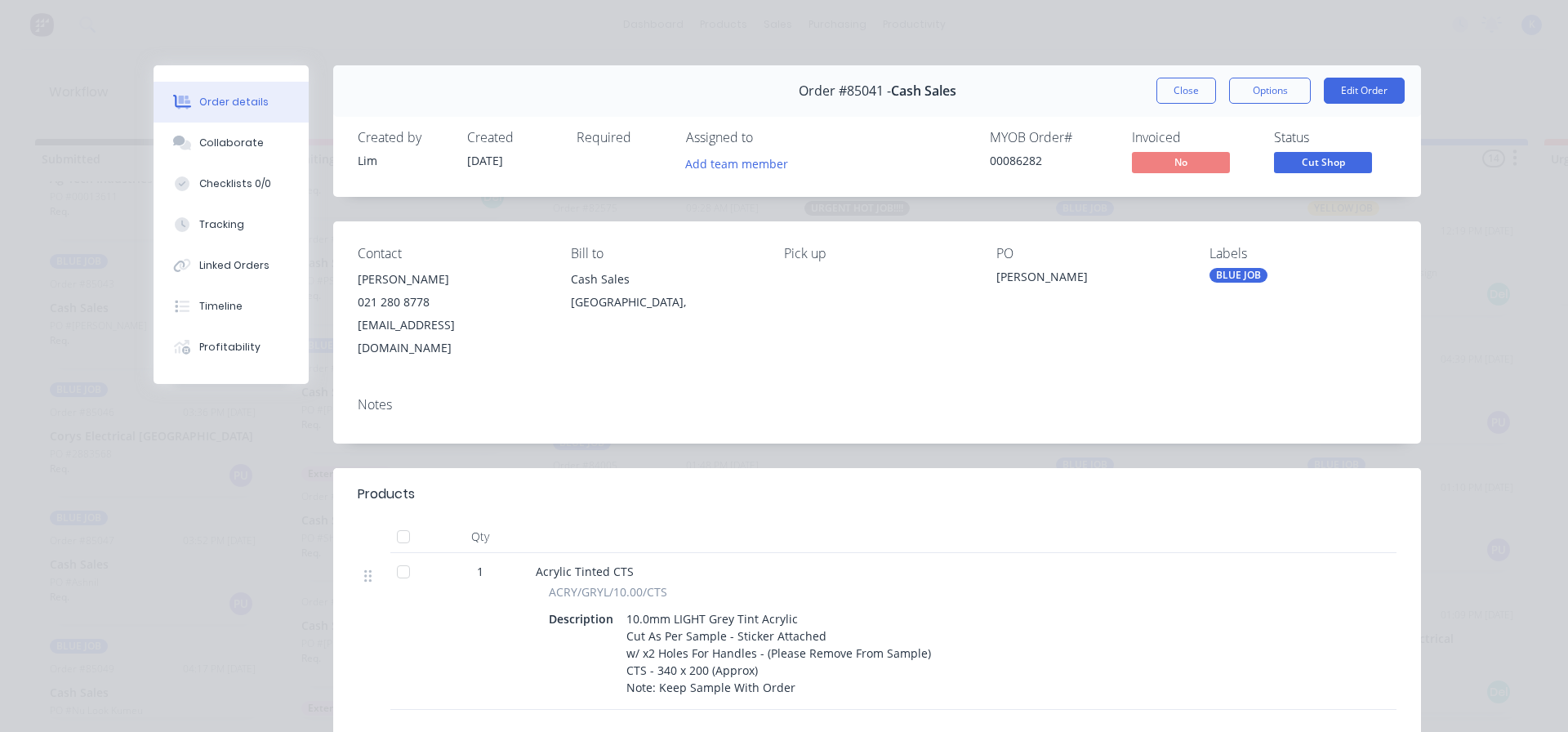
click at [1195, 94] on button "Close" at bounding box center [1187, 90] width 60 height 26
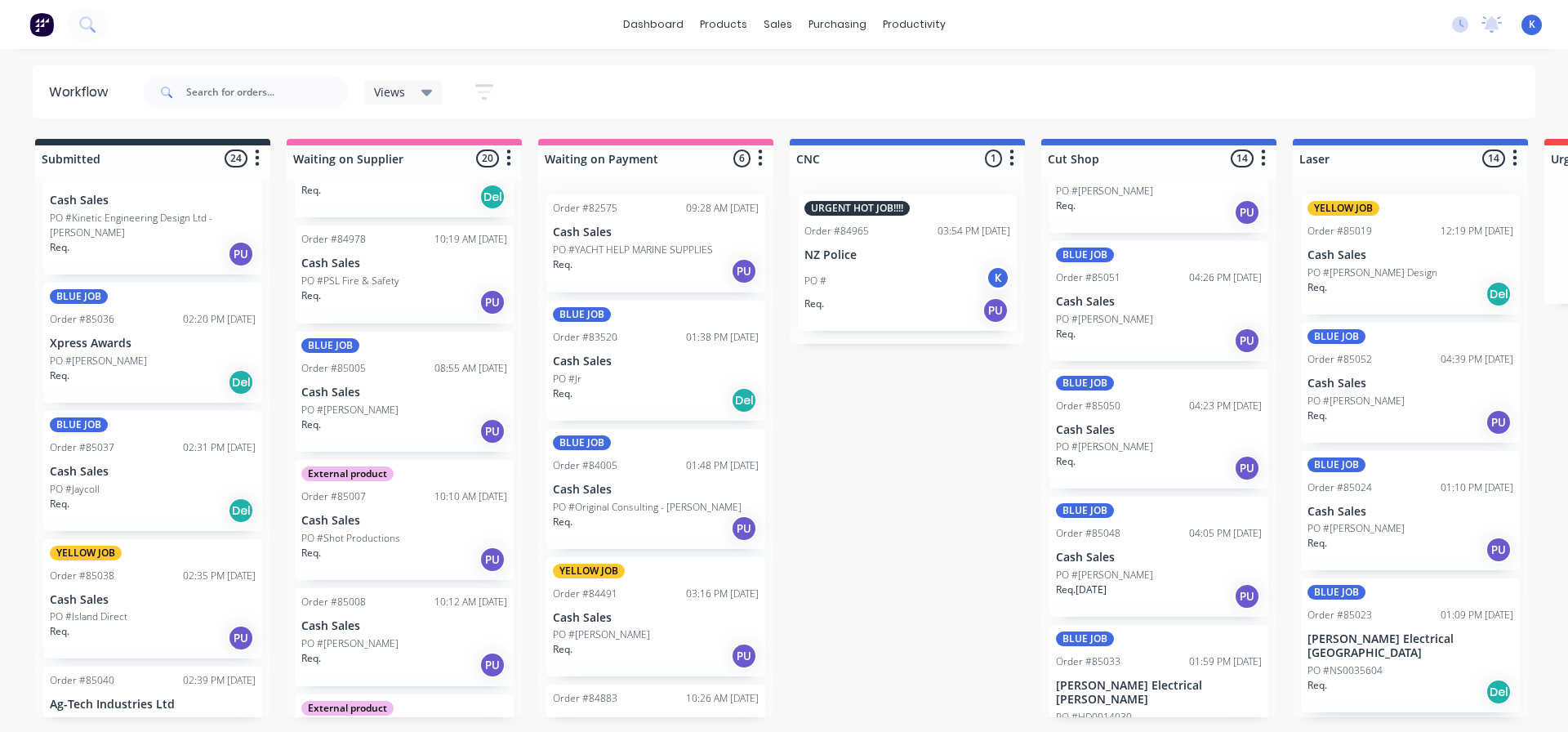
scroll to position [1854, 0]
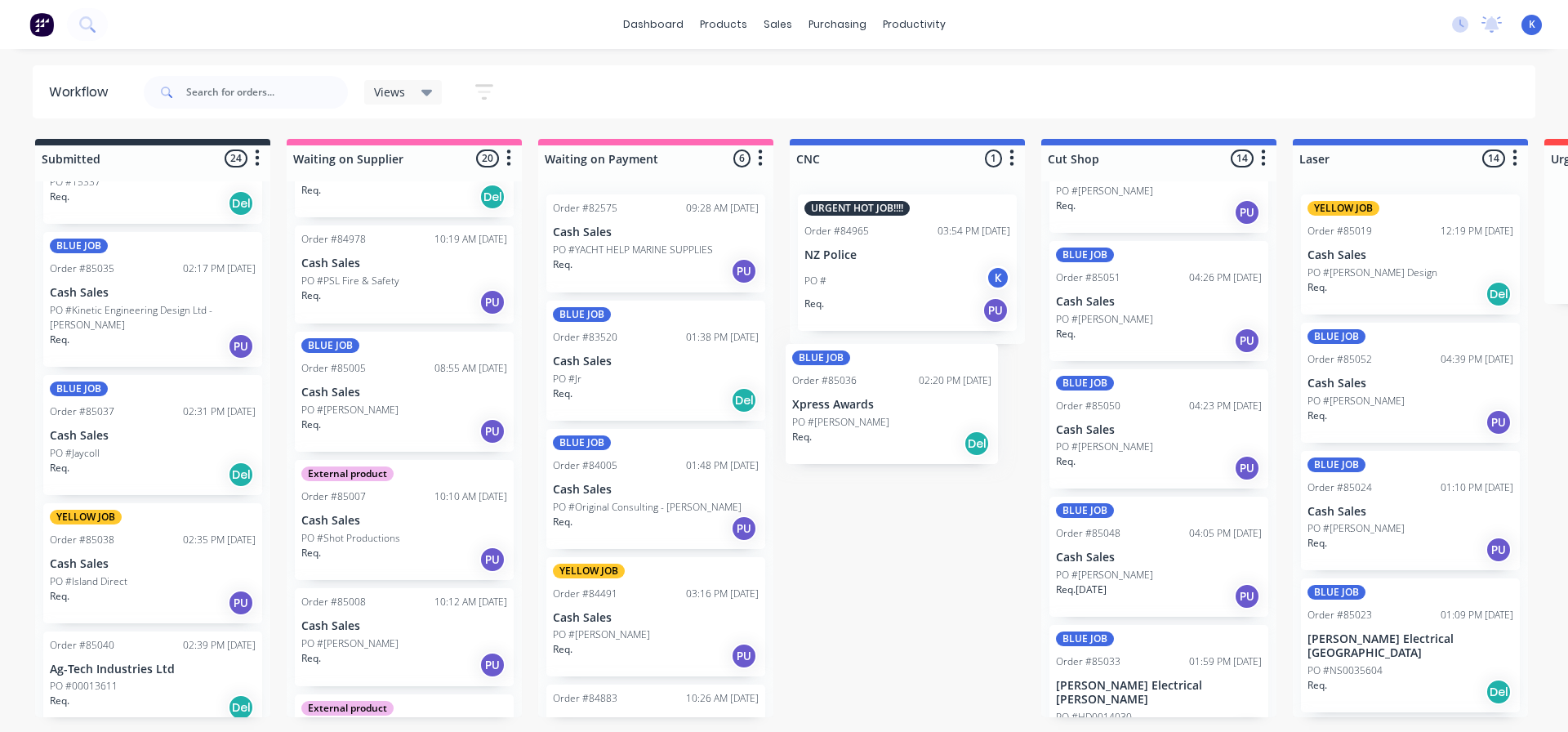
drag, startPoint x: 86, startPoint y: 440, endPoint x: 834, endPoint y: 414, distance: 748.5
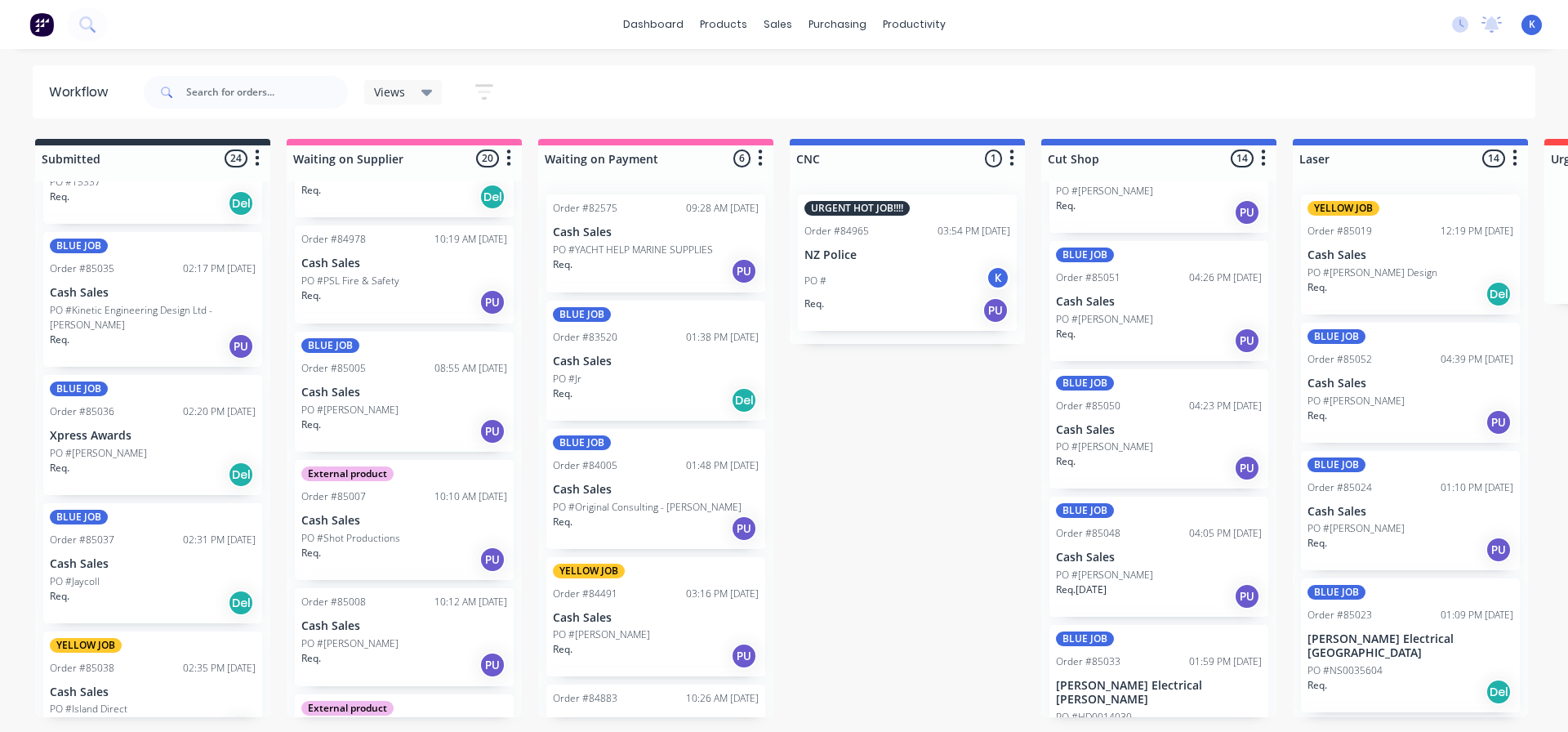
click at [88, 436] on p "Xpress Awards" at bounding box center [152, 436] width 205 height 14
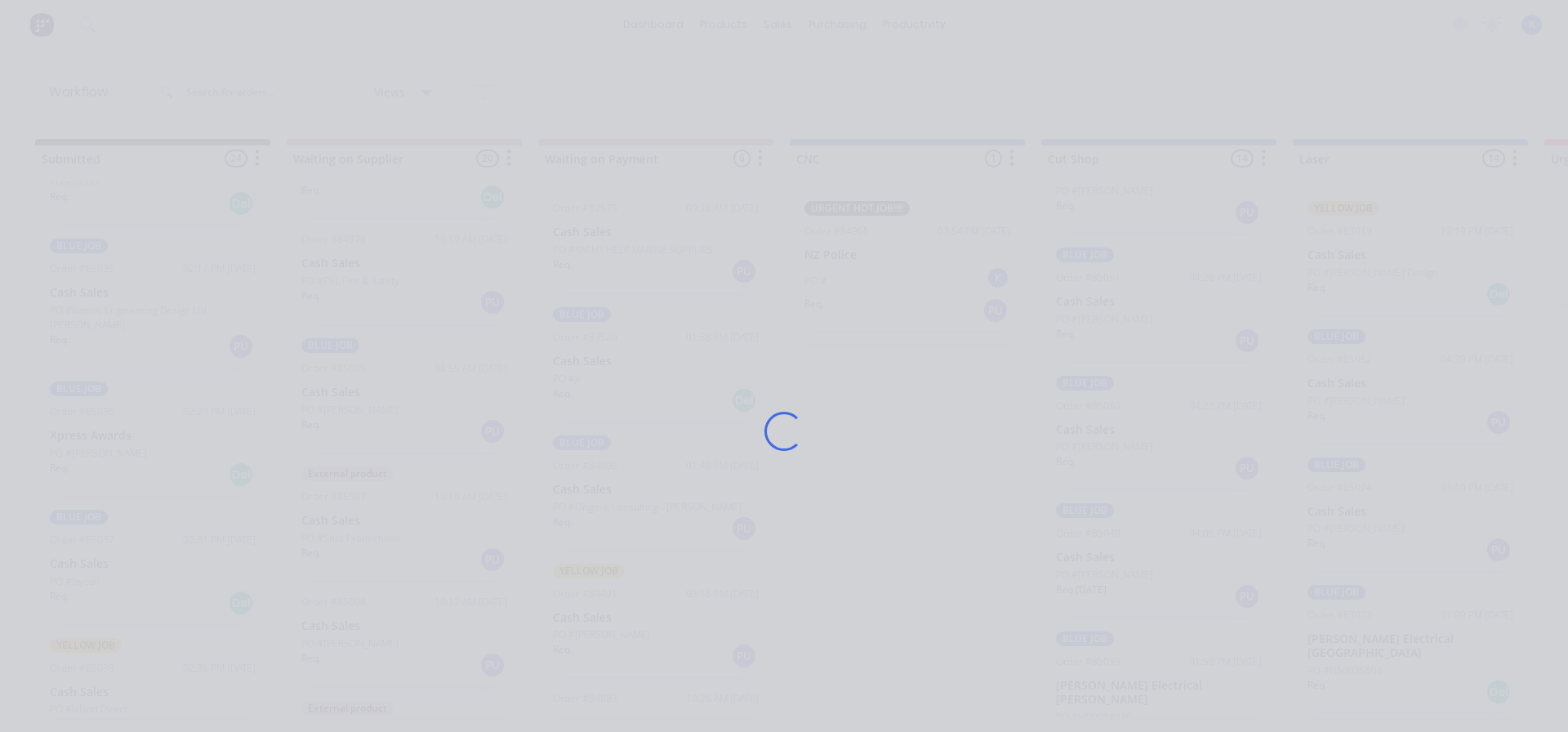
click at [88, 436] on div "Loading..." at bounding box center [784, 366] width 1568 height 732
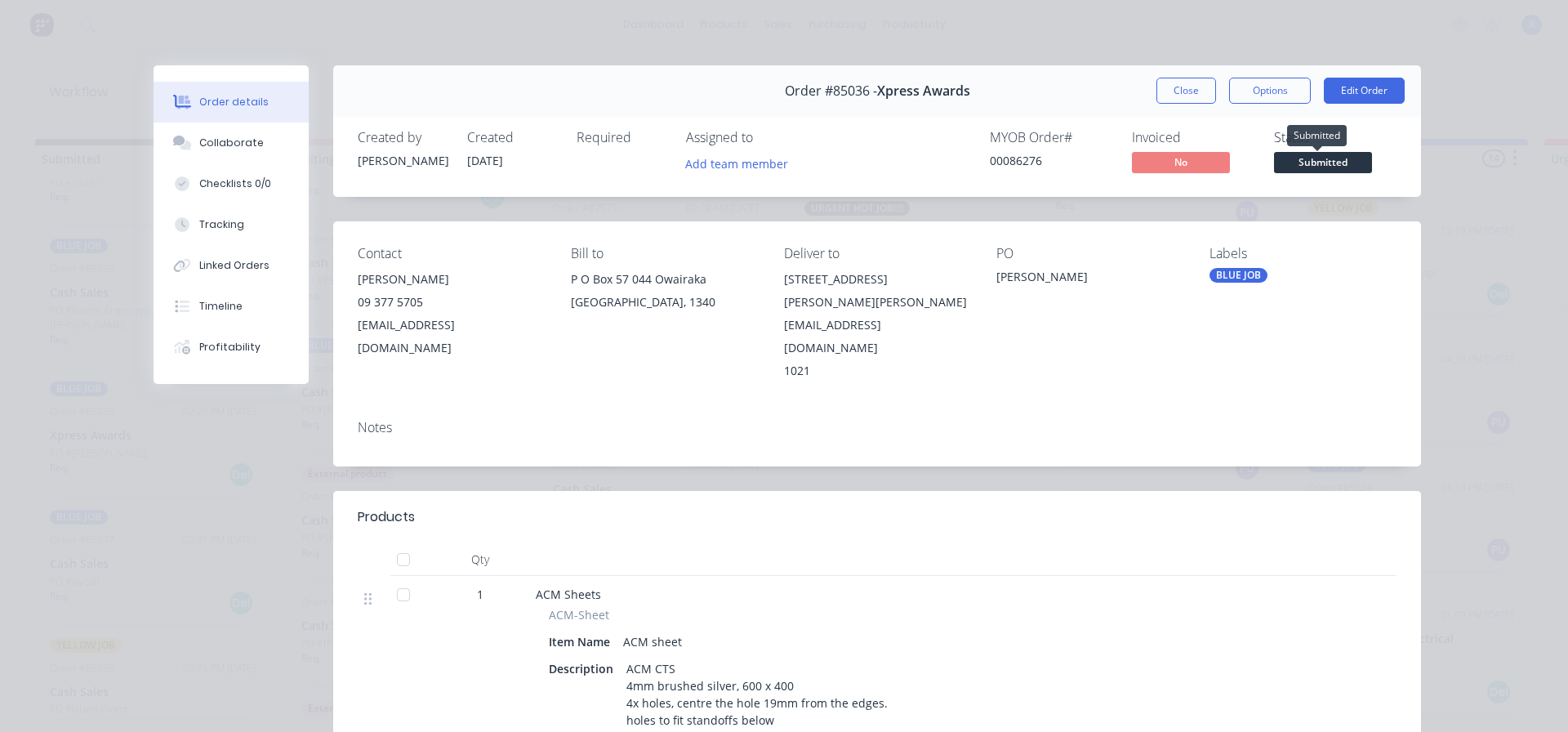
click at [1325, 159] on span "Submitted" at bounding box center [1323, 162] width 98 height 20
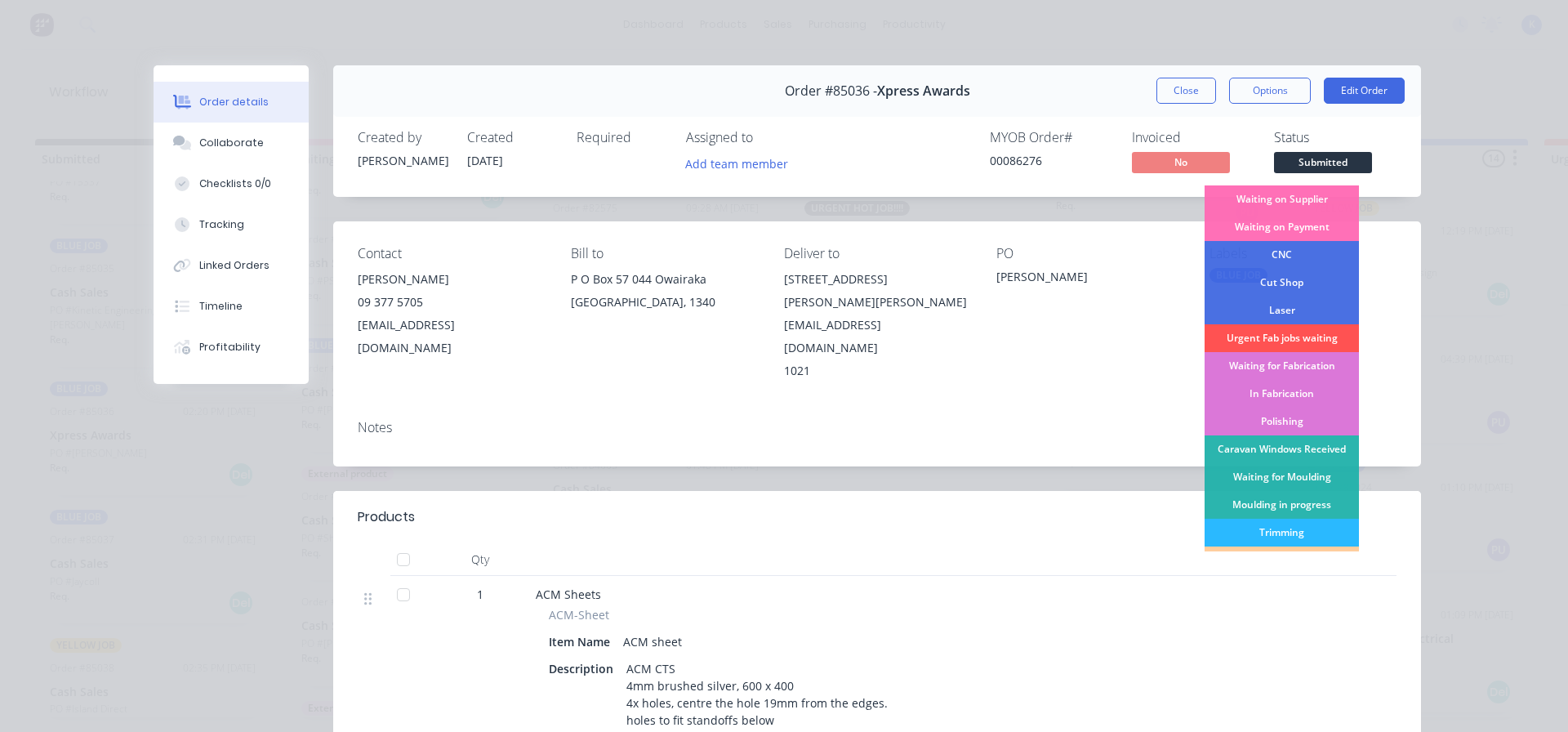
click at [1291, 255] on div "CNC" at bounding box center [1281, 255] width 154 height 28
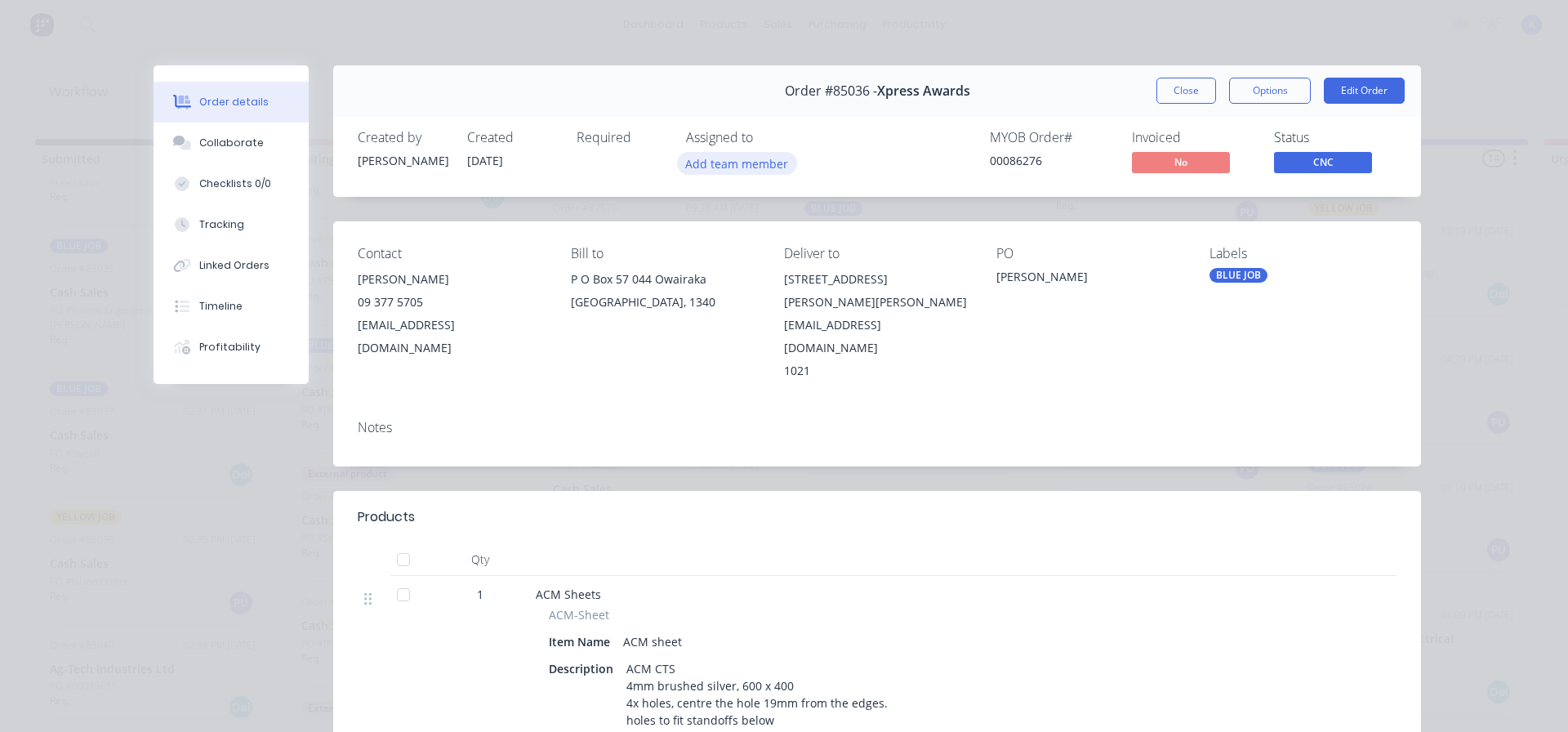
click at [724, 161] on button "Add team member" at bounding box center [737, 163] width 120 height 22
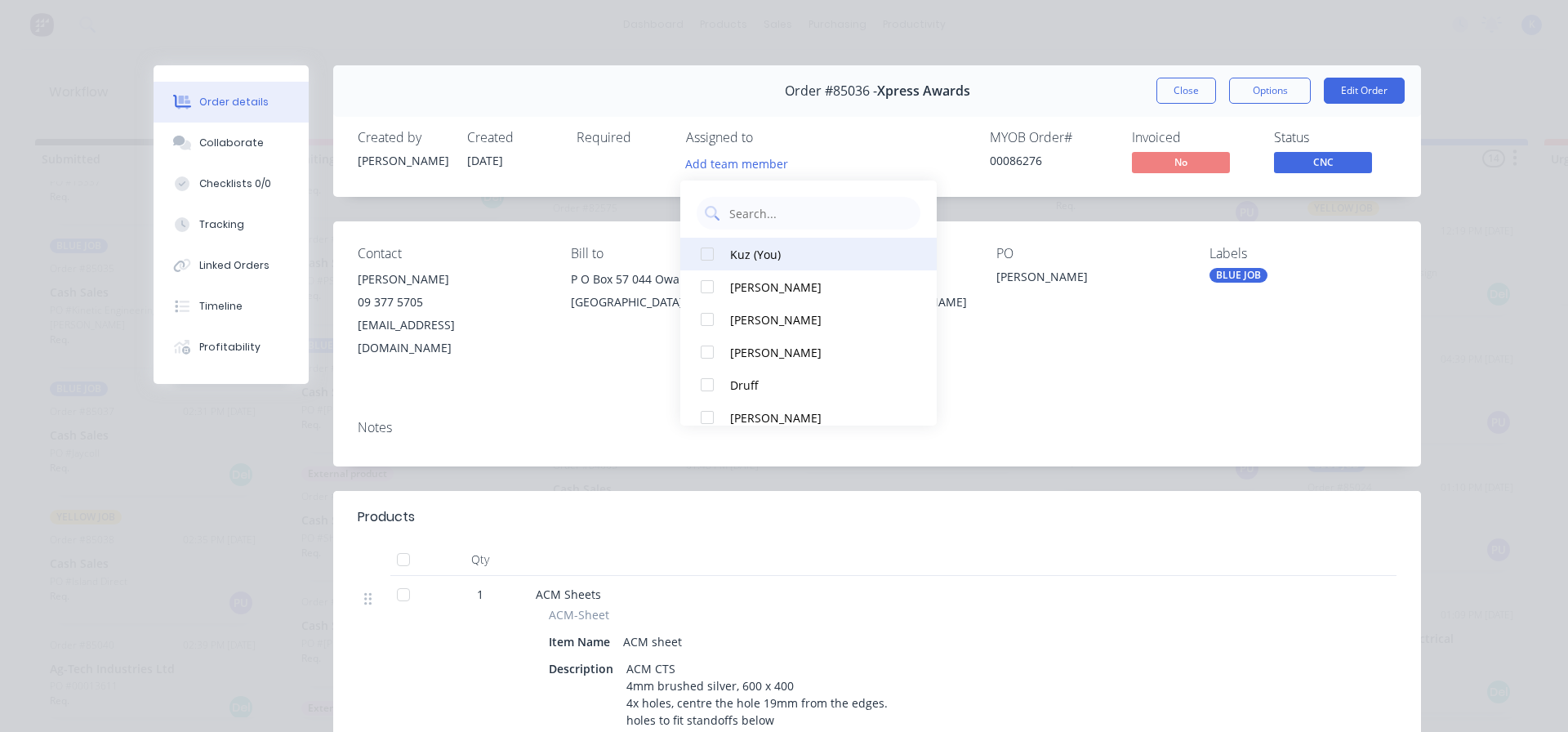
click at [741, 247] on div "Kuz (You)" at bounding box center [817, 255] width 172 height 17
click at [1180, 88] on button "Close" at bounding box center [1187, 90] width 60 height 26
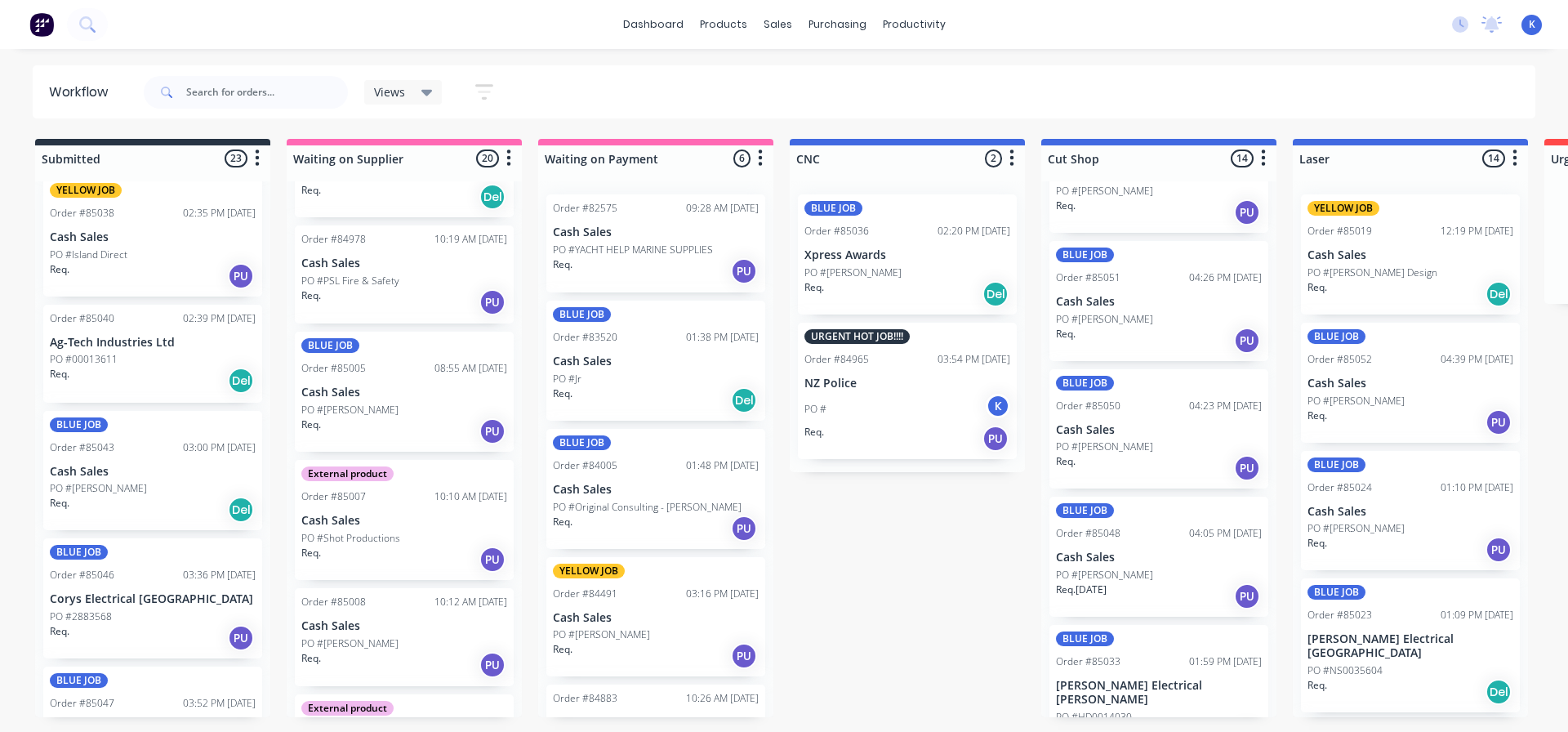
scroll to position [2263, 0]
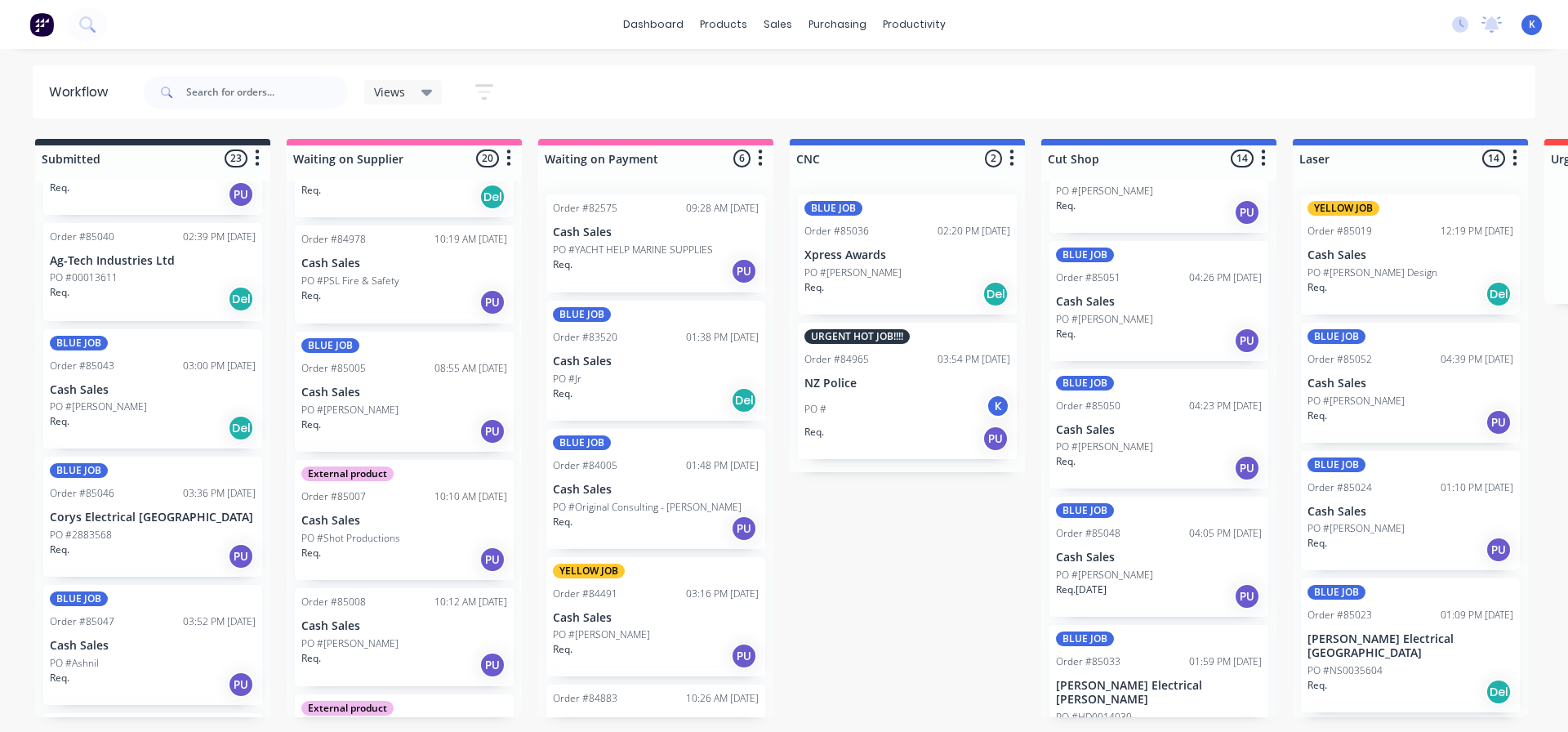
click at [87, 527] on p "PO #2883568" at bounding box center [80, 534] width 62 height 15
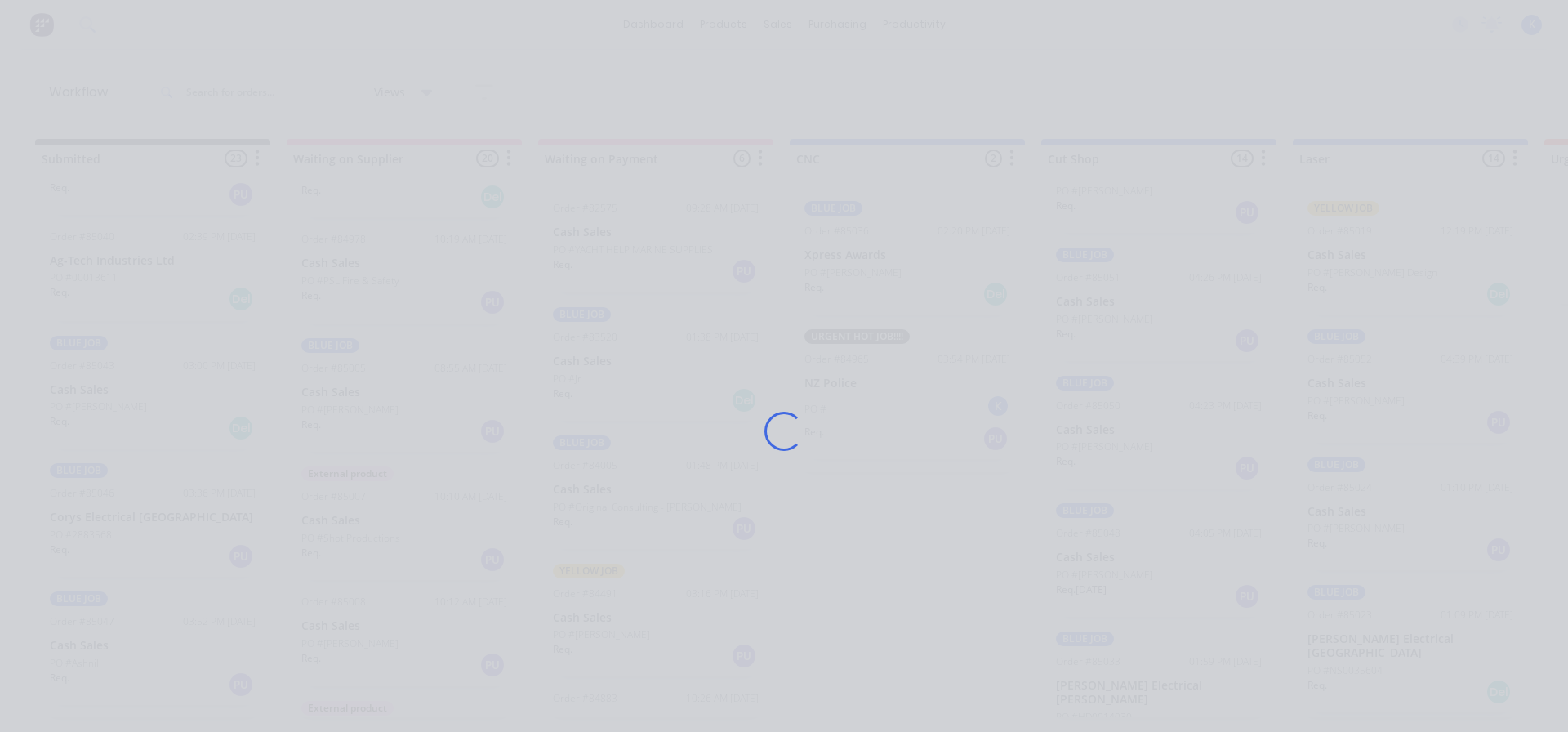
click at [87, 527] on div "Loading..." at bounding box center [784, 366] width 1568 height 732
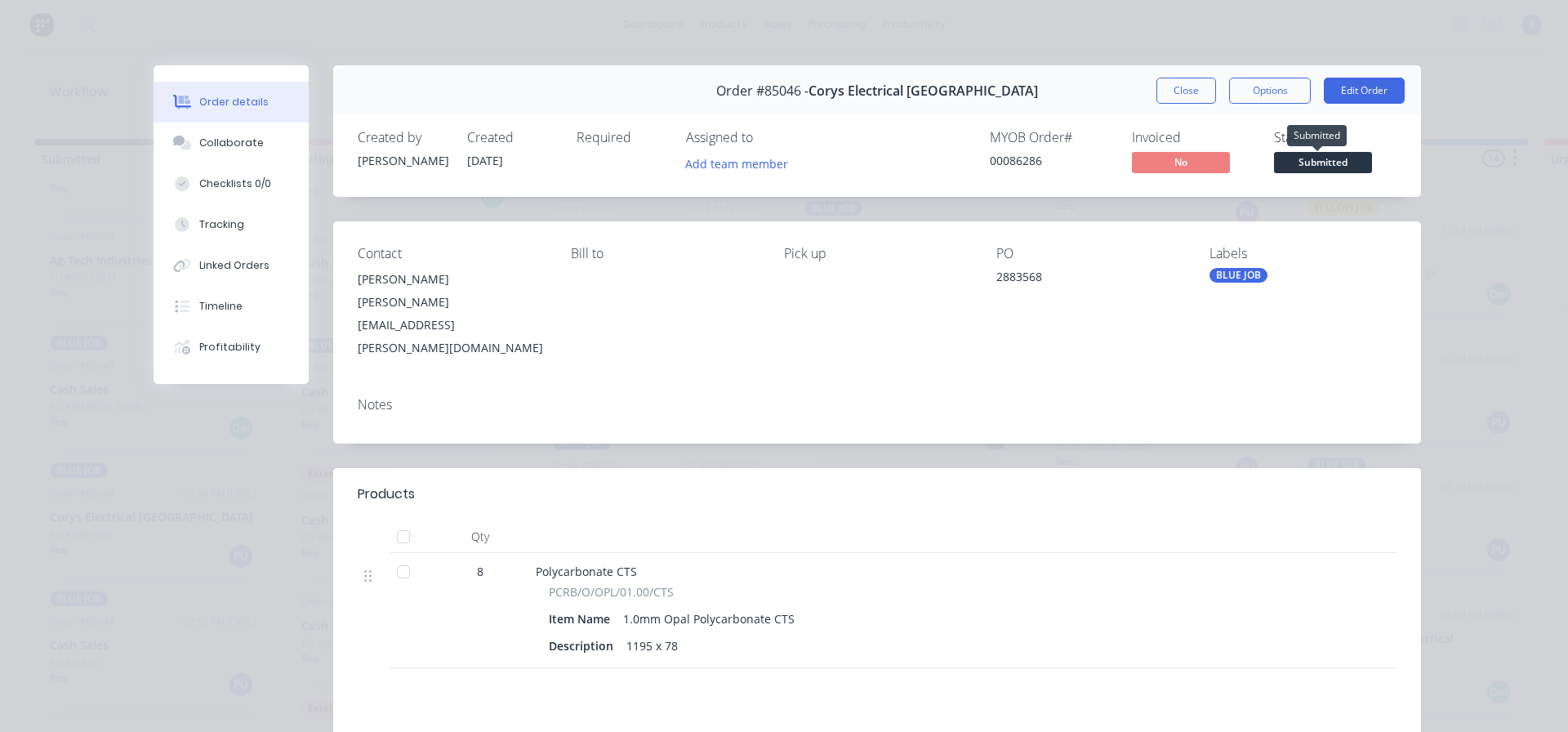
click at [1332, 160] on span "Submitted" at bounding box center [1323, 162] width 98 height 20
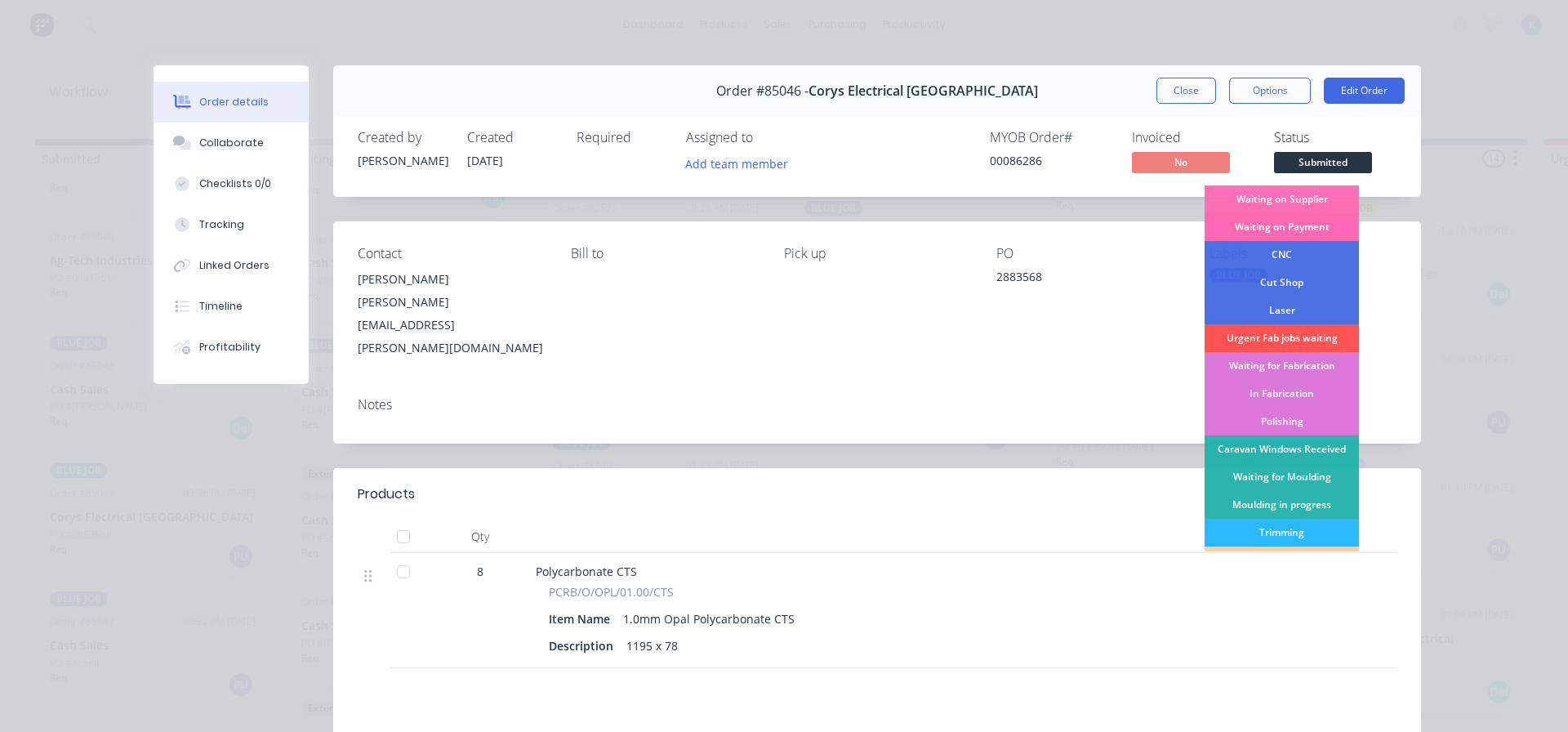
click at [1270, 240] on div "Waiting on Payment" at bounding box center [1281, 227] width 154 height 28
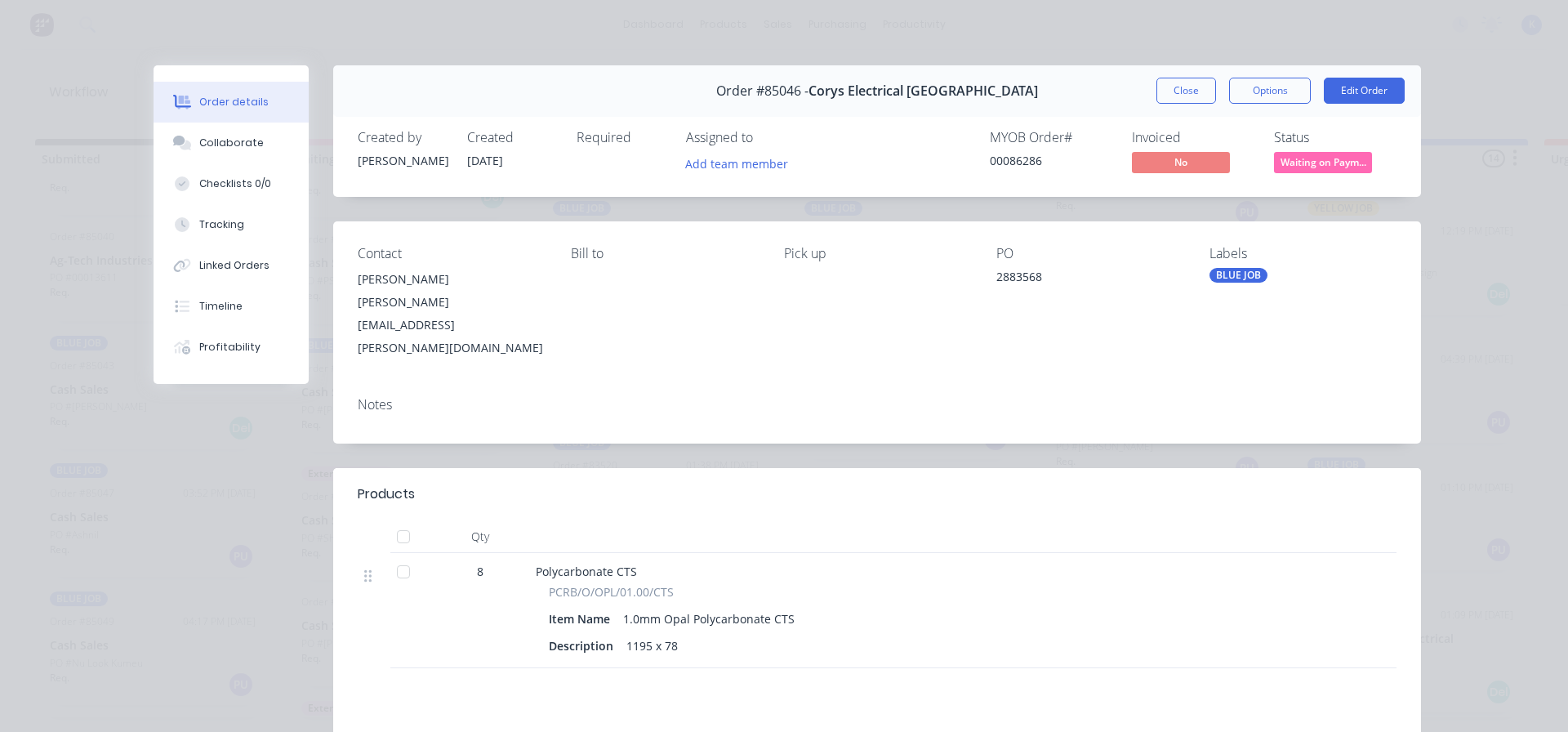
scroll to position [2251, 0]
click at [1318, 161] on span "Waiting on Paym..." at bounding box center [1323, 162] width 98 height 20
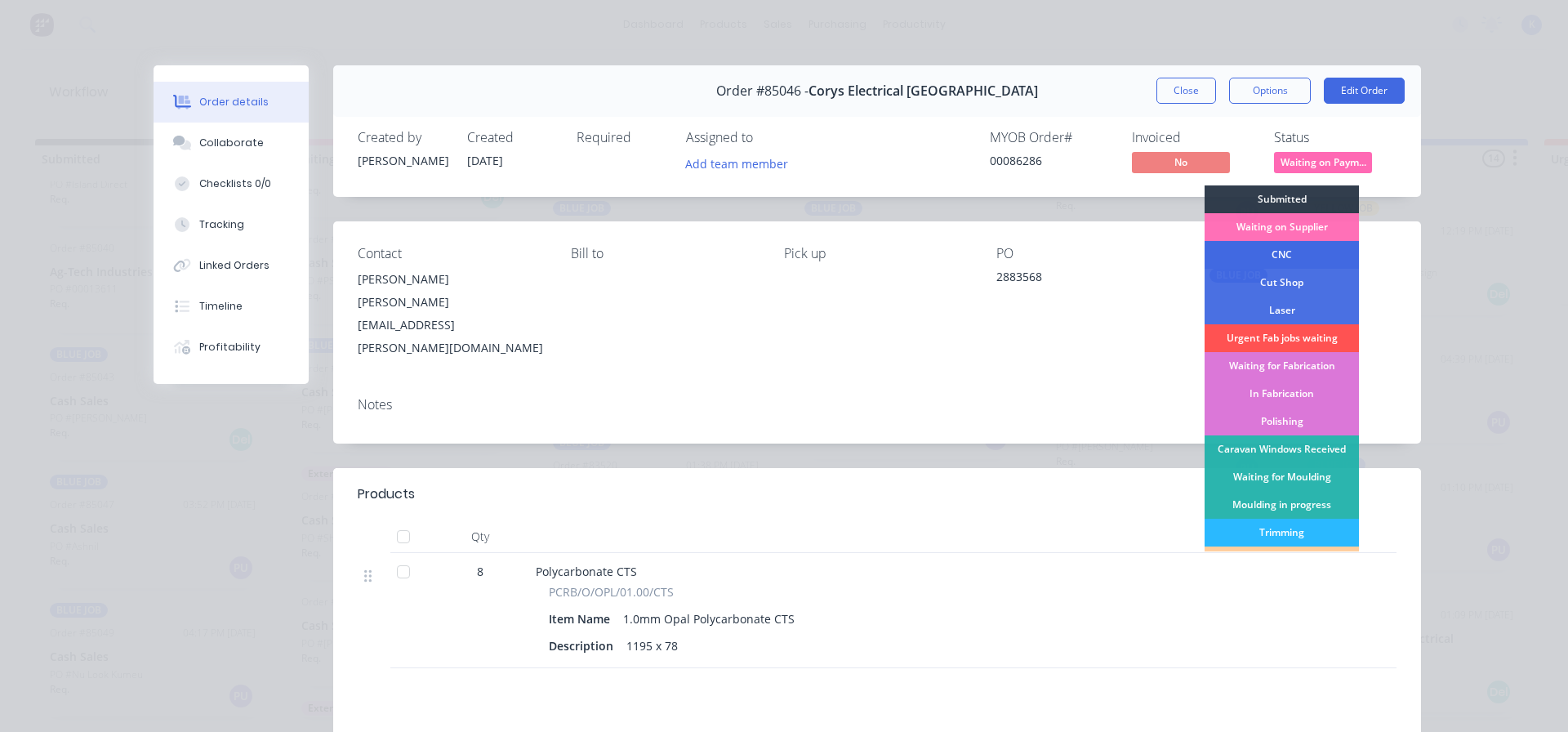
click at [1273, 248] on div "CNC" at bounding box center [1281, 255] width 154 height 28
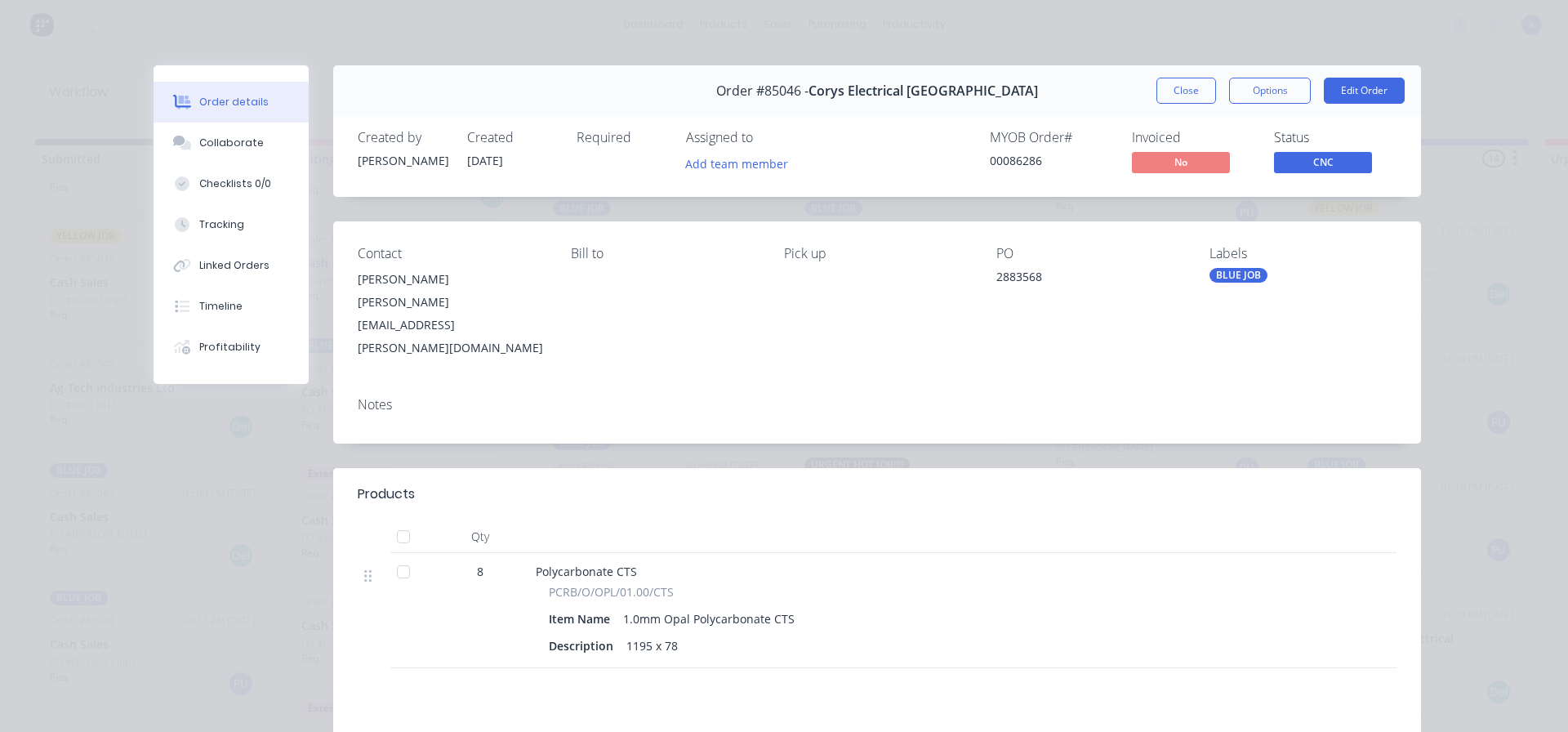
scroll to position [2123, 0]
click at [706, 158] on button "Add team member" at bounding box center [737, 163] width 120 height 22
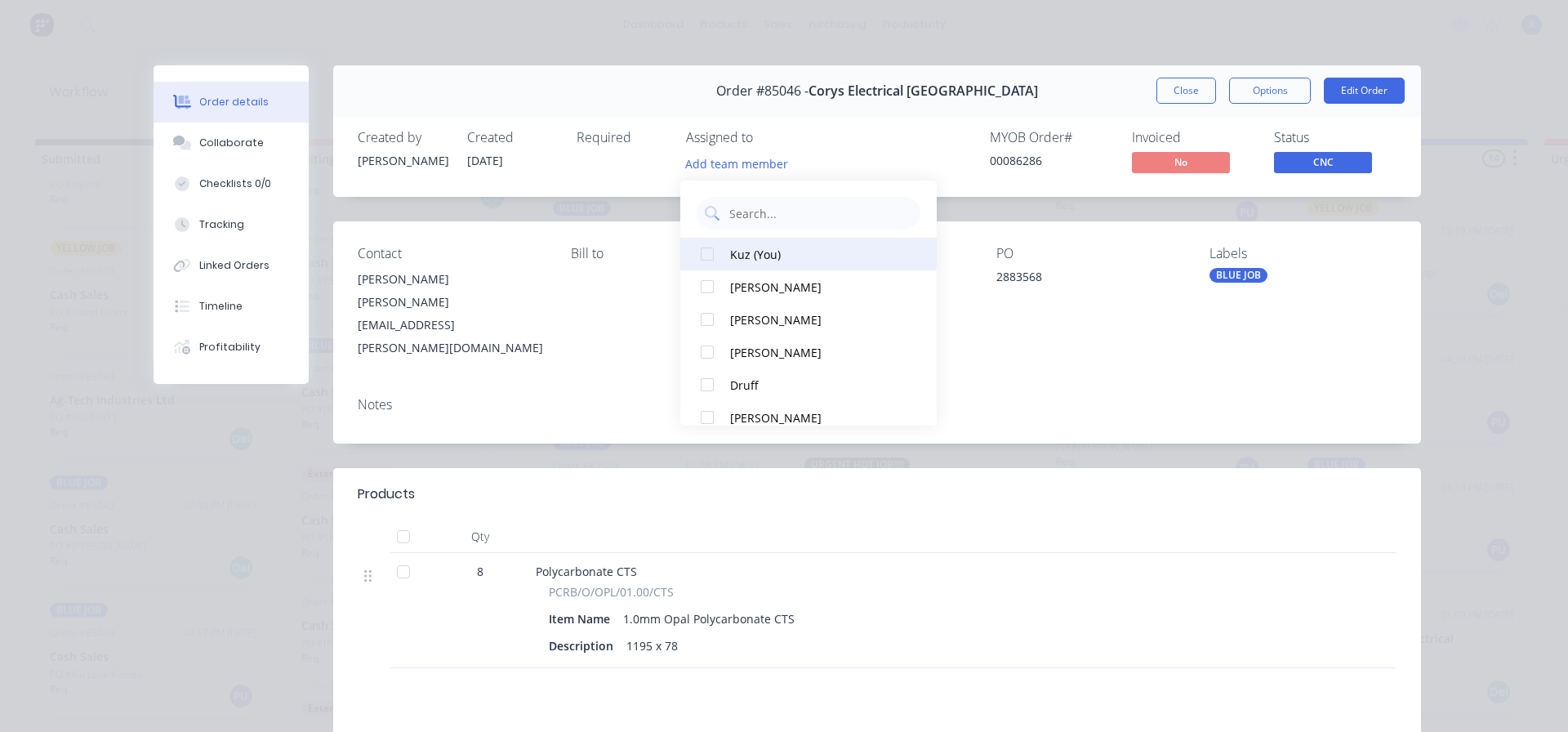
drag, startPoint x: 724, startPoint y: 260, endPoint x: 861, endPoint y: 257, distance: 137.0
click at [724, 259] on button "Kuz (You)" at bounding box center [808, 254] width 257 height 33
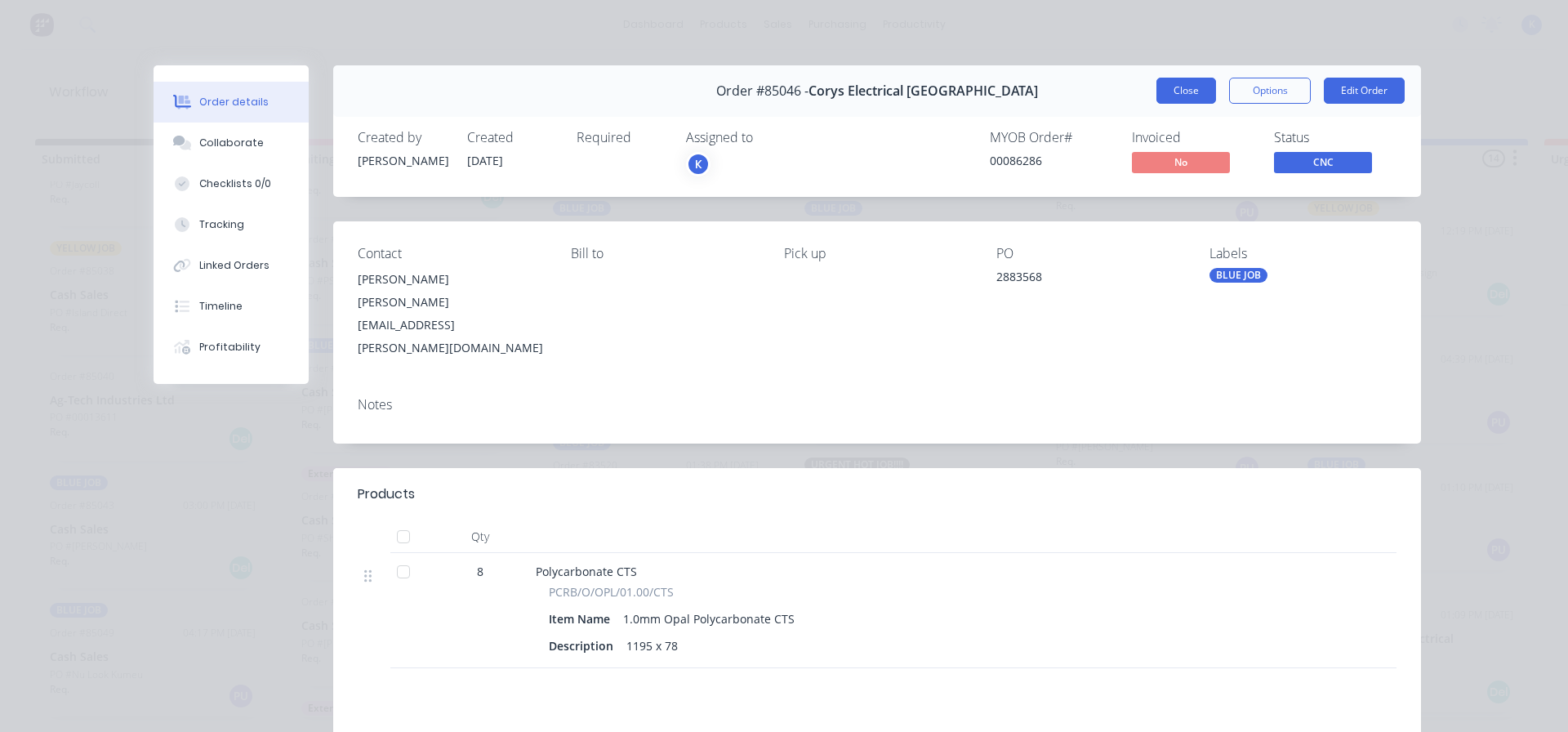
click at [1162, 92] on button "Close" at bounding box center [1187, 90] width 60 height 26
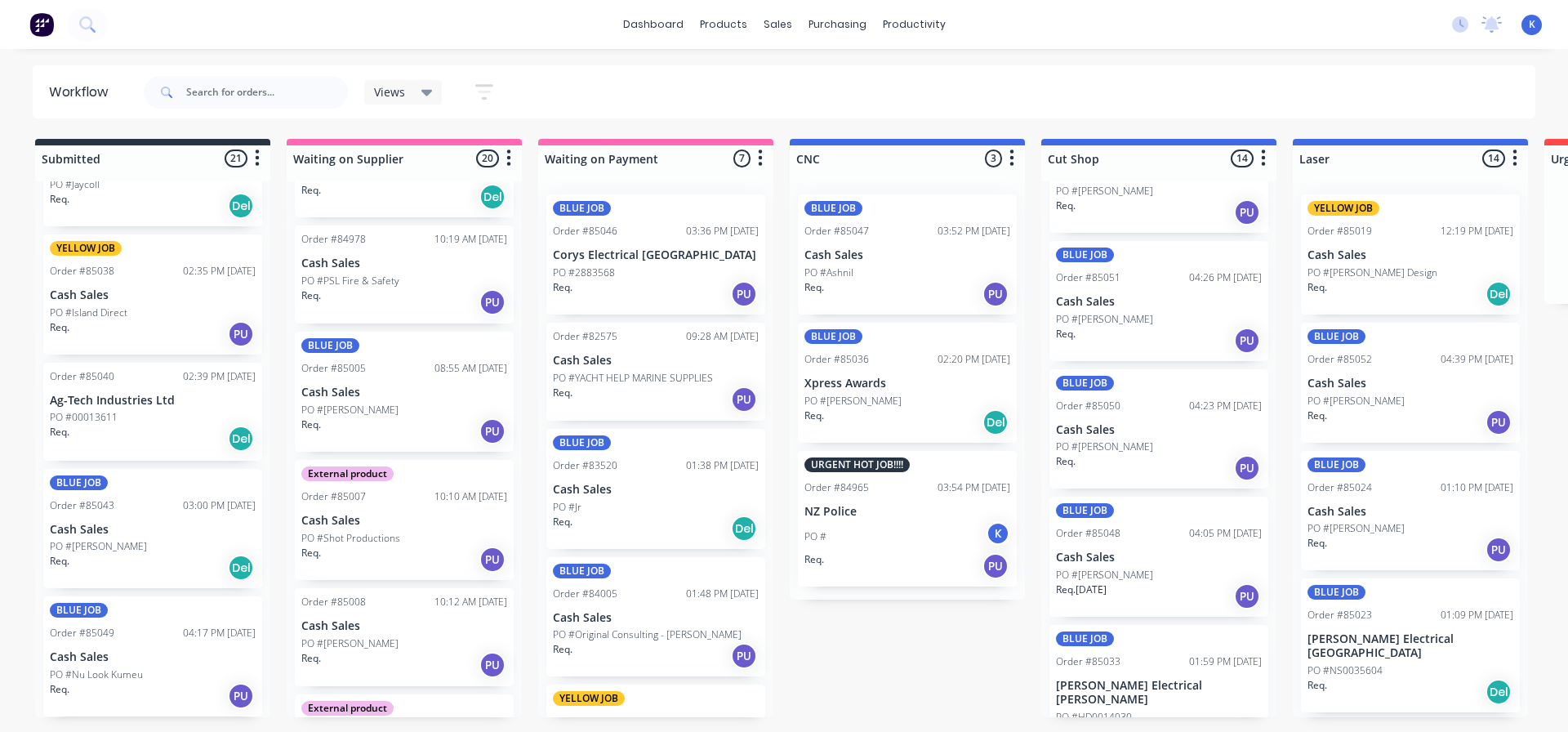
click at [127, 410] on div "PO #00013611" at bounding box center [152, 417] width 205 height 15
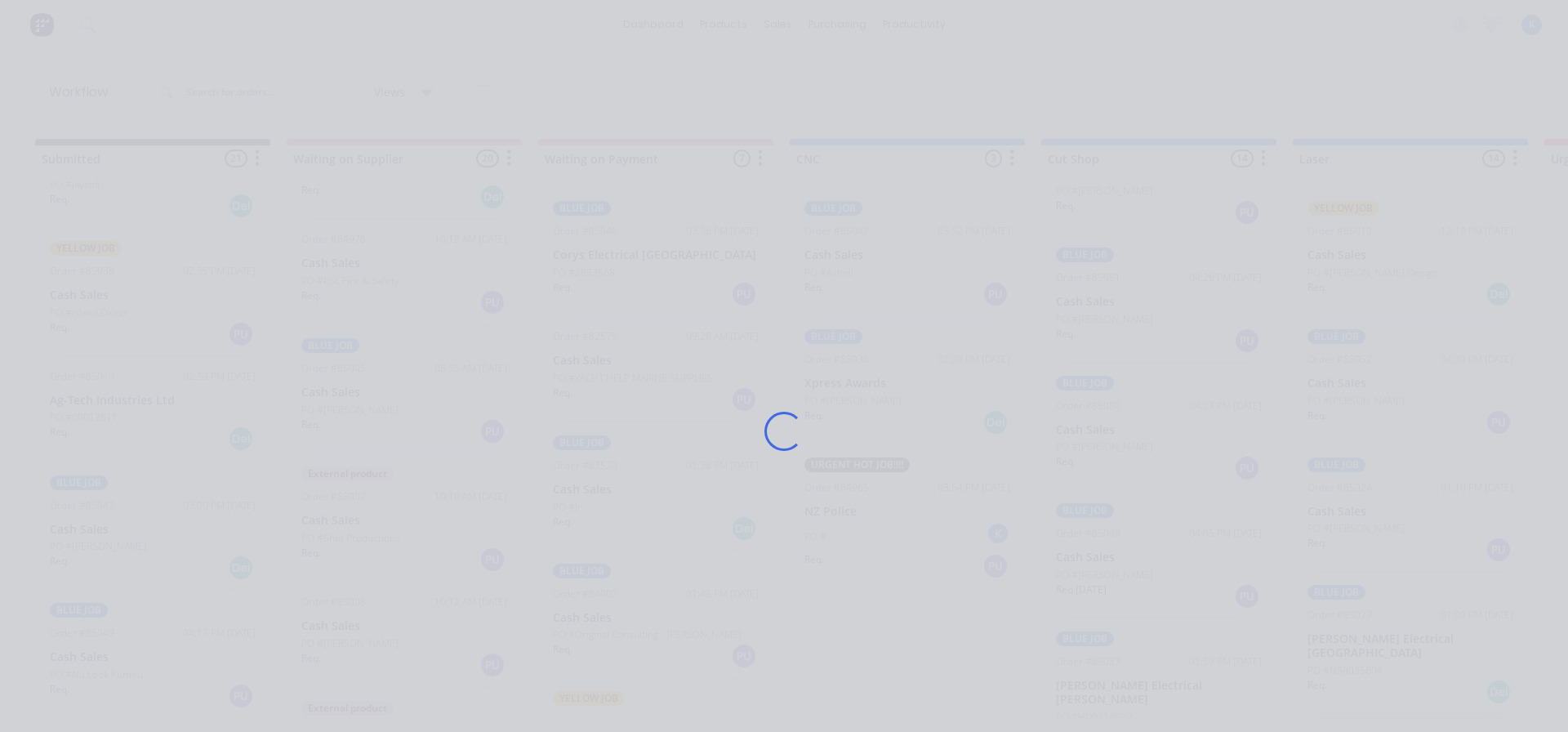
click at [131, 408] on div "Loading..." at bounding box center [784, 430] width 1307 height 732
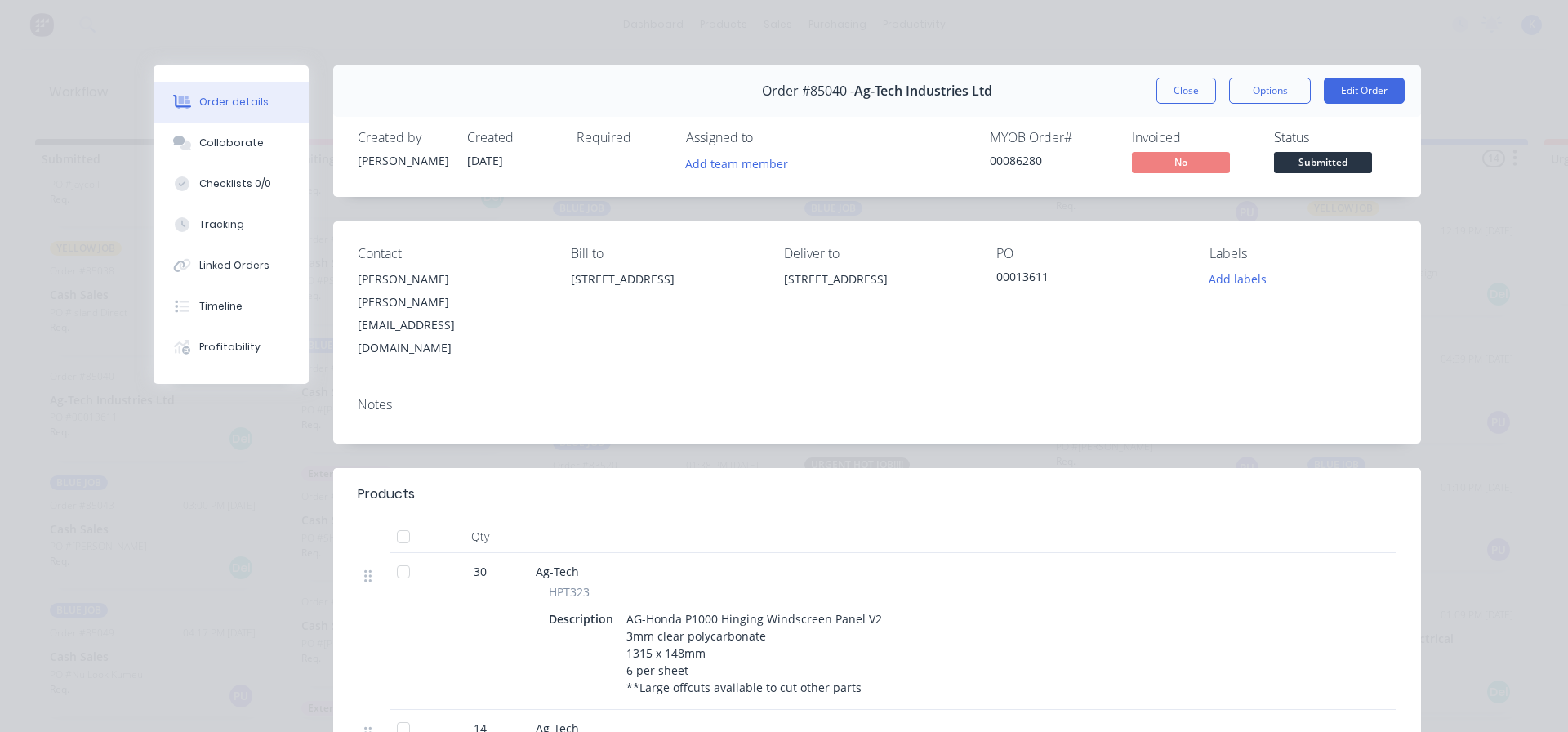
click at [1343, 165] on span "Submitted" at bounding box center [1323, 162] width 98 height 20
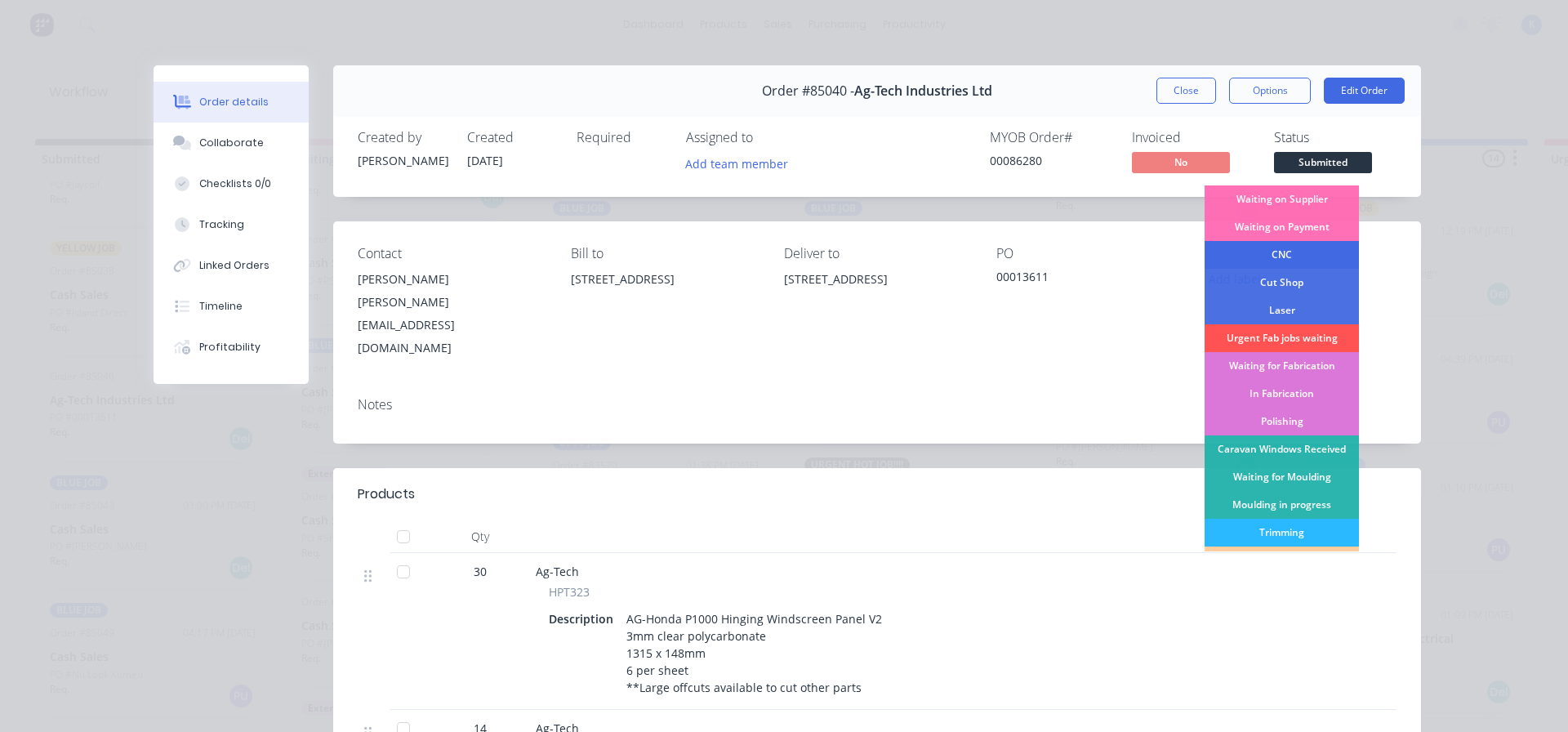
click at [1276, 248] on div "CNC" at bounding box center [1281, 255] width 154 height 28
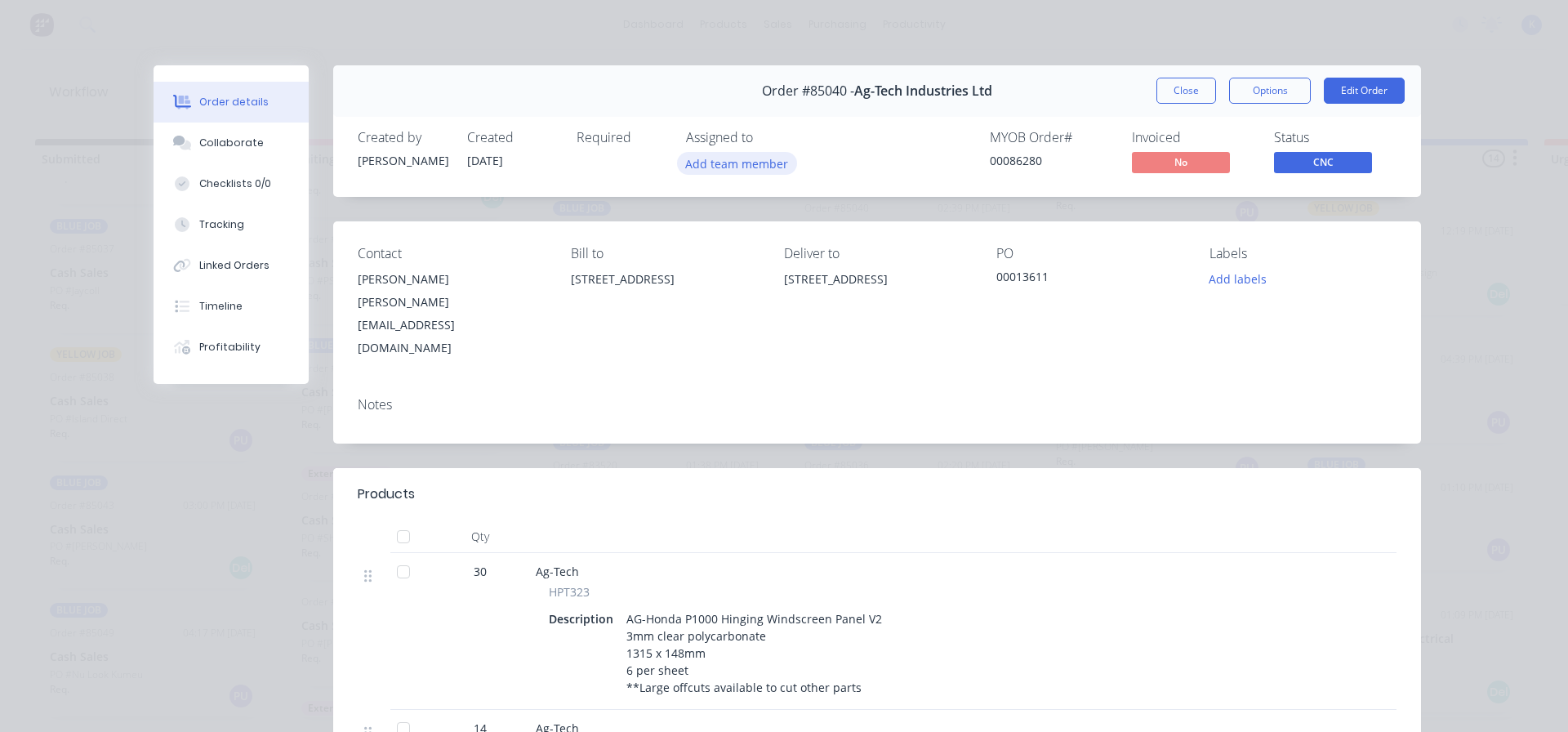
click at [699, 159] on button "Add team member" at bounding box center [737, 163] width 120 height 22
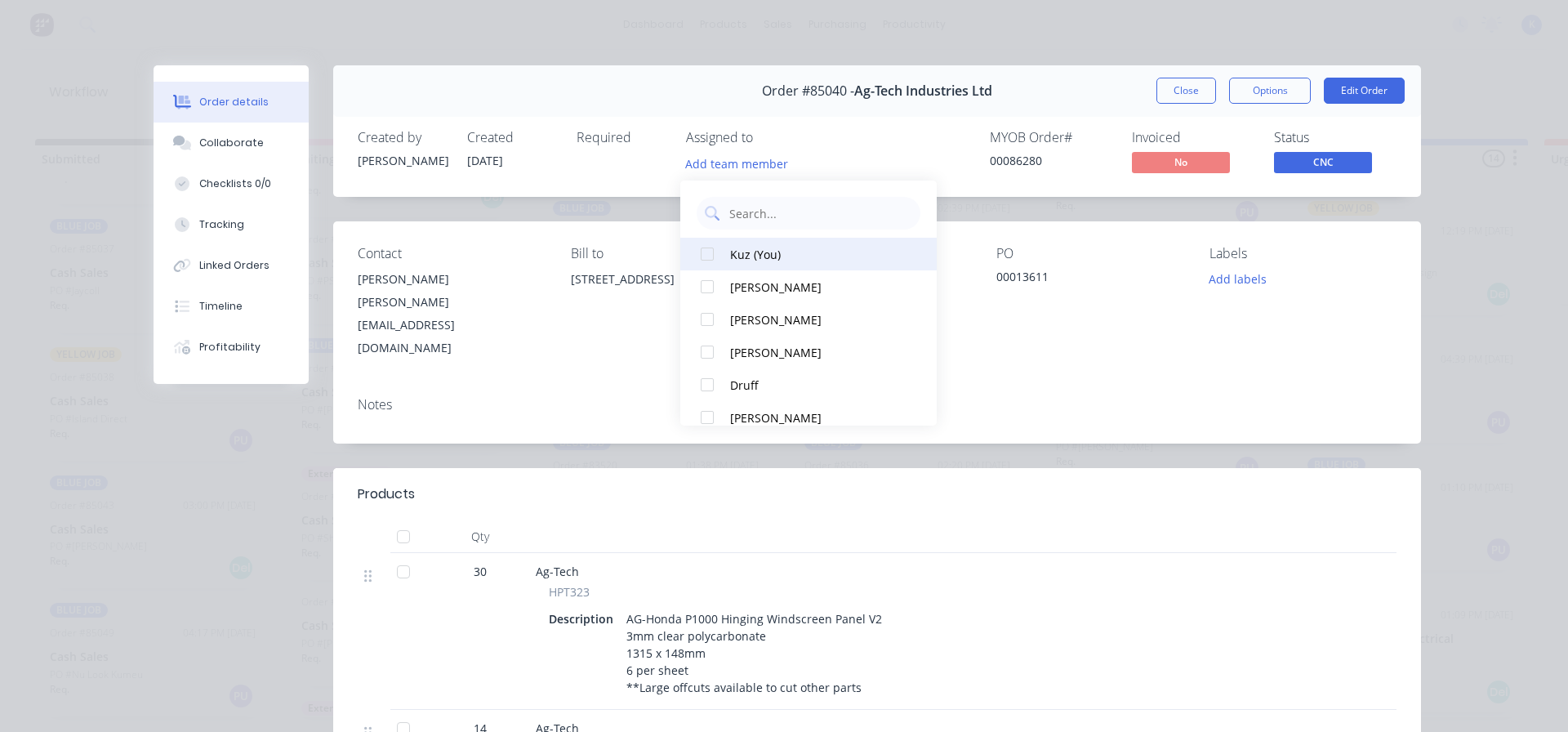
click at [733, 246] on div "Kuz (You)" at bounding box center [817, 255] width 172 height 17
click at [1180, 92] on button "Close" at bounding box center [1187, 90] width 60 height 26
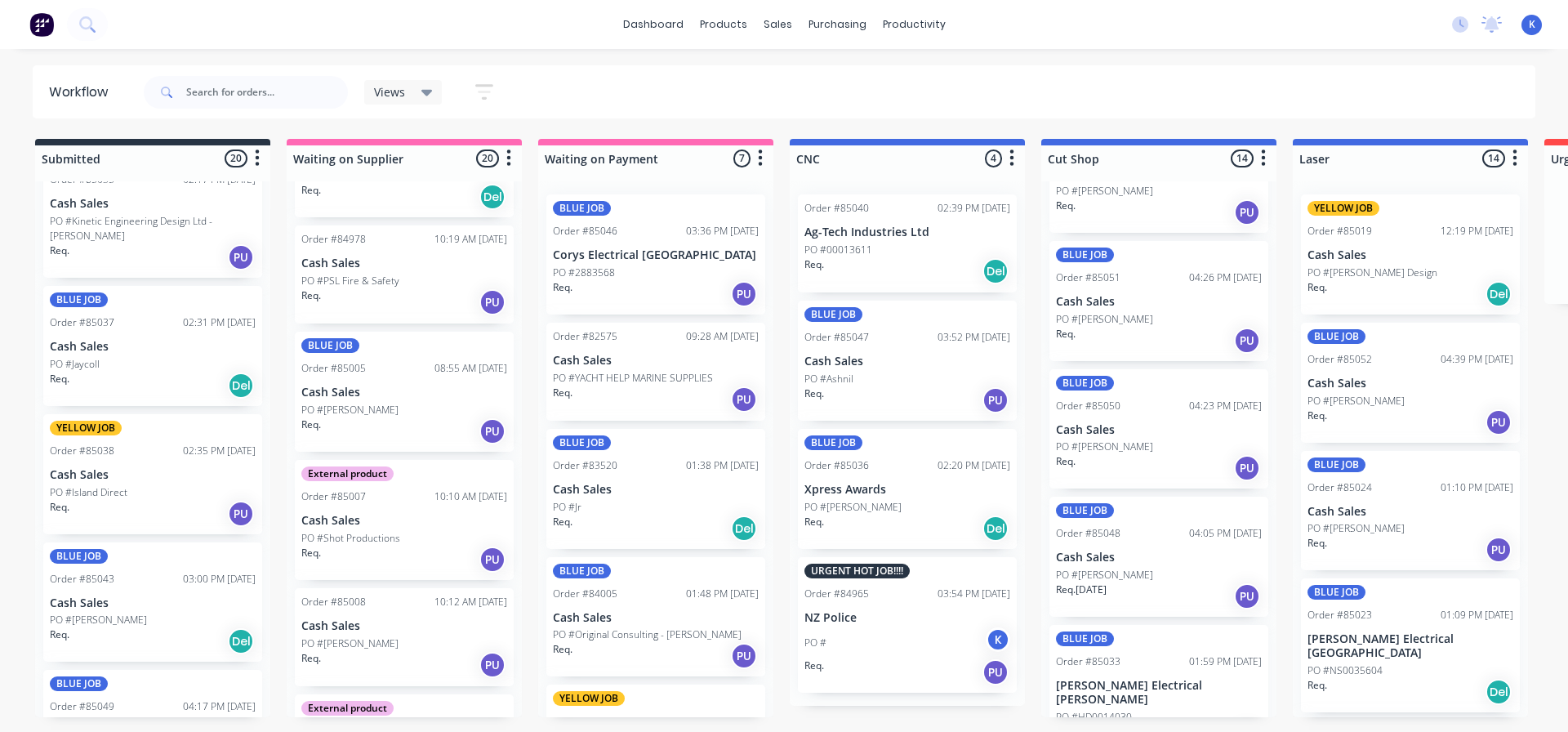
scroll to position [1771, 0]
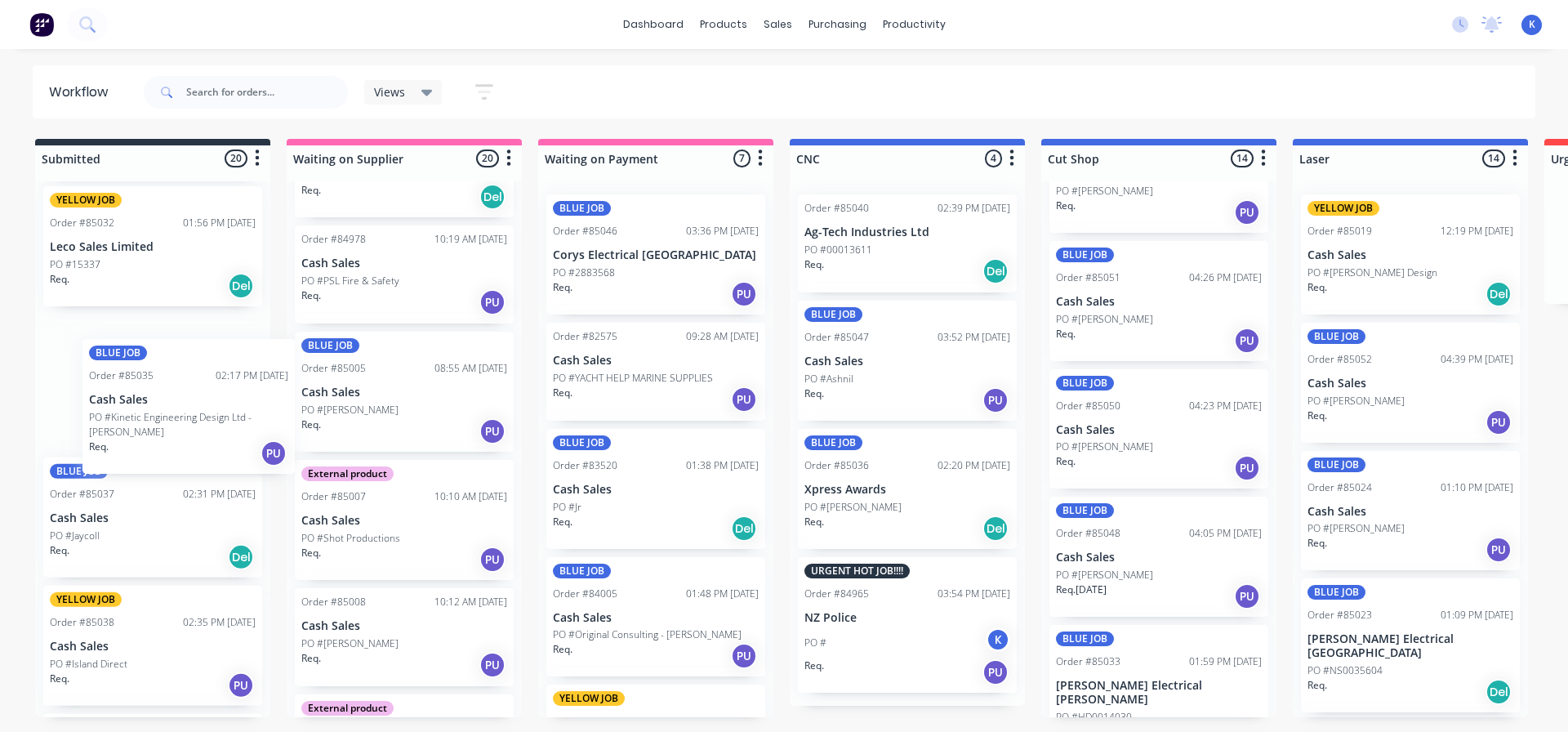
drag, startPoint x: 127, startPoint y: 393, endPoint x: 175, endPoint y: 424, distance: 57.1
click at [175, 424] on div "BLUE JOB Order #84542 04:12 PM 10/09/25 ABB Limited PO #3164208817 Req. 08/10/2…" at bounding box center [152, 449] width 235 height 536
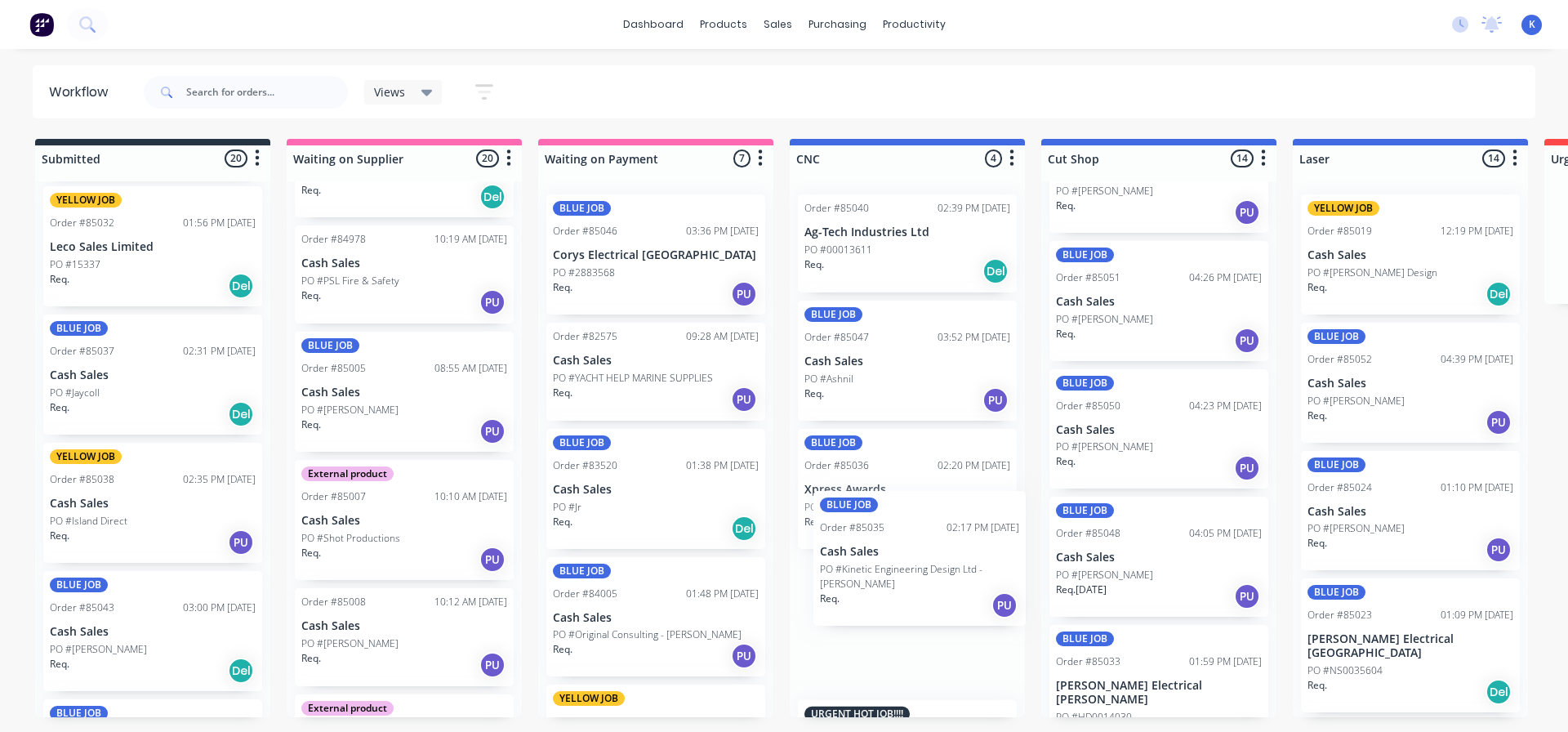
drag, startPoint x: 152, startPoint y: 399, endPoint x: 912, endPoint y: 575, distance: 780.1
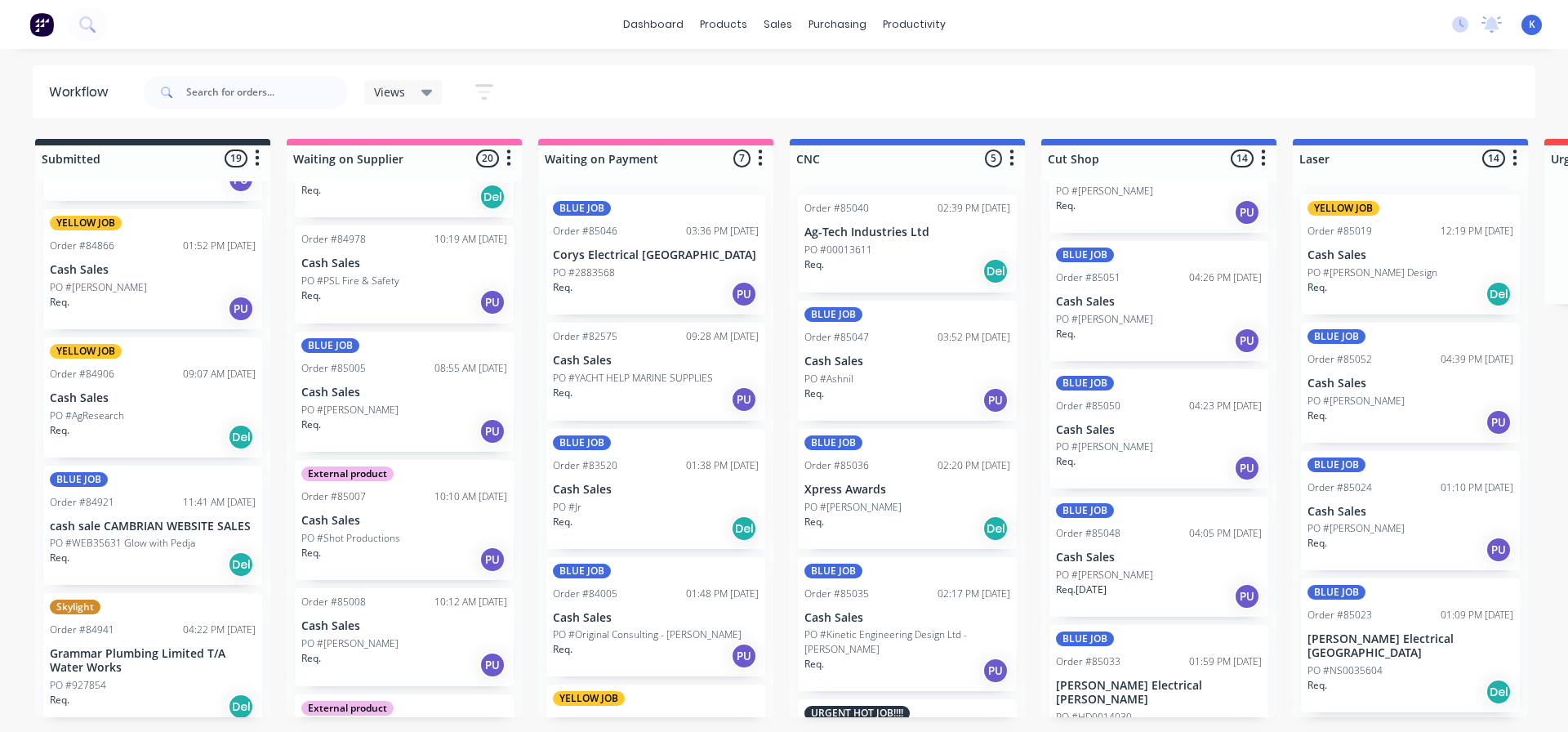
scroll to position [730, 0]
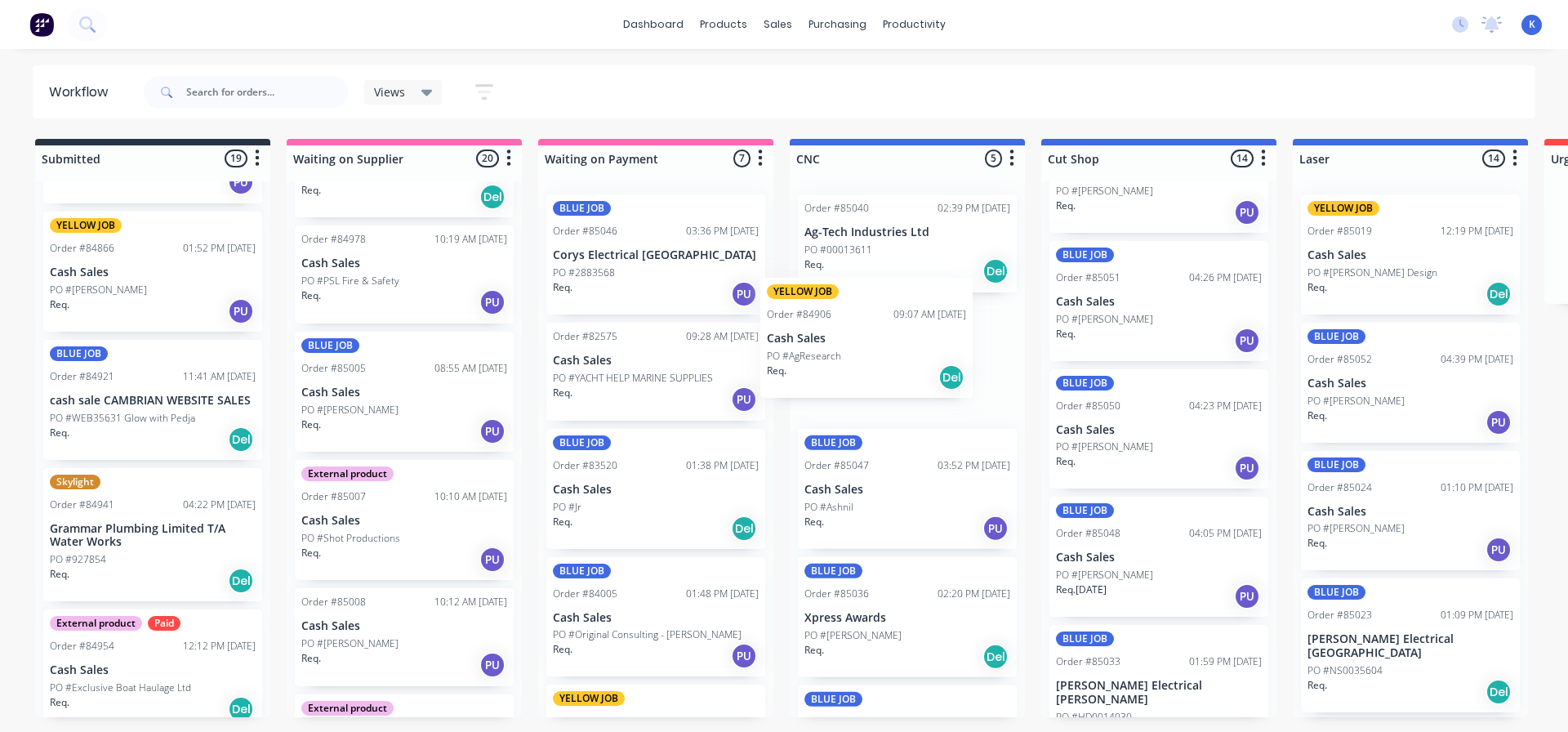
drag, startPoint x: 99, startPoint y: 391, endPoint x: 850, endPoint y: 337, distance: 752.9
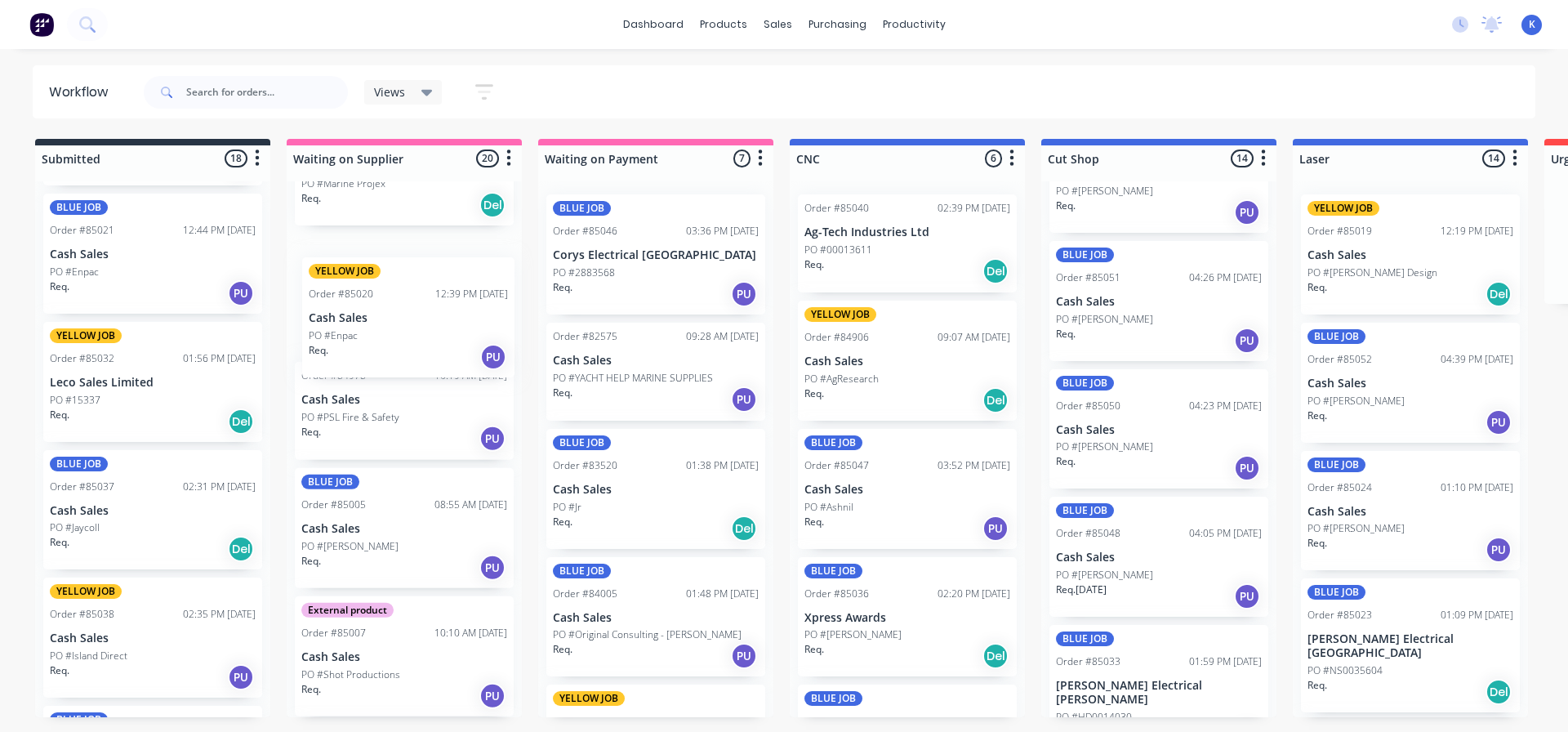
scroll to position [1462, 0]
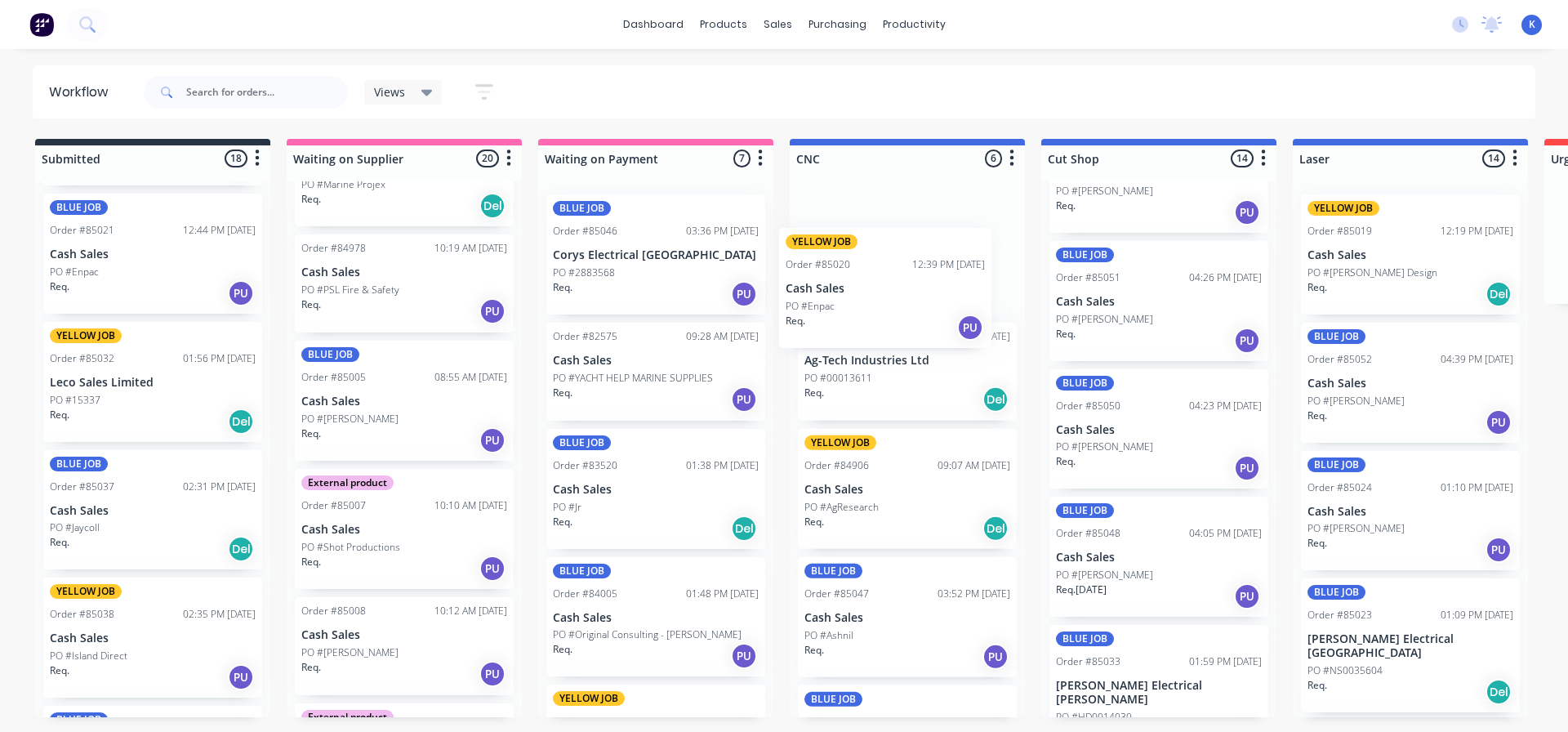
drag, startPoint x: 139, startPoint y: 263, endPoint x: 881, endPoint y: 304, distance: 743.1
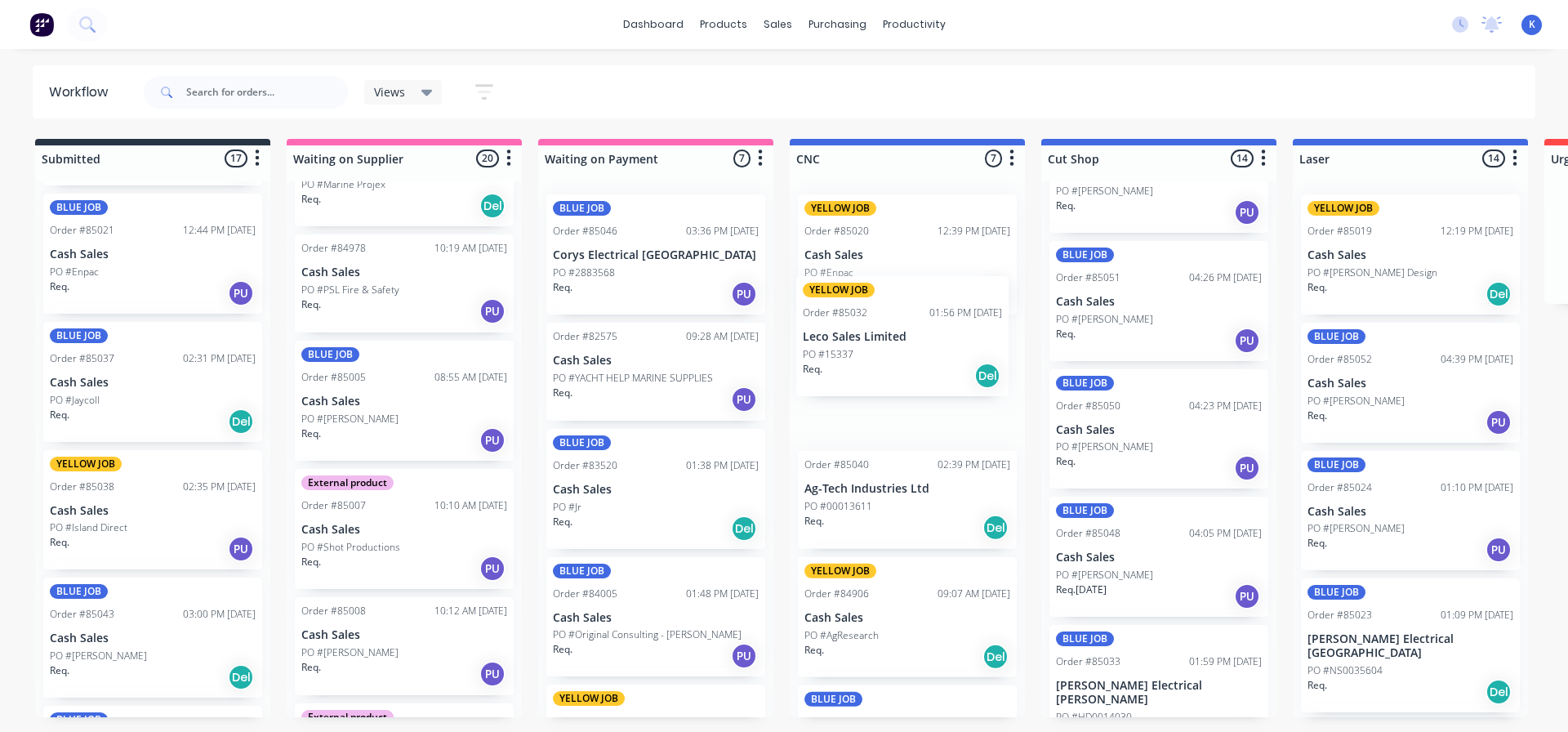
drag, startPoint x: 90, startPoint y: 393, endPoint x: 850, endPoint y: 351, distance: 761.2
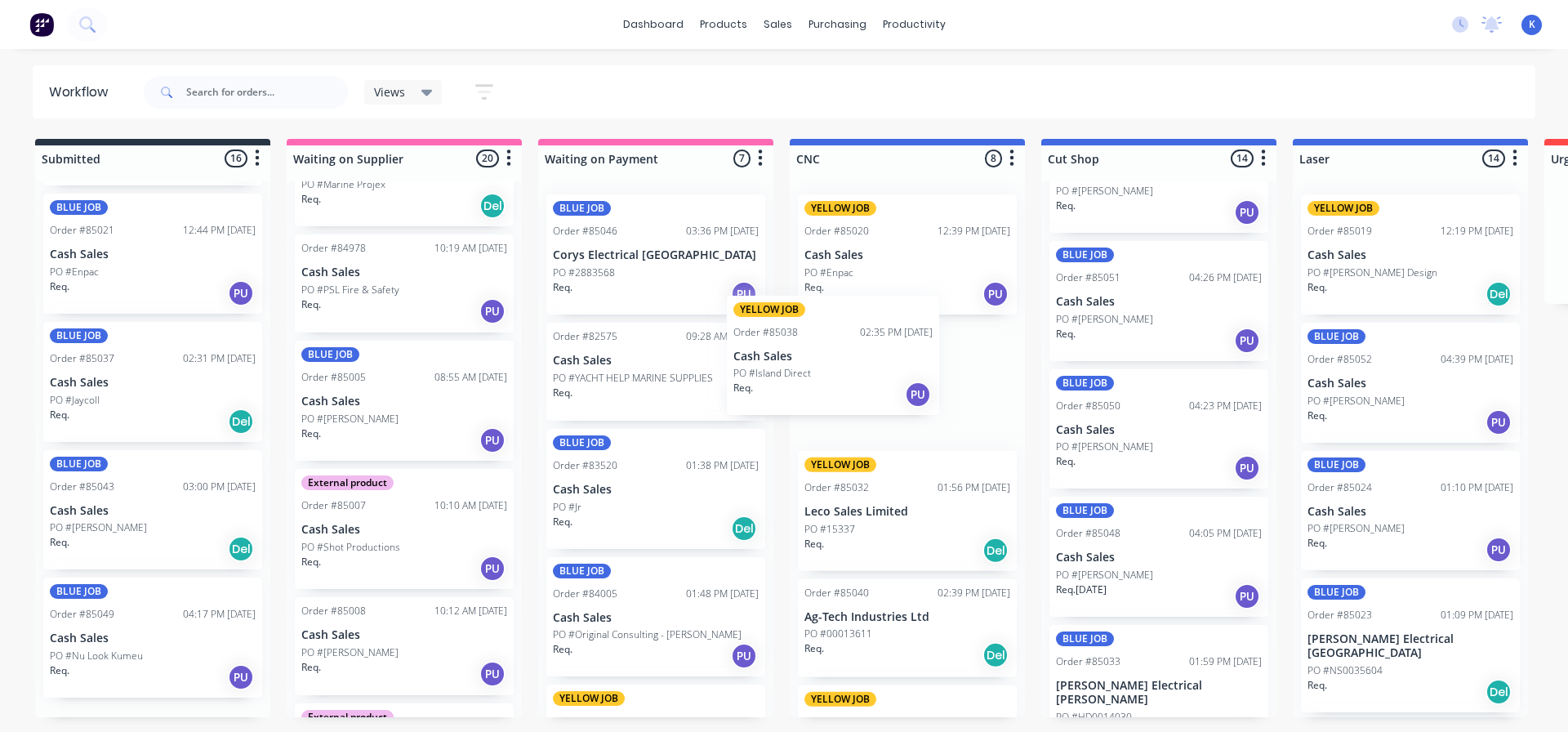
drag, startPoint x: 111, startPoint y: 522, endPoint x: 805, endPoint y: 372, distance: 710.0
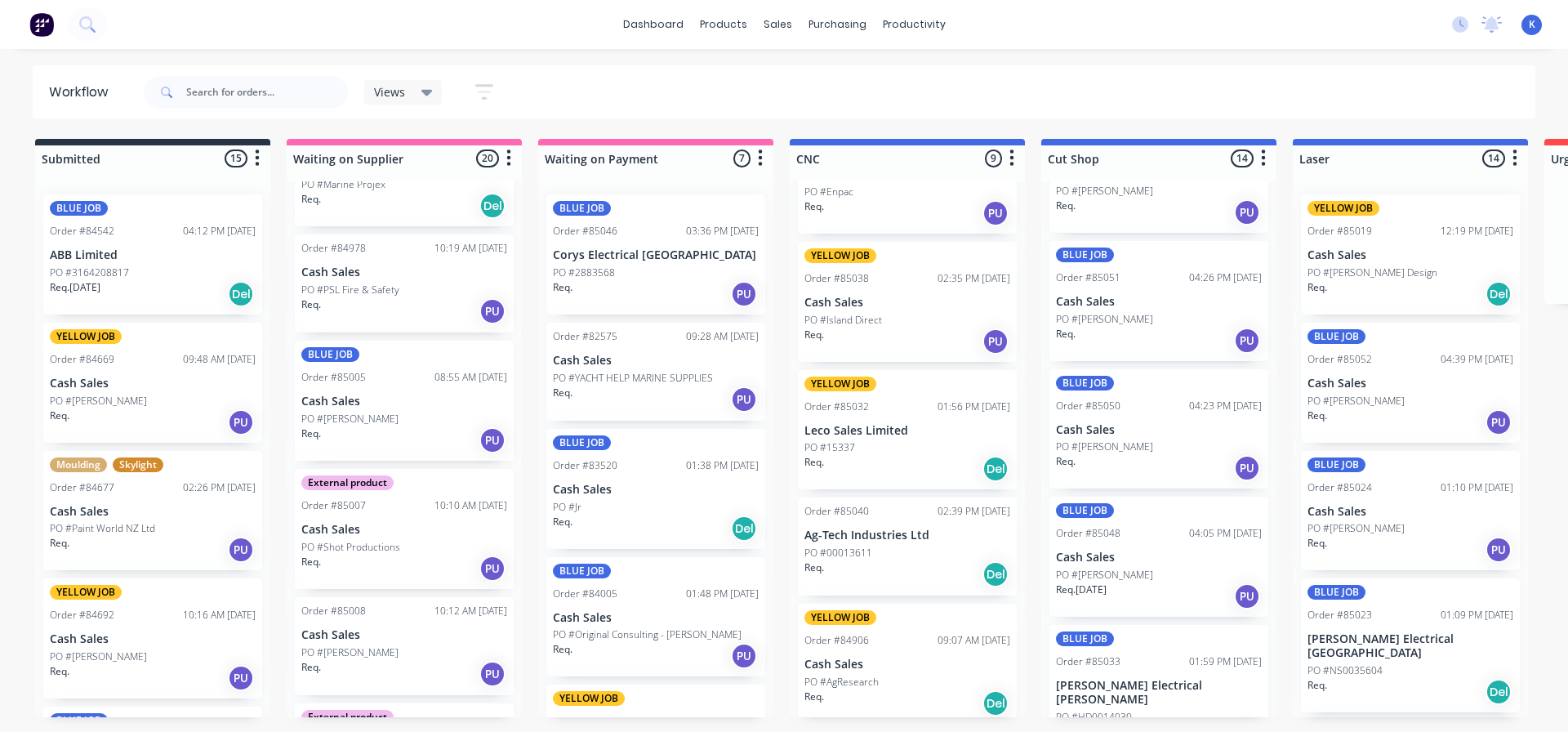
scroll to position [81, 0]
click at [865, 431] on p "Leco Sales Limited" at bounding box center [907, 430] width 205 height 14
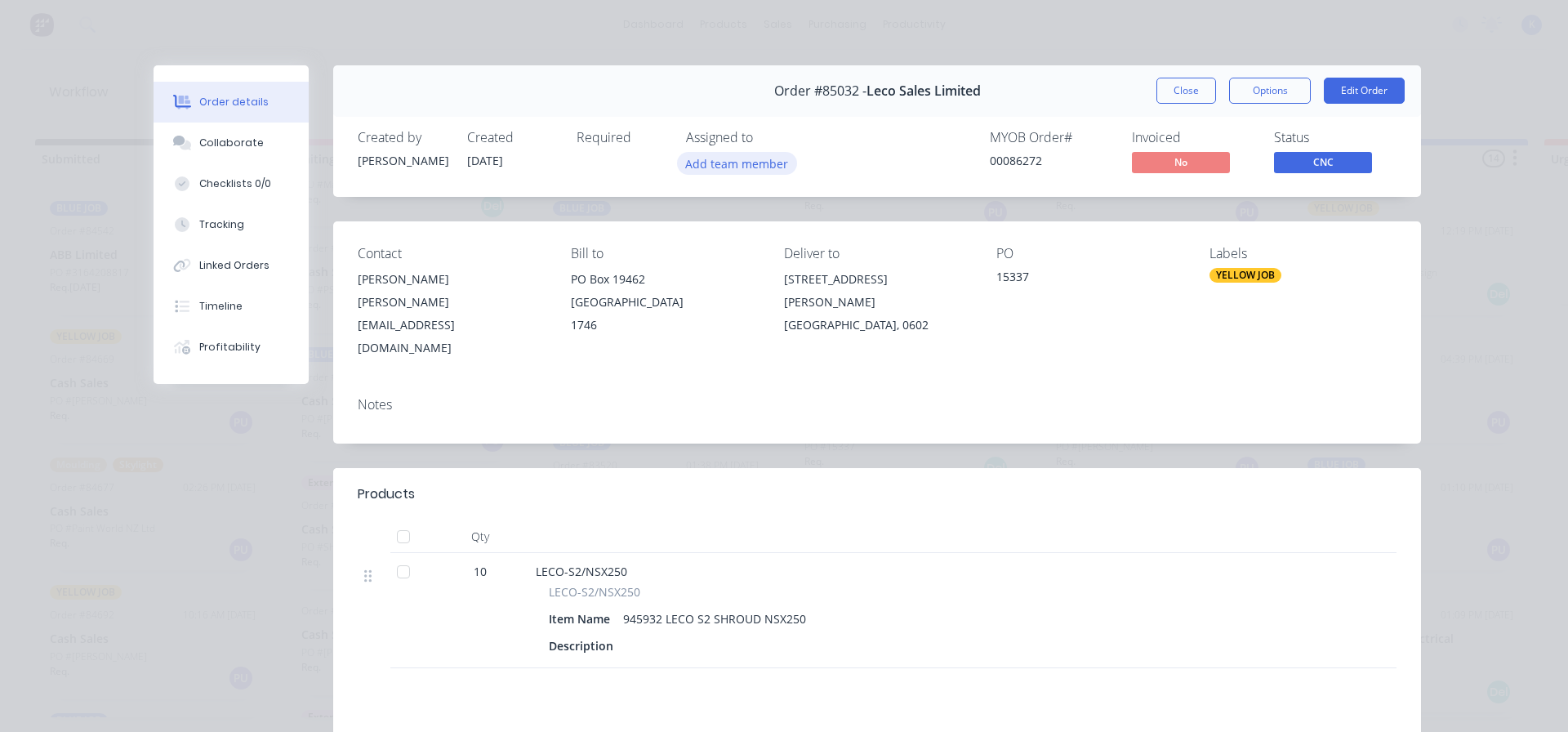
click at [702, 164] on button "Add team member" at bounding box center [737, 163] width 120 height 22
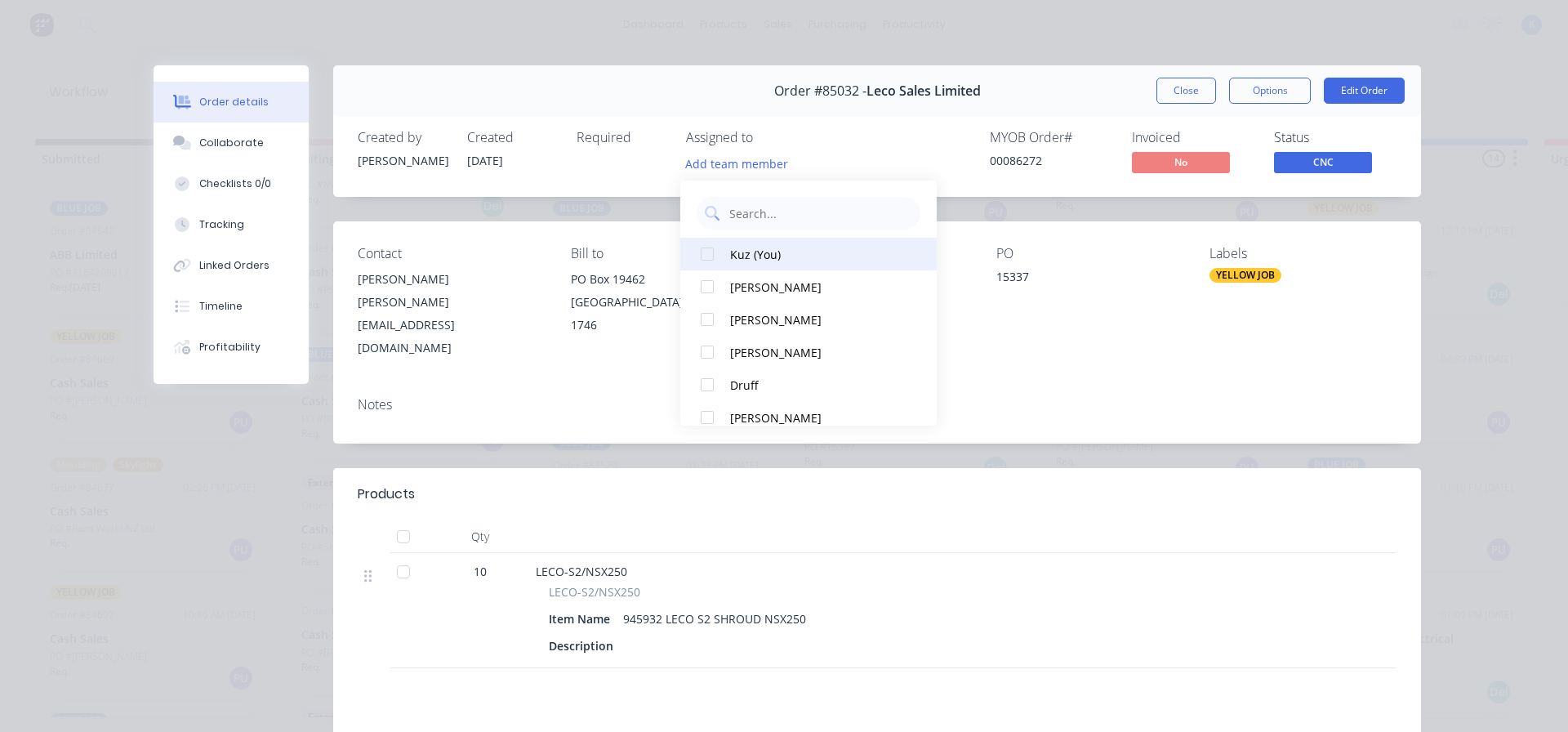
click at [712, 254] on div at bounding box center [707, 254] width 33 height 33
click at [1334, 166] on span "CNC" at bounding box center [1323, 162] width 98 height 20
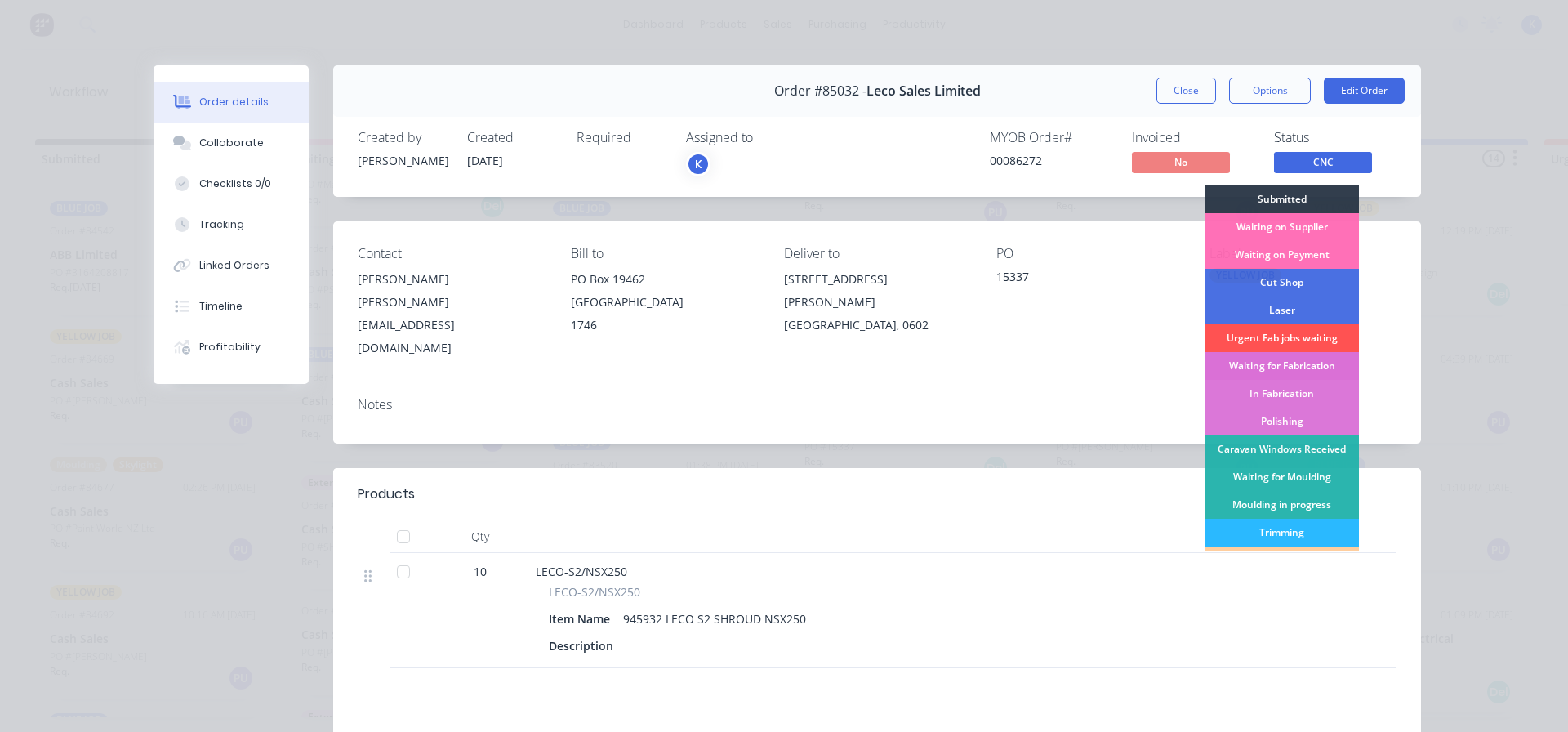
click at [1323, 358] on div "Waiting for Fabrication" at bounding box center [1281, 366] width 154 height 28
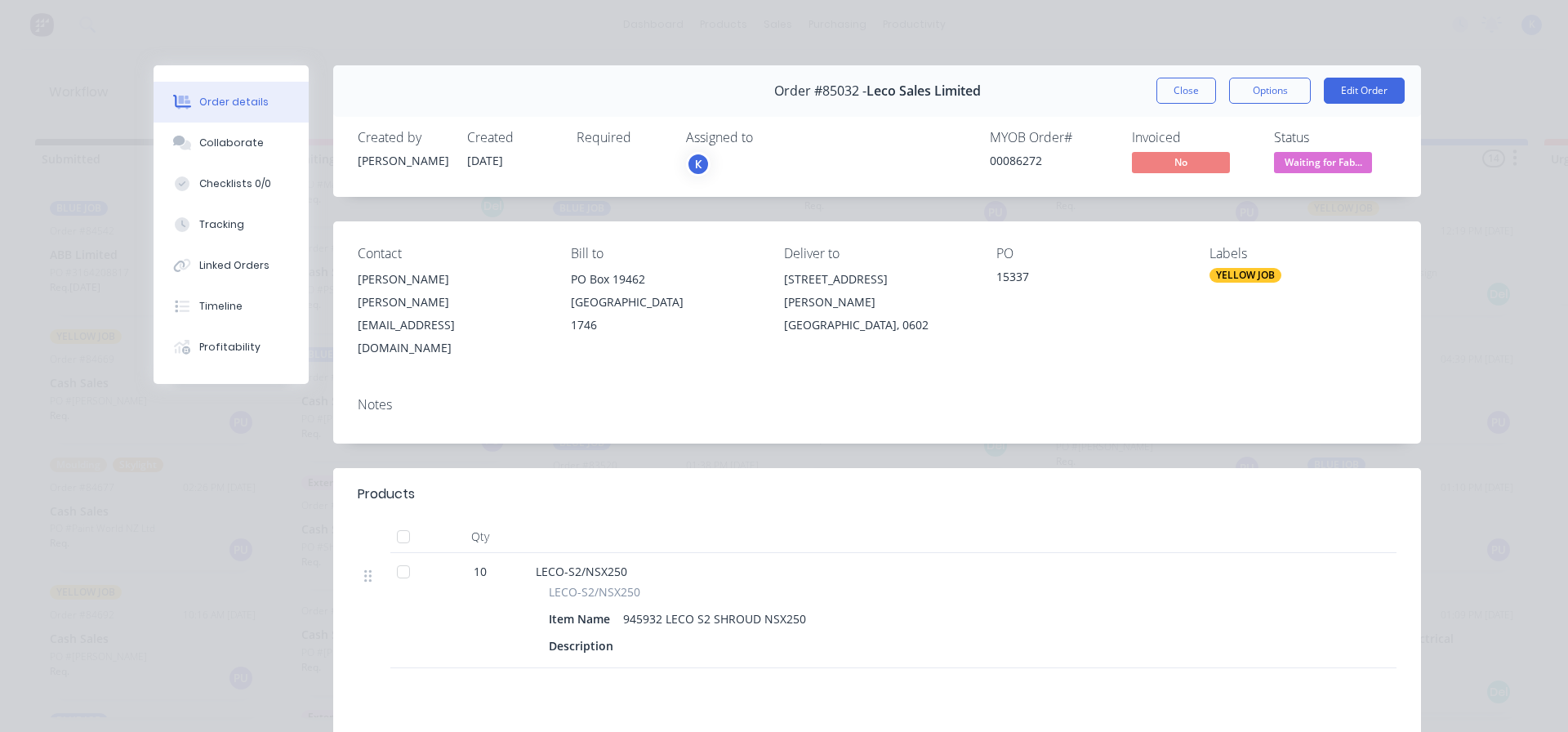
click at [1189, 86] on button "Close" at bounding box center [1187, 90] width 60 height 26
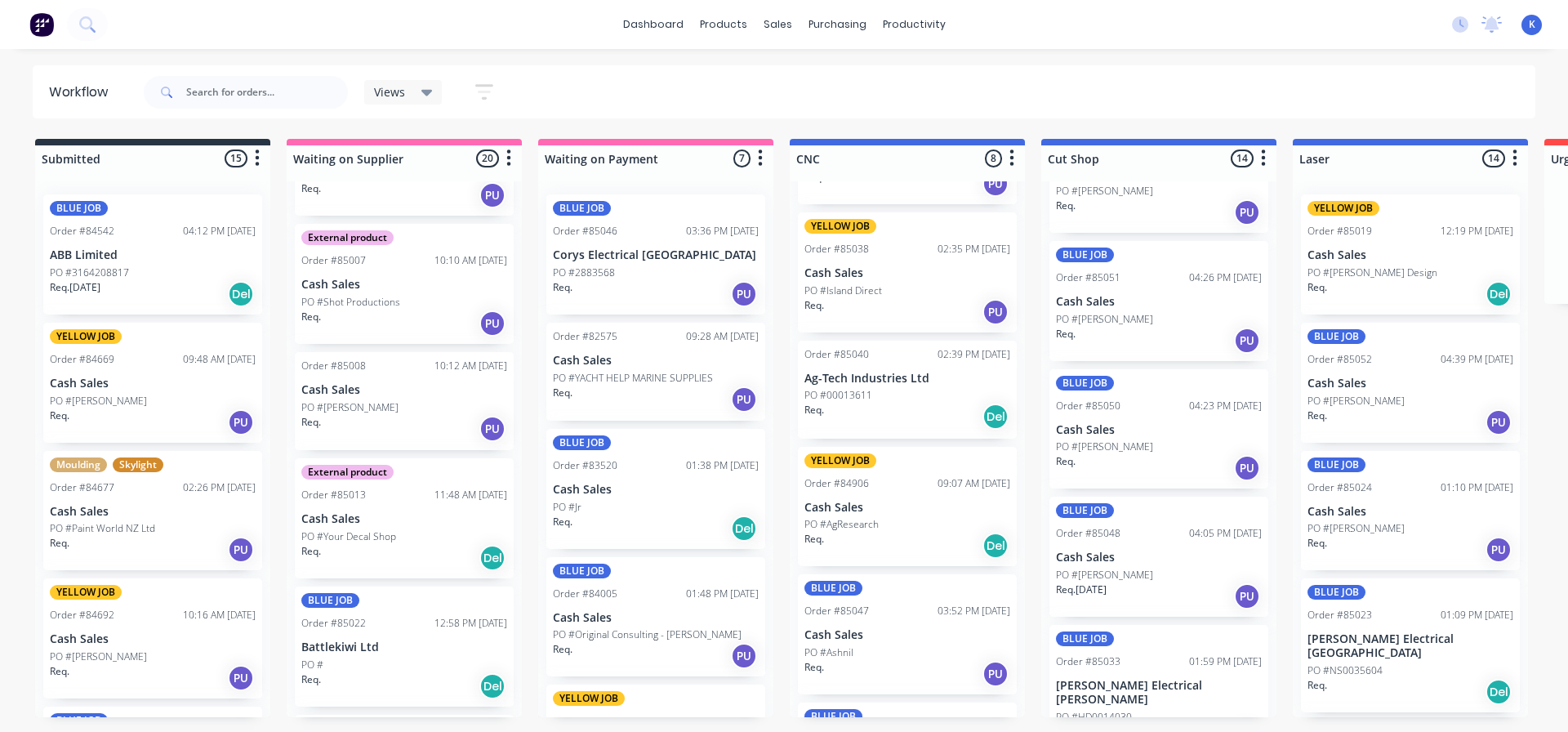
scroll to position [491, 0]
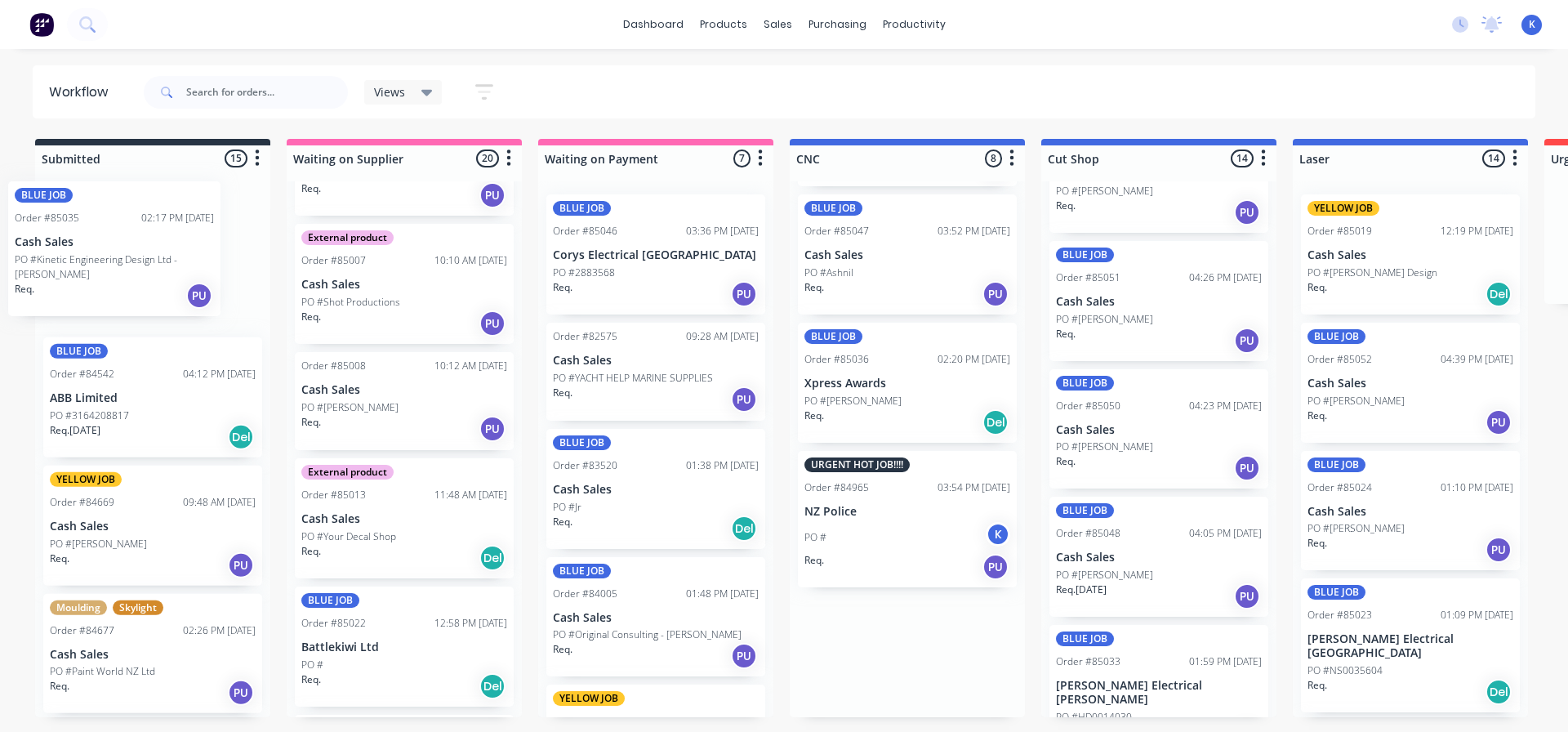
drag, startPoint x: 869, startPoint y: 533, endPoint x: 76, endPoint y: 264, distance: 837.4
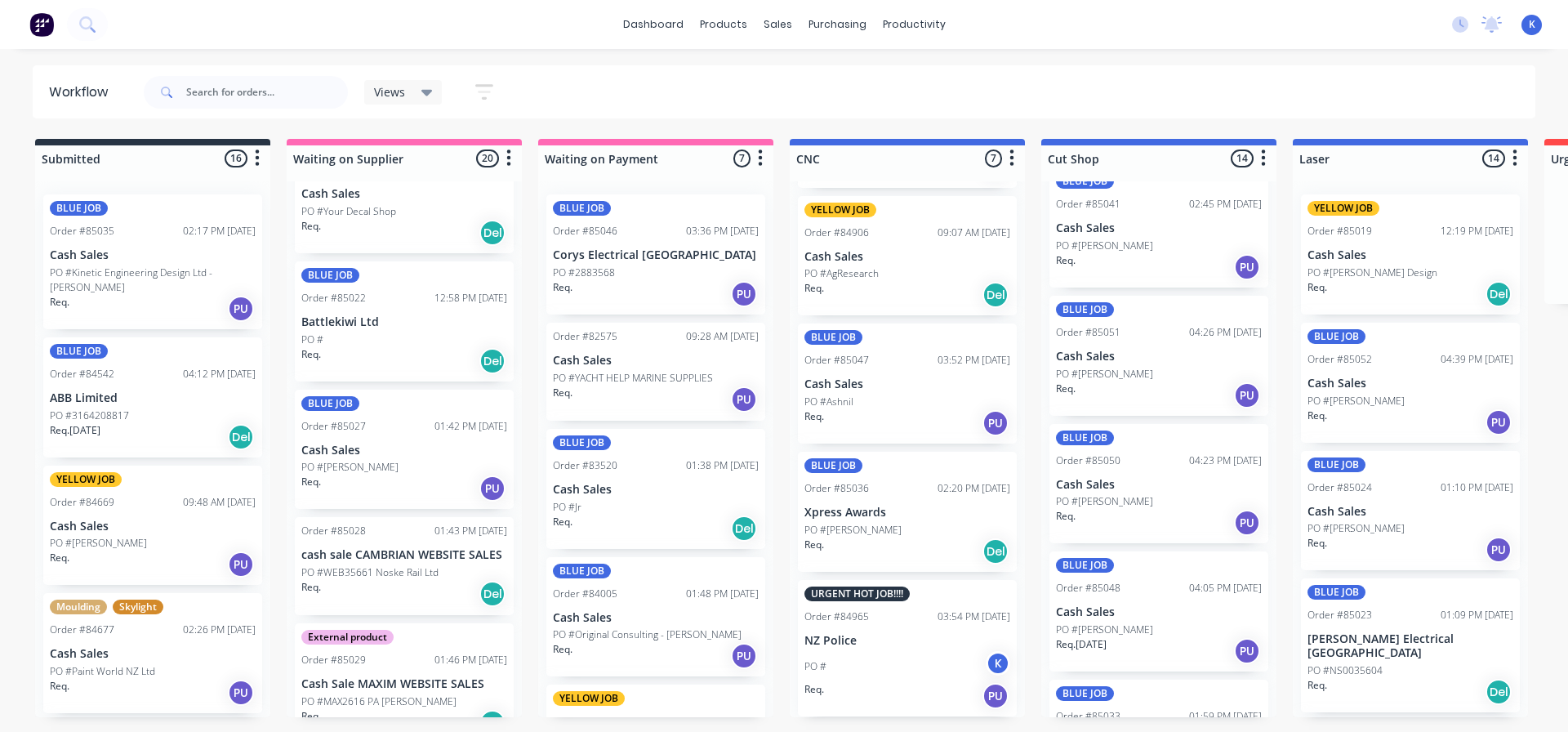
scroll to position [0, 0]
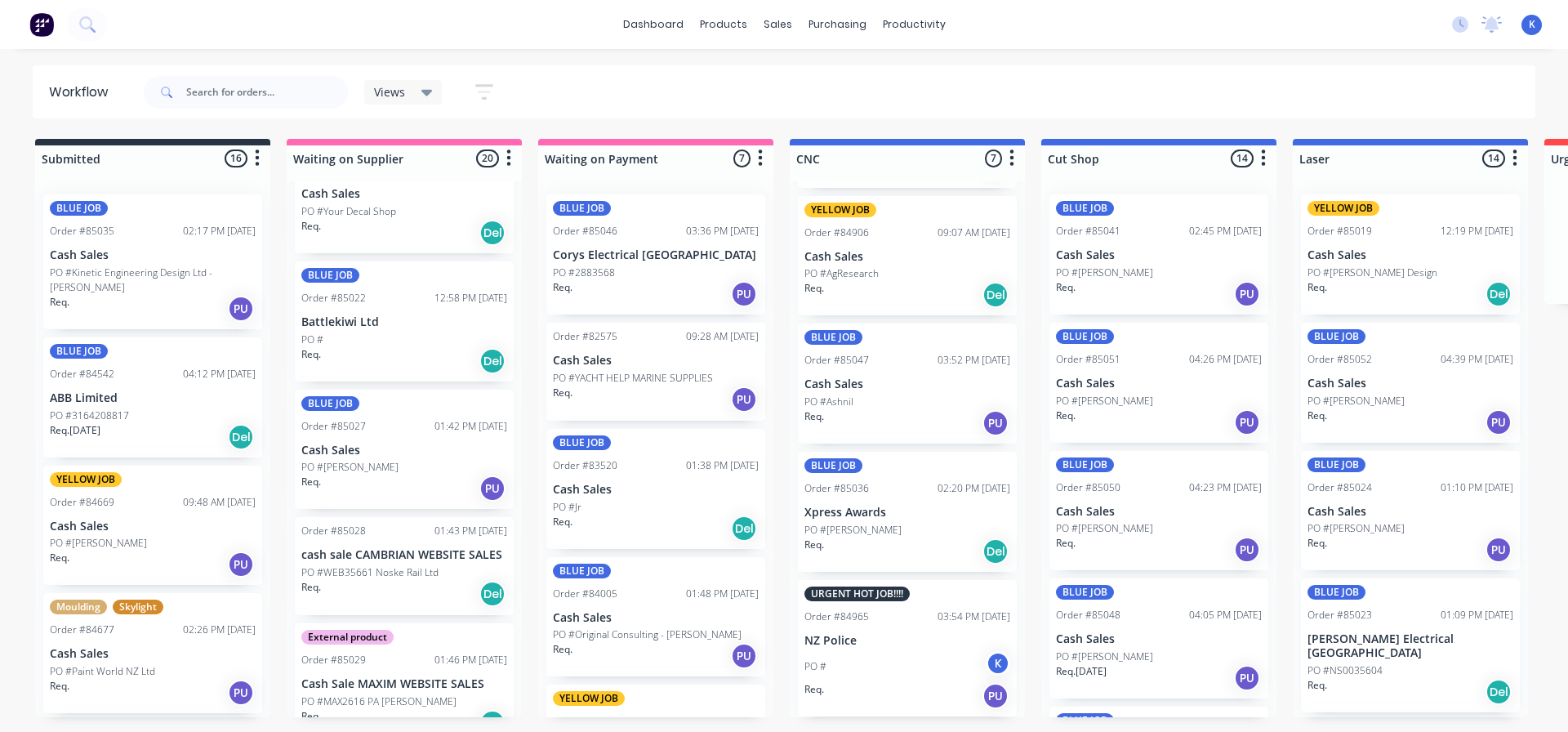
click at [384, 95] on span "Views" at bounding box center [390, 92] width 31 height 17
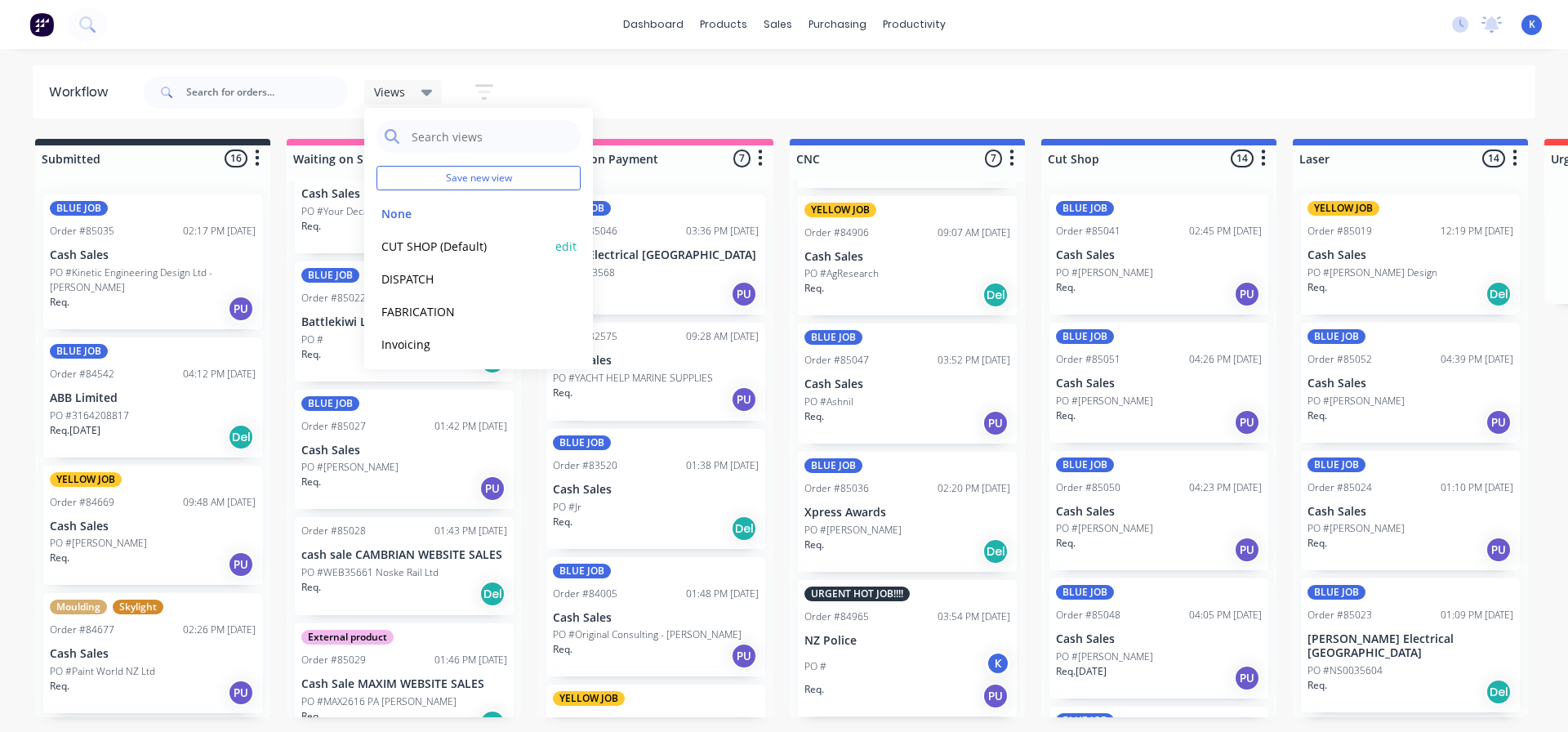
click at [419, 246] on button "CUT SHOP (Default)" at bounding box center [464, 245] width 174 height 18
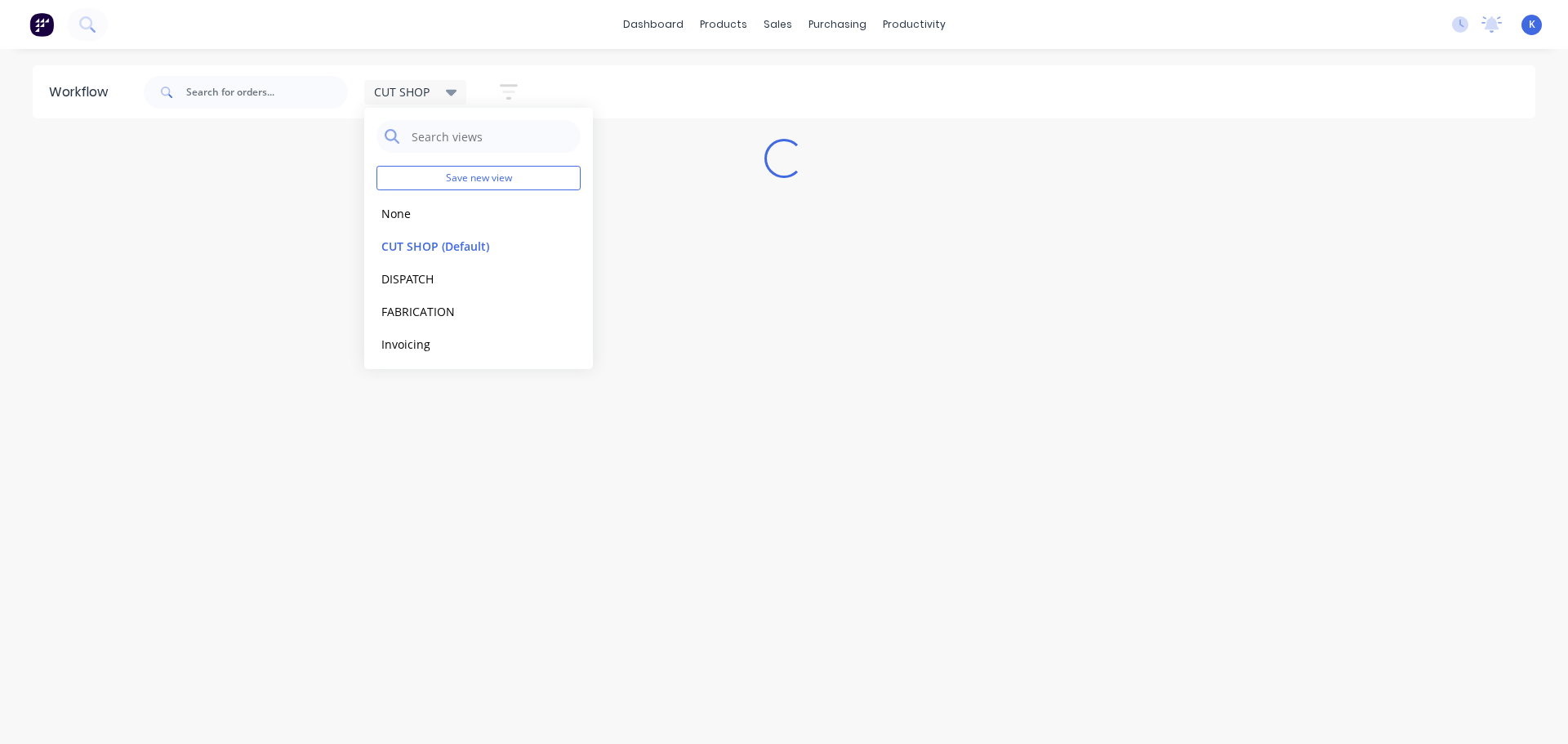
click at [350, 426] on div "Workflow CUT SHOP Save new view None edit CUT SHOP (Default) edit DISPATCH edit…" at bounding box center [784, 388] width 1568 height 646
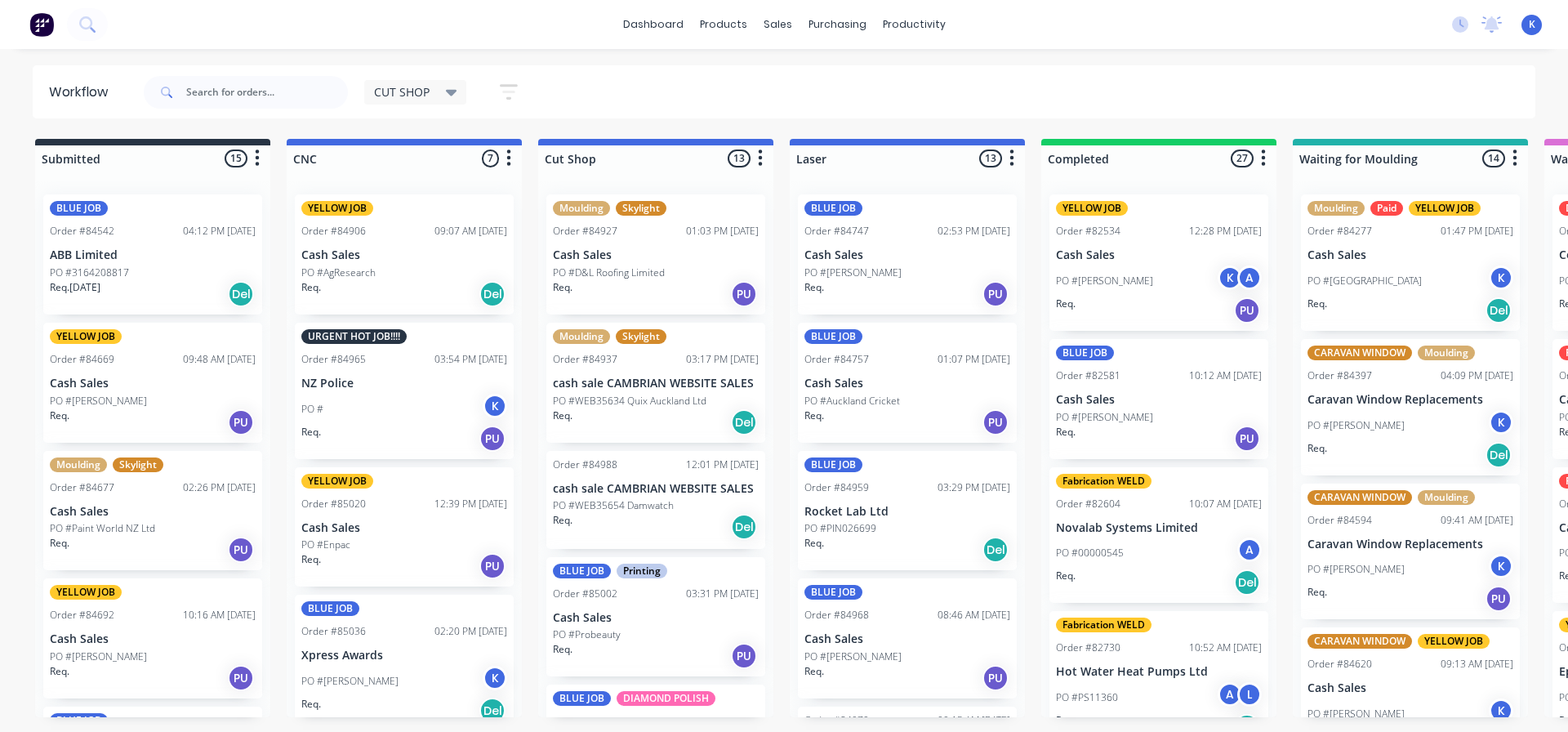
click at [351, 274] on p "PO #AgResearch" at bounding box center [338, 272] width 75 height 15
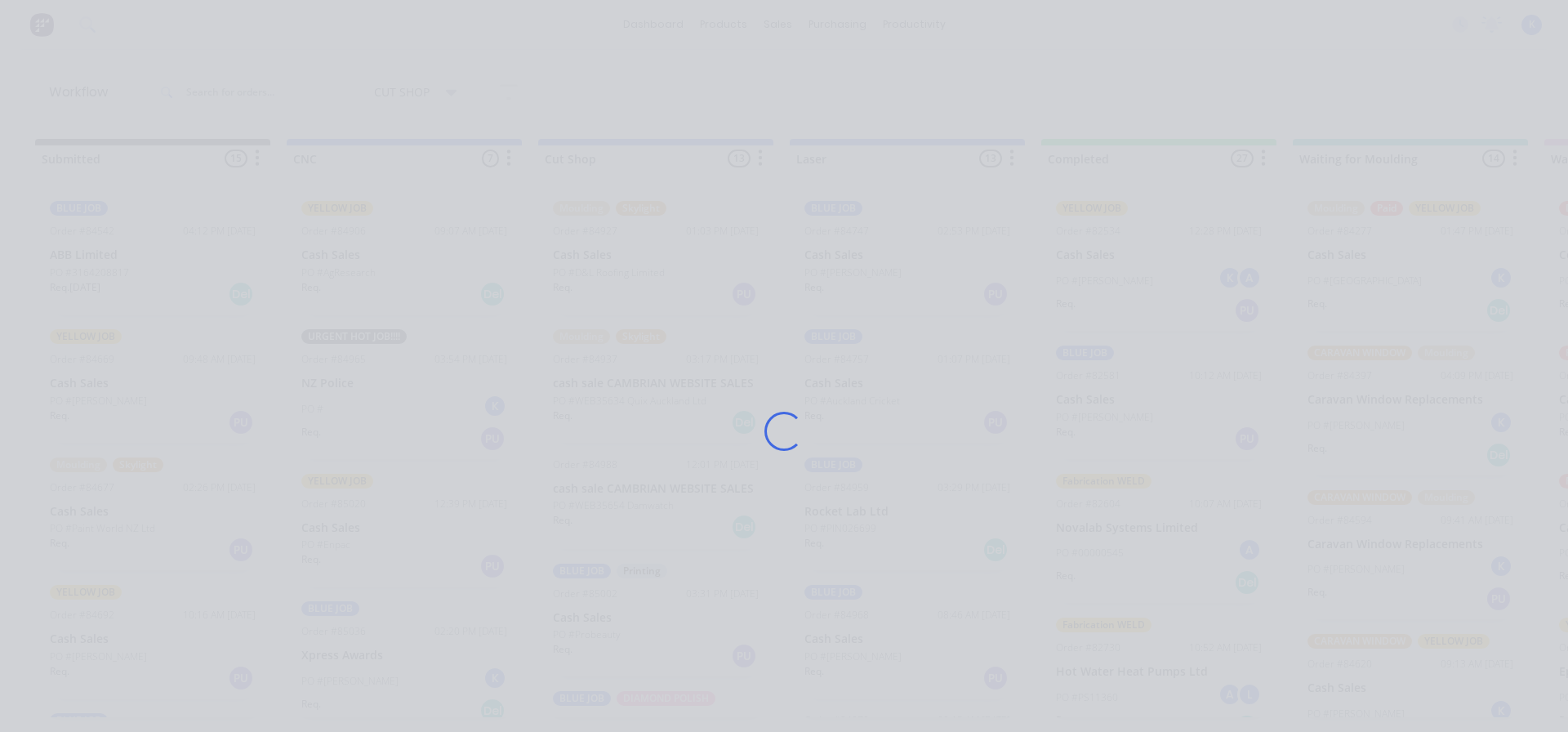
click at [351, 274] on div "Loading..." at bounding box center [784, 430] width 1307 height 732
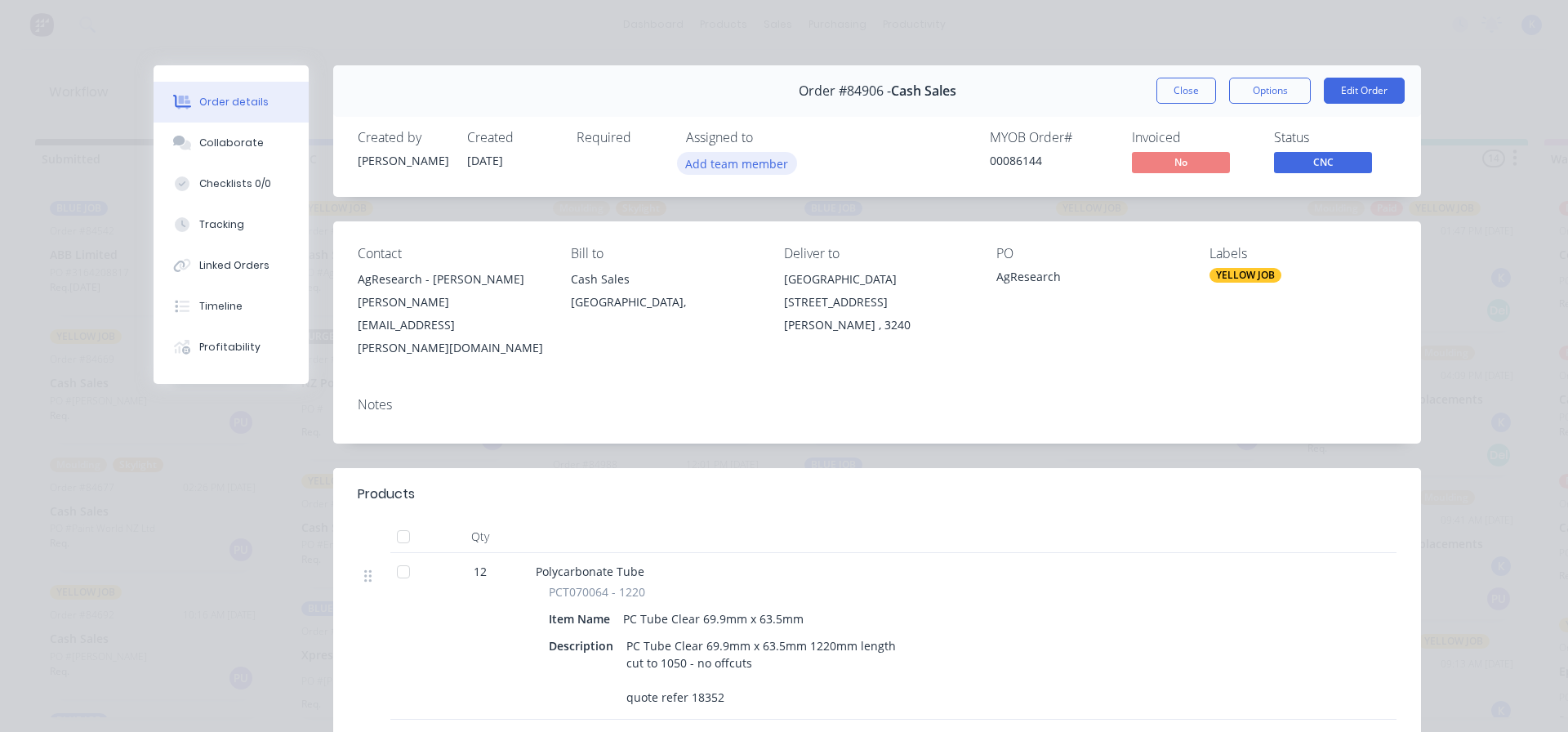
click at [719, 162] on button "Add team member" at bounding box center [737, 163] width 120 height 22
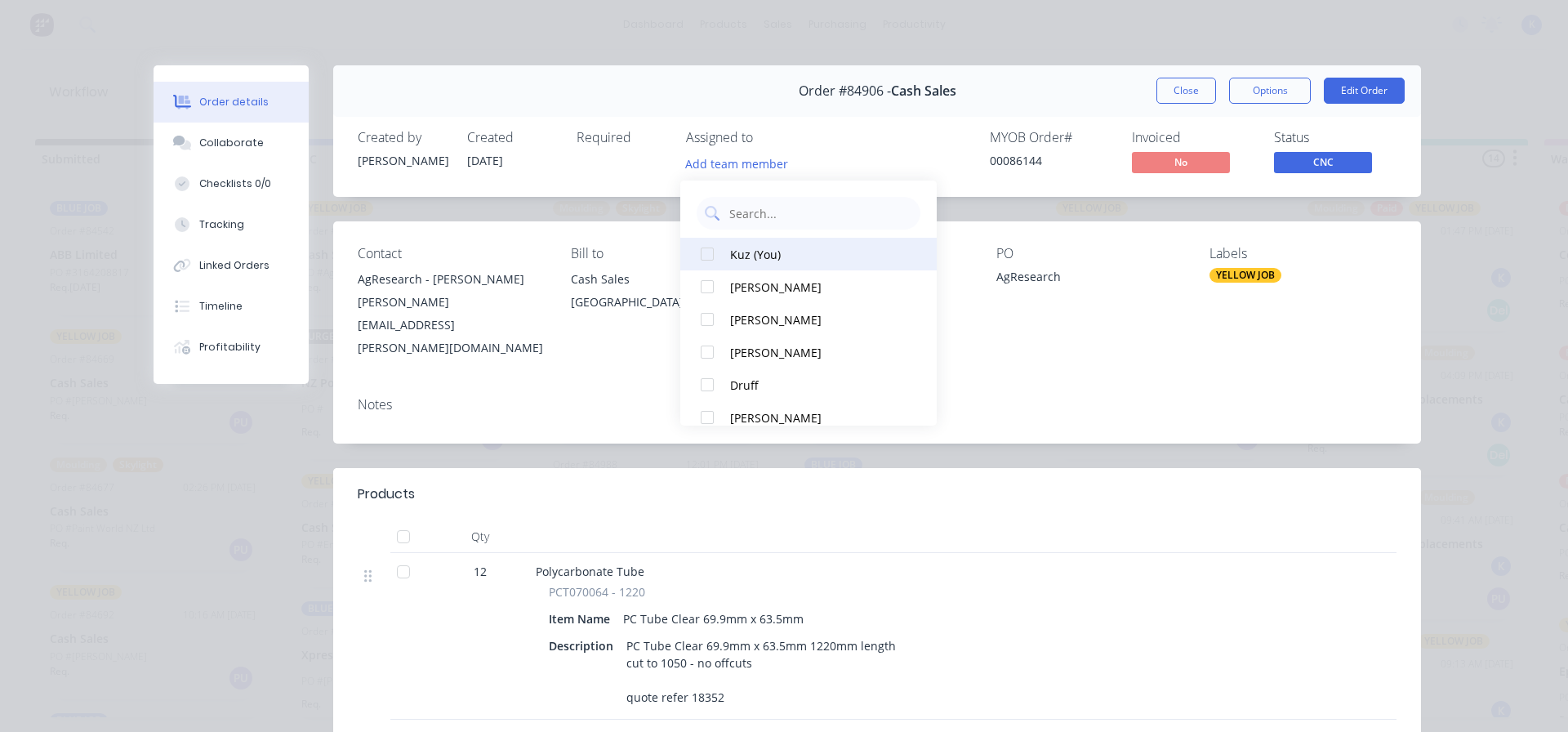
click at [708, 256] on div at bounding box center [707, 254] width 33 height 33
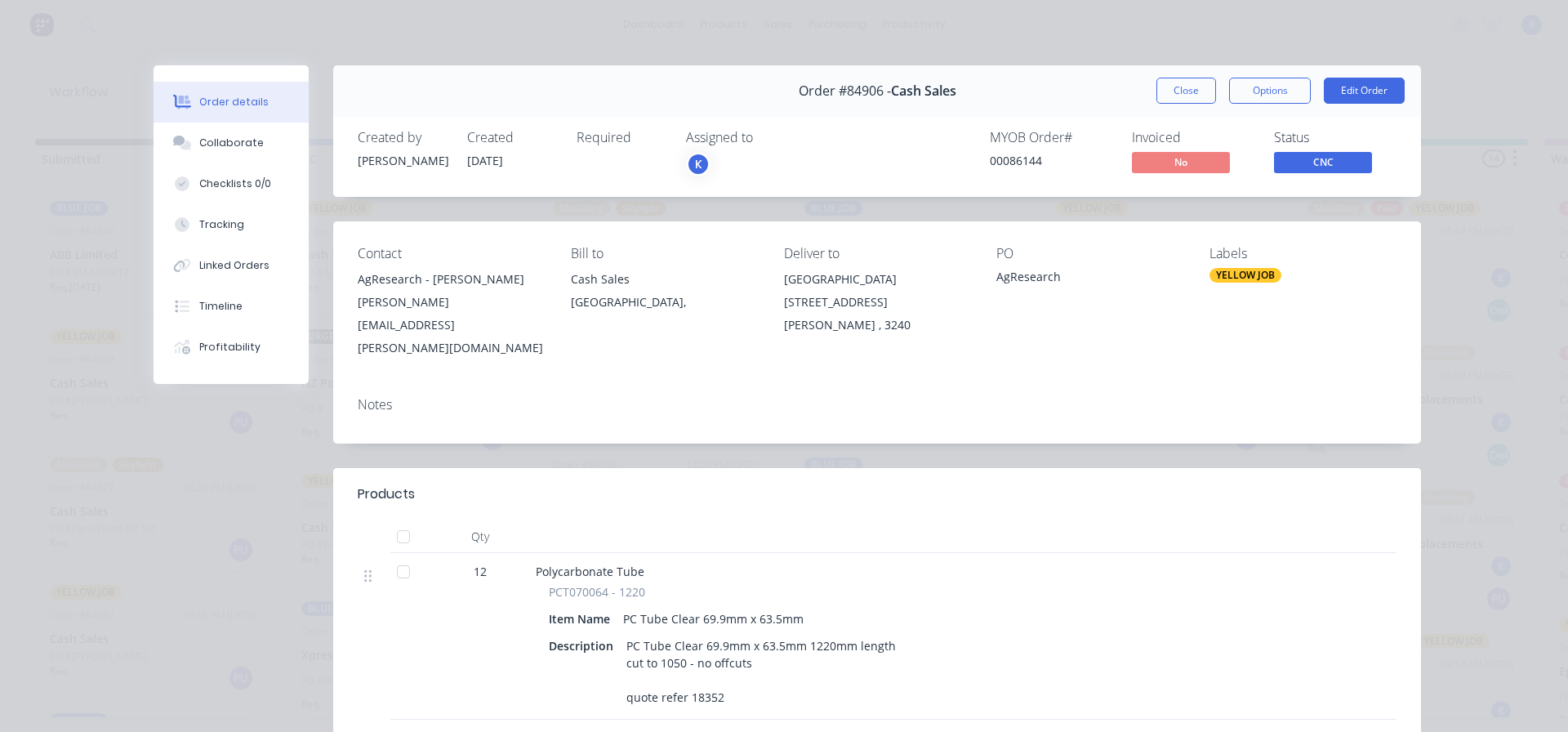
click at [1302, 147] on div "Status CNC" at bounding box center [1335, 153] width 122 height 48
click at [1296, 154] on span "CNC" at bounding box center [1323, 162] width 98 height 20
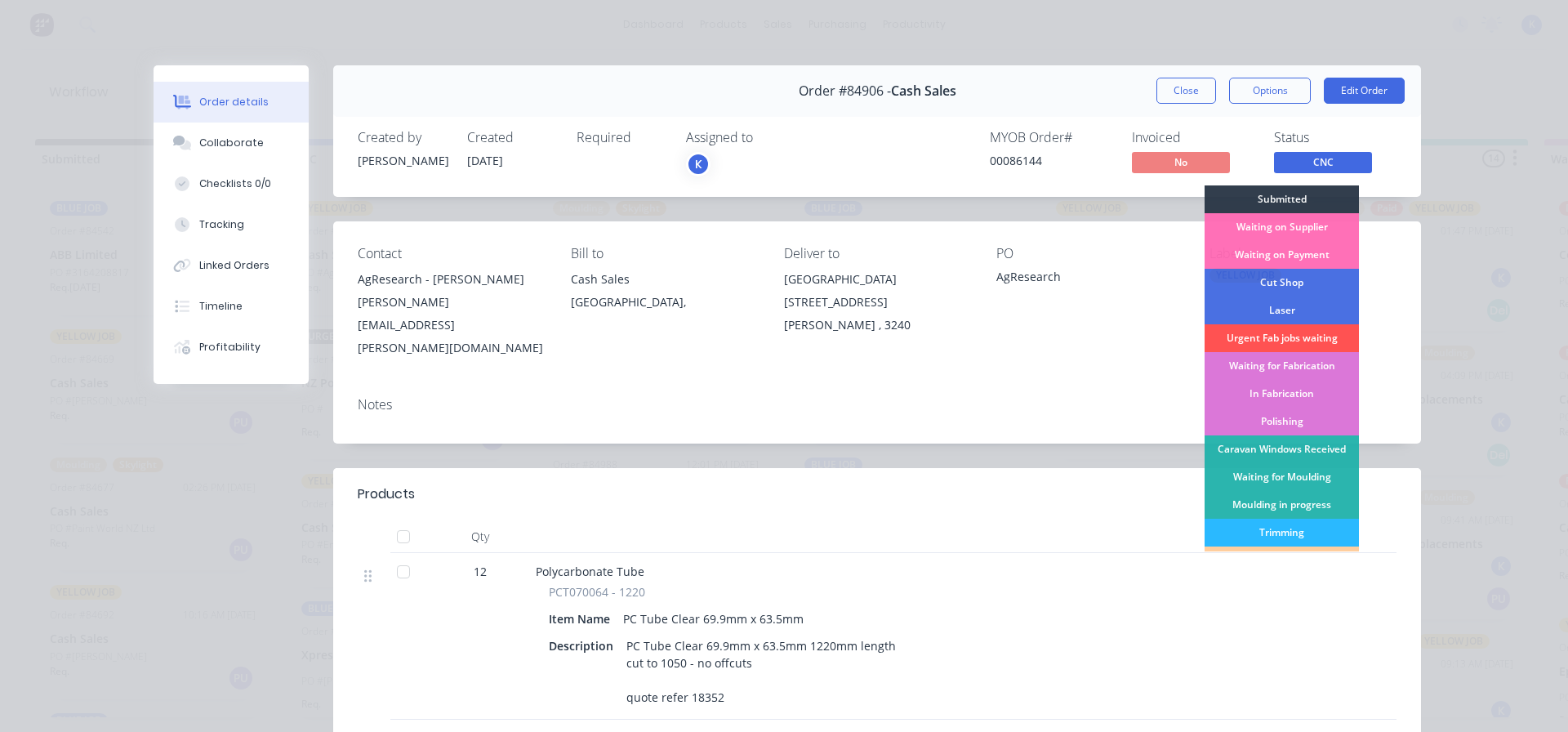
click at [1314, 356] on div "Waiting for Fabrication" at bounding box center [1281, 366] width 154 height 28
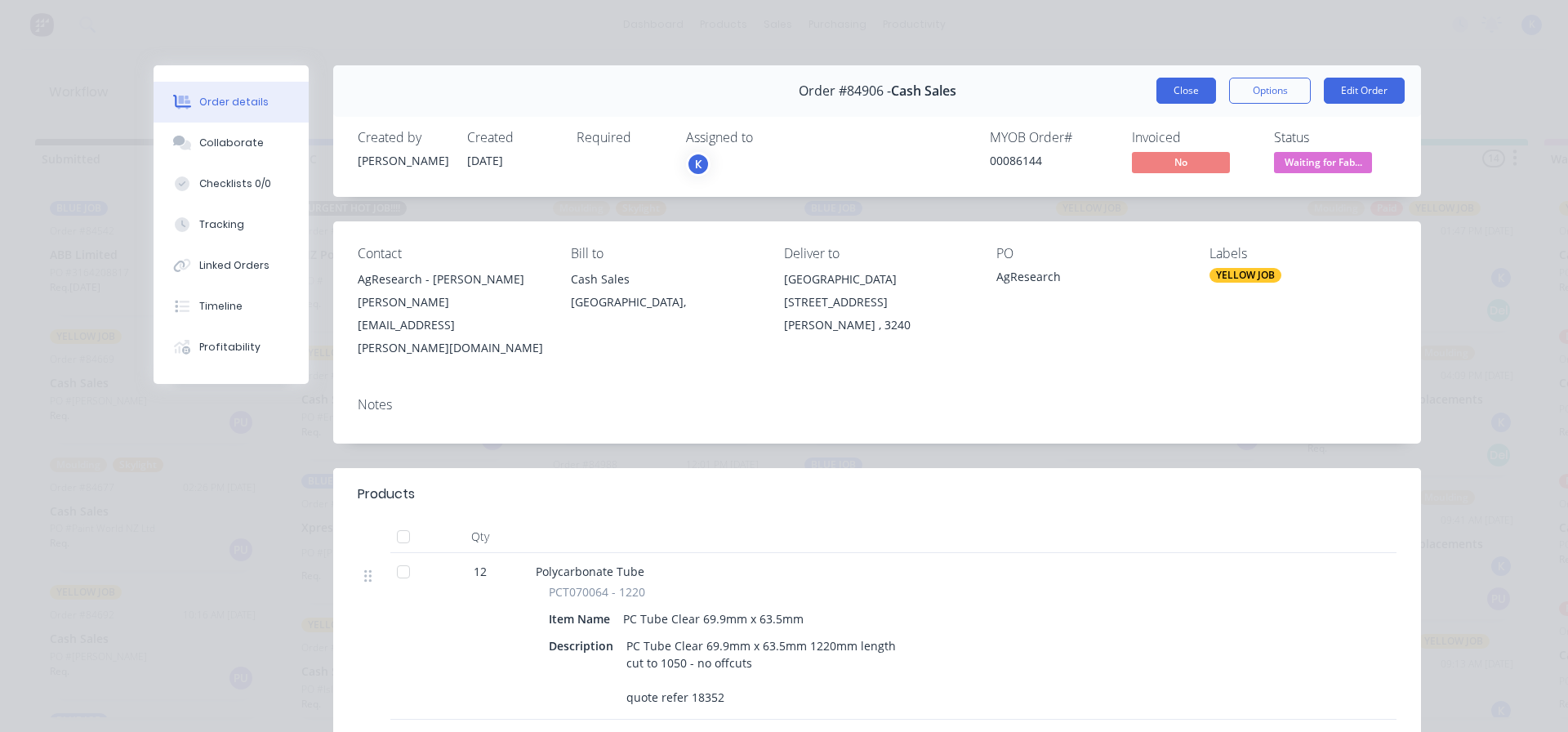
click at [1165, 84] on button "Close" at bounding box center [1187, 90] width 60 height 26
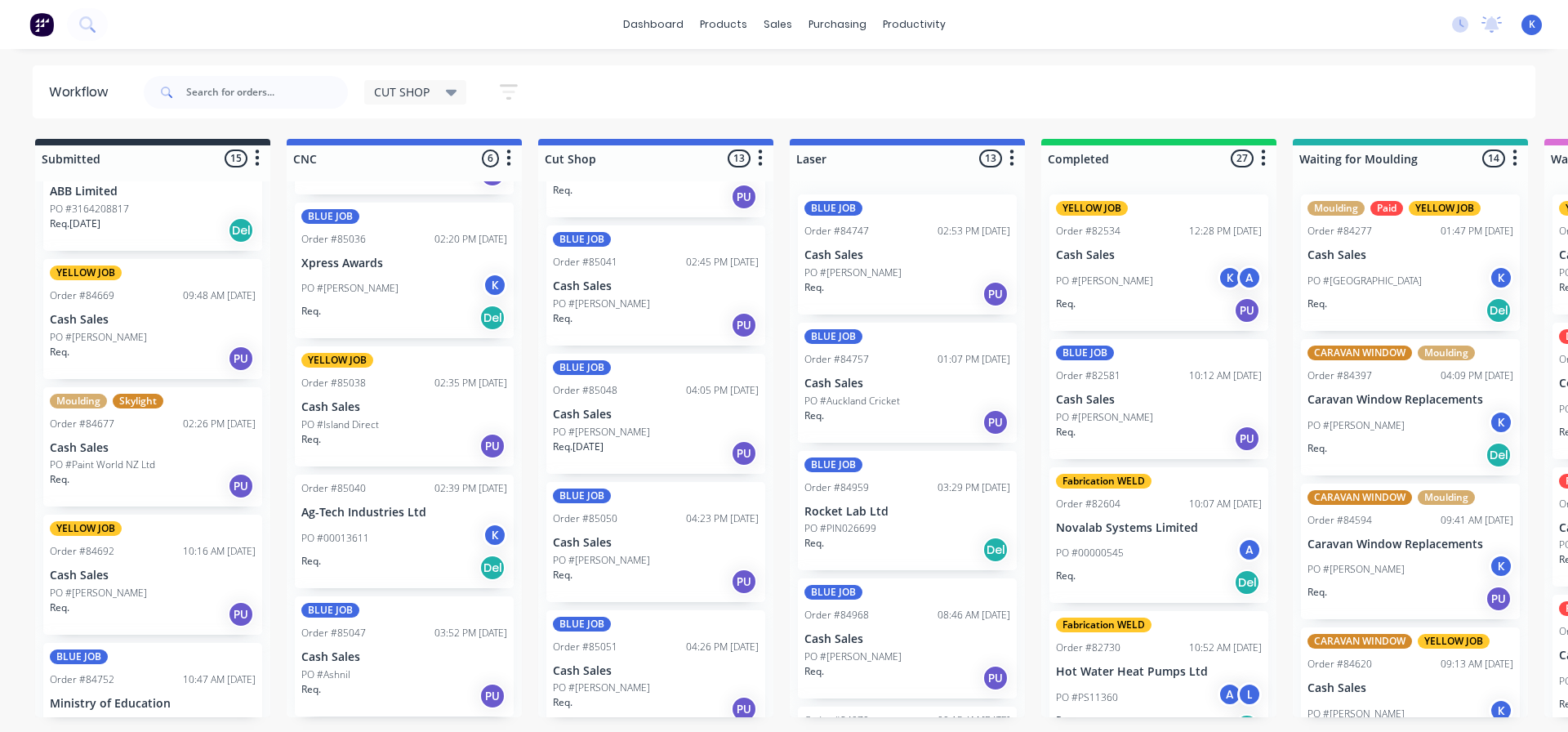
scroll to position [164, 0]
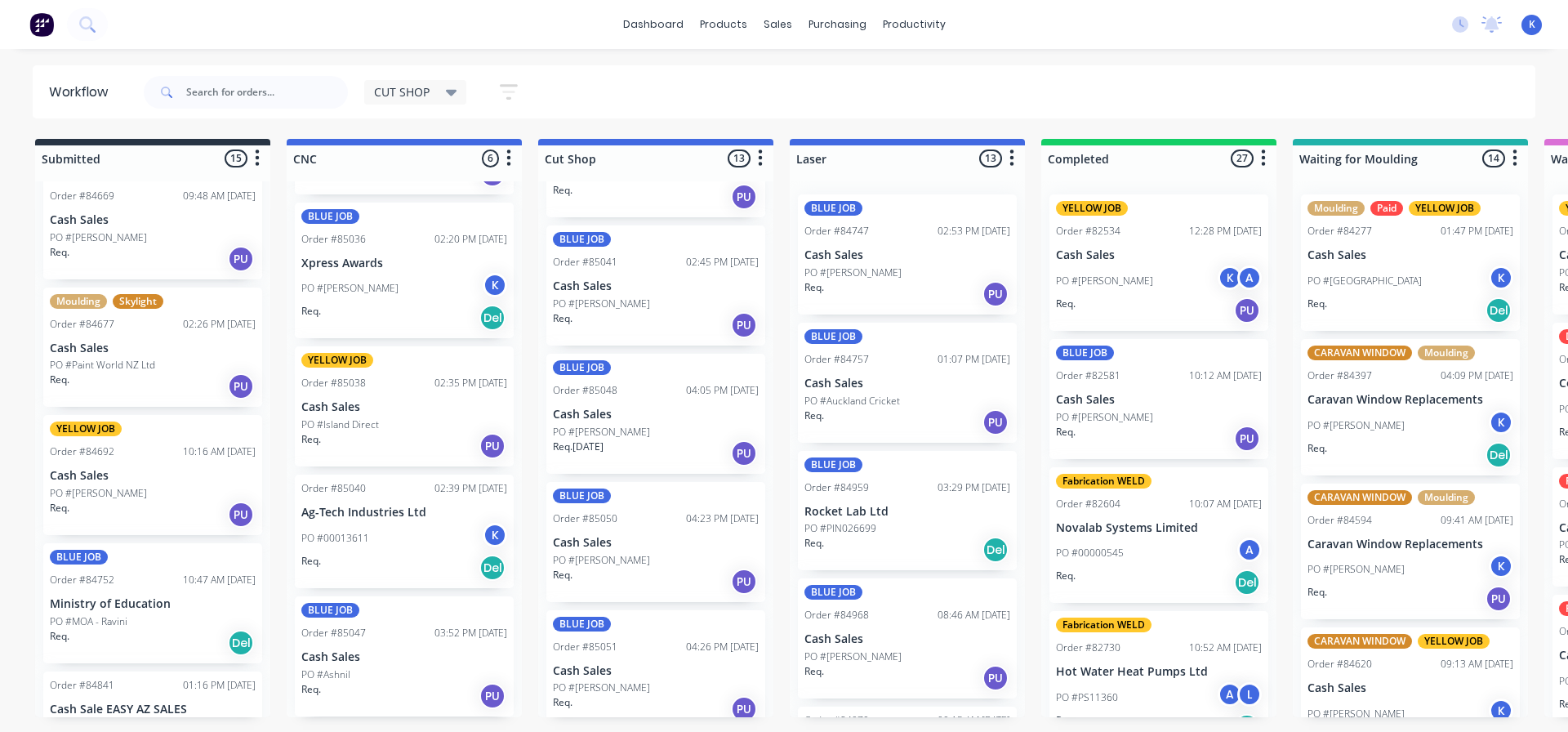
click at [346, 662] on p "Cash Sales" at bounding box center [404, 657] width 205 height 14
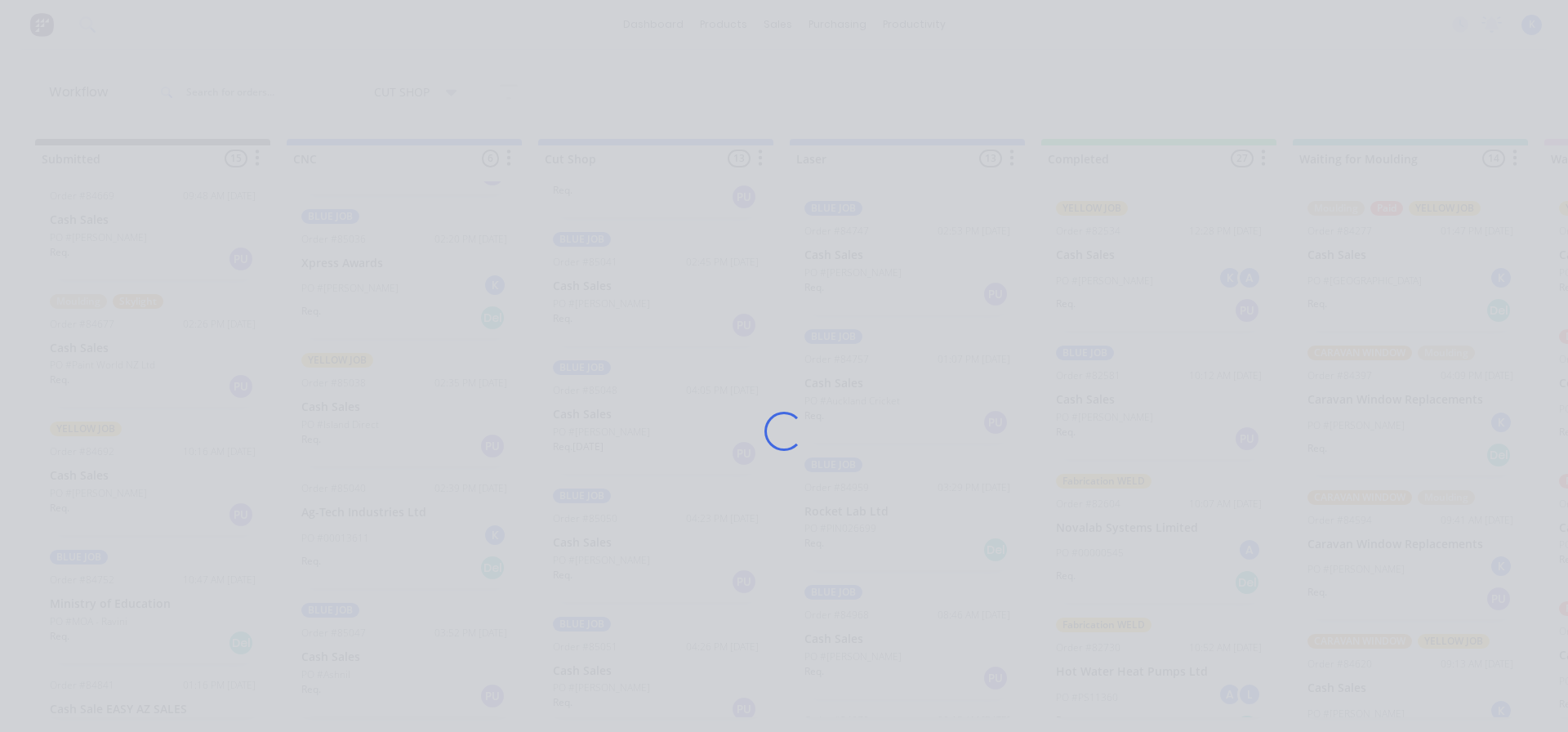
click at [346, 662] on div "Loading..." at bounding box center [784, 430] width 1307 height 732
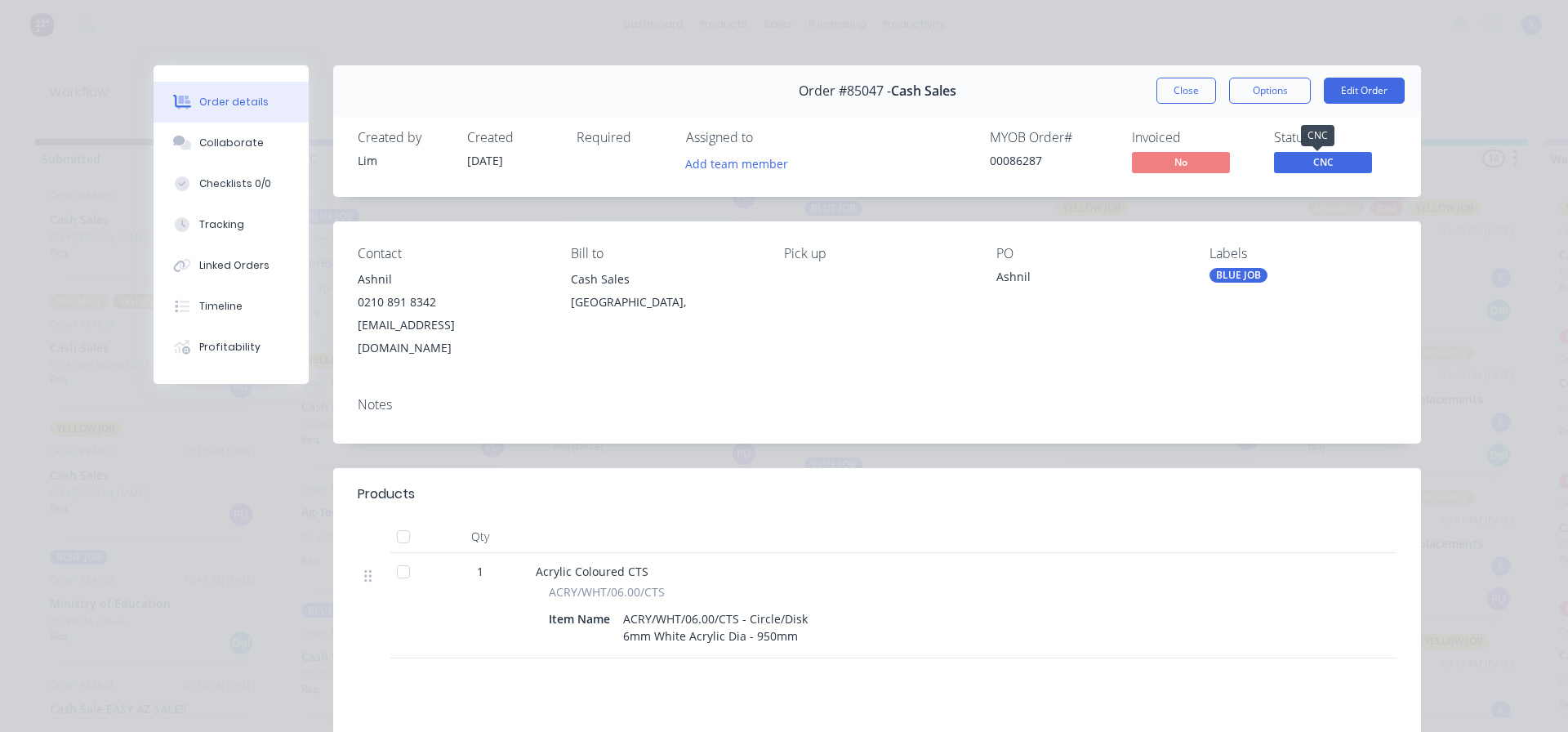
click at [1297, 162] on span "CNC" at bounding box center [1323, 162] width 98 height 20
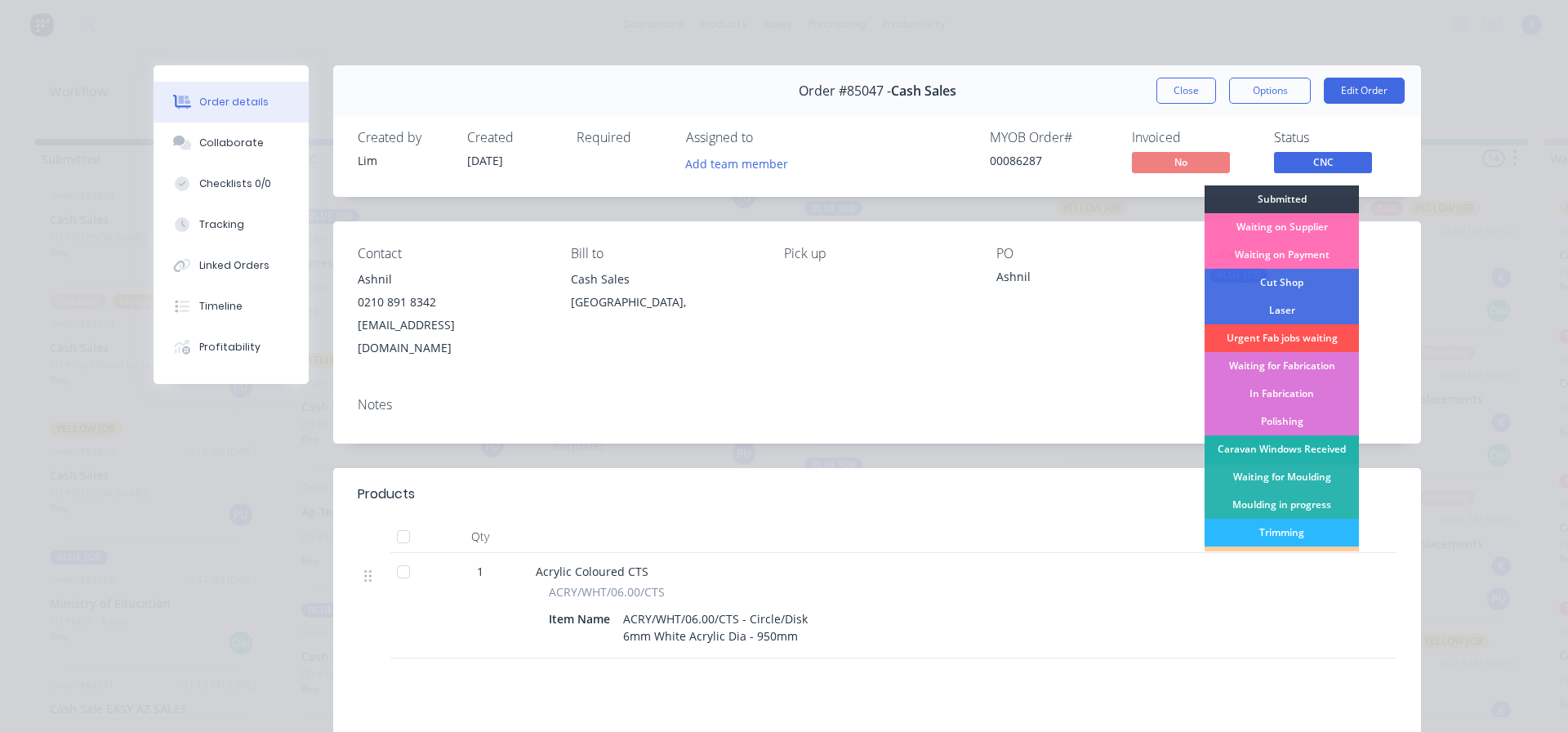
scroll to position [322, 0]
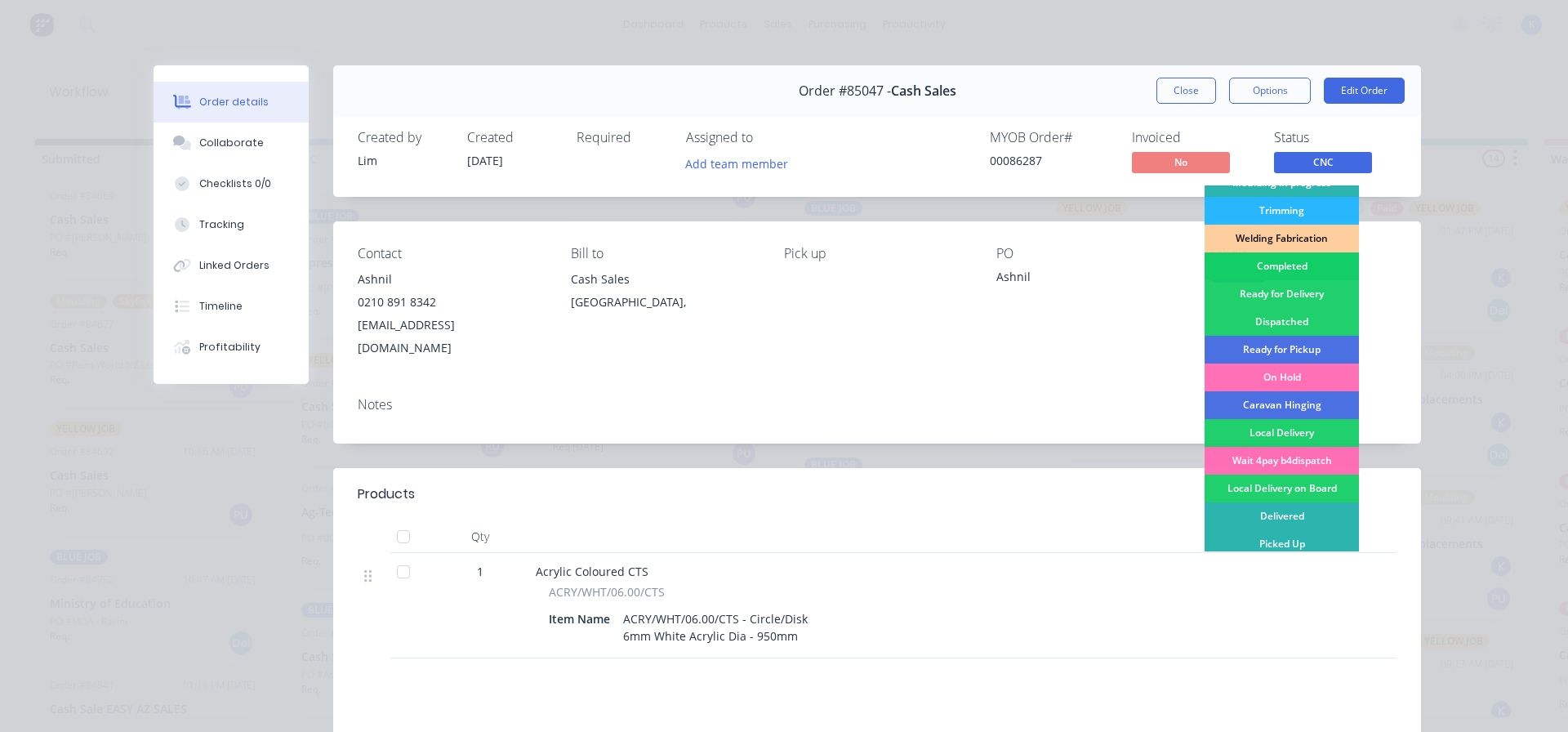
click at [1280, 270] on div "Completed" at bounding box center [1281, 266] width 154 height 28
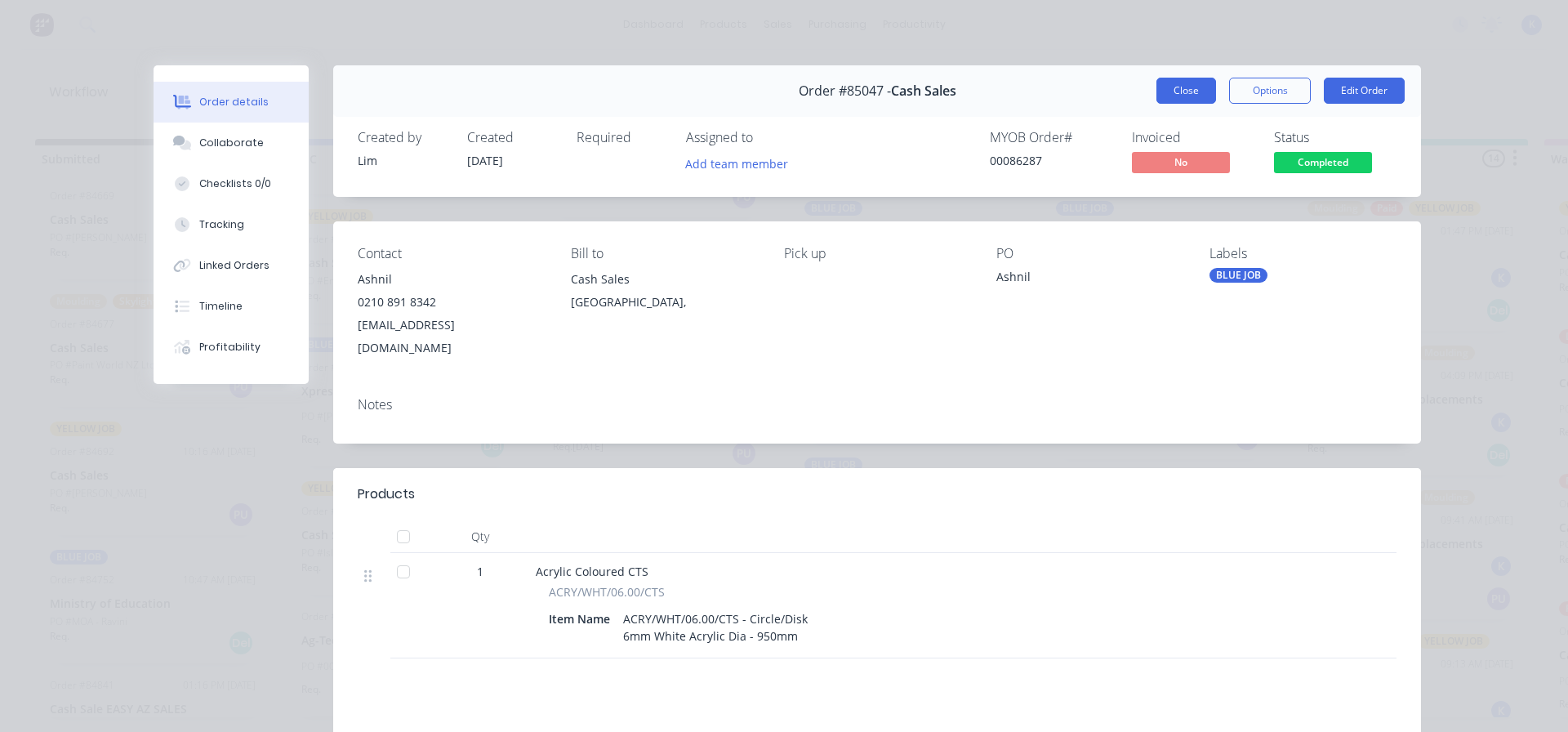
click at [1173, 84] on button "Close" at bounding box center [1187, 90] width 60 height 26
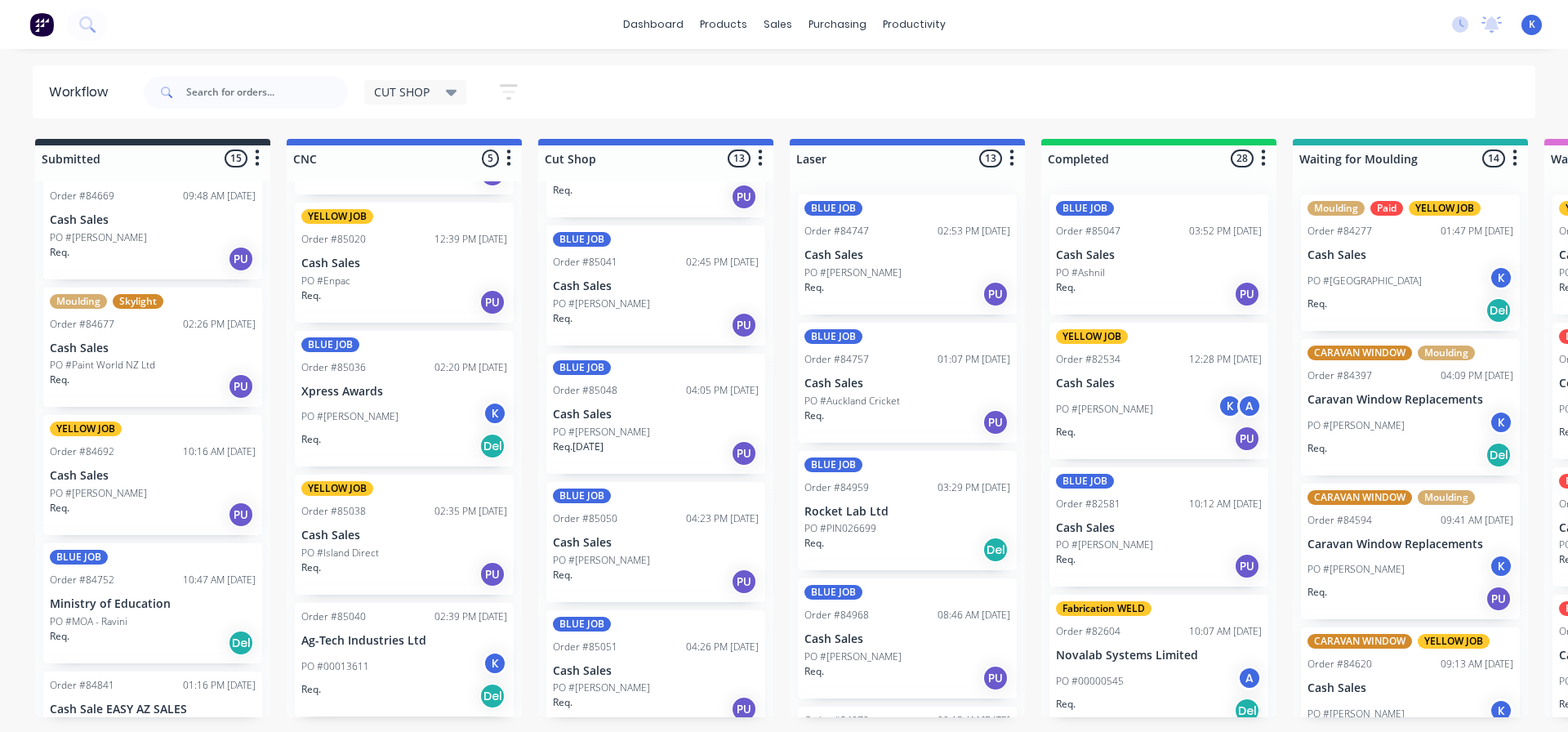
click at [1117, 262] on p "Cash Sales" at bounding box center [1159, 255] width 205 height 14
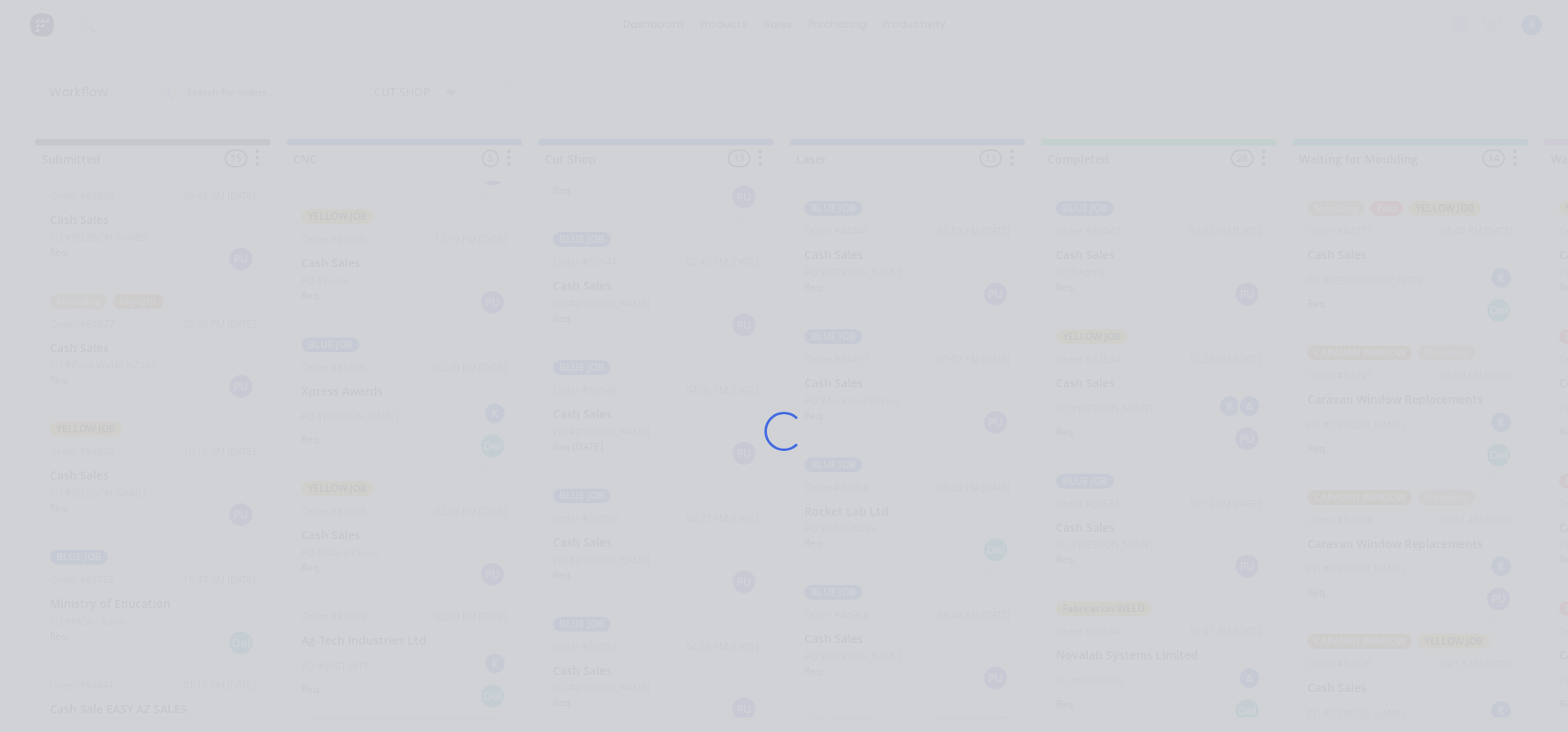
click at [1117, 262] on div "Loading..." at bounding box center [784, 430] width 1307 height 732
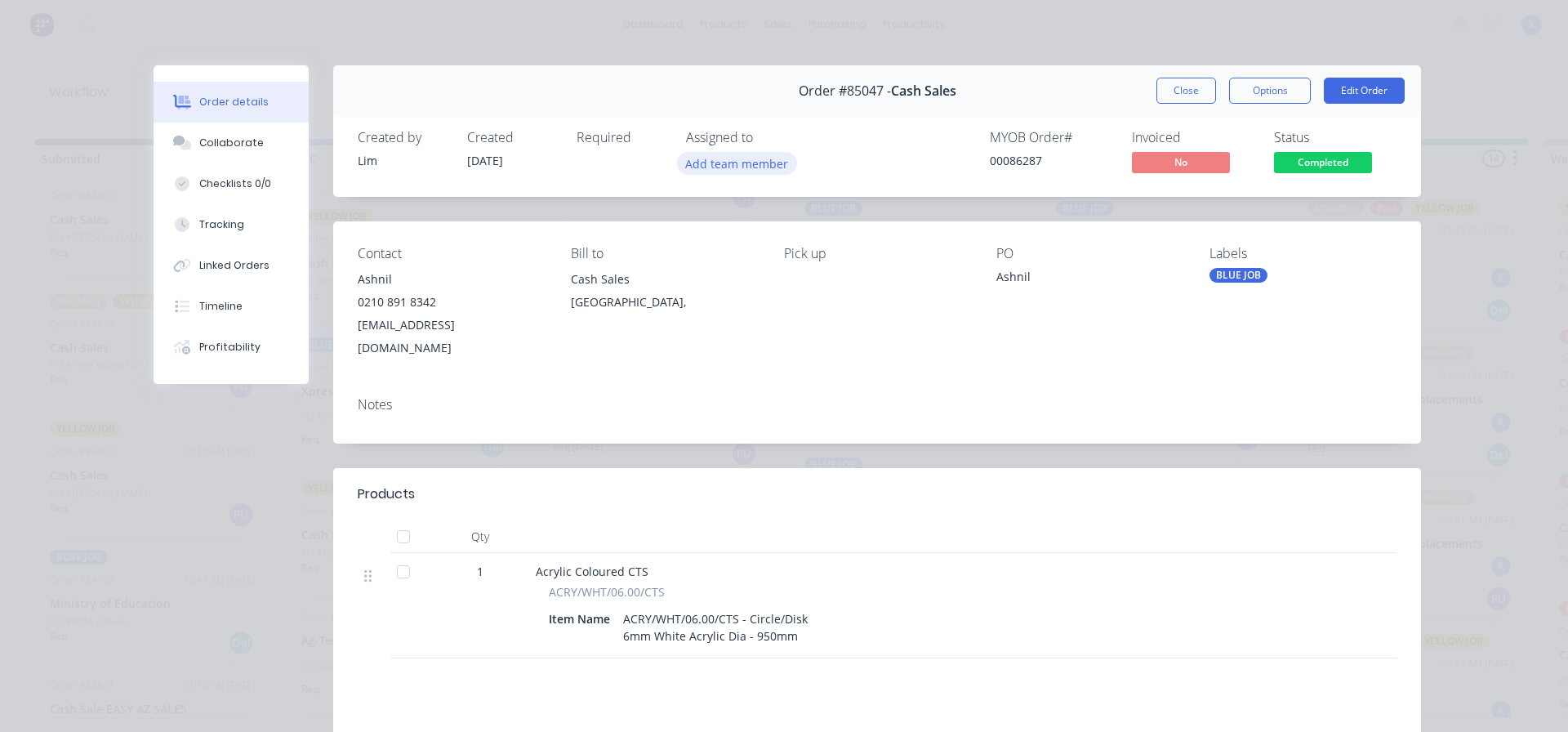
click at [716, 152] on button "Add team member" at bounding box center [737, 163] width 120 height 22
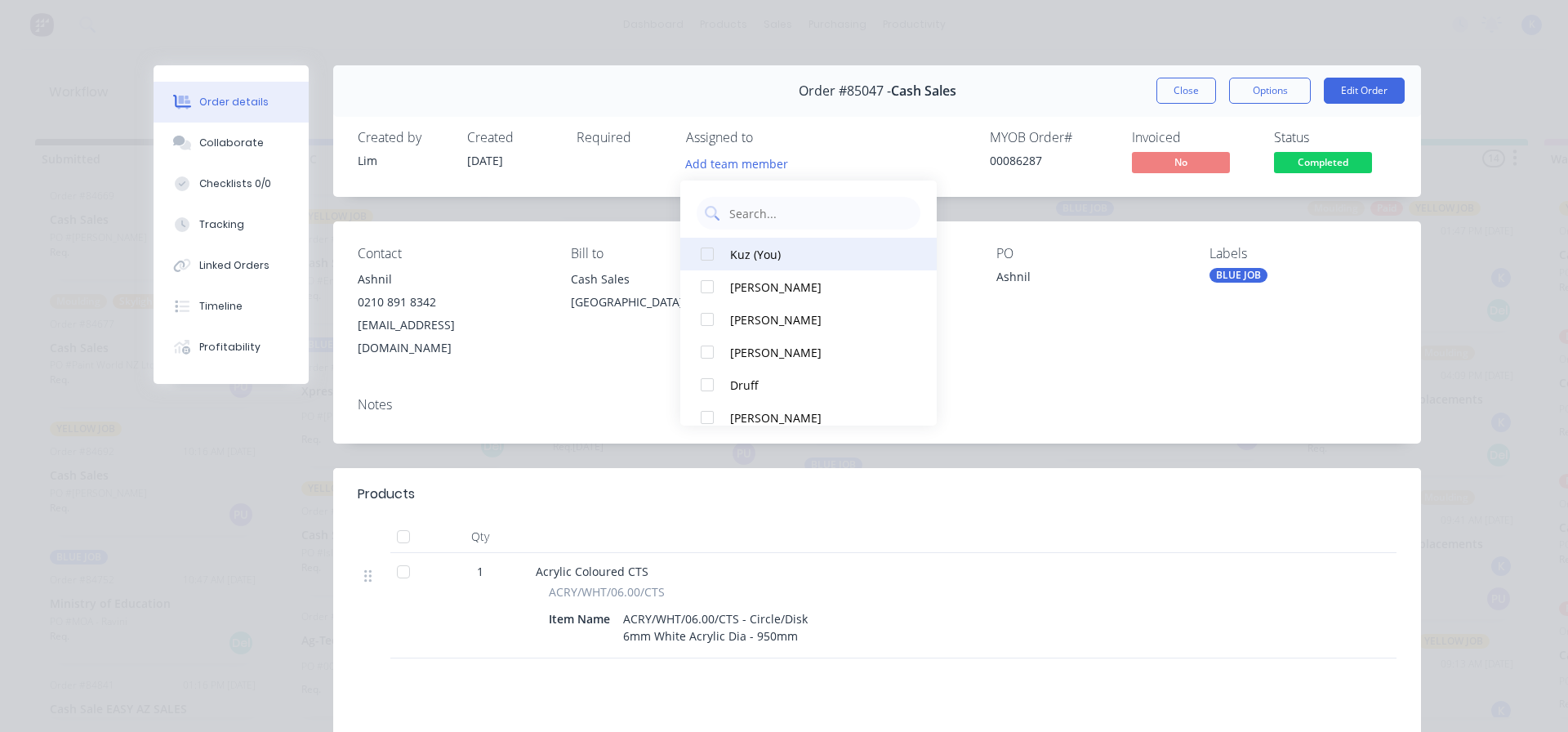
click at [708, 248] on div at bounding box center [707, 254] width 33 height 33
click at [1189, 96] on button "Close" at bounding box center [1187, 90] width 60 height 26
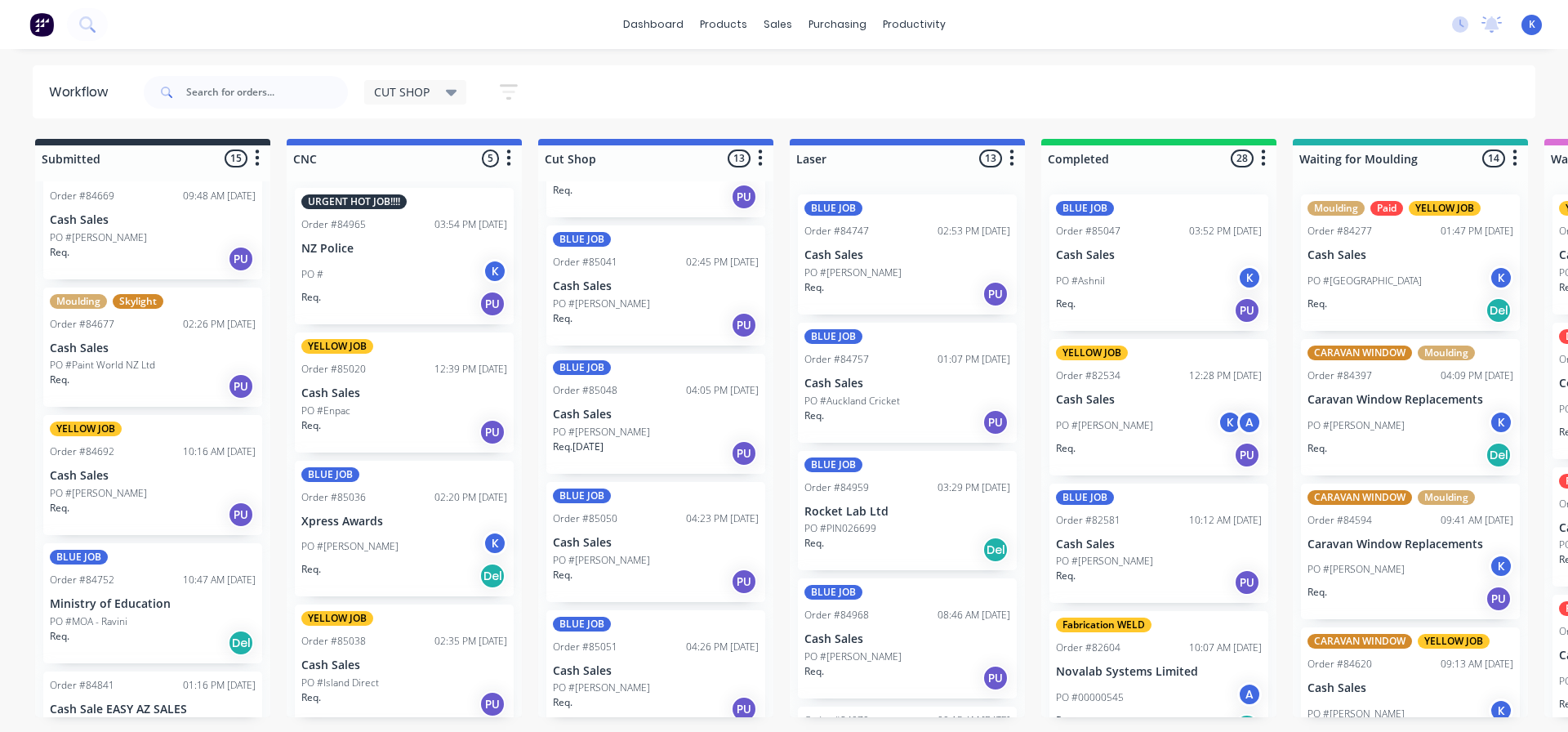
scroll to position [0, 0]
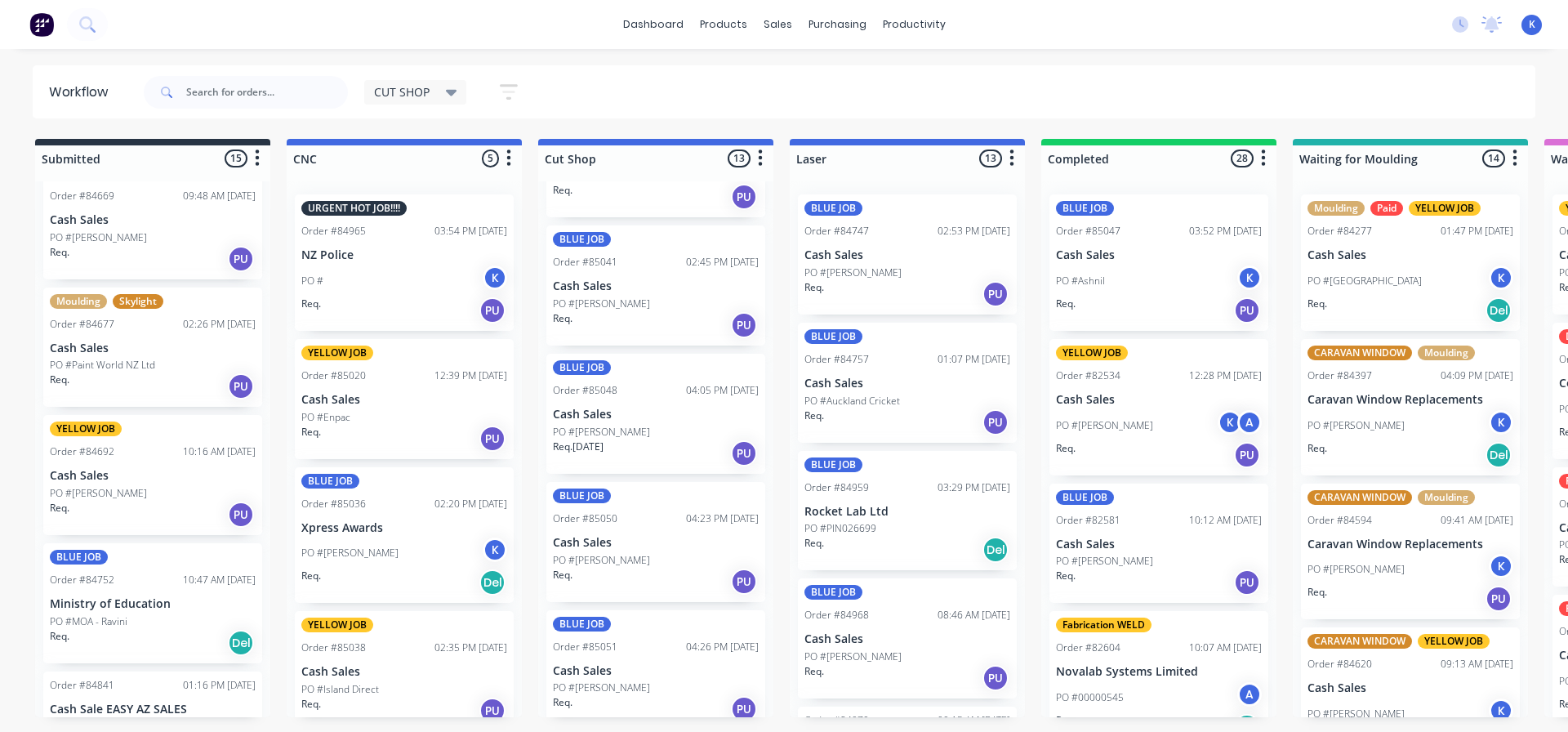
click at [348, 534] on div "BLUE JOB Order #85036 02:20 PM 02/10/25 Xpress Awards PO #Fuller K Req. Del" at bounding box center [404, 535] width 219 height 137
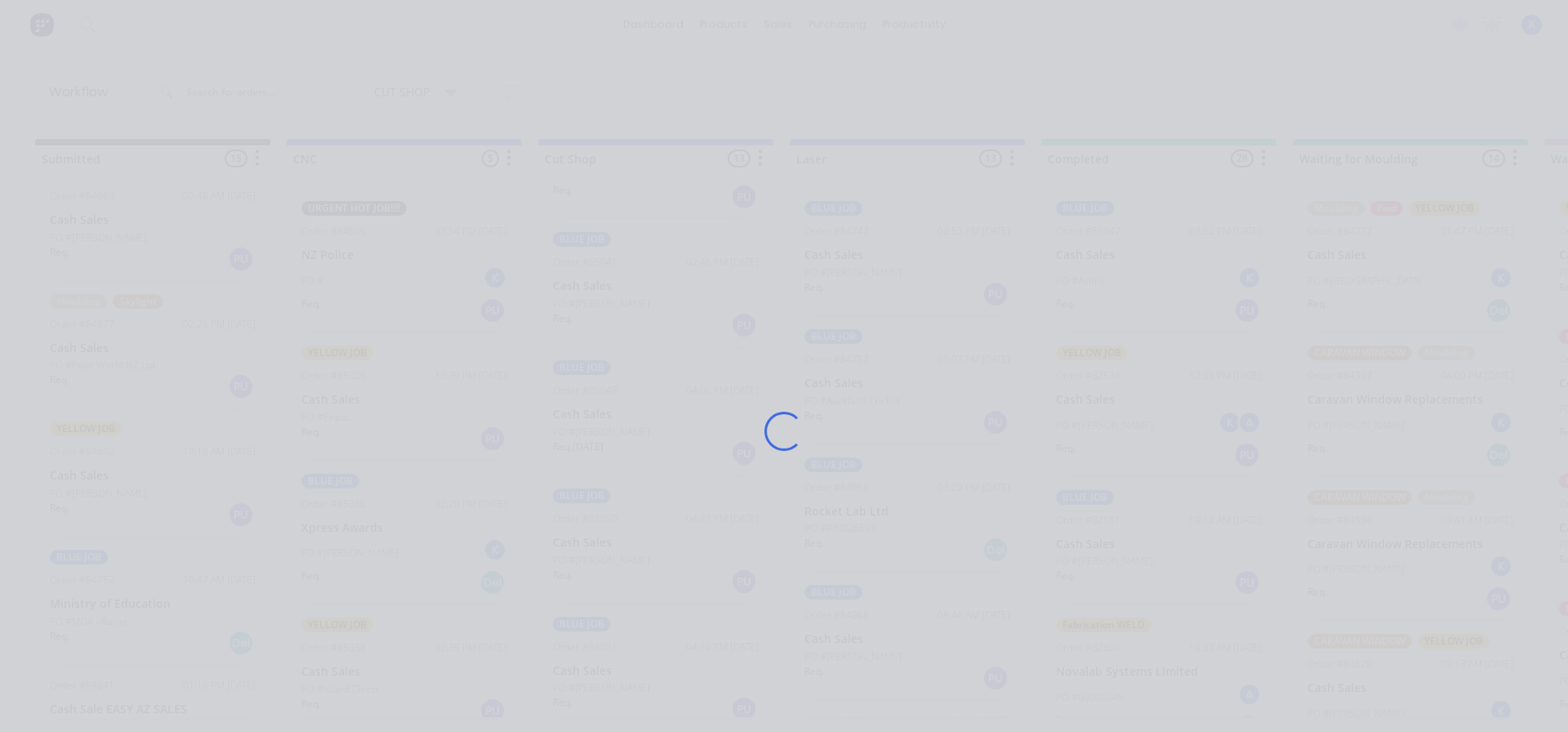
click at [348, 534] on div "Loading..." at bounding box center [784, 430] width 1307 height 732
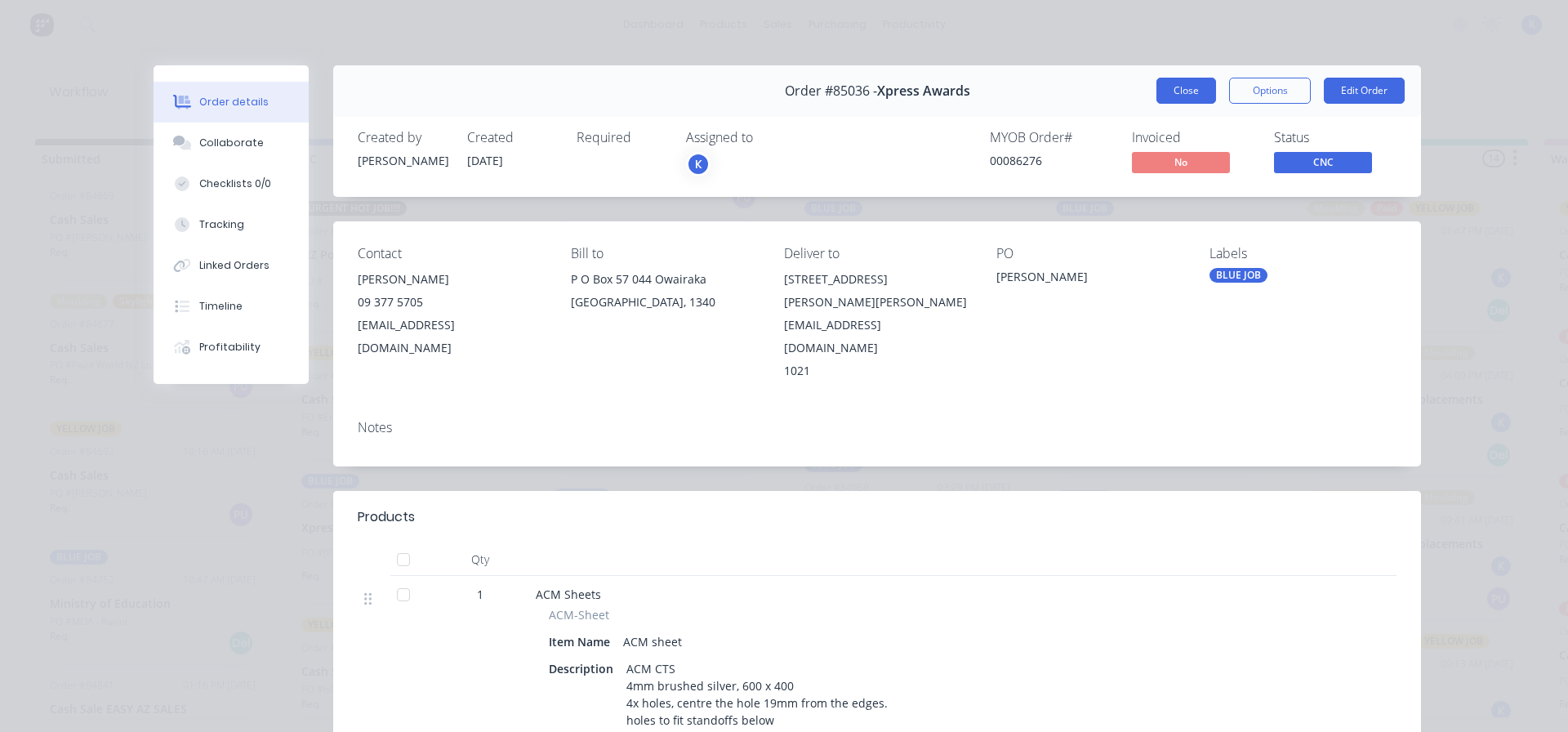
click at [1190, 82] on button "Close" at bounding box center [1187, 90] width 60 height 26
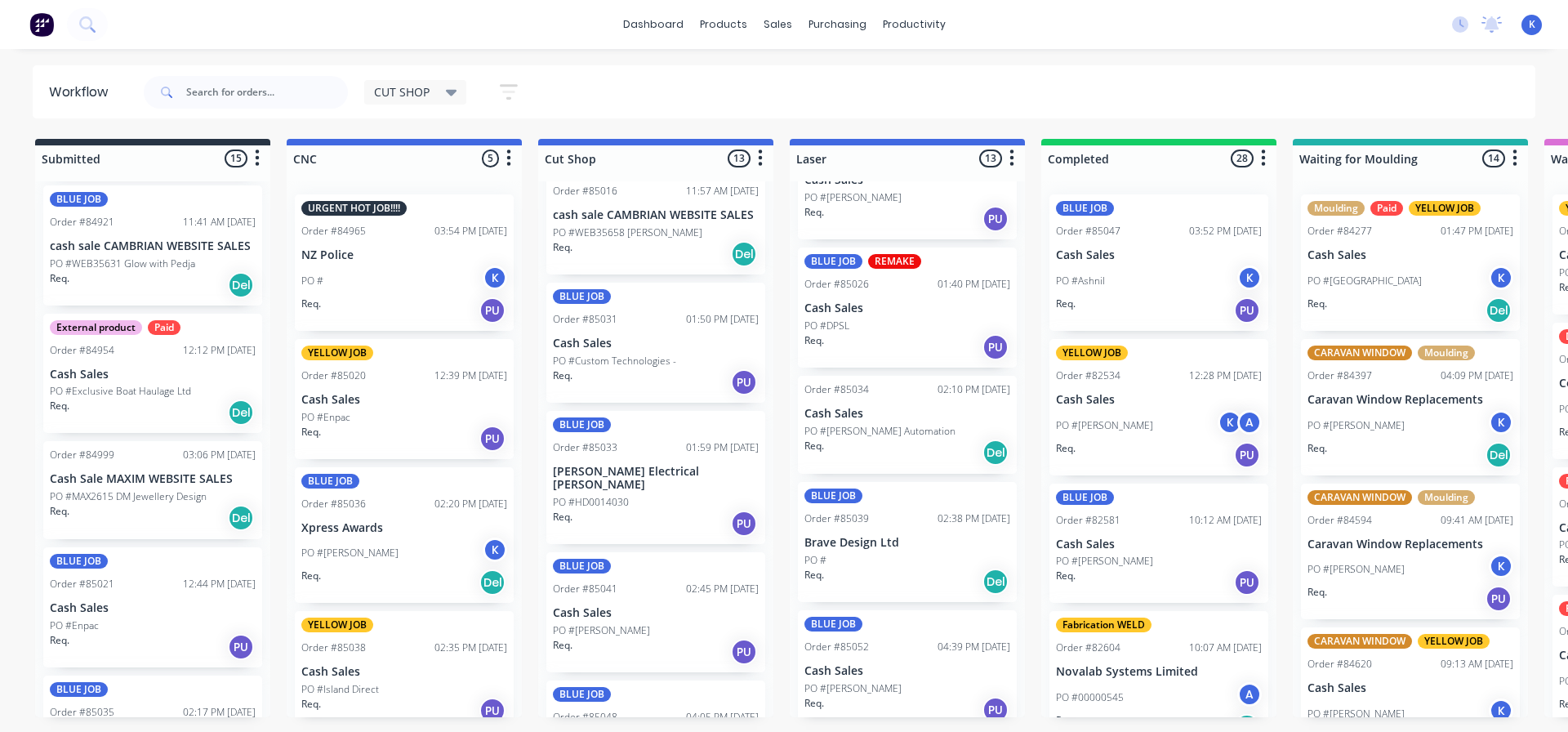
scroll to position [872, 0]
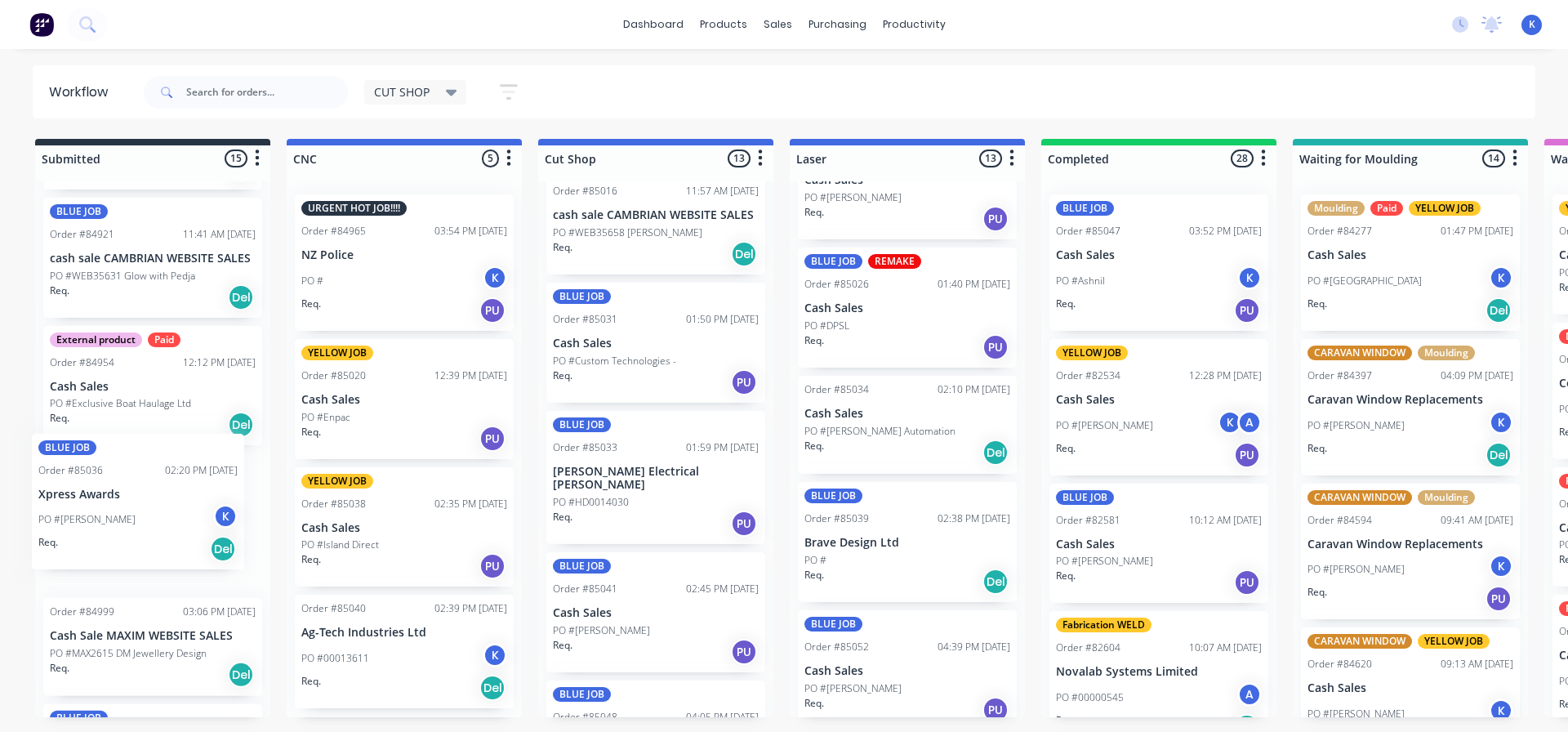
drag, startPoint x: 340, startPoint y: 550, endPoint x: 70, endPoint y: 521, distance: 271.6
click at [100, 521] on p "Xpress Awards" at bounding box center [152, 514] width 205 height 14
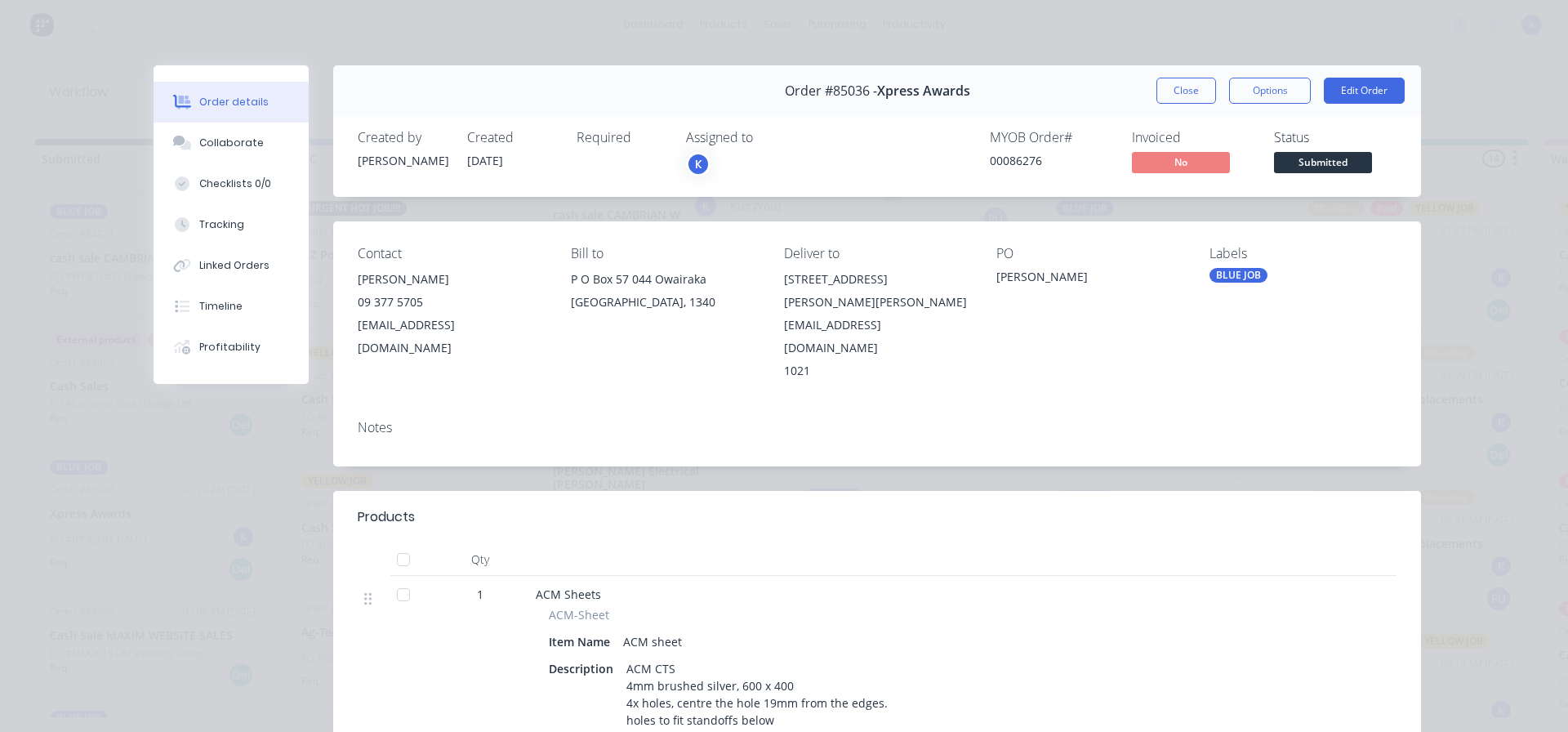
click at [691, 160] on div "K" at bounding box center [698, 164] width 24 height 24
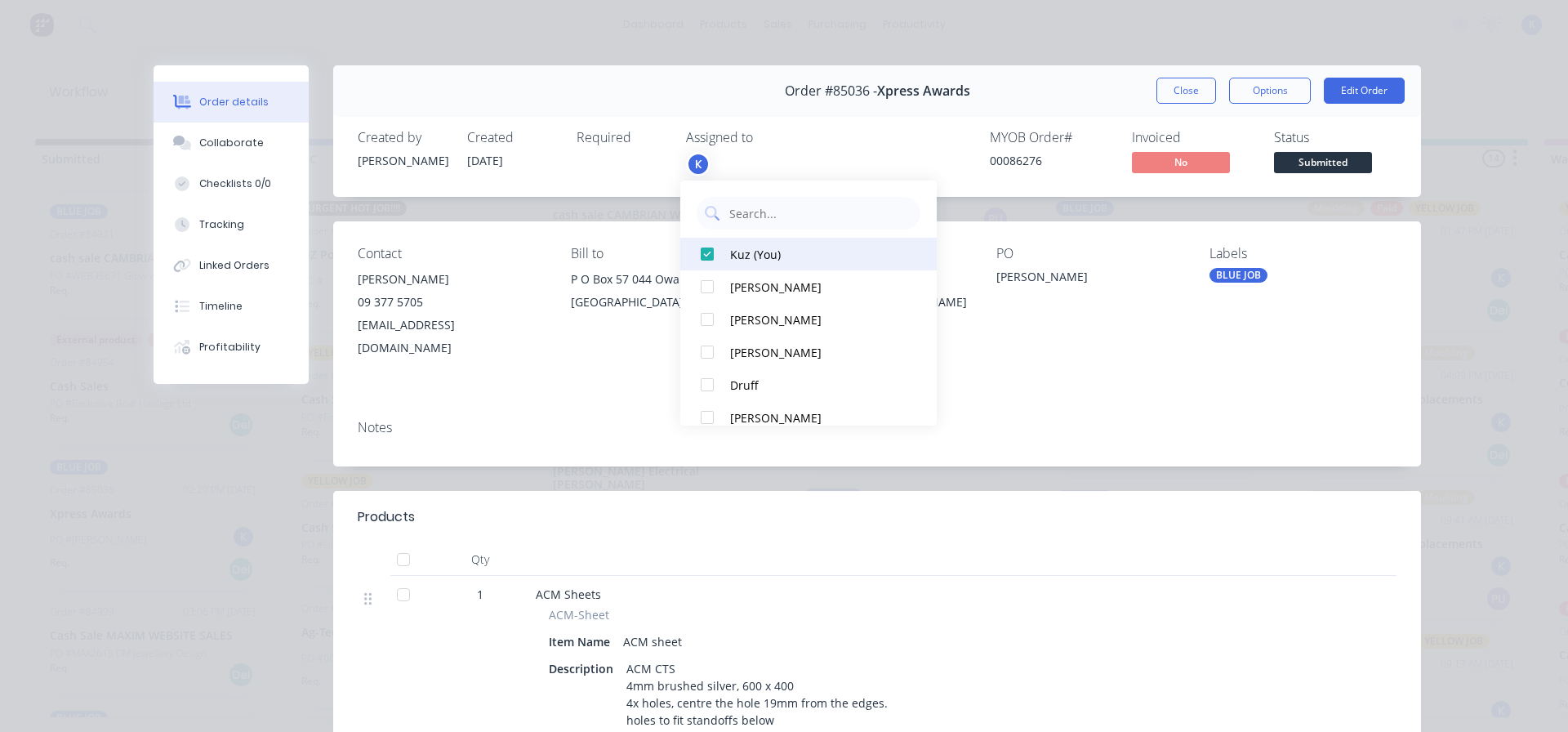
click at [705, 255] on div at bounding box center [707, 254] width 33 height 33
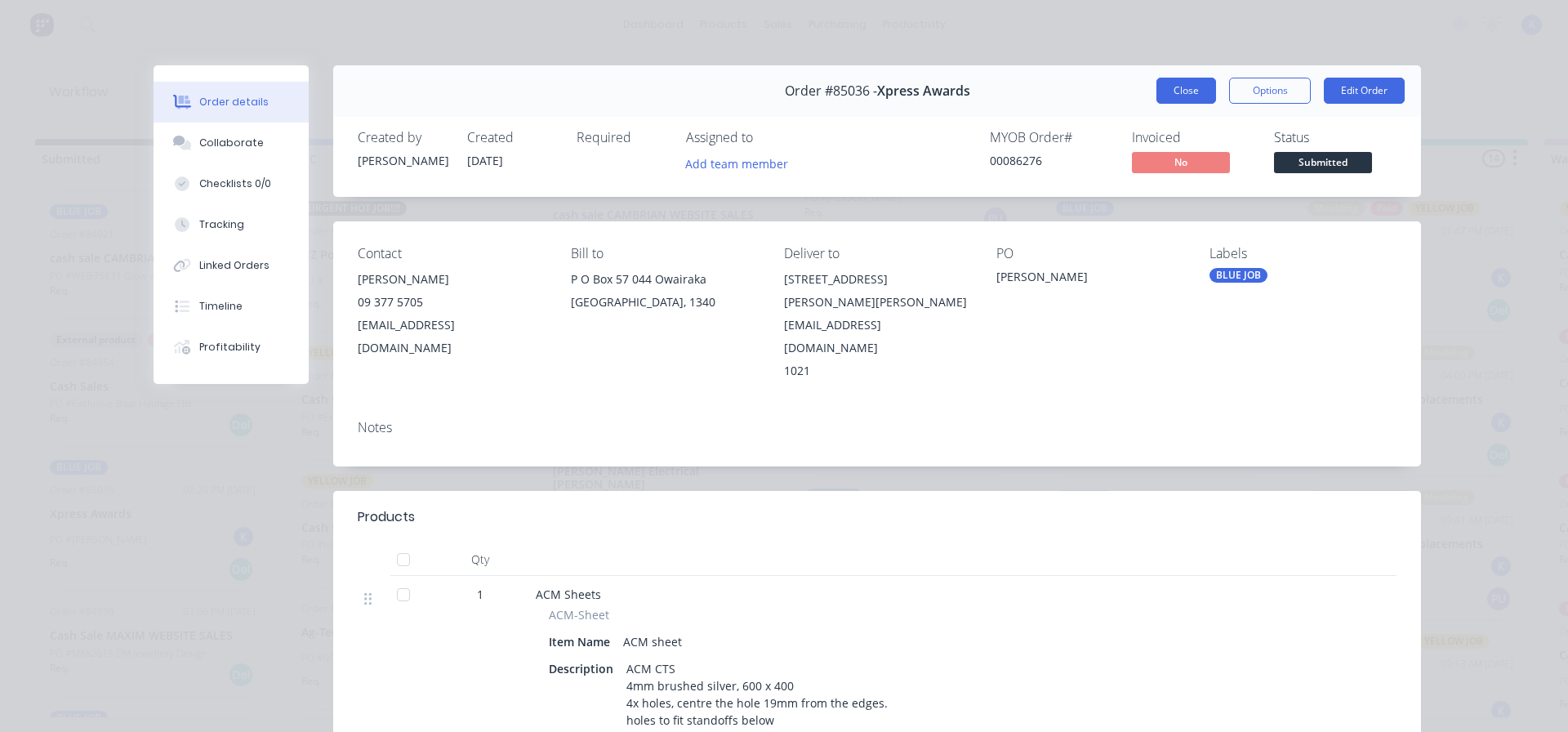
click at [1166, 84] on button "Close" at bounding box center [1187, 90] width 60 height 26
